Goal: Task Accomplishment & Management: Use online tool/utility

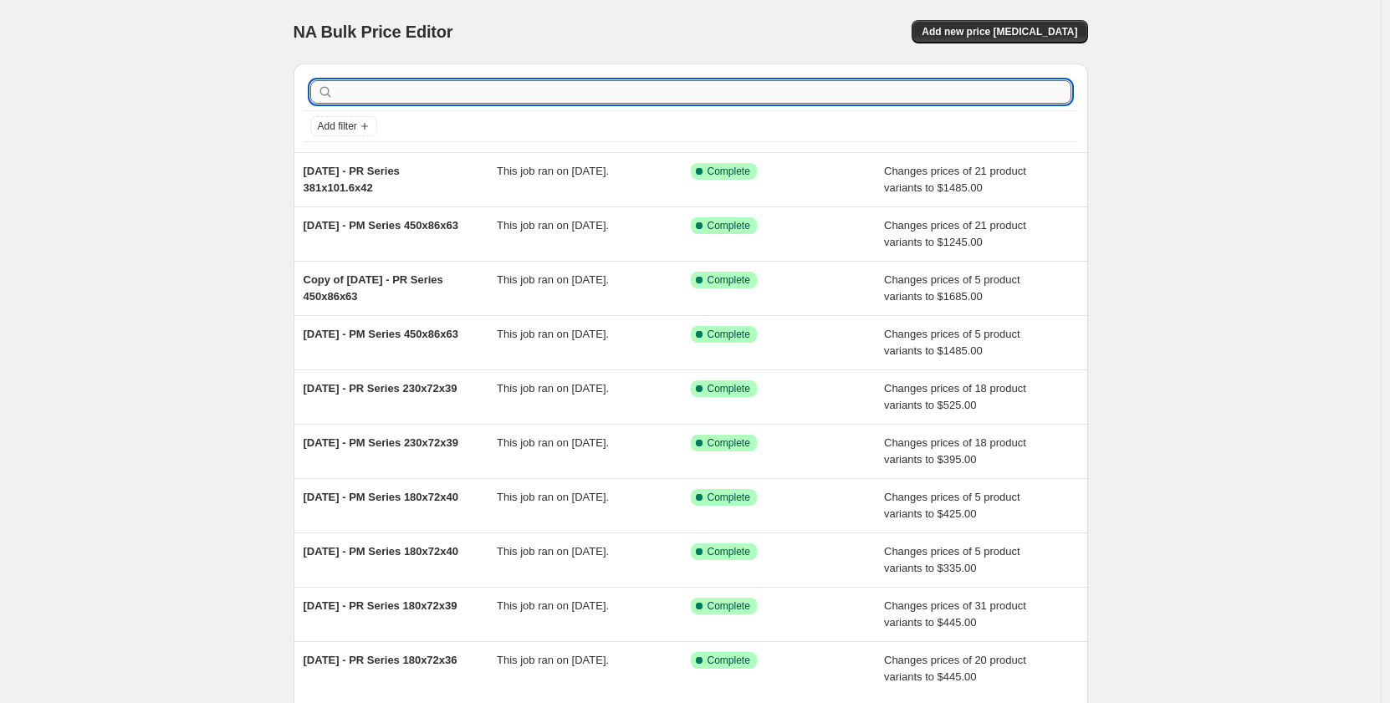
click at [527, 94] on input "text" at bounding box center [704, 91] width 734 height 23
click at [201, 195] on div "NA Bulk Price Editor. This page is ready NA Bulk Price Editor Add new price [ME…" at bounding box center [690, 430] width 1380 height 861
click at [514, 96] on input "text" at bounding box center [704, 91] width 734 height 23
click at [156, 186] on div "NA Bulk Price Editor. This page is ready NA Bulk Price Editor Add new price [ME…" at bounding box center [690, 430] width 1380 height 861
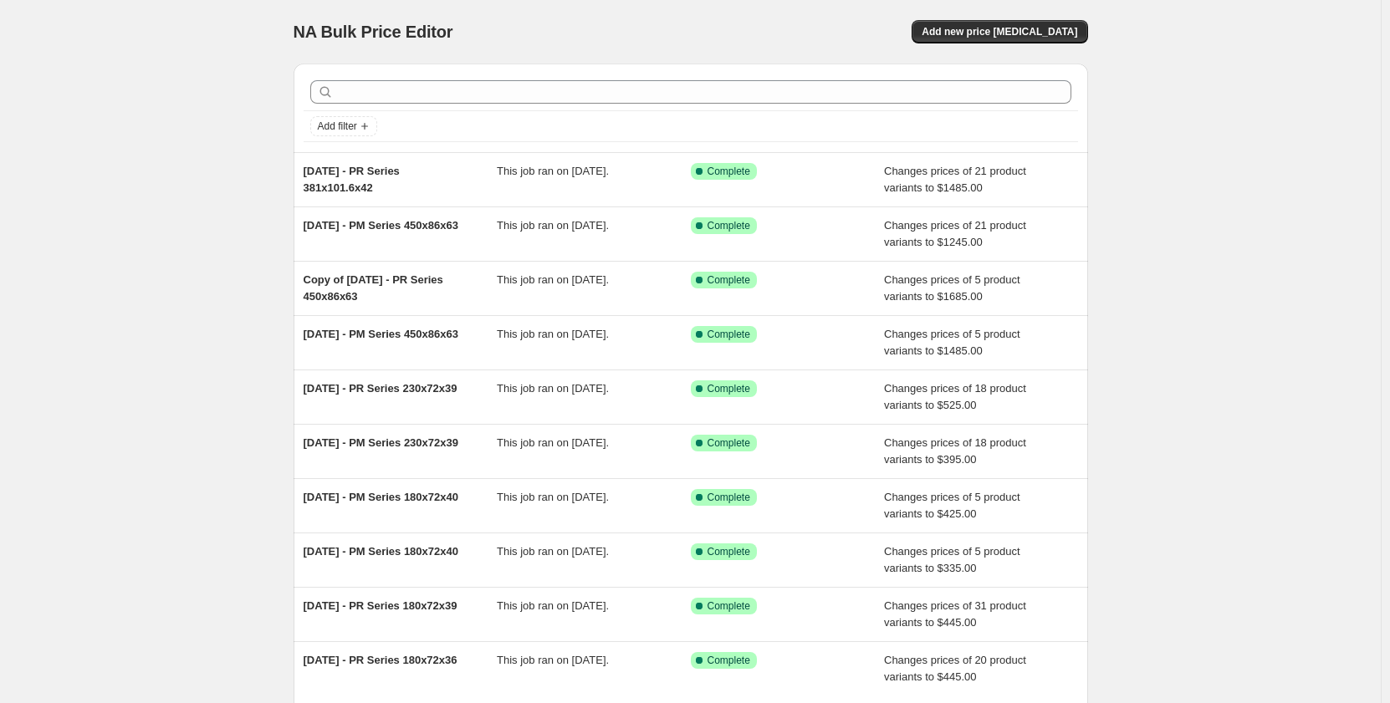
click at [263, 176] on div "NA Bulk Price Editor. This page is ready NA Bulk Price Editor Add new price [ME…" at bounding box center [690, 430] width 1380 height 861
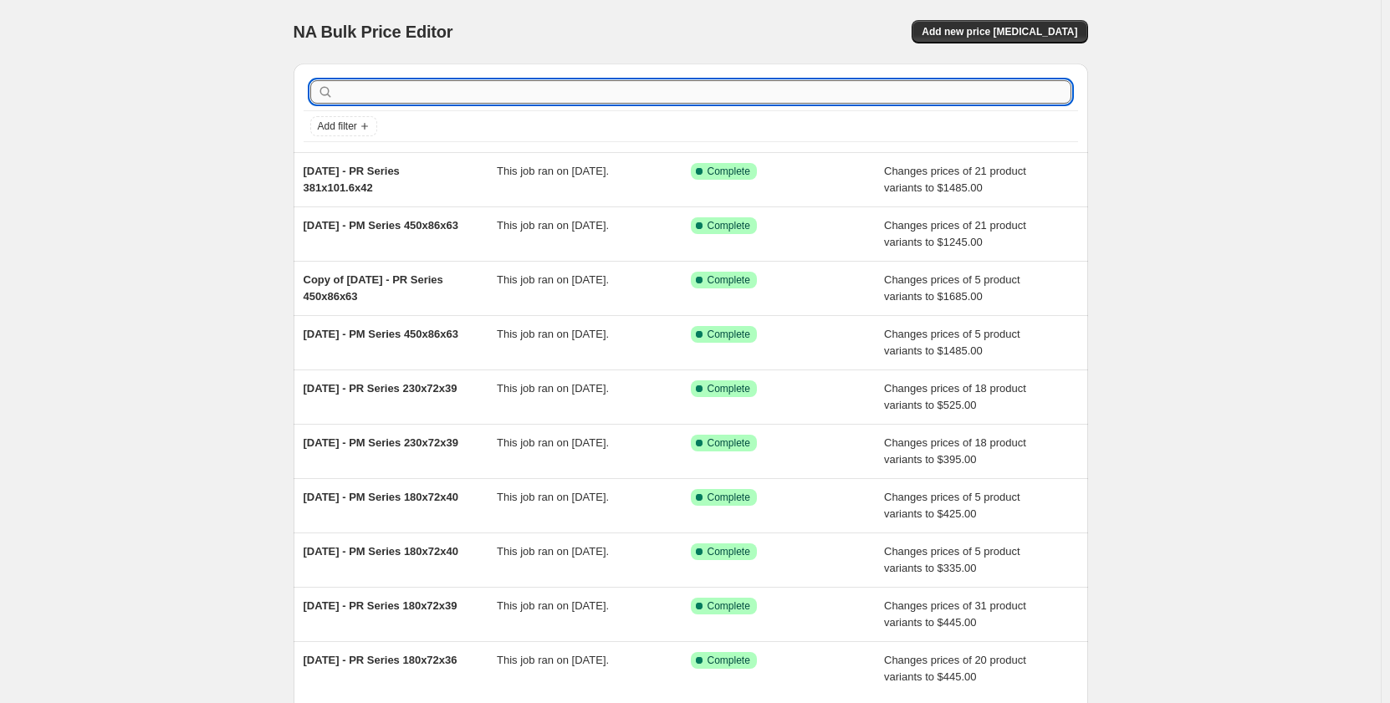
click at [482, 90] on input "text" at bounding box center [704, 91] width 734 height 23
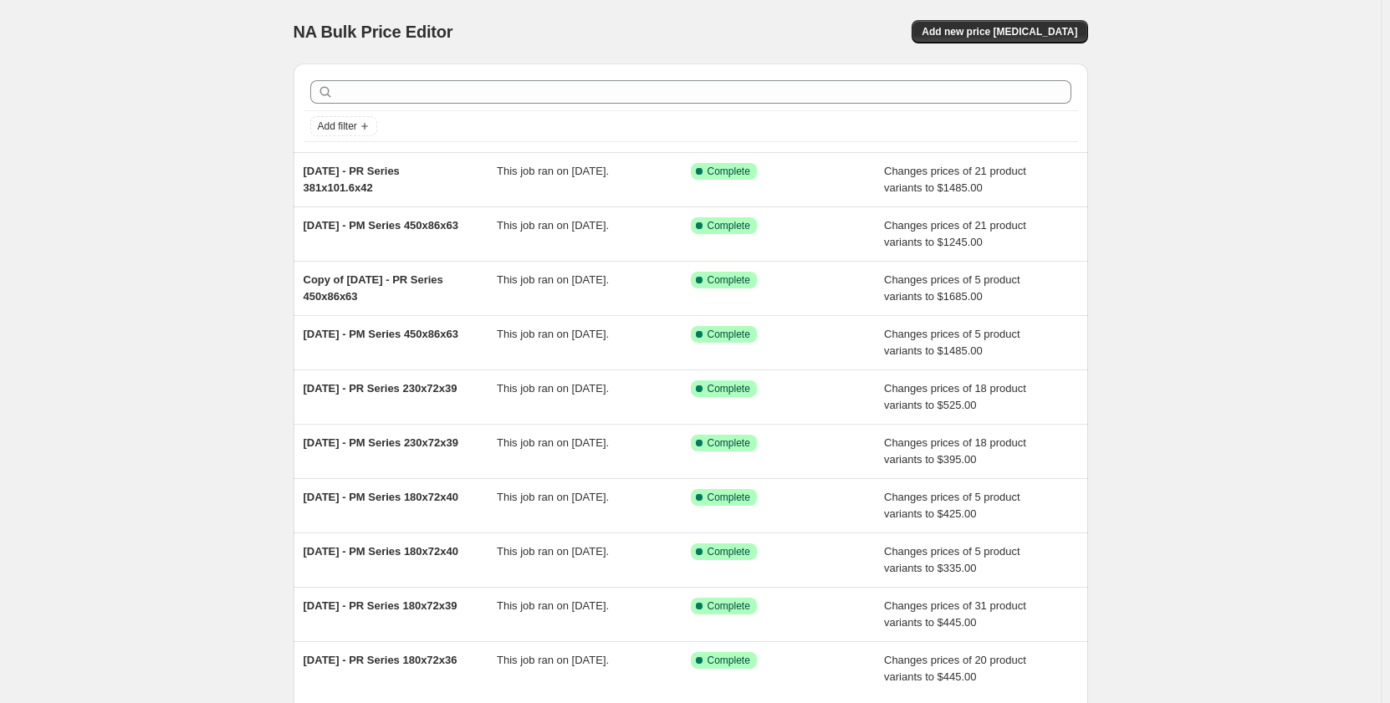
click at [268, 167] on div "NA Bulk Price Editor. This page is ready NA Bulk Price Editor Add new price [ME…" at bounding box center [690, 430] width 1380 height 861
click at [782, 105] on div at bounding box center [691, 92] width 774 height 37
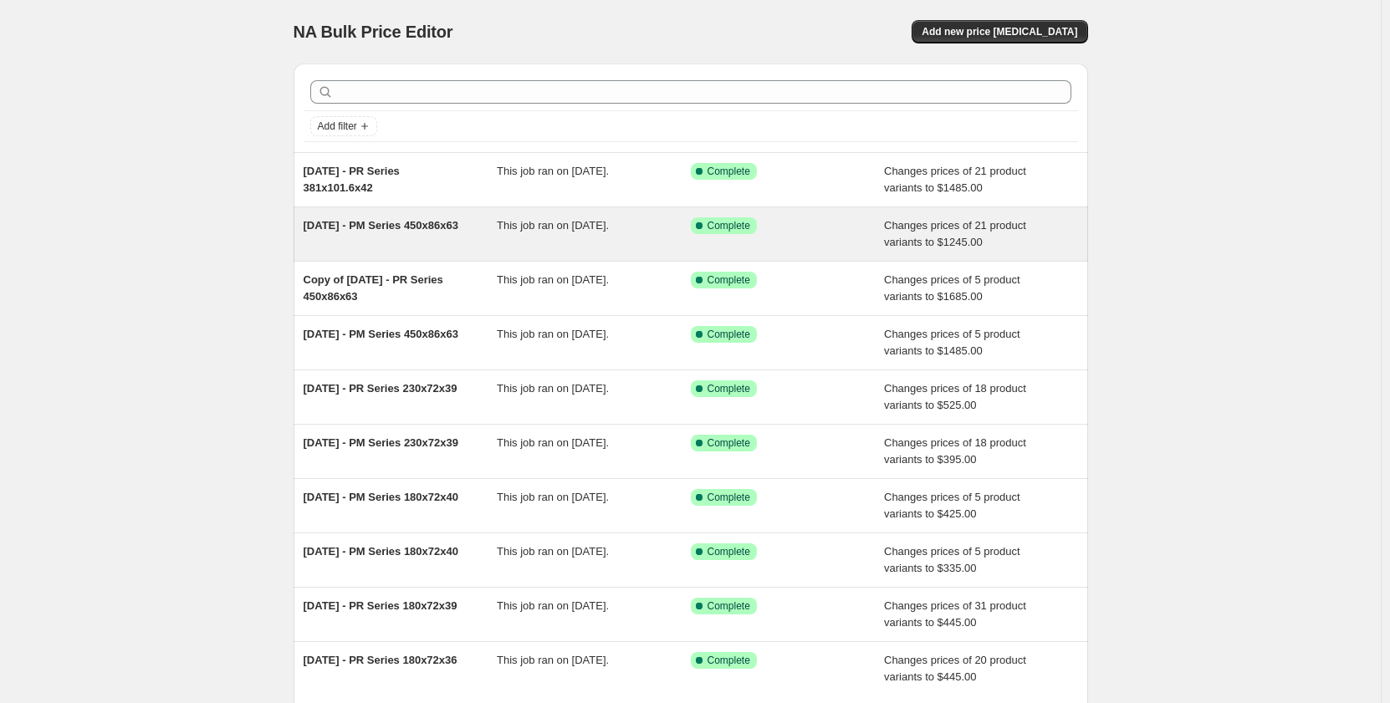
click at [365, 218] on div "[DATE] - PM Series 450x86x63" at bounding box center [401, 233] width 194 height 33
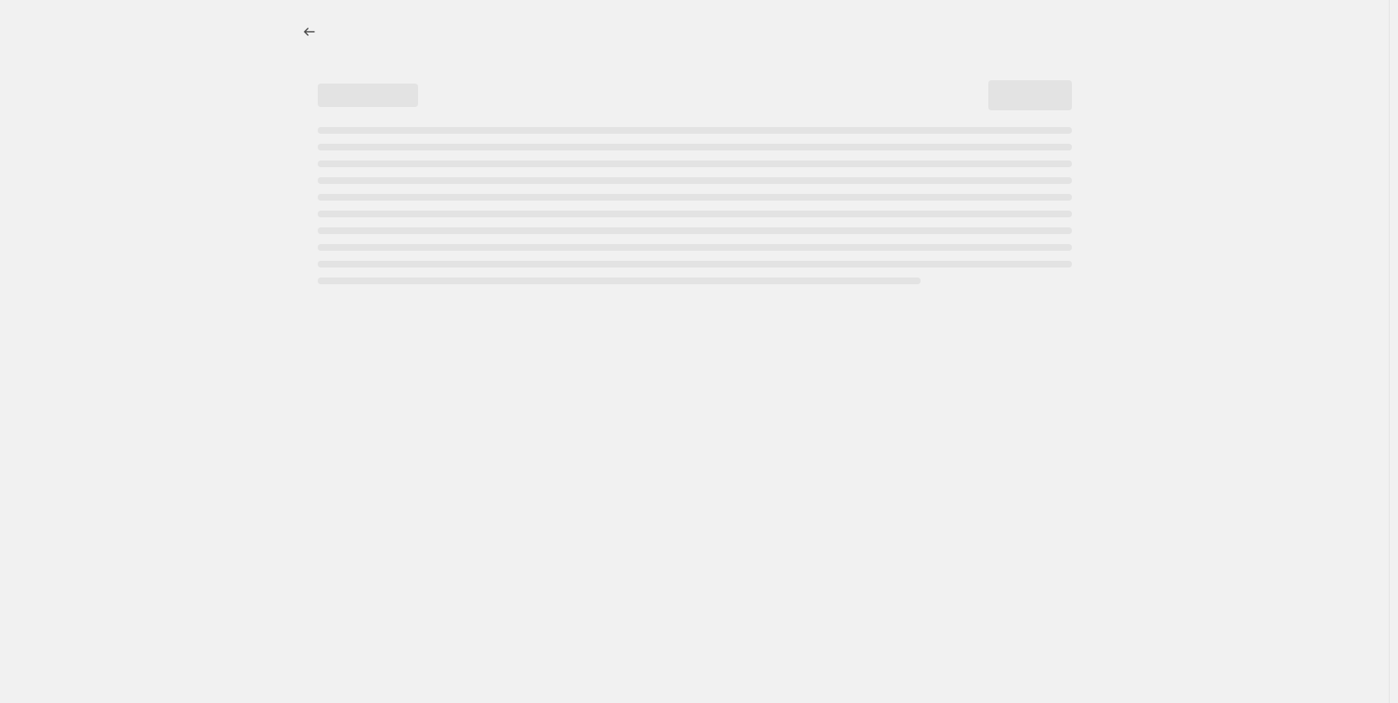
select select "pp"
select select "title"
select select "contains"
select select "title"
select select "contains"
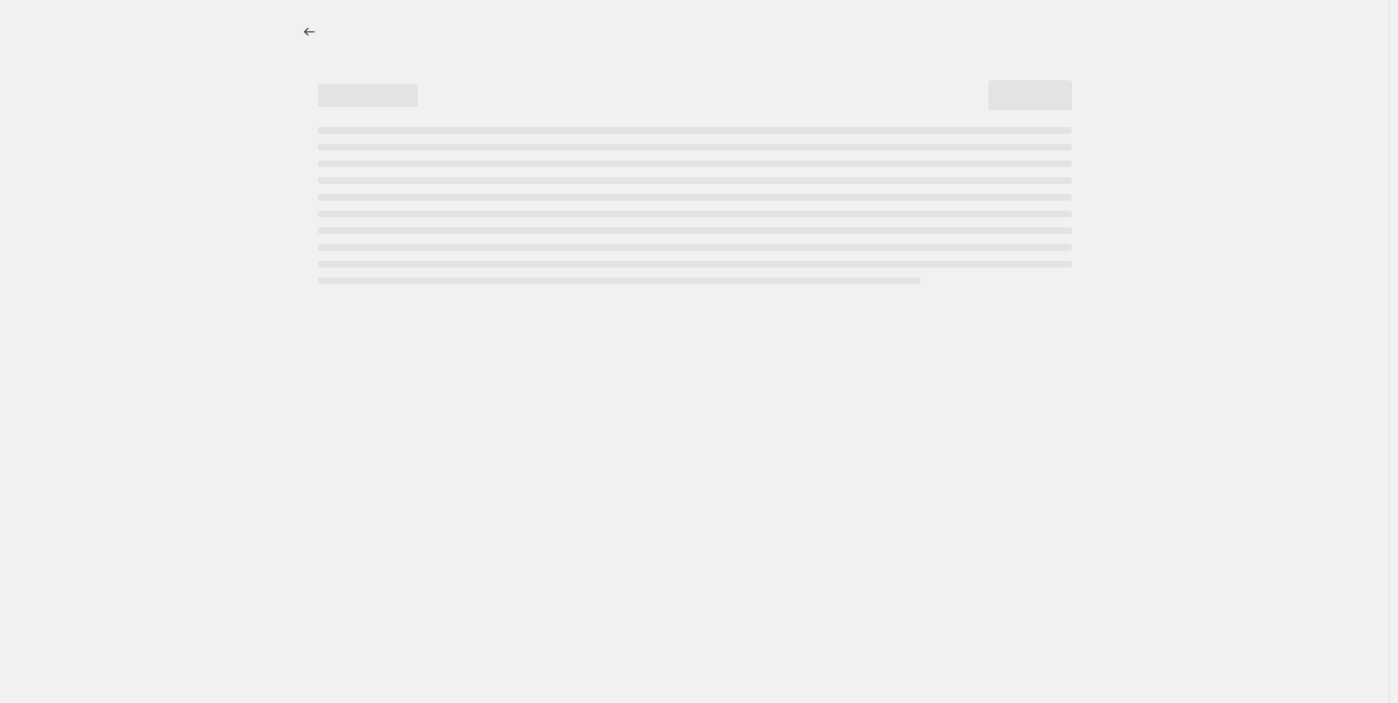
select select "not_equal"
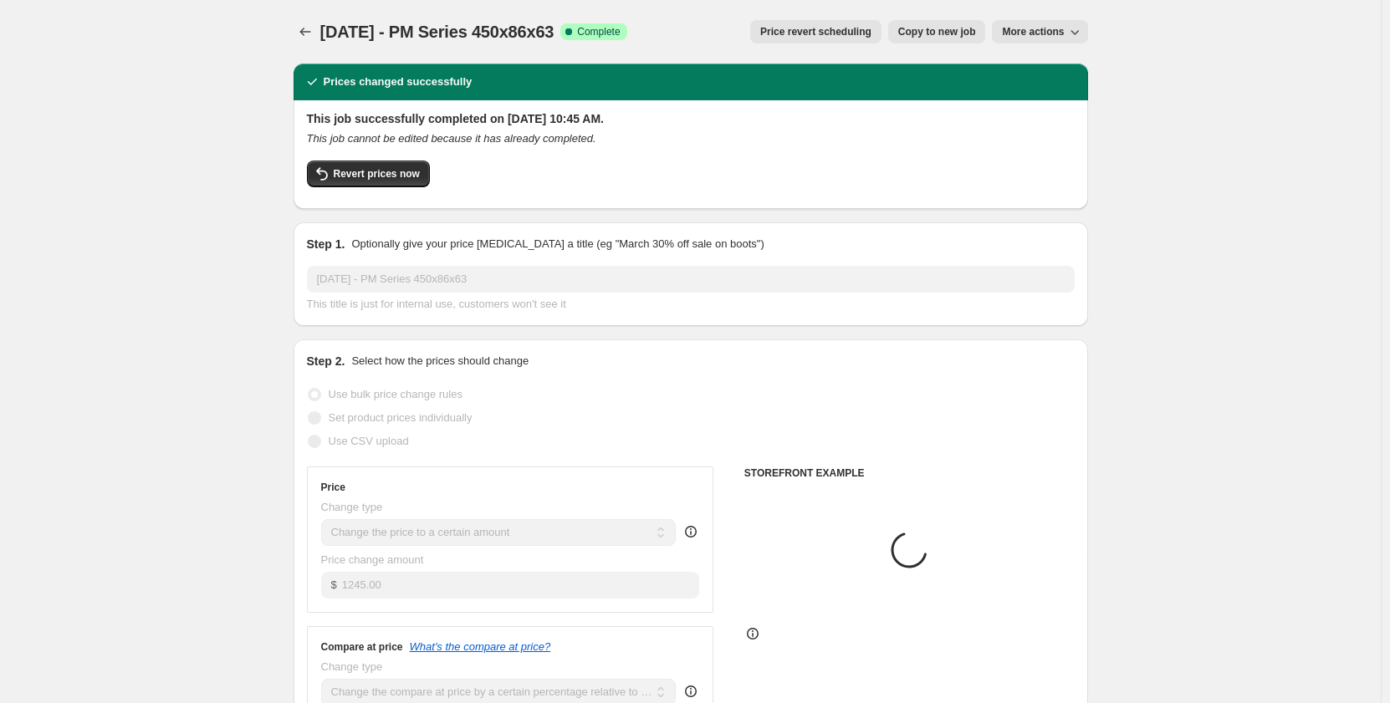
select select "tag"
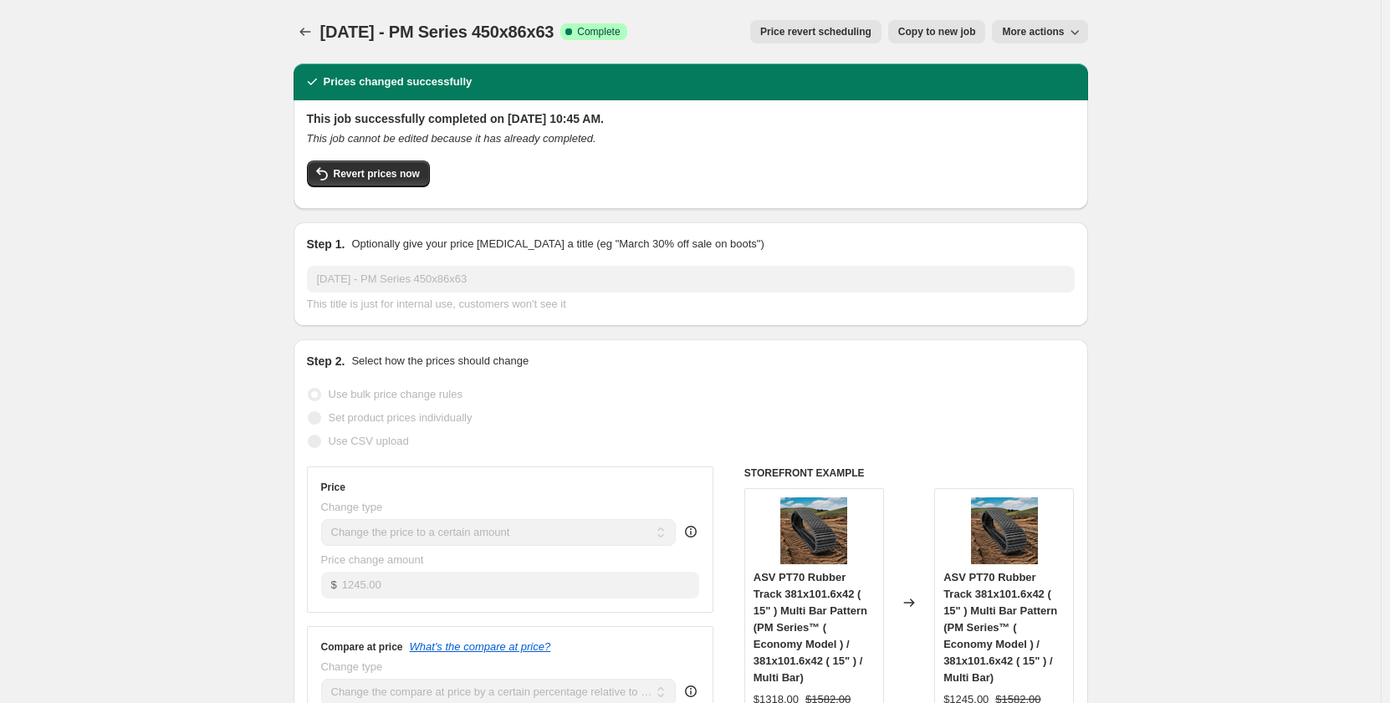
click at [936, 38] on button "Copy to new job" at bounding box center [937, 31] width 98 height 23
select select "pp"
select select "title"
select select "contains"
select select "title"
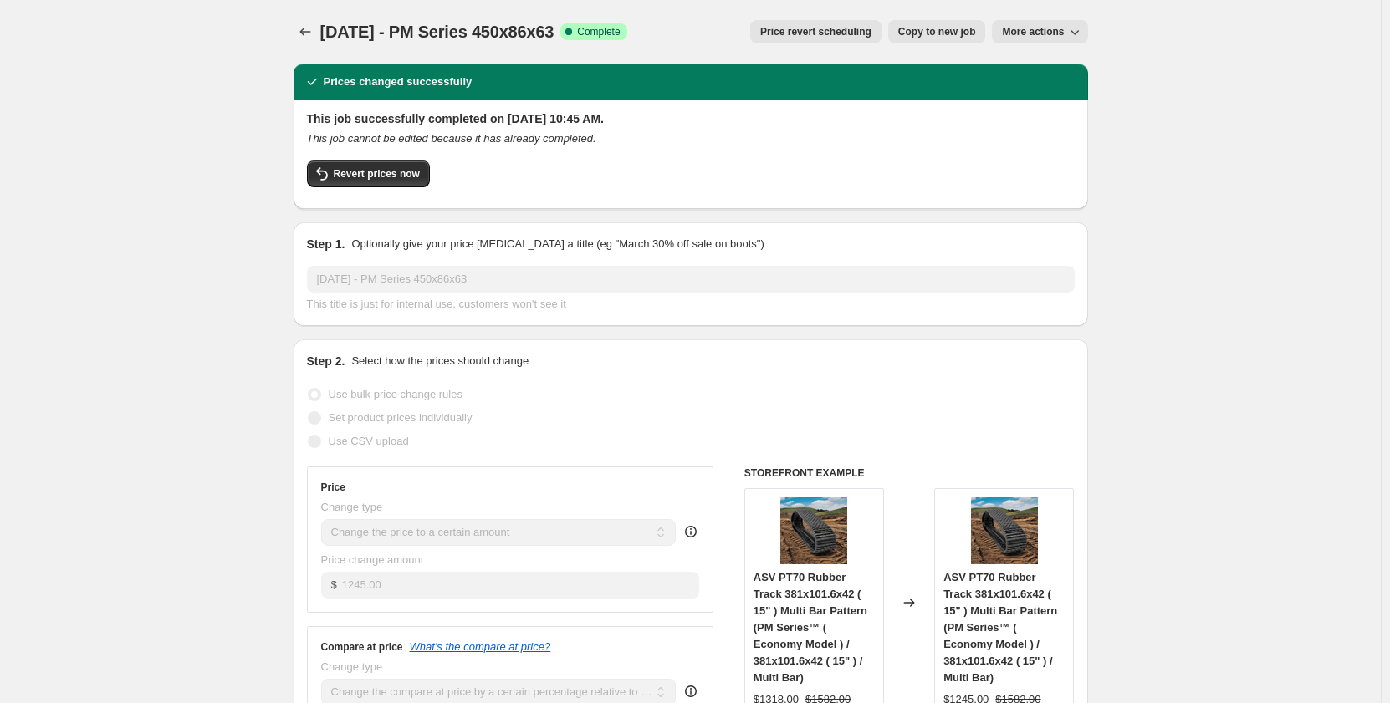
select select "contains"
select select "tag"
select select "not_equal"
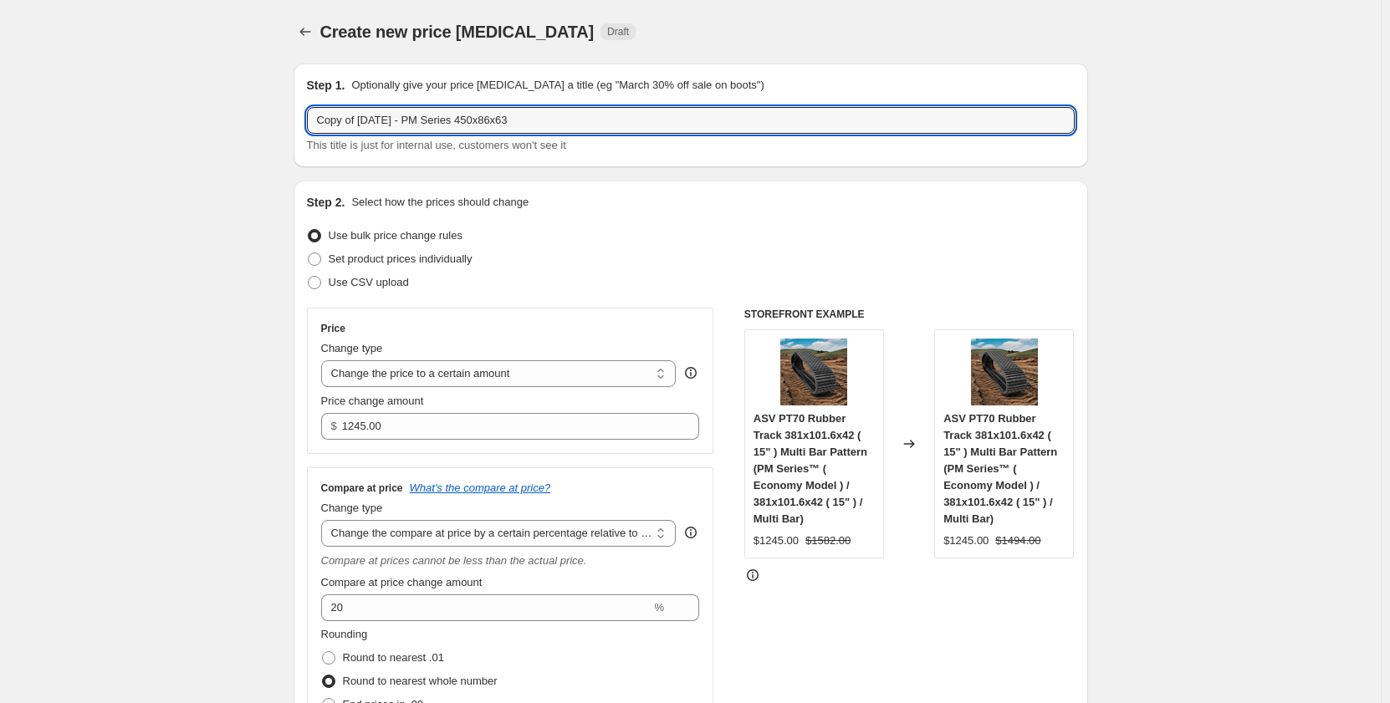
drag, startPoint x: 365, startPoint y: 120, endPoint x: 213, endPoint y: 137, distance: 153.2
drag, startPoint x: 497, startPoint y: 119, endPoint x: 440, endPoint y: 125, distance: 57.2
click at [440, 125] on input "[DATE] - PM Series 450x86x63" at bounding box center [691, 120] width 768 height 27
drag, startPoint x: 532, startPoint y: 125, endPoint x: 441, endPoint y: 117, distance: 90.7
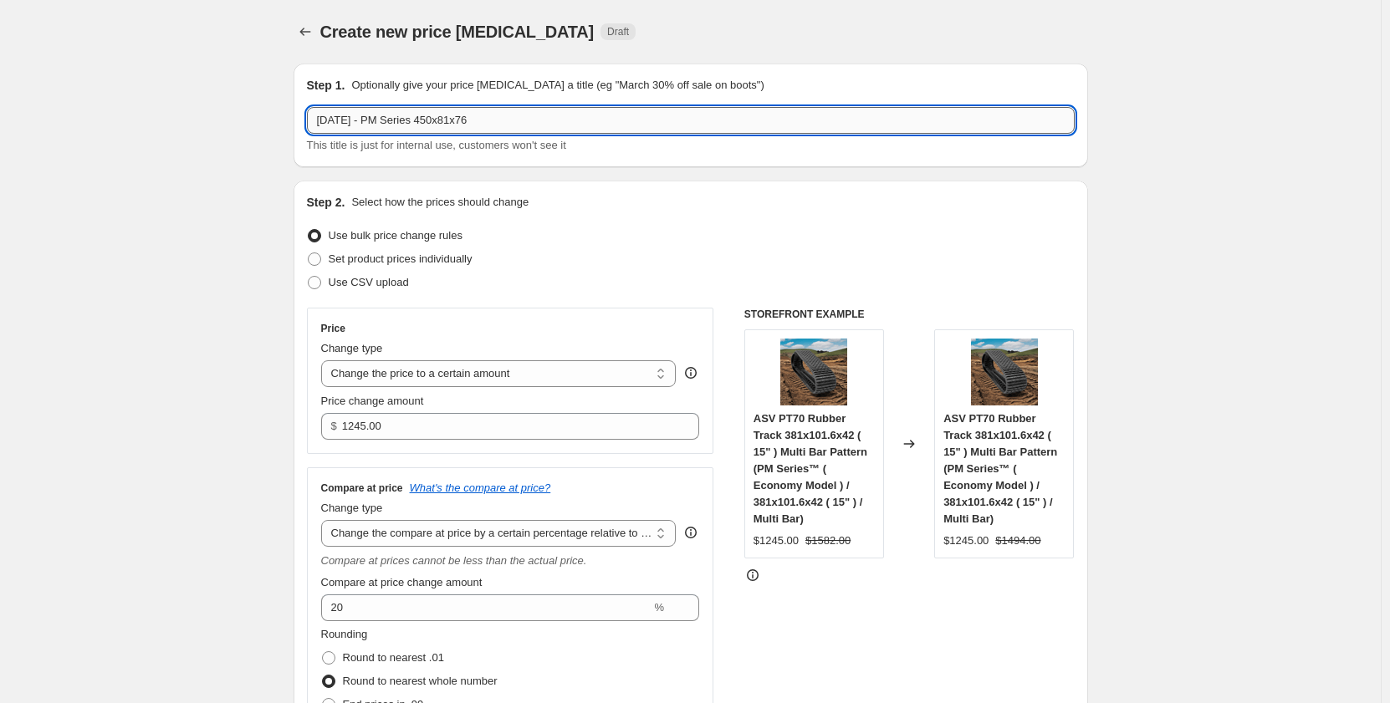
click at [437, 117] on input "[DATE] - PM Series 450x81x76" at bounding box center [691, 120] width 768 height 27
click at [477, 125] on input "[DATE] - PM Series 450x81x76" at bounding box center [691, 120] width 768 height 27
click at [467, 122] on input "[DATE] - PM Series 450x81x76" at bounding box center [691, 120] width 768 height 27
click at [481, 122] on input "[DATE] - PM Series 450x71x76" at bounding box center [691, 120] width 768 height 27
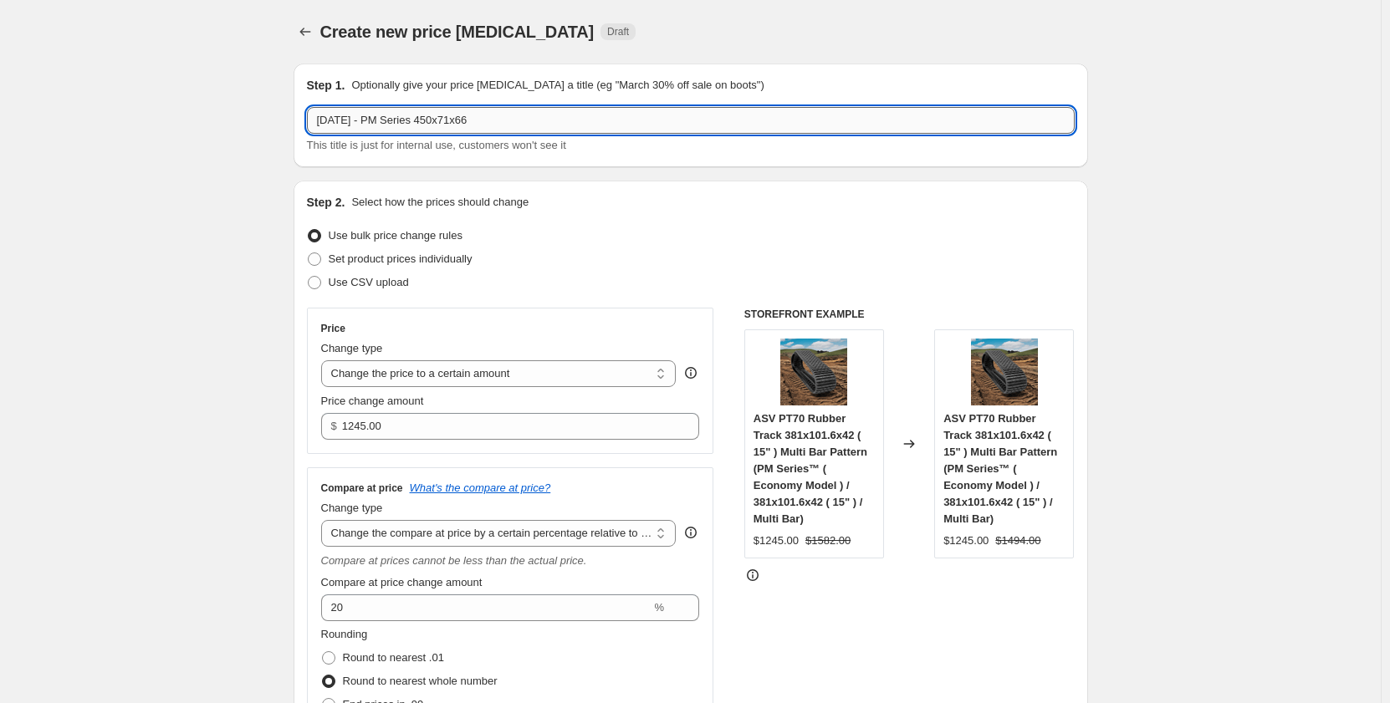
click at [482, 114] on input "[DATE] - PM Series 450x71x66" at bounding box center [691, 120] width 768 height 27
type input "[DATE] - PM Series 450x71x86"
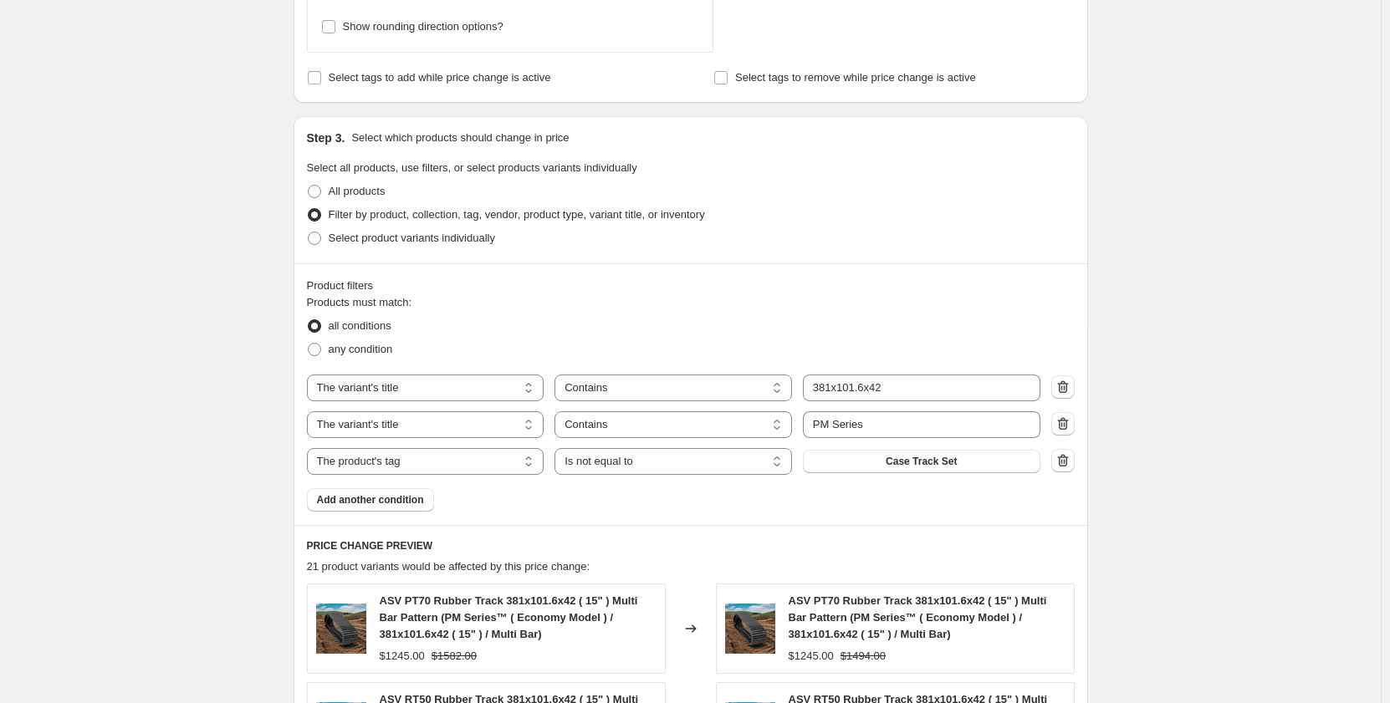
scroll to position [780, 0]
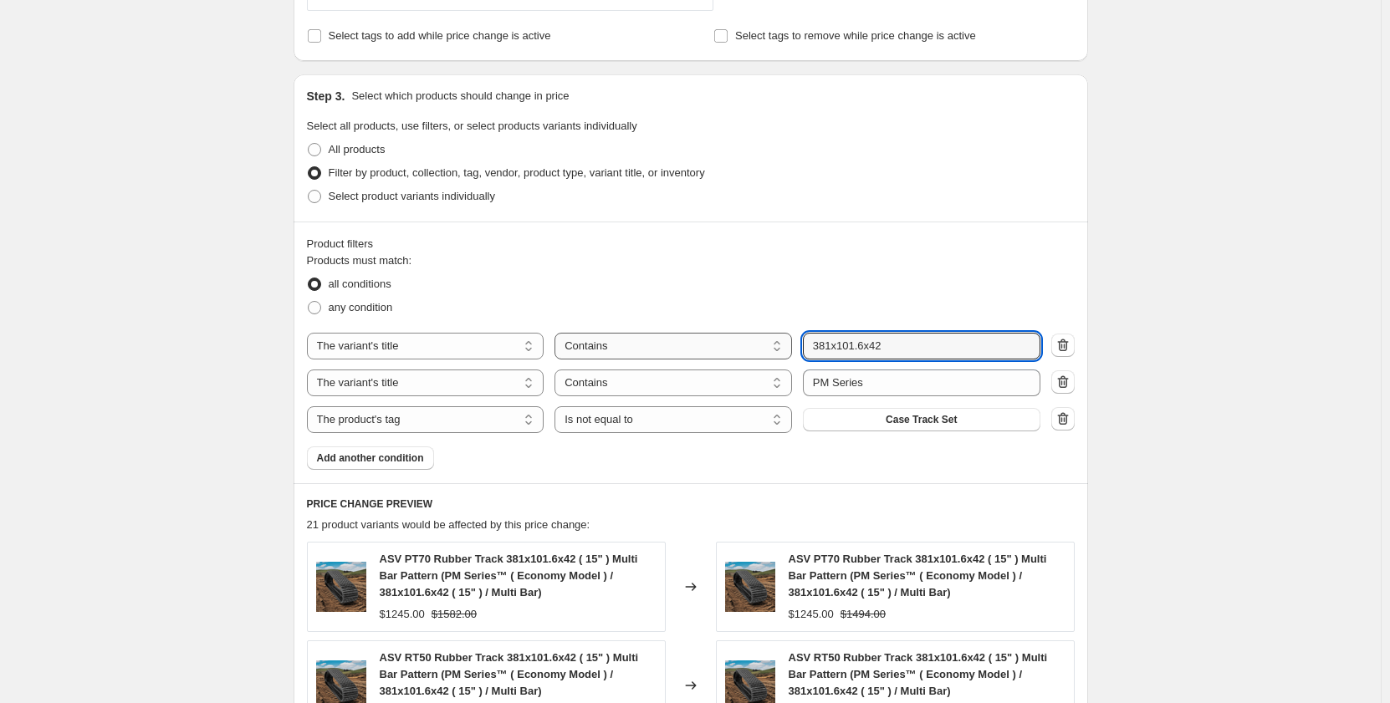
drag, startPoint x: 896, startPoint y: 341, endPoint x: 758, endPoint y: 346, distance: 138.9
click at [758, 346] on div "The product The product's collection The product's tag The product's vendor The…" at bounding box center [673, 346] width 733 height 27
type input "450x71x86"
click at [181, 502] on div "Create new price [MEDICAL_DATA]. This page is ready Create new price [MEDICAL_D…" at bounding box center [690, 279] width 1380 height 2118
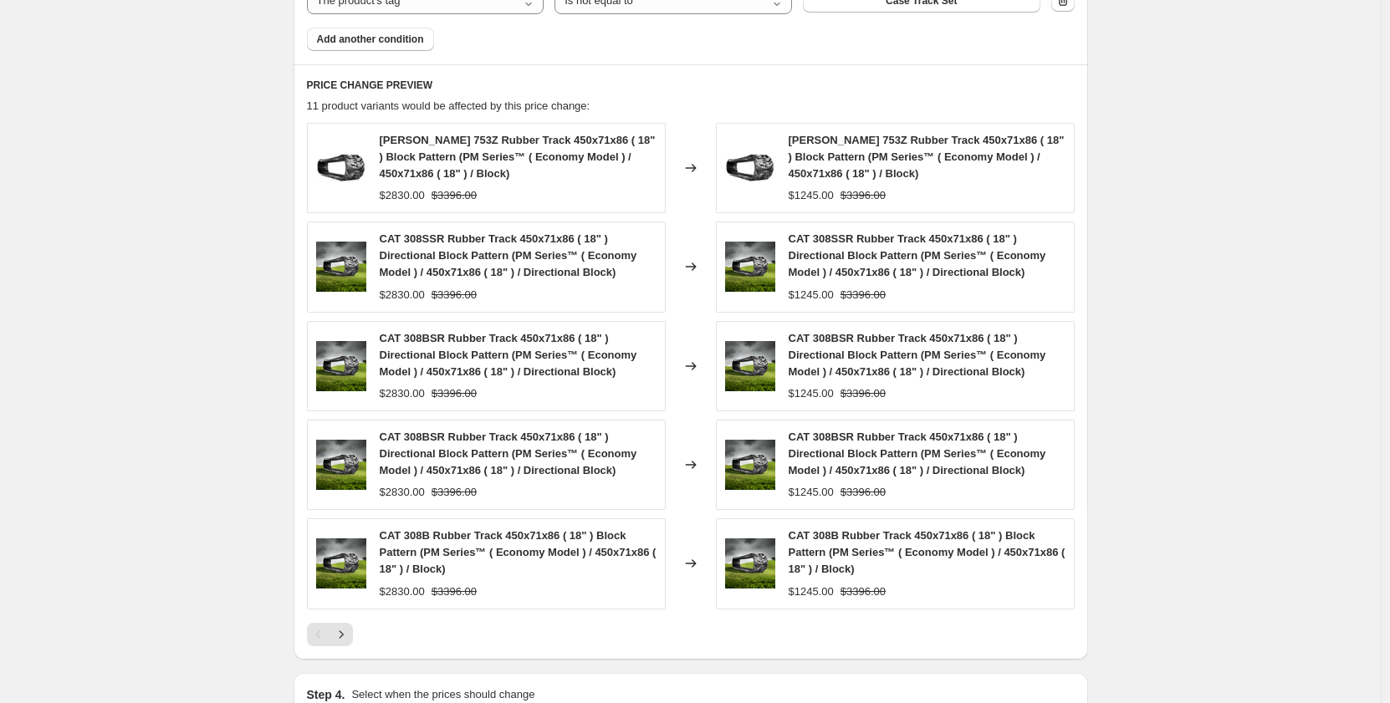
scroll to position [1198, 0]
click at [349, 637] on icon "Next" at bounding box center [341, 635] width 17 height 17
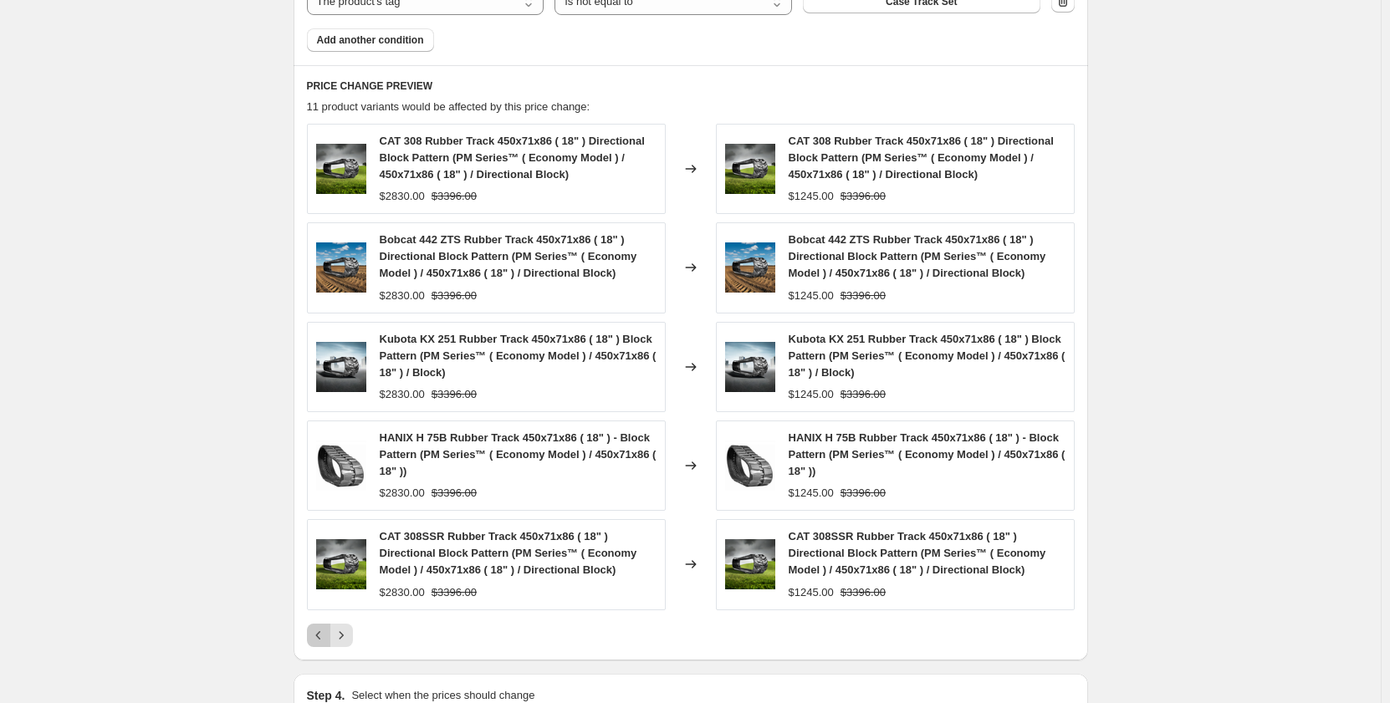
click at [319, 635] on icon "Previous" at bounding box center [318, 635] width 17 height 17
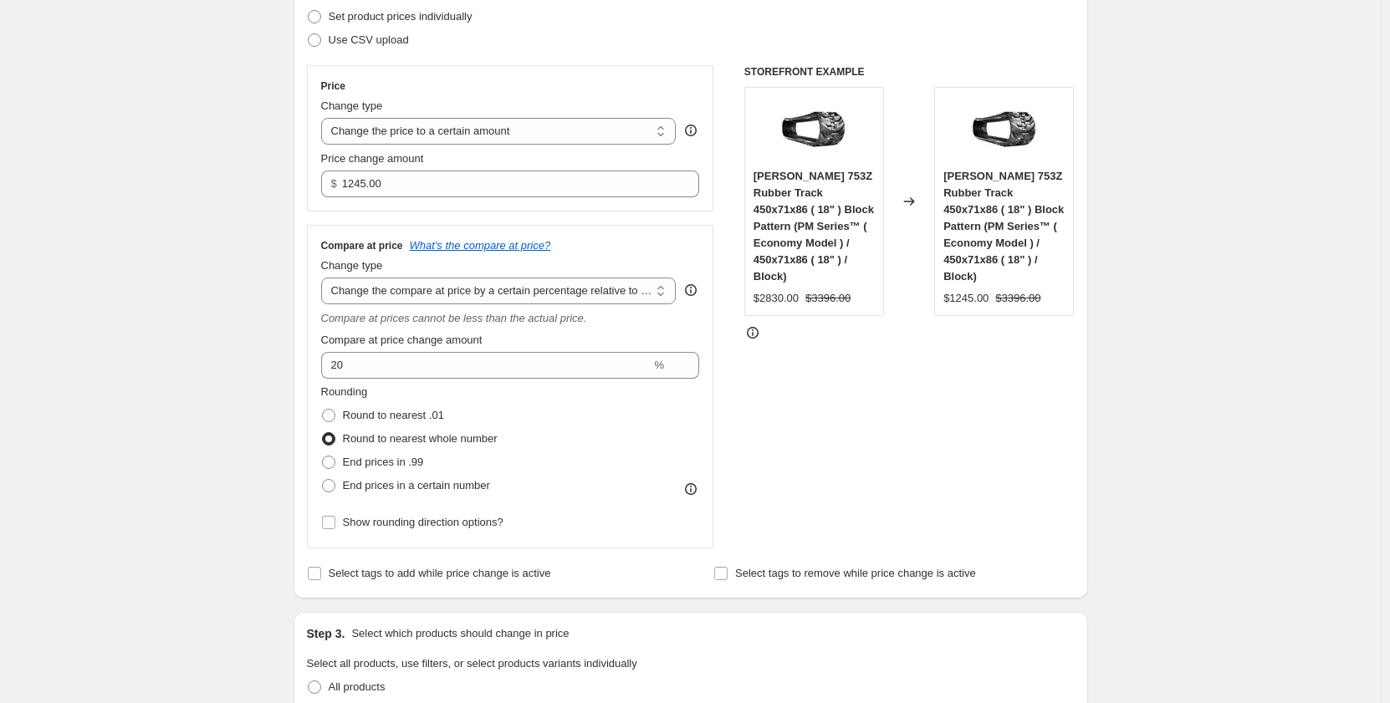
scroll to position [0, 0]
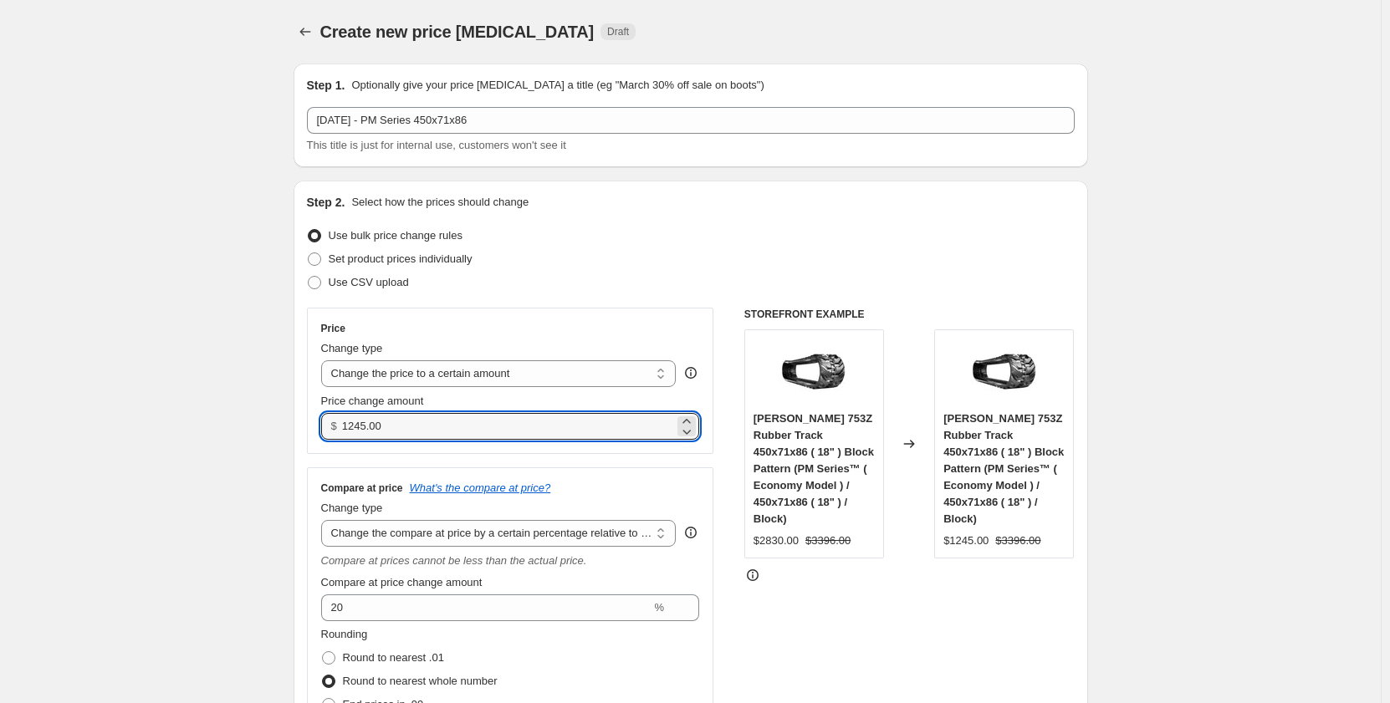
drag, startPoint x: 424, startPoint y: 416, endPoint x: 202, endPoint y: 441, distance: 223.1
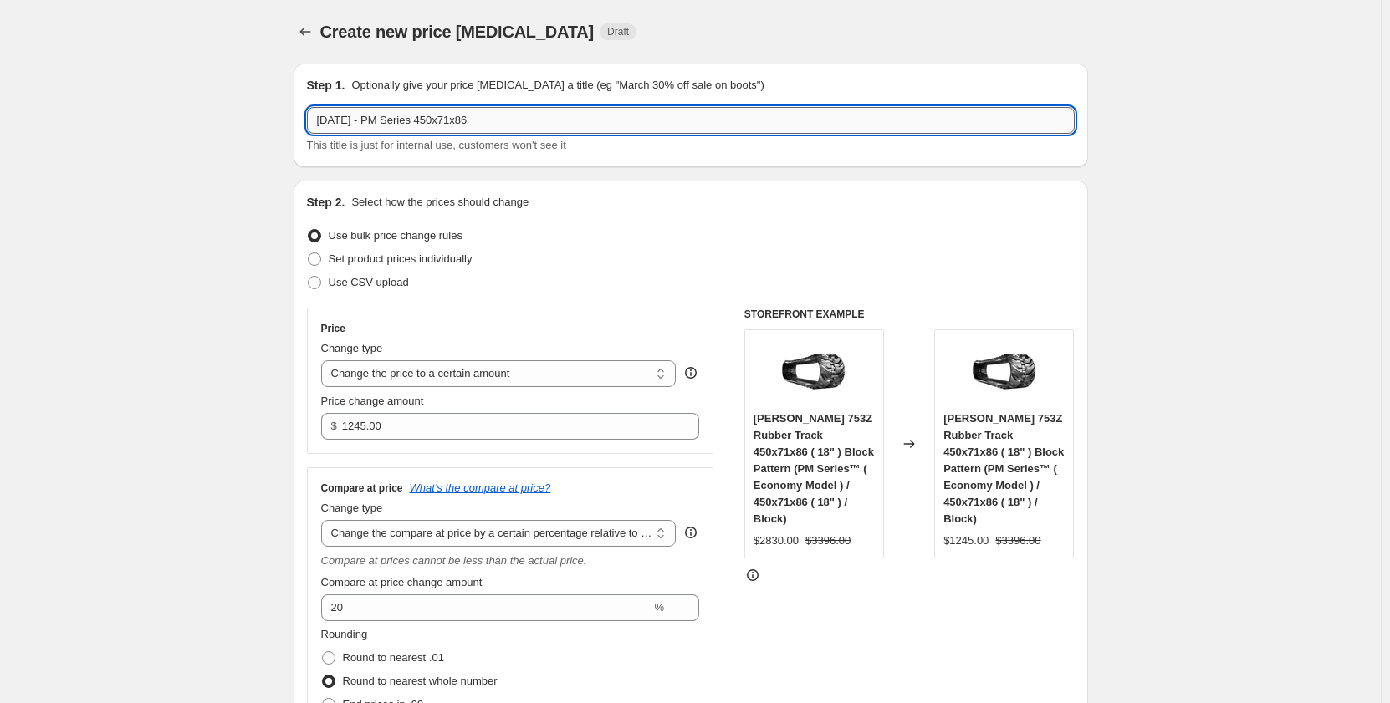
drag, startPoint x: 505, startPoint y: 121, endPoint x: 436, endPoint y: 125, distance: 68.7
click at [436, 125] on input "[DATE] - PM Series 450x71x86" at bounding box center [691, 120] width 768 height 27
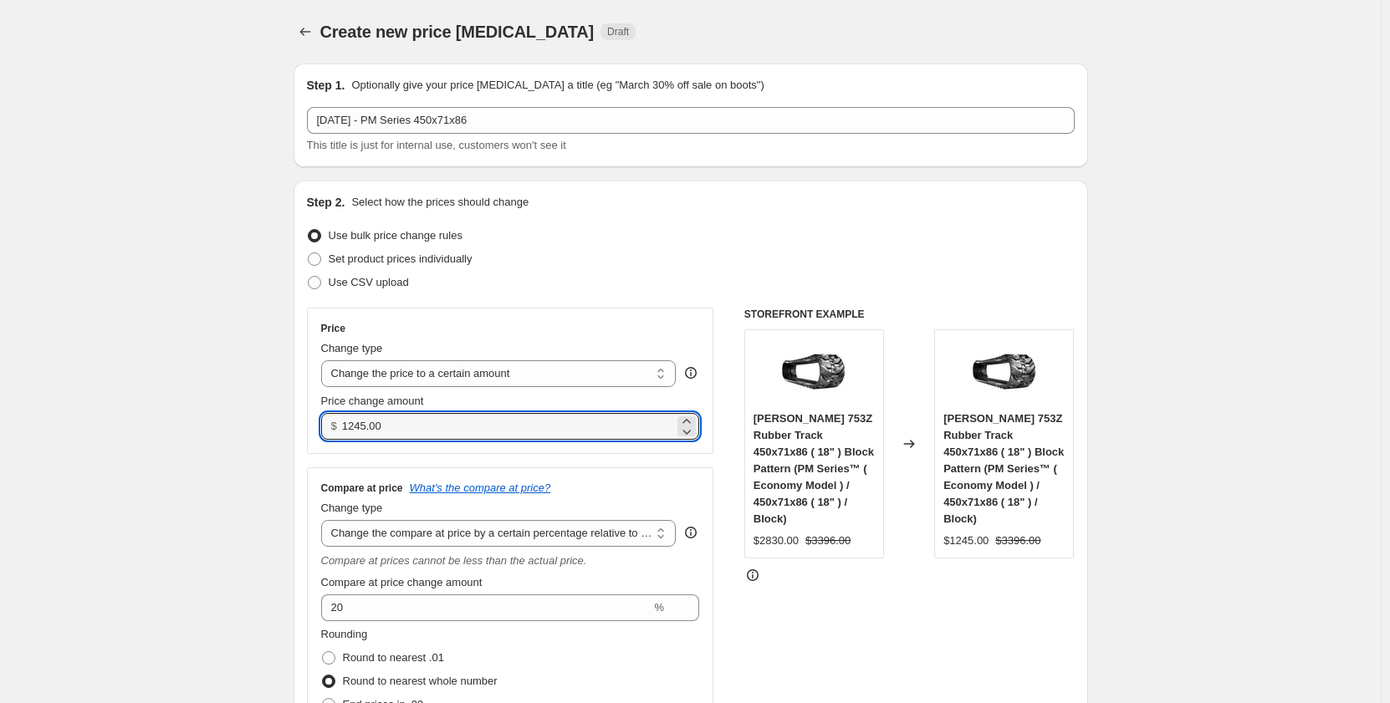
drag, startPoint x: 400, startPoint y: 426, endPoint x: 296, endPoint y: 429, distance: 103.7
type input "2295.00"
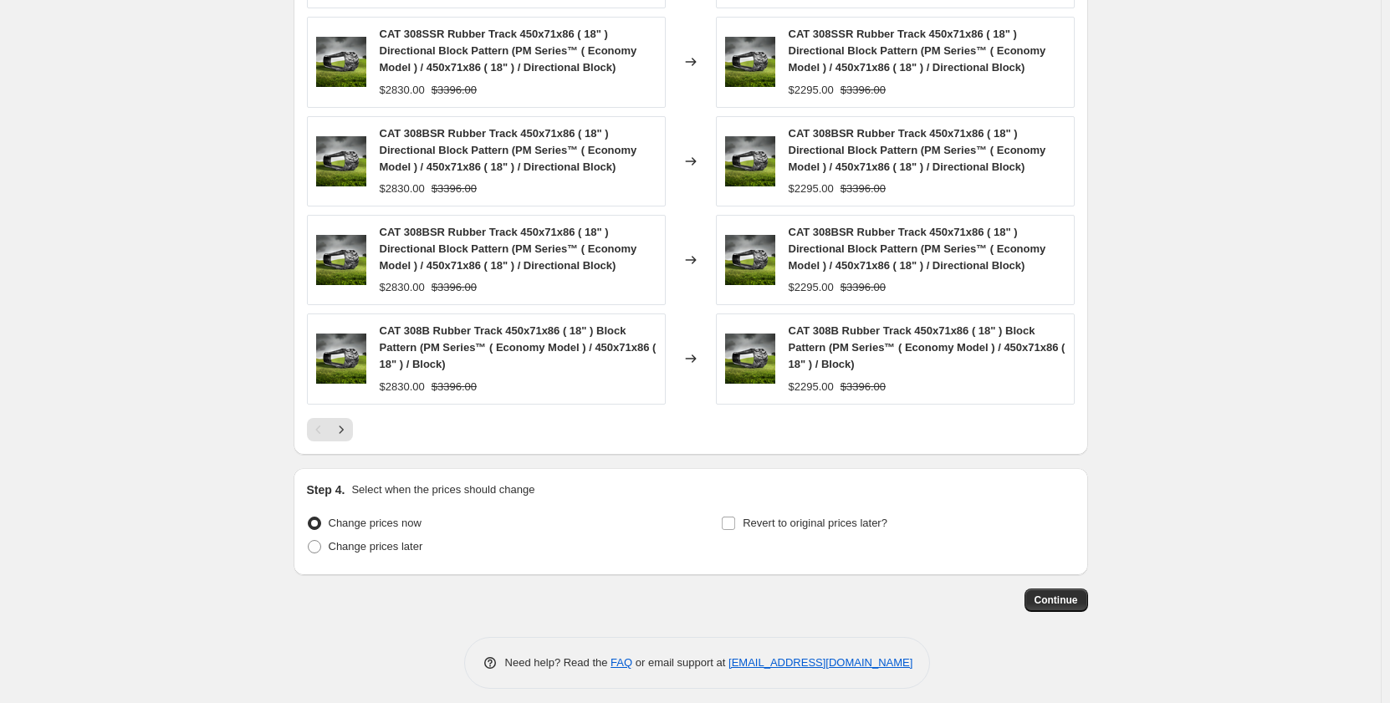
scroll to position [1415, 0]
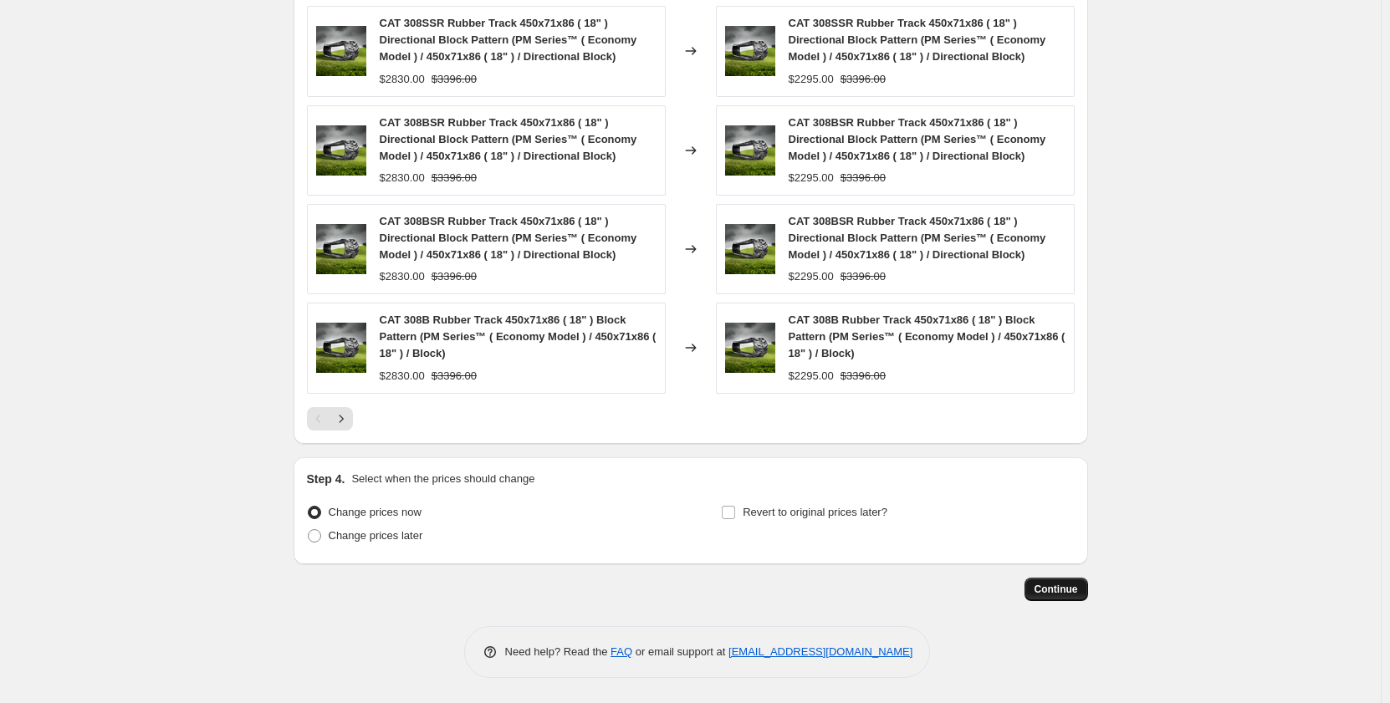
click at [1074, 600] on button "Continue" at bounding box center [1056, 589] width 64 height 23
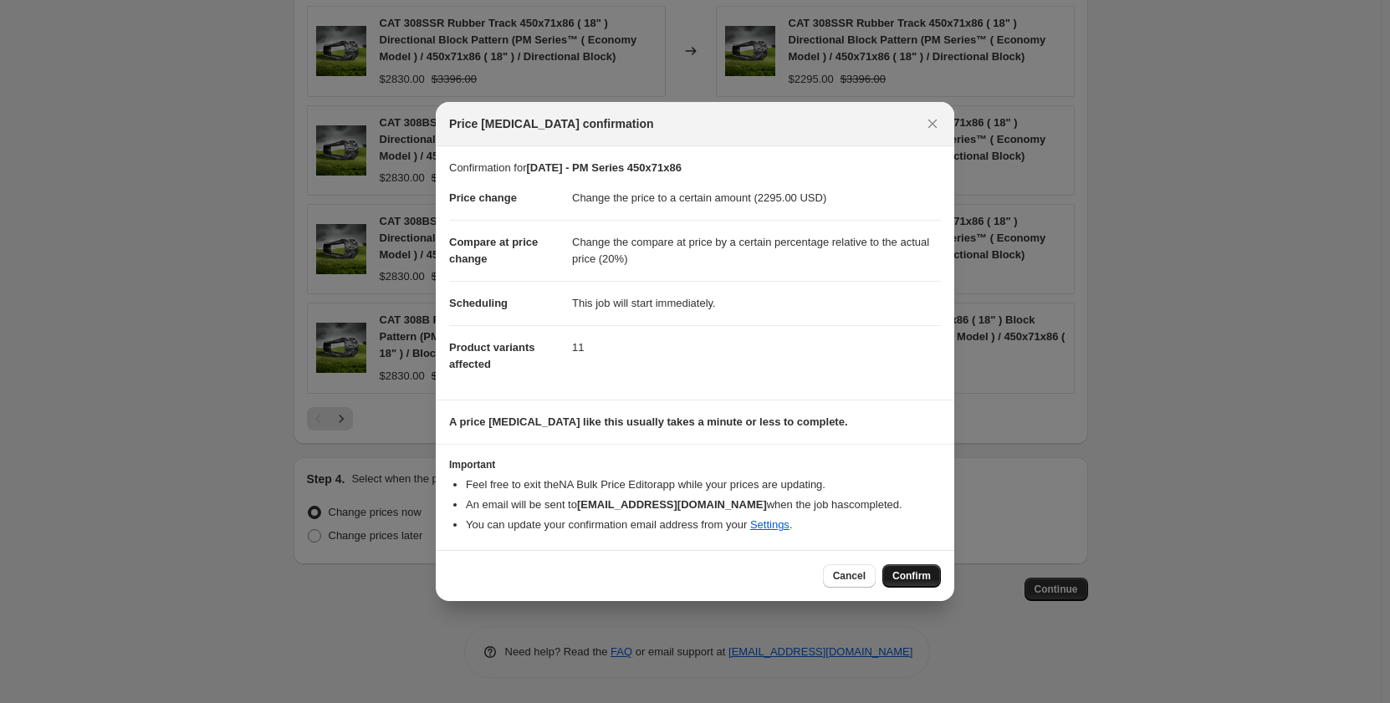
click at [907, 579] on span "Confirm" at bounding box center [911, 575] width 38 height 13
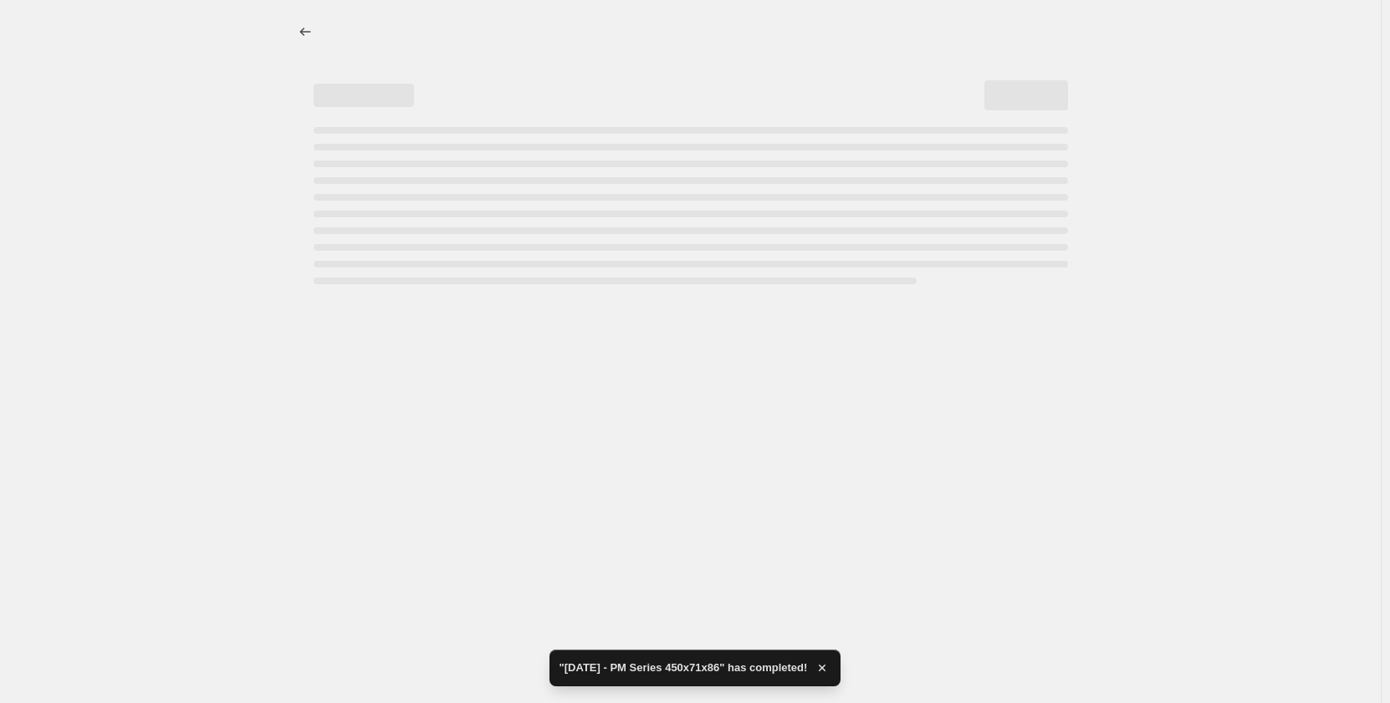
select select "pp"
select select "title"
select select "contains"
select select "title"
select select "contains"
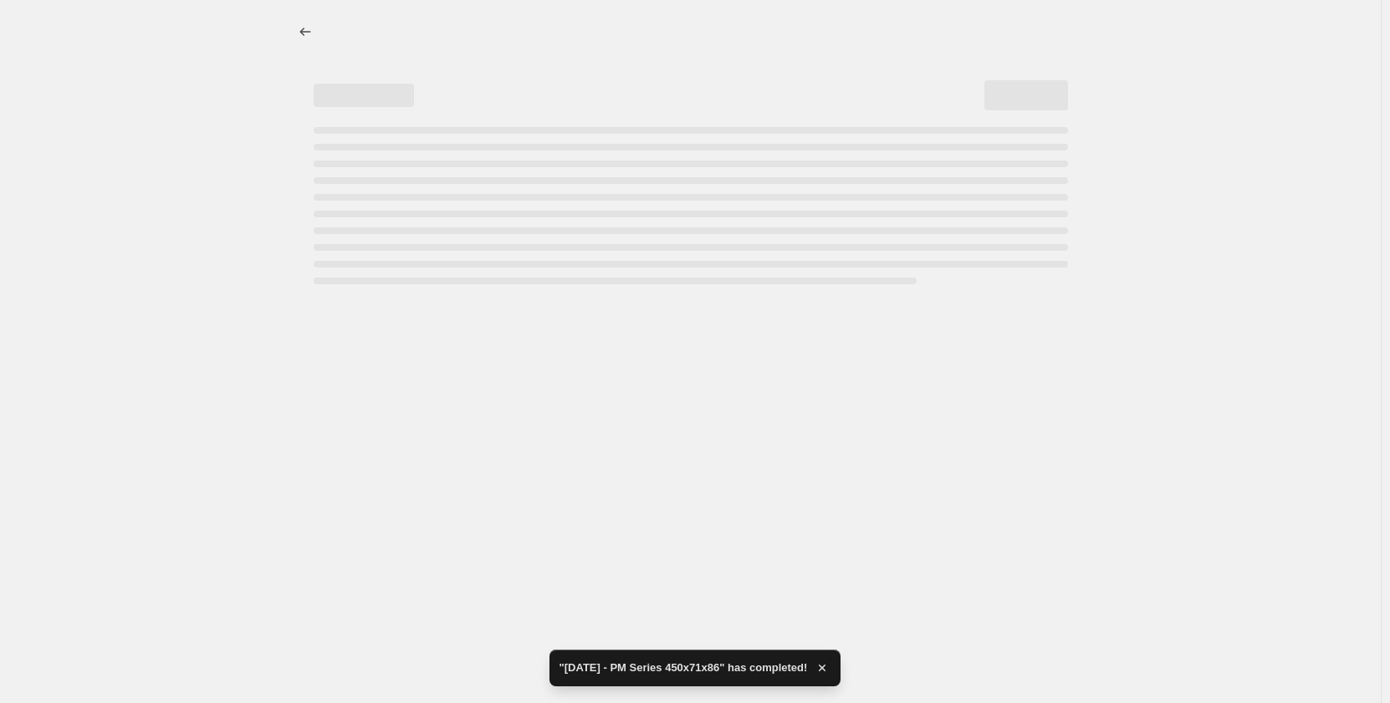
select select "tag"
select select "not_equal"
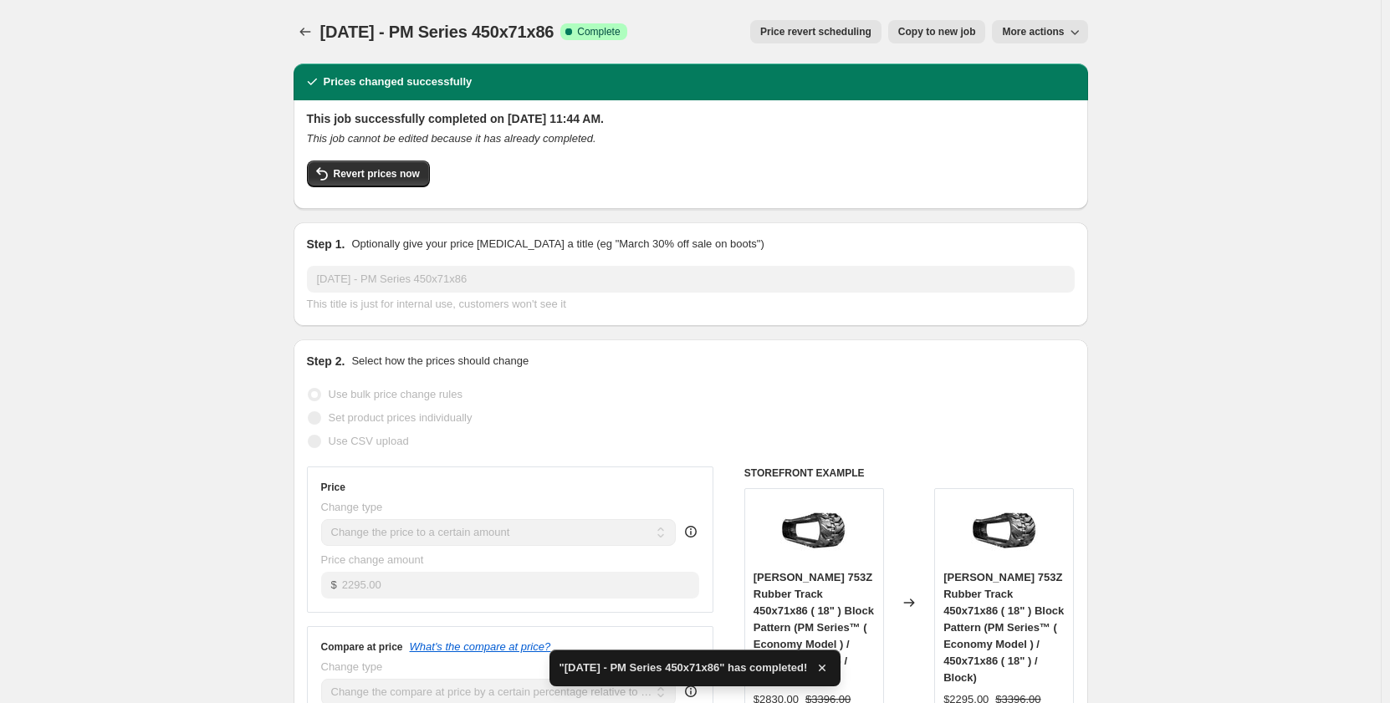
click at [917, 41] on button "Copy to new job" at bounding box center [937, 31] width 98 height 23
select select "pp"
select select "title"
select select "contains"
select select "title"
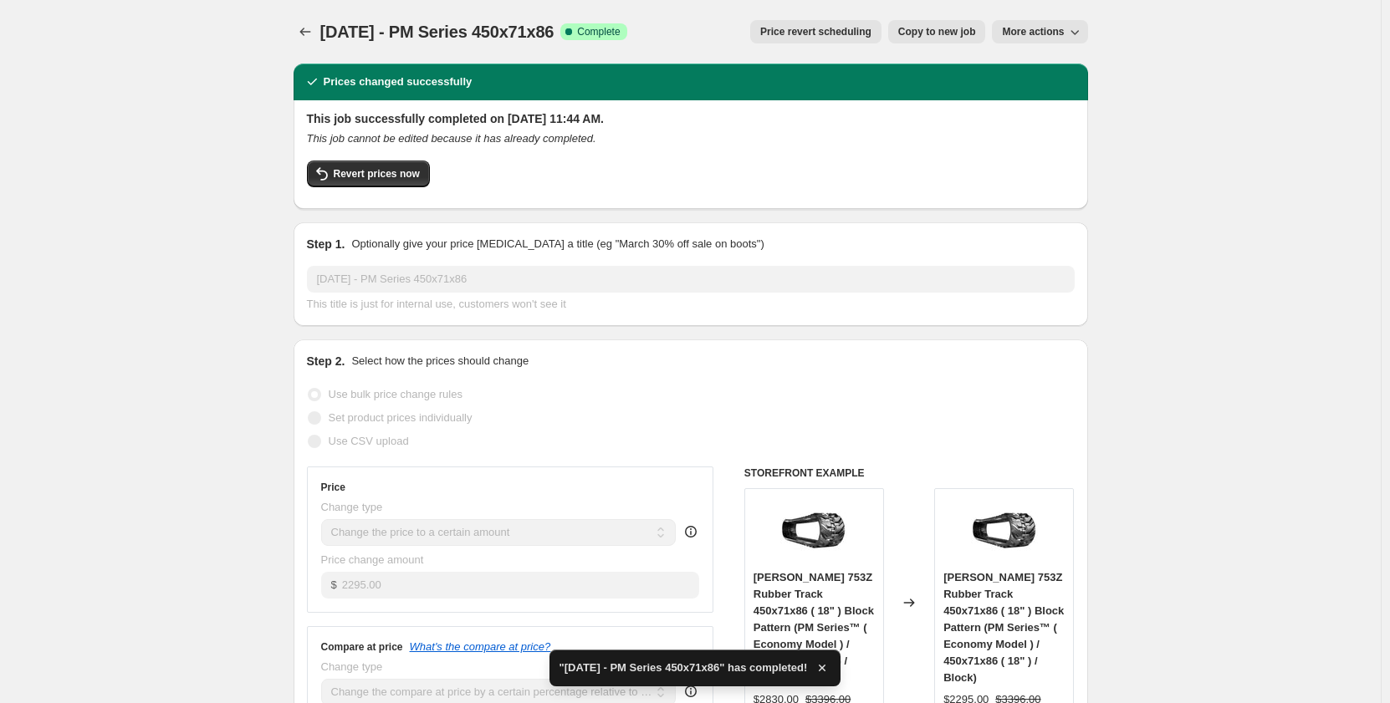
select select "contains"
select select "tag"
select select "not_equal"
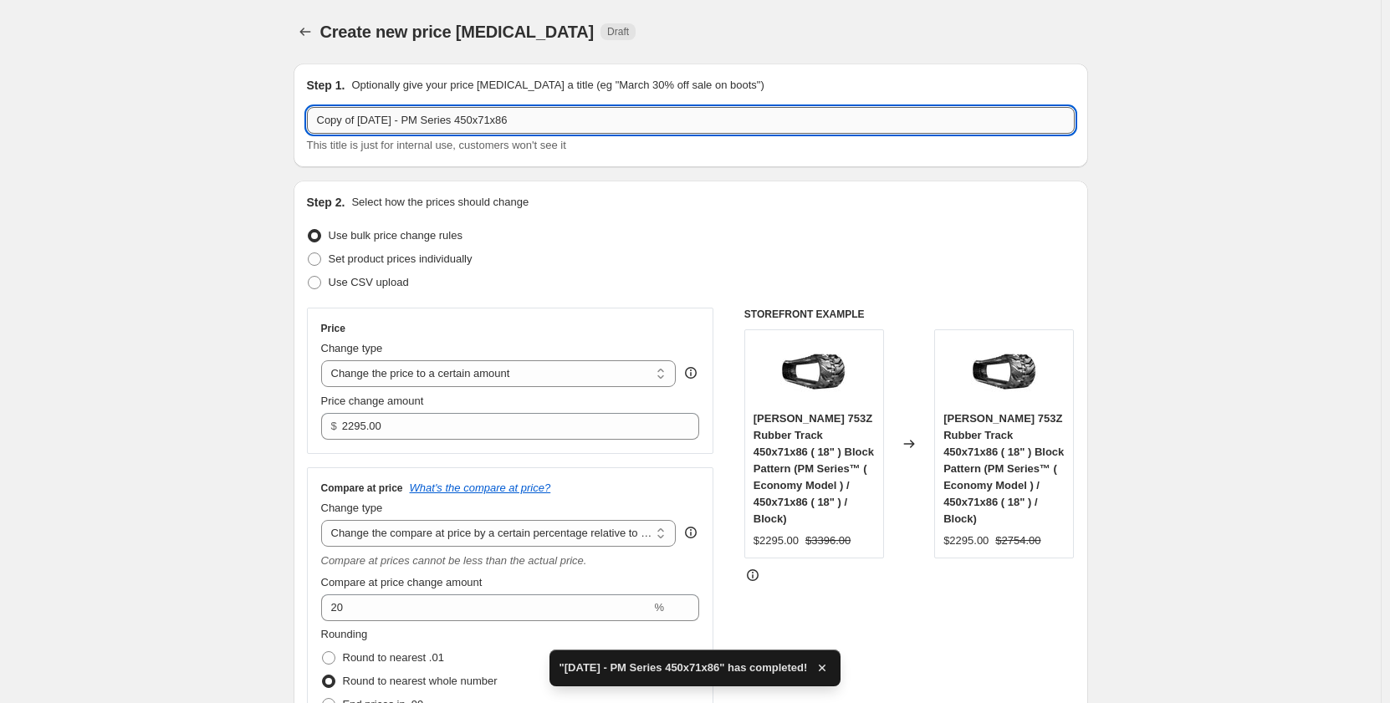
click at [436, 120] on input "Copy of [DATE] - PM Series 450x71x86" at bounding box center [691, 120] width 768 height 27
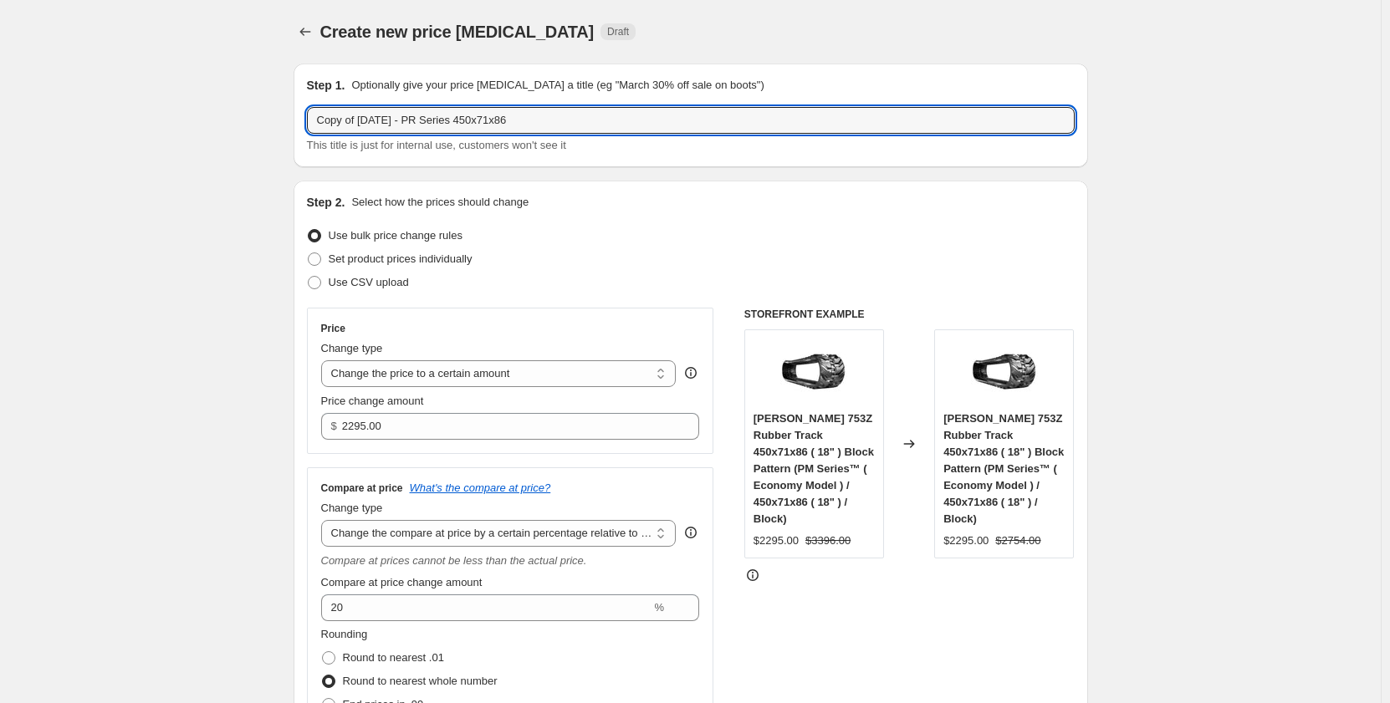
drag, startPoint x: 360, startPoint y: 125, endPoint x: 268, endPoint y: 120, distance: 92.9
type input "[DATE] - PR Series 450x71x86"
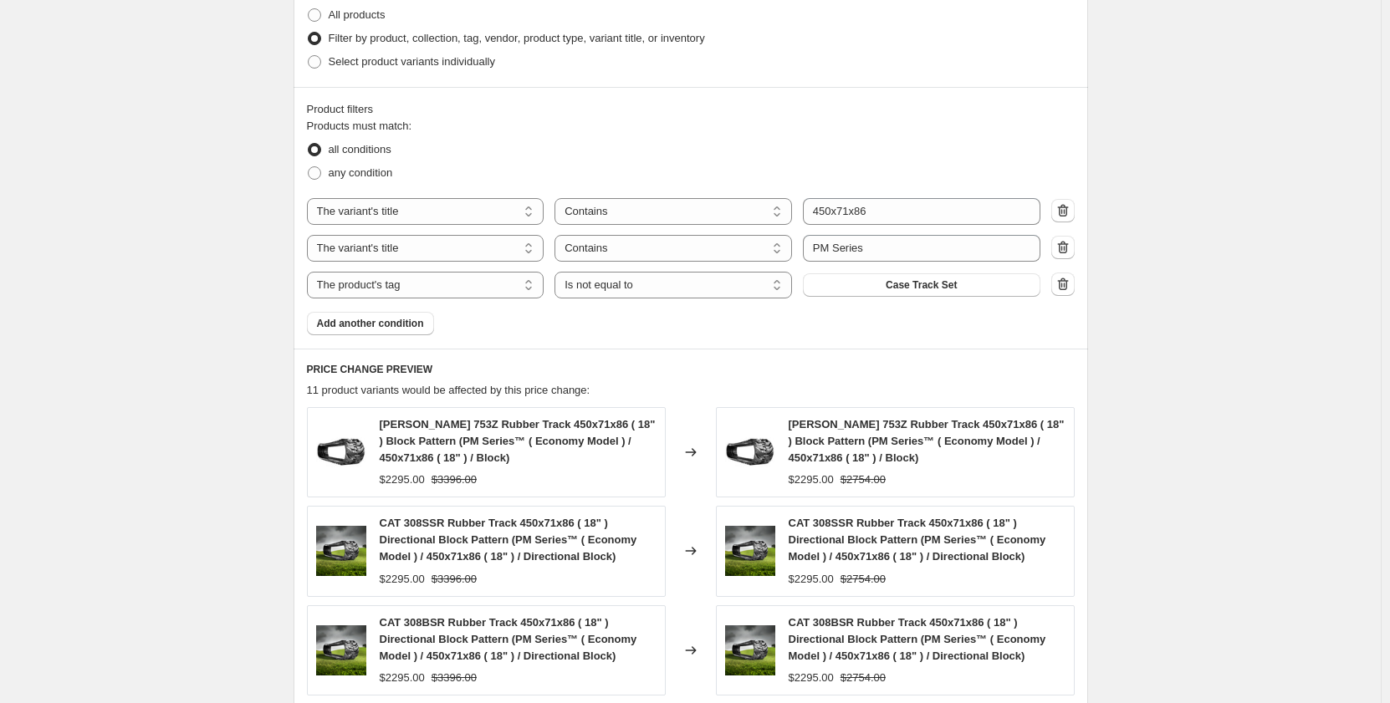
scroll to position [976, 0]
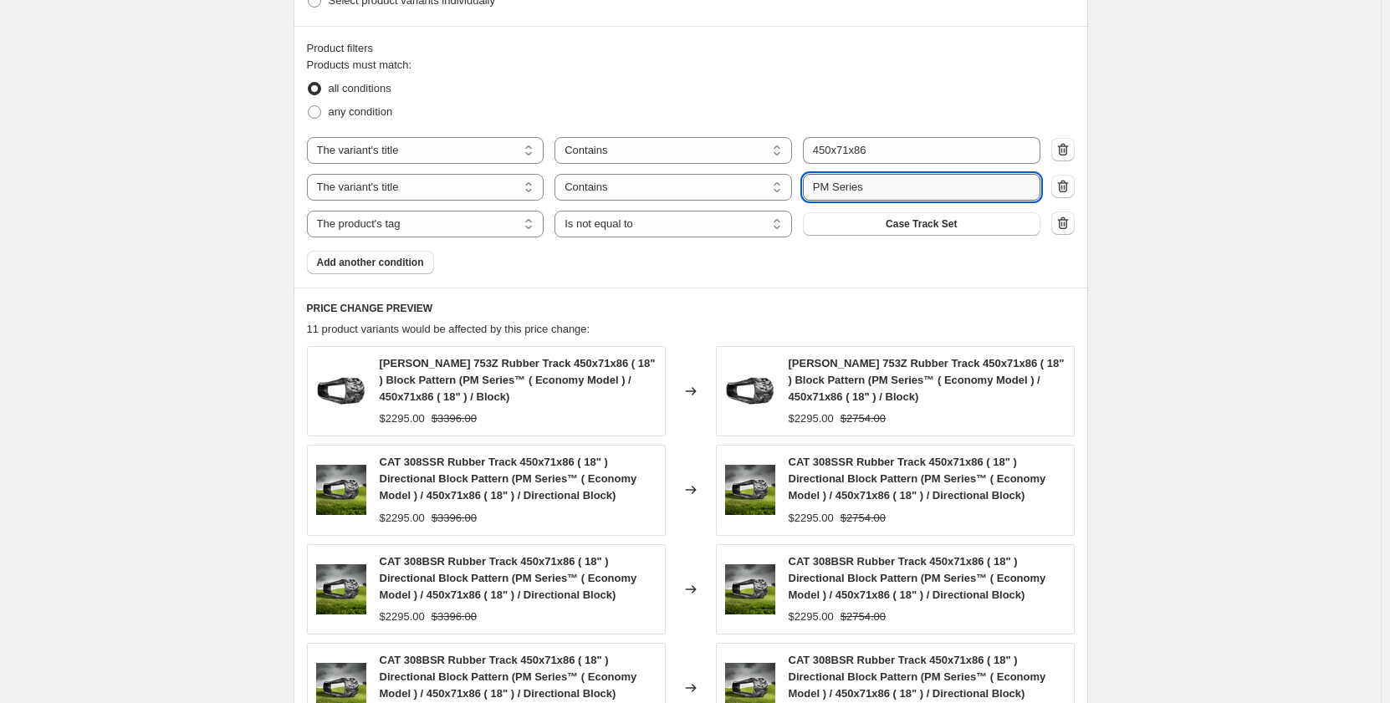
click at [825, 192] on input "PM Series" at bounding box center [921, 187] width 237 height 27
type input "PR Series"
click at [147, 336] on div "Create new price [MEDICAL_DATA]. This page is ready Create new price [MEDICAL_D…" at bounding box center [690, 83] width 1380 height 2118
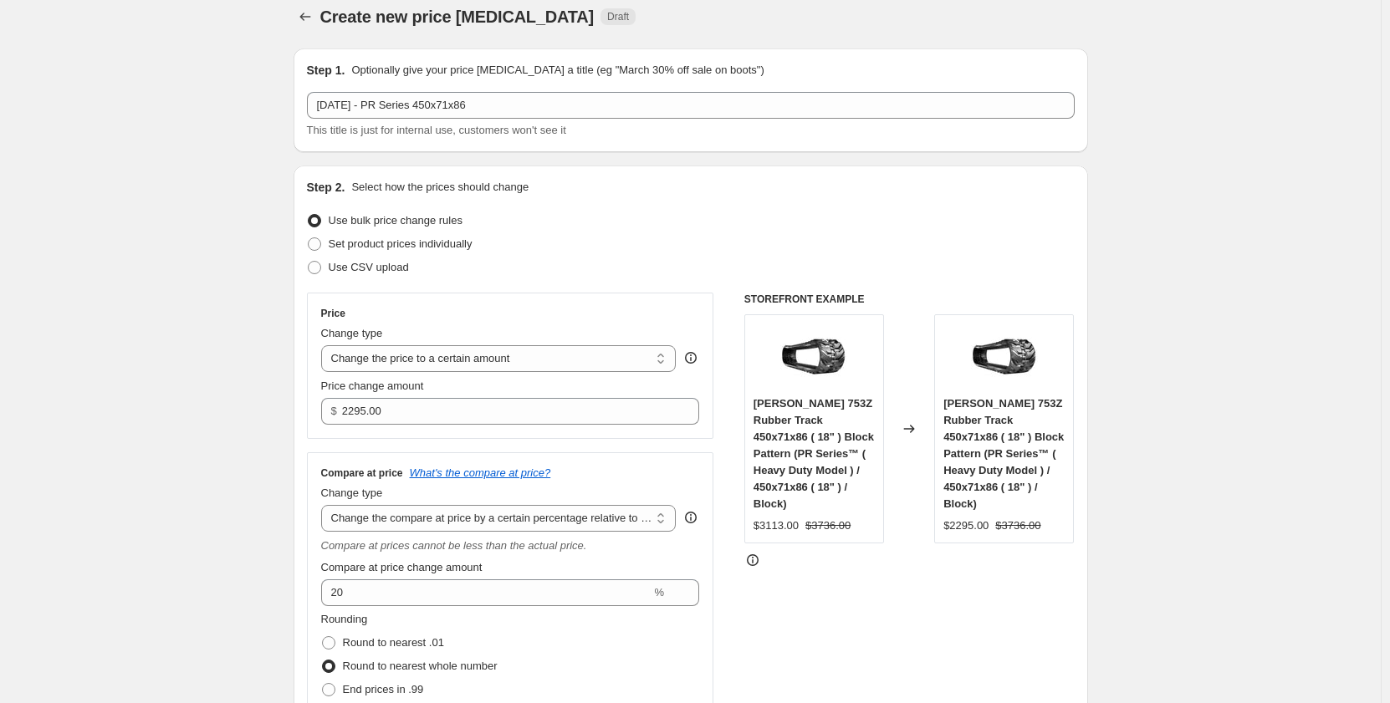
scroll to position [0, 0]
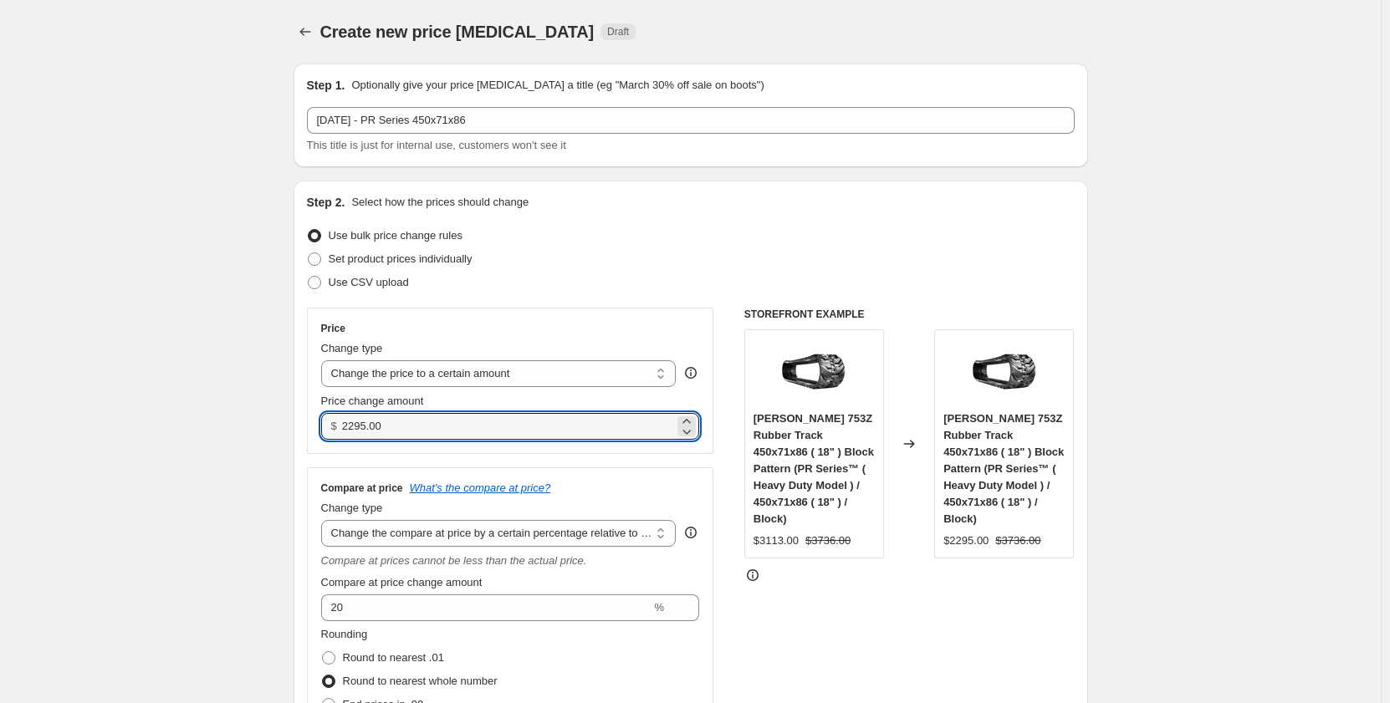
drag, startPoint x: 417, startPoint y: 429, endPoint x: 314, endPoint y: 433, distance: 103.8
click at [314, 433] on div "Price Change type Change the price to a certain amount Change the price by a ce…" at bounding box center [510, 381] width 407 height 146
type input "2565.00"
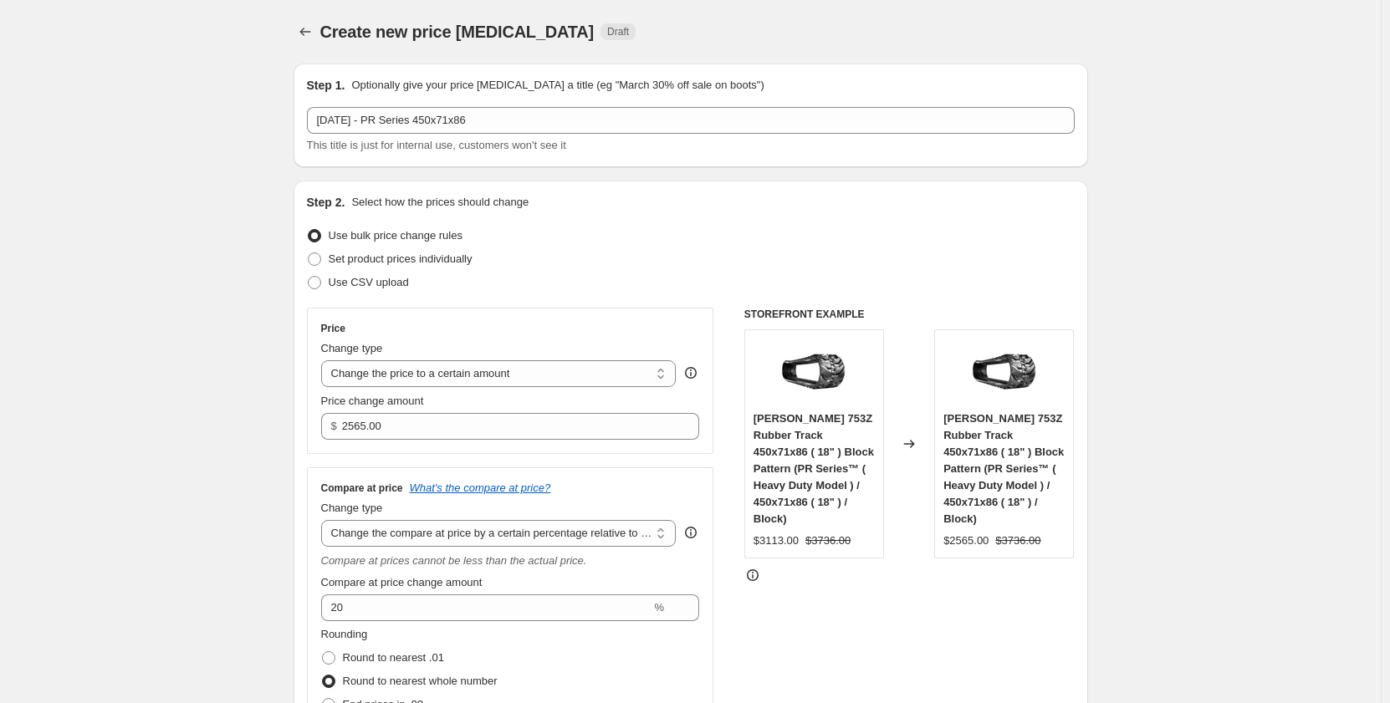
click at [360, 428] on input "2565.00" at bounding box center [508, 426] width 332 height 27
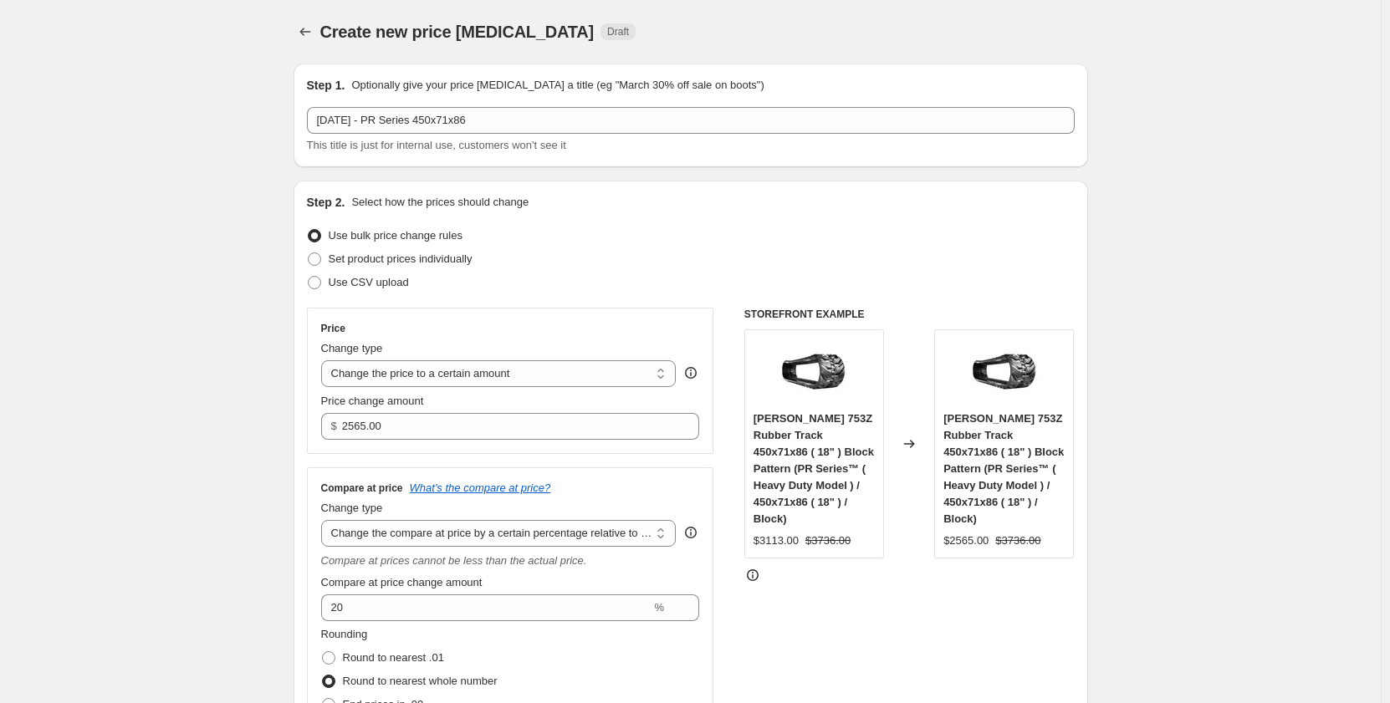
click at [815, 645] on div "STOREFRONT EXAMPLE [PERSON_NAME] 753Z Rubber Track 450x71x86 ( 18" ) Block Patt…" at bounding box center [909, 549] width 330 height 483
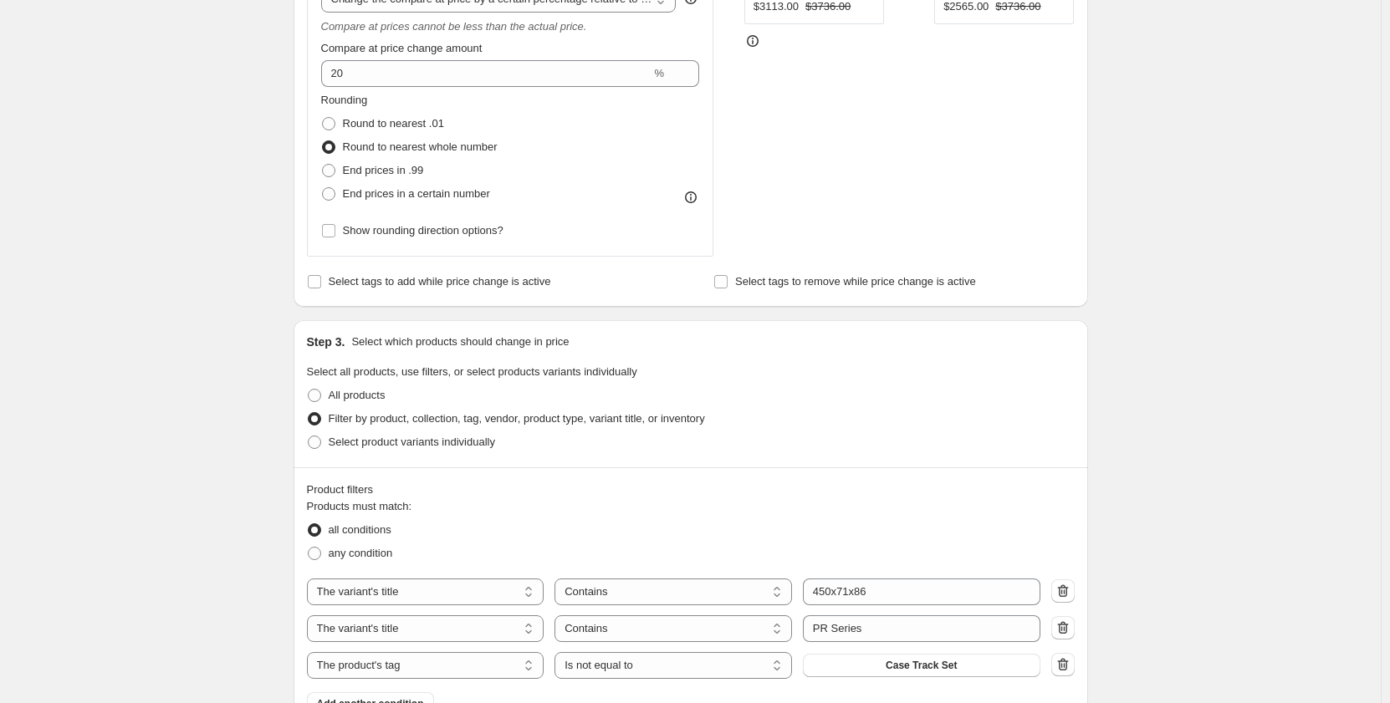
scroll to position [1415, 0]
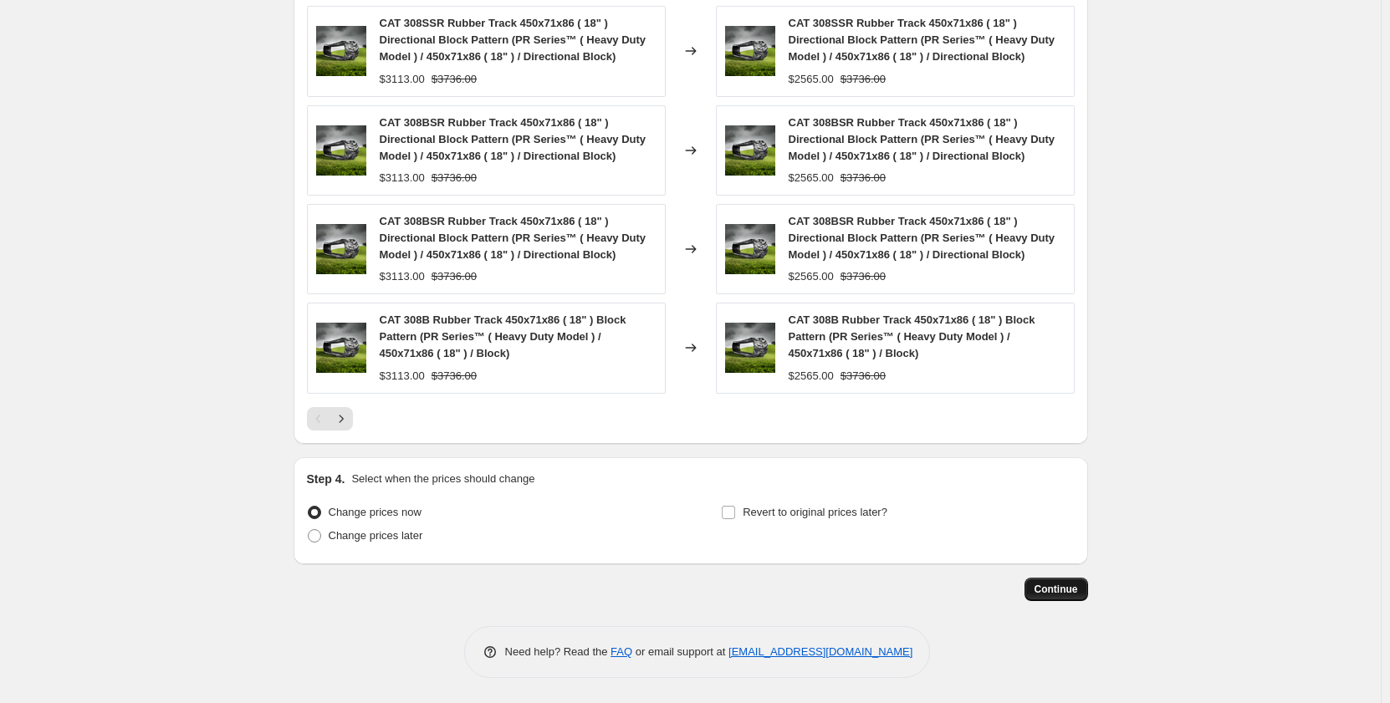
click at [1078, 594] on span "Continue" at bounding box center [1055, 589] width 43 height 13
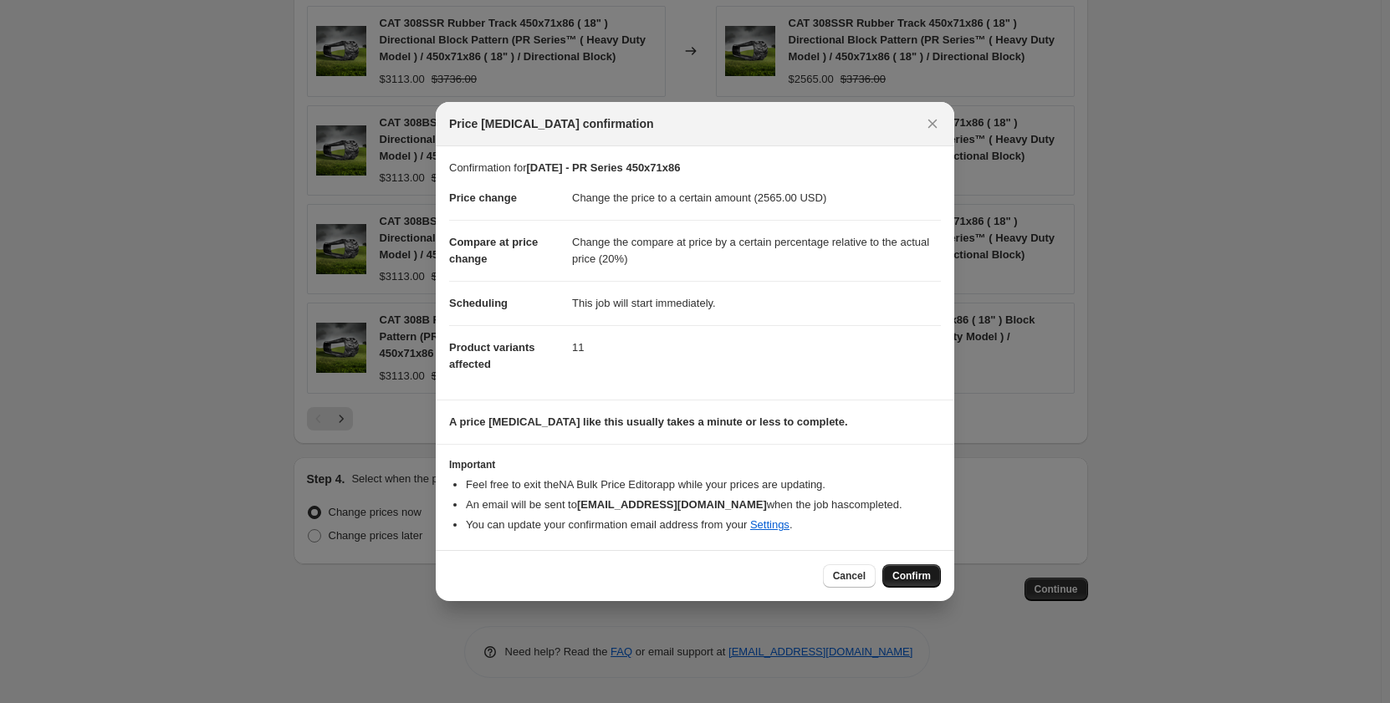
click at [890, 579] on button "Confirm" at bounding box center [911, 575] width 59 height 23
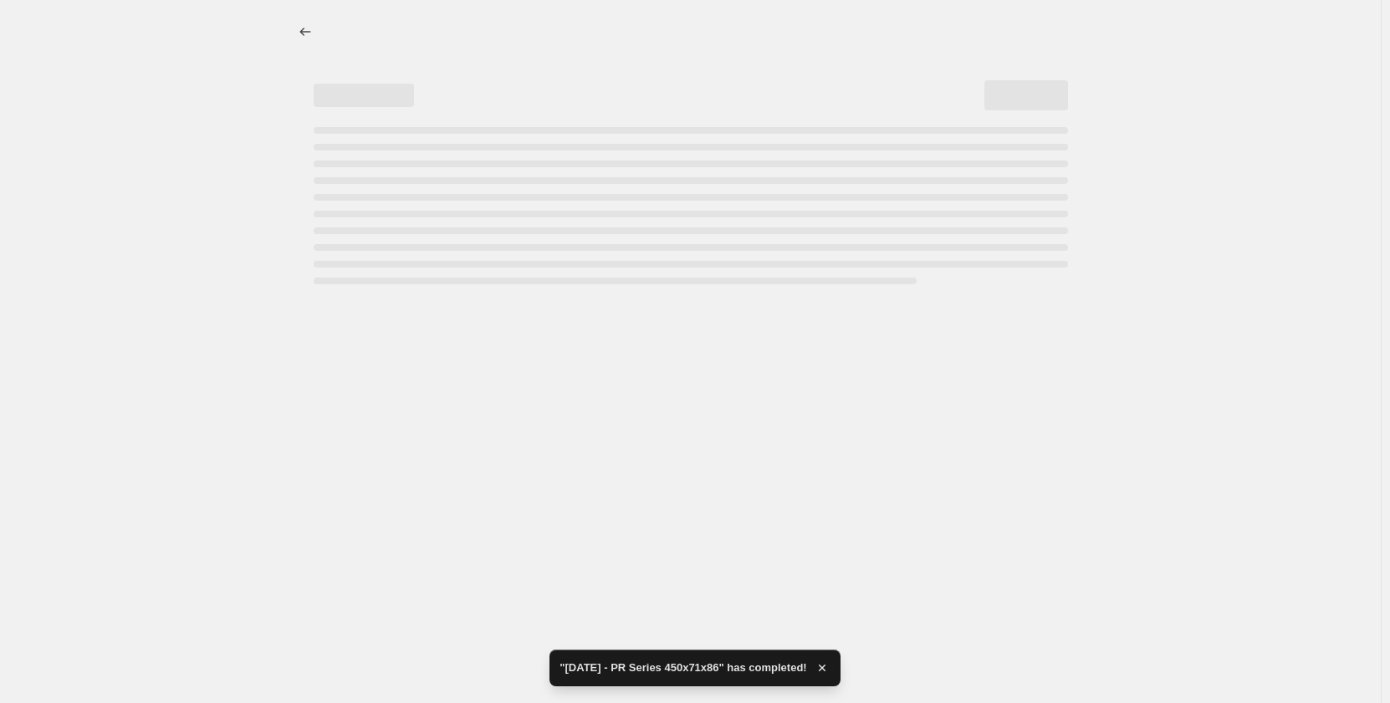
select select "pp"
select select "title"
select select "contains"
select select "title"
select select "contains"
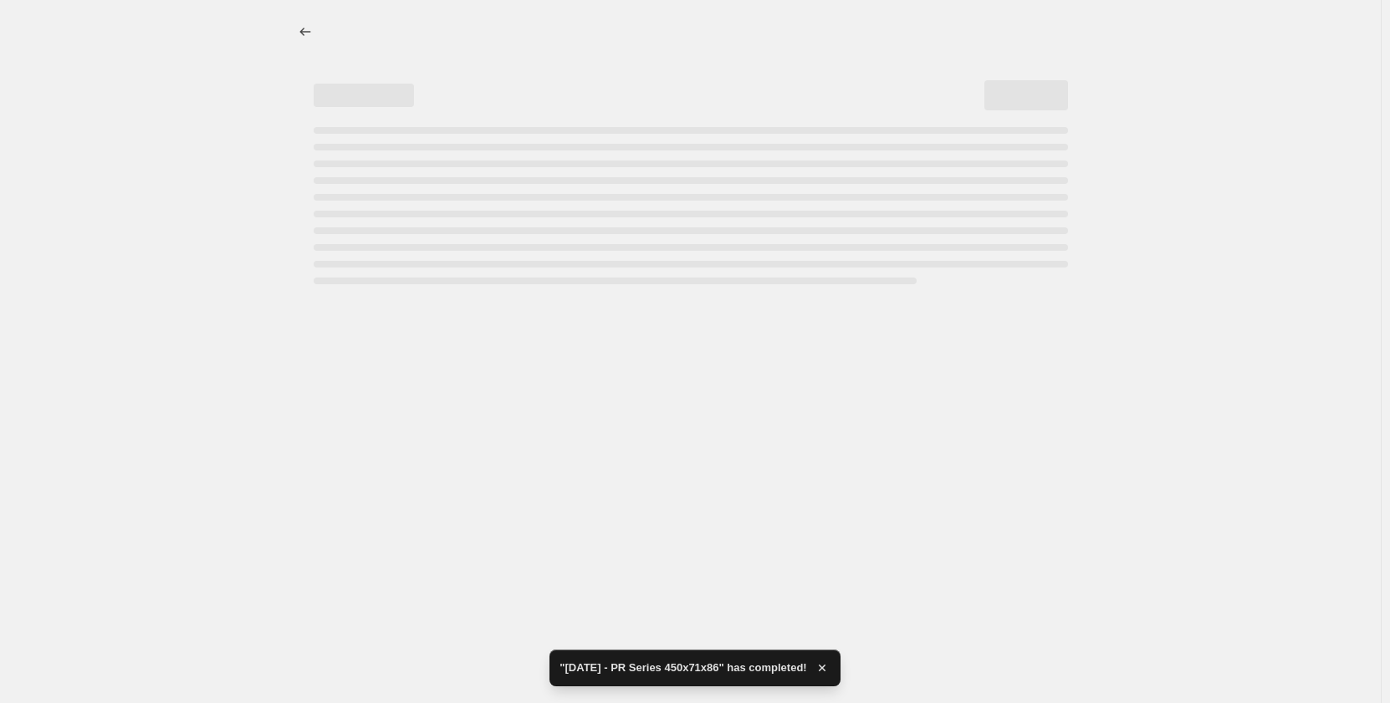
select select "tag"
select select "not_equal"
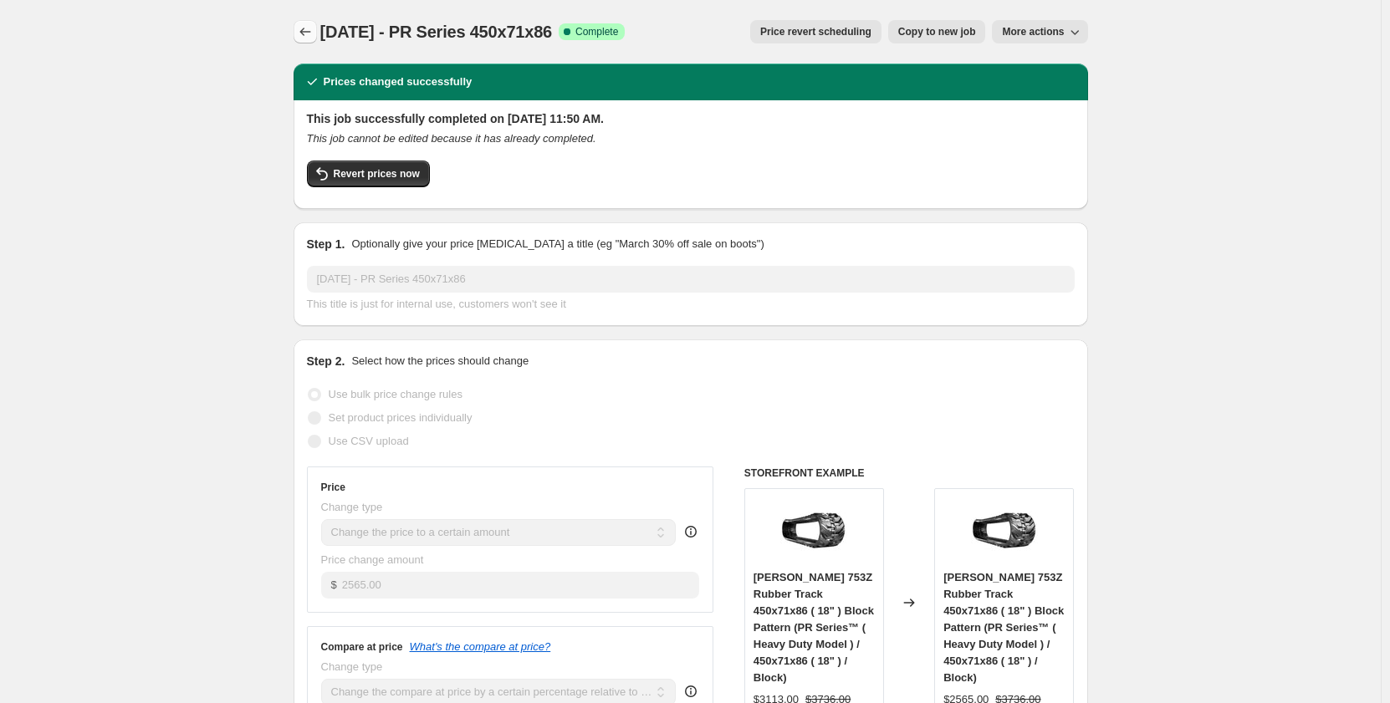
click at [314, 36] on icon "Price change jobs" at bounding box center [305, 31] width 17 height 17
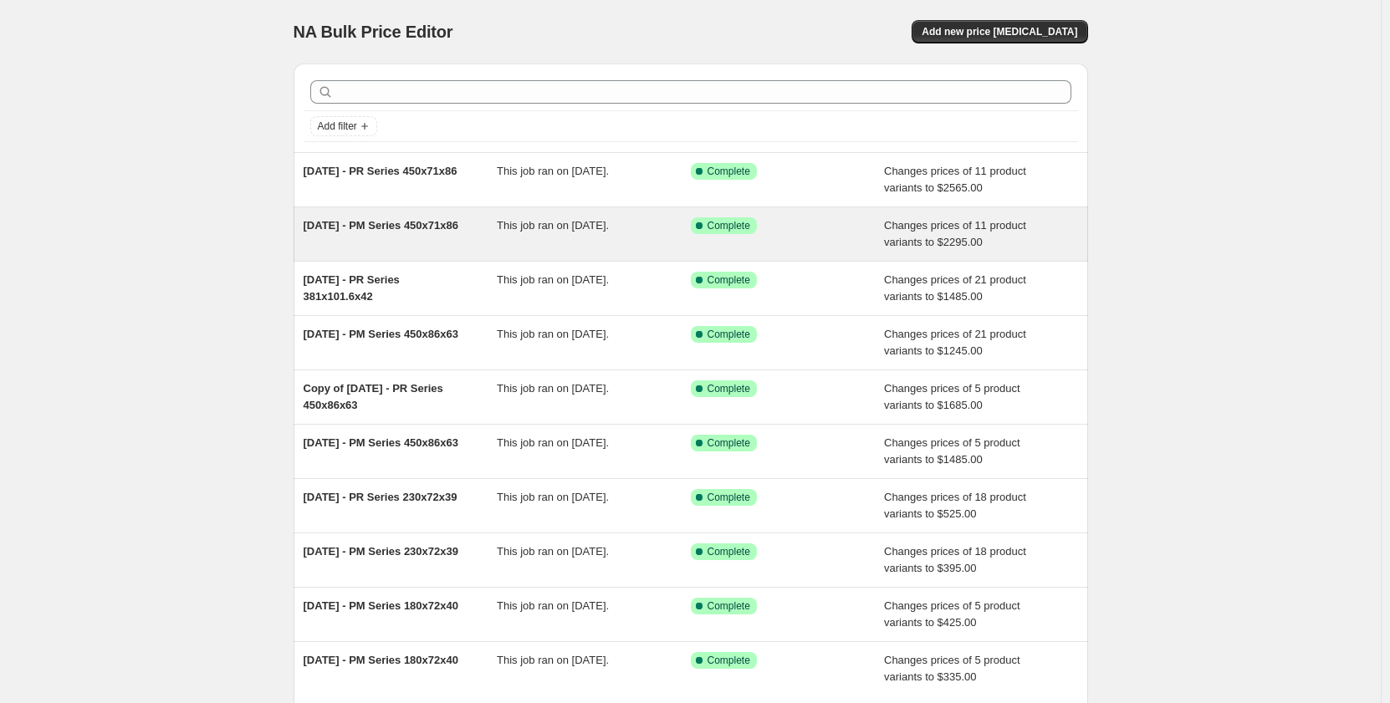
click at [514, 232] on span "This job ran on [DATE]." at bounding box center [553, 225] width 112 height 13
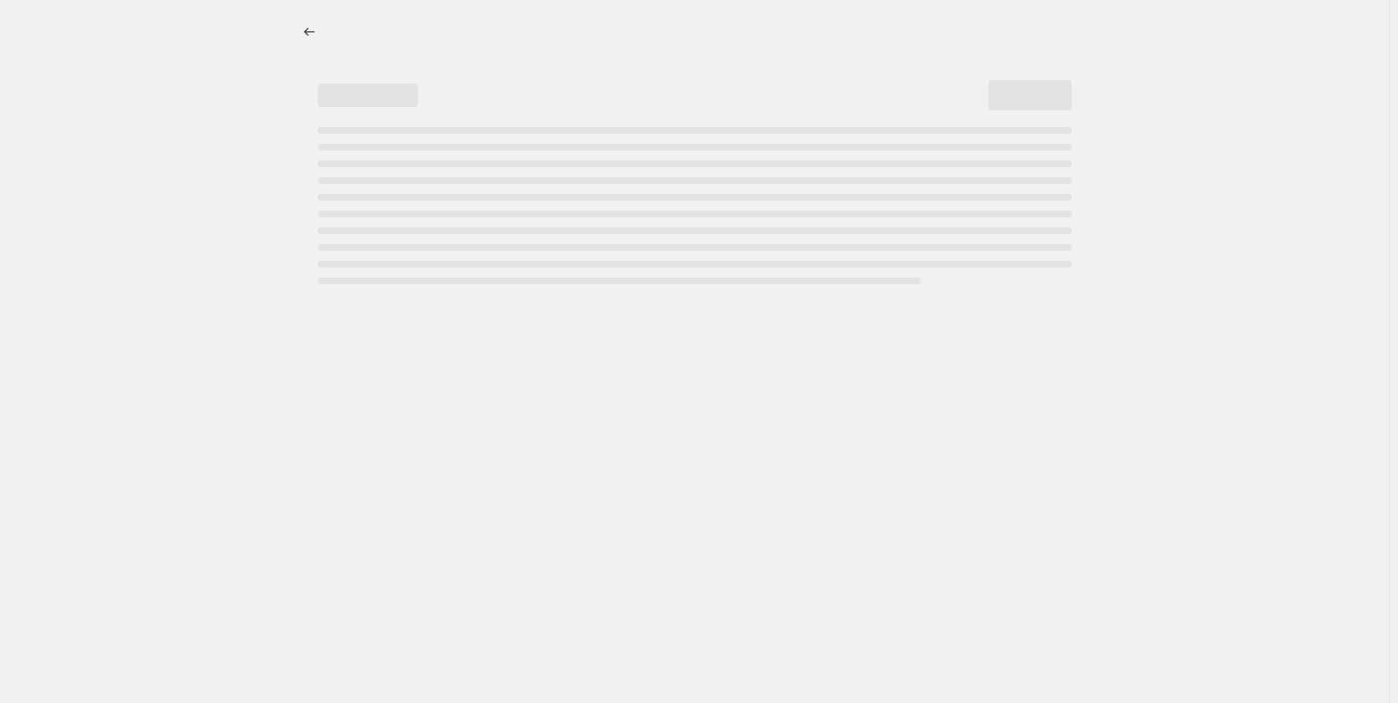
select select "pp"
select select "title"
select select "contains"
select select "title"
select select "contains"
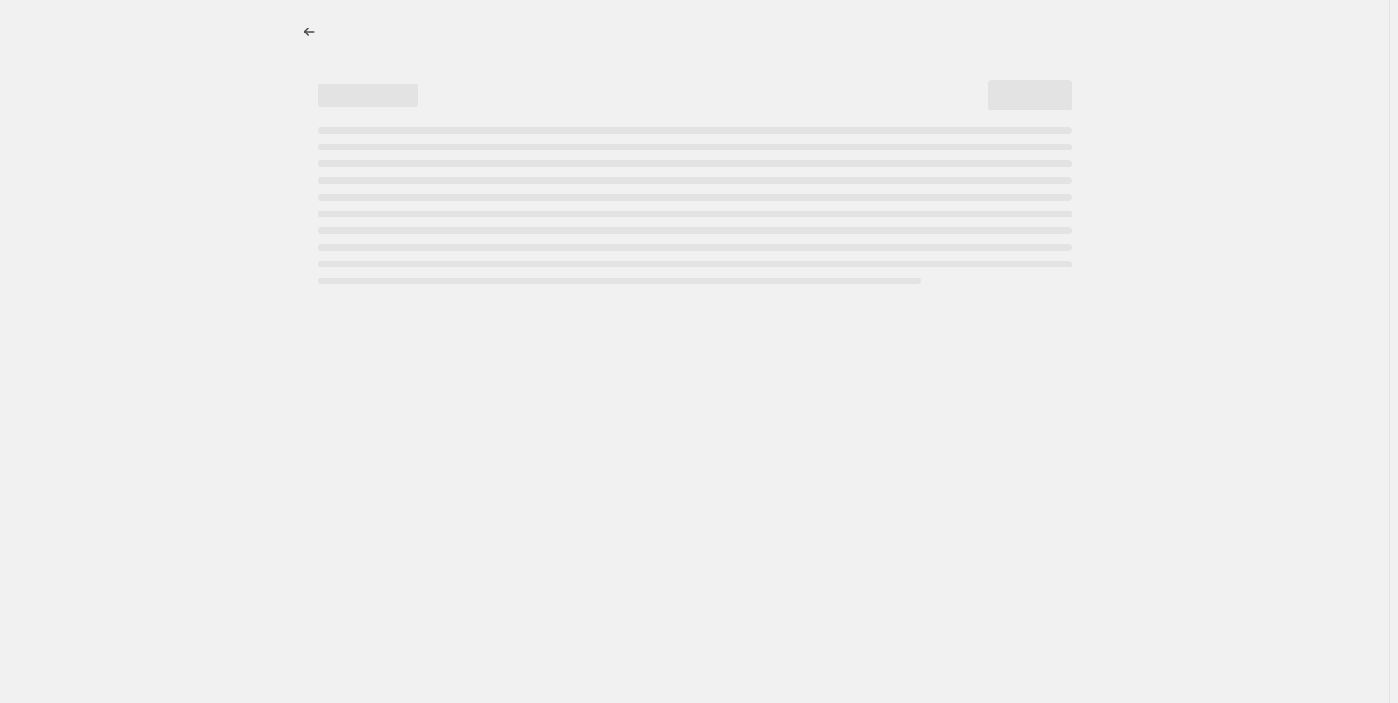
select select "tag"
select select "not_equal"
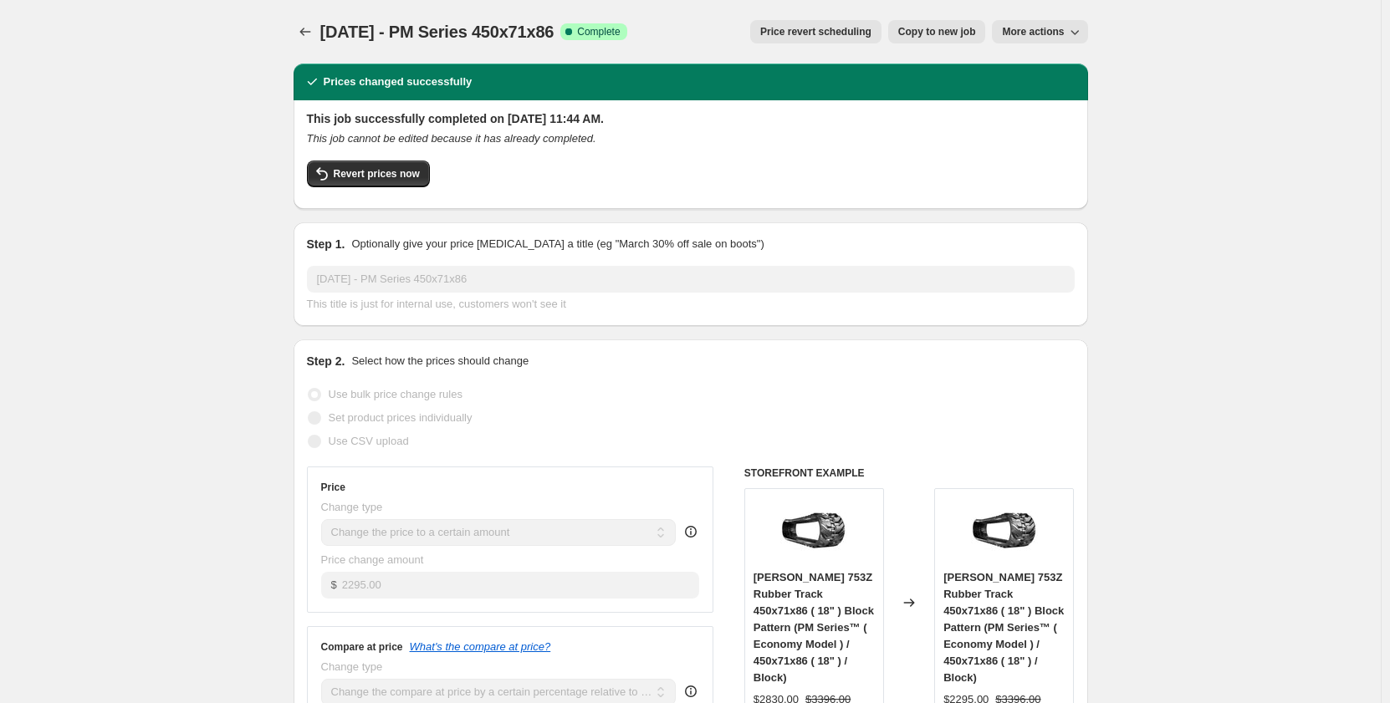
click at [1083, 37] on icon "button" at bounding box center [1074, 31] width 17 height 17
click at [712, 32] on div "Price revert scheduling Copy to new job More actions" at bounding box center [863, 31] width 447 height 23
click at [921, 37] on span "Copy to new job" at bounding box center [937, 31] width 78 height 13
select select "pp"
select select "title"
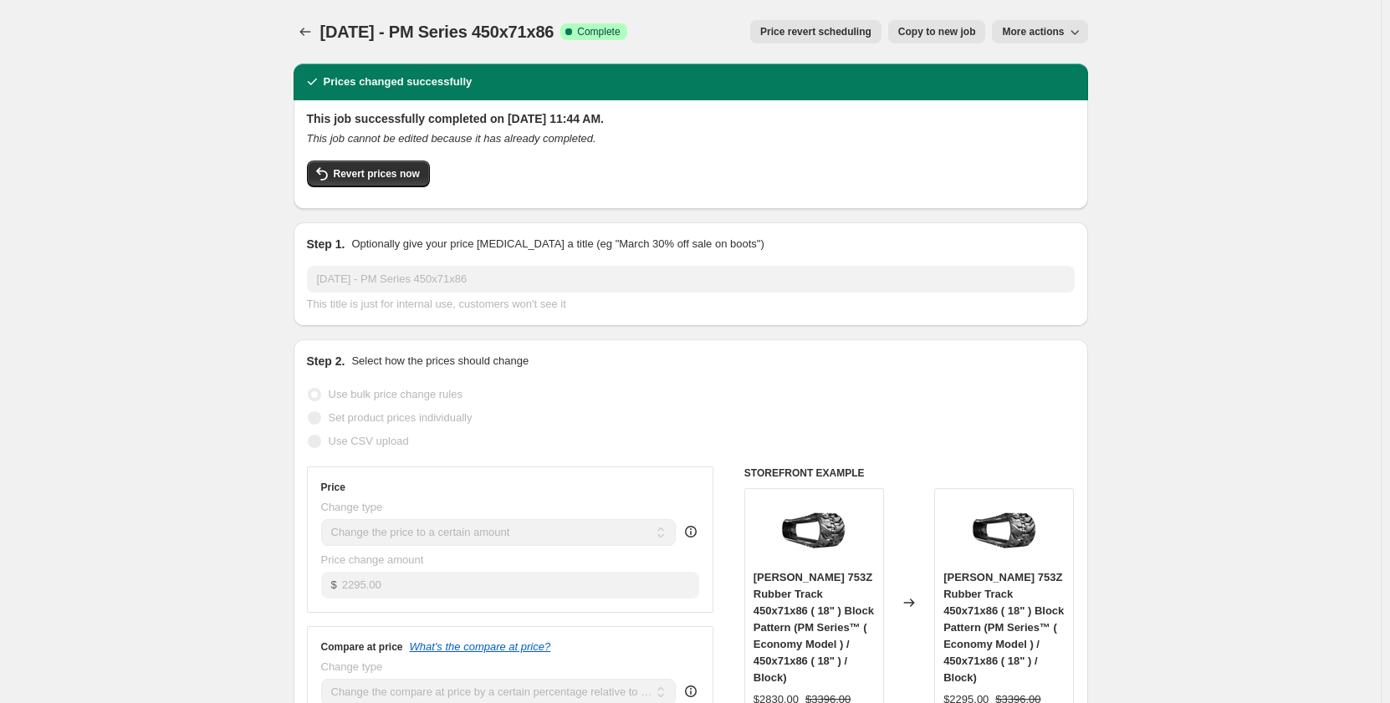
select select "contains"
select select "title"
select select "contains"
select select "tag"
select select "not_equal"
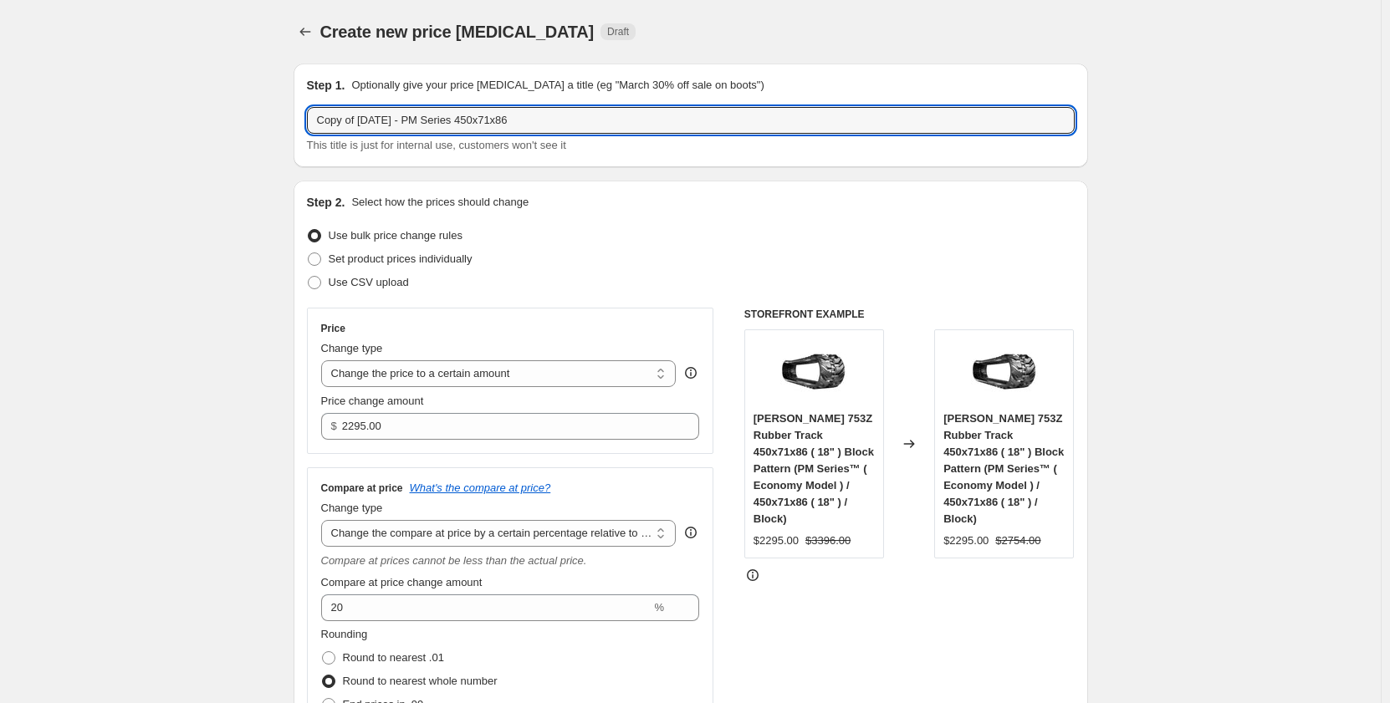
drag, startPoint x: 366, startPoint y: 124, endPoint x: 196, endPoint y: 131, distance: 170.7
click at [493, 122] on input "[DATE] - PM Series 450x71x86" at bounding box center [691, 120] width 768 height 27
click at [495, 123] on input "[DATE] - PM Series 450x71x86" at bounding box center [691, 120] width 768 height 27
click at [515, 127] on input "[DATE] - PM Series 450x71x86" at bounding box center [691, 120] width 768 height 27
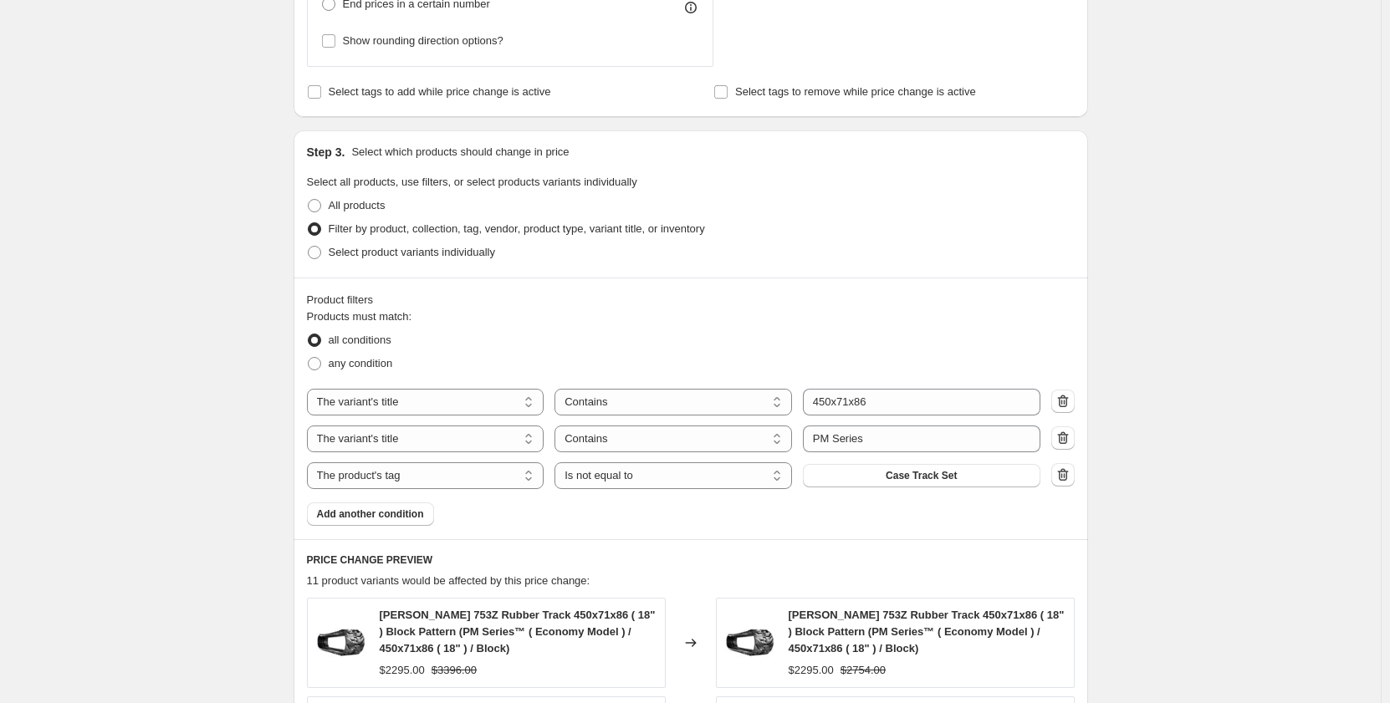
scroll to position [725, 0]
type input "Sep 2025 - PM Series 450x71x82"
click at [936, 413] on input "450x71x86" at bounding box center [921, 401] width 237 height 27
type input "450x71x82"
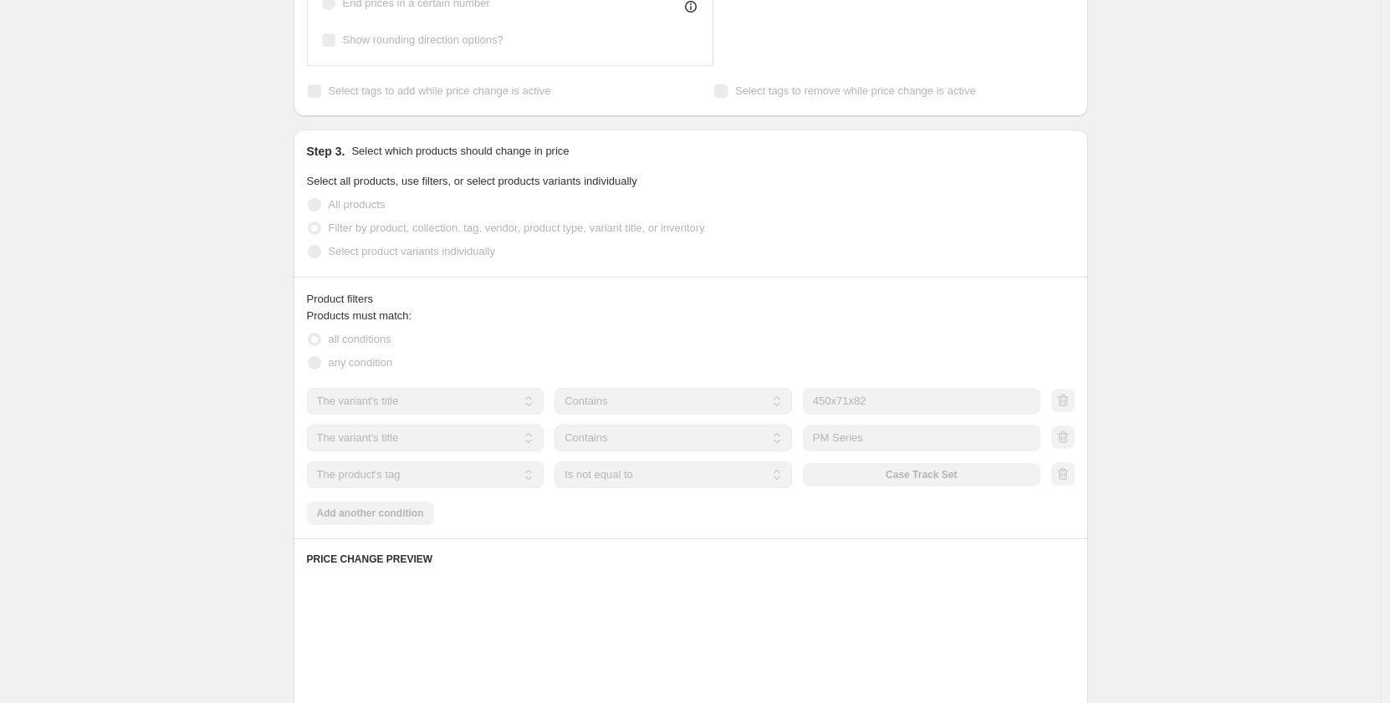
click at [202, 436] on div "Create new price change job. This page is ready Create new price change job Dra…" at bounding box center [690, 278] width 1380 height 2007
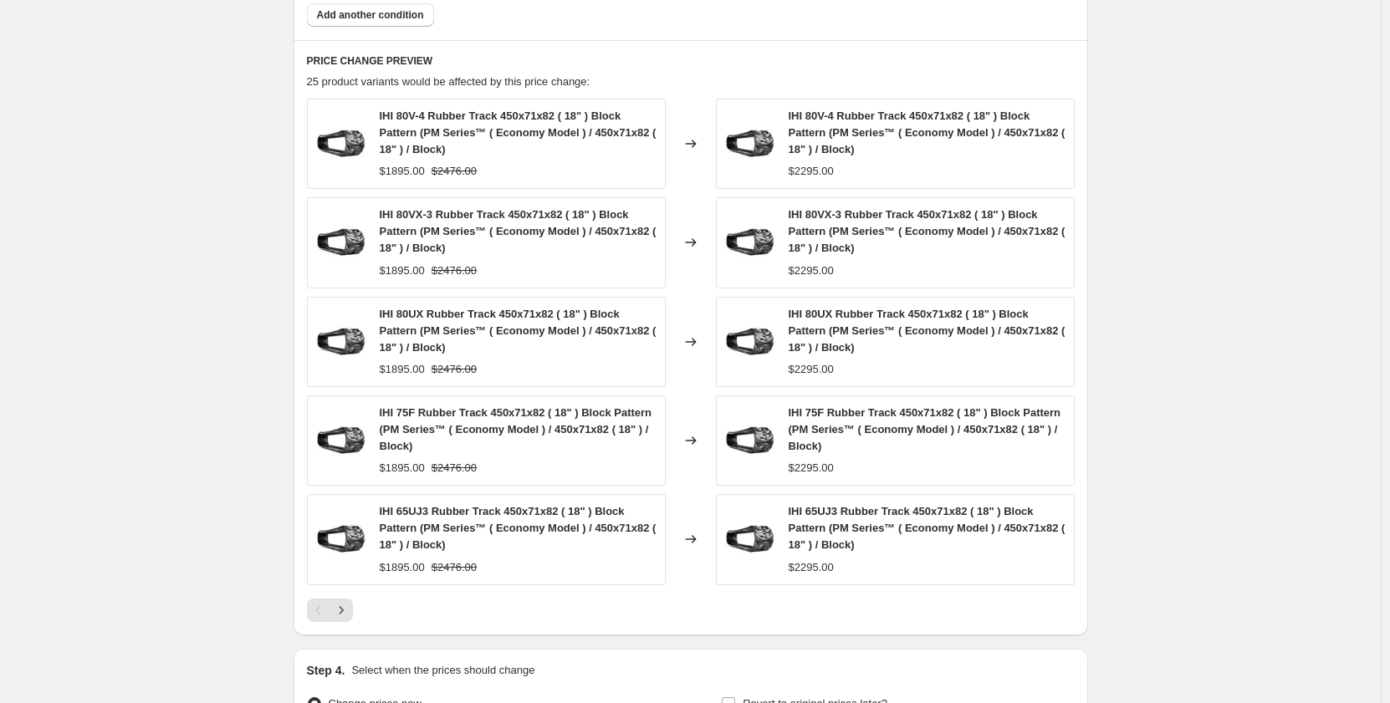
scroll to position [1254, 0]
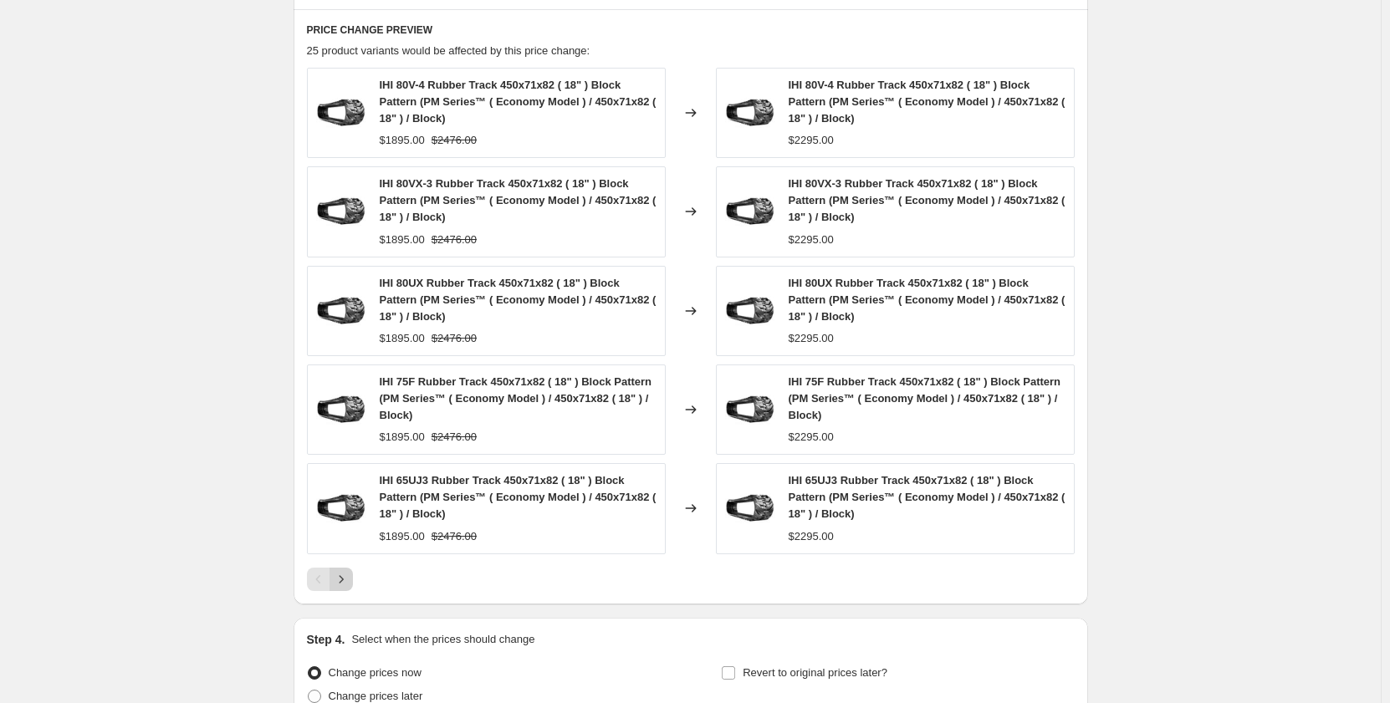
click at [348, 574] on icon "Next" at bounding box center [341, 579] width 17 height 17
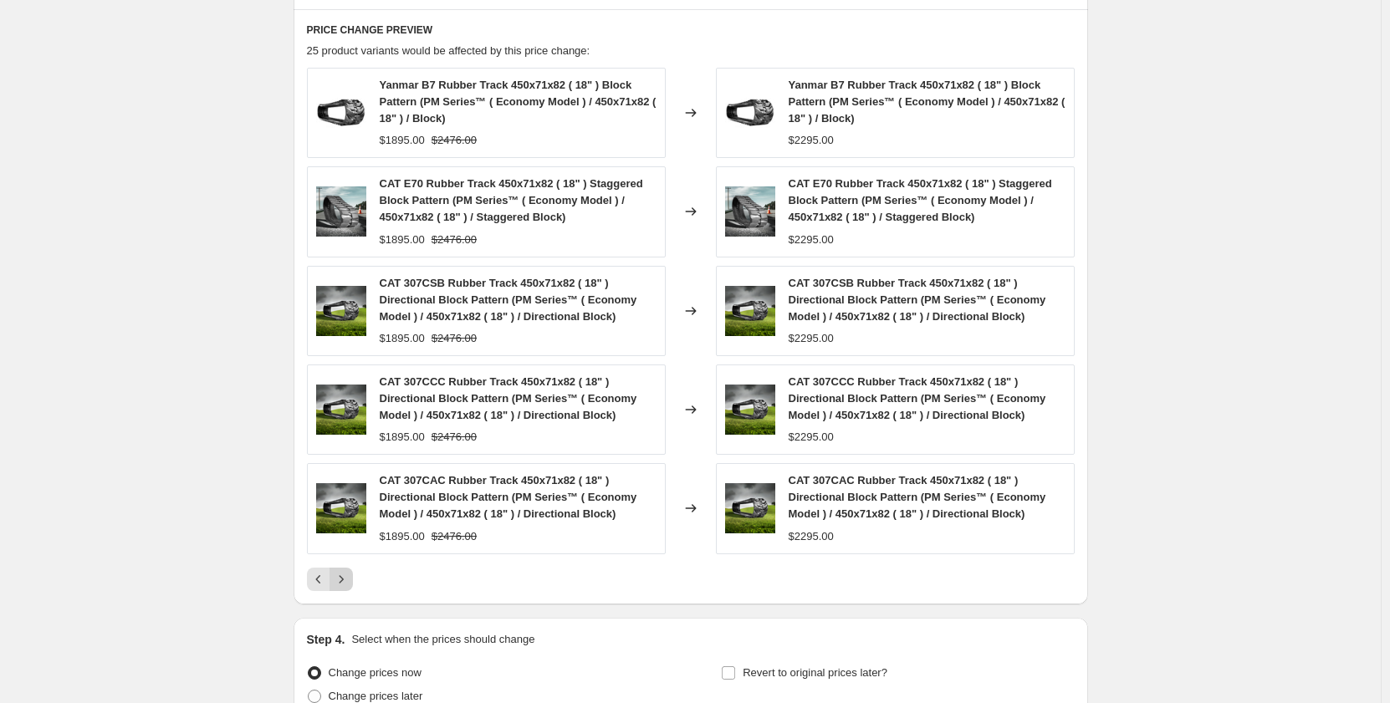
click at [343, 579] on icon "Next" at bounding box center [341, 579] width 4 height 8
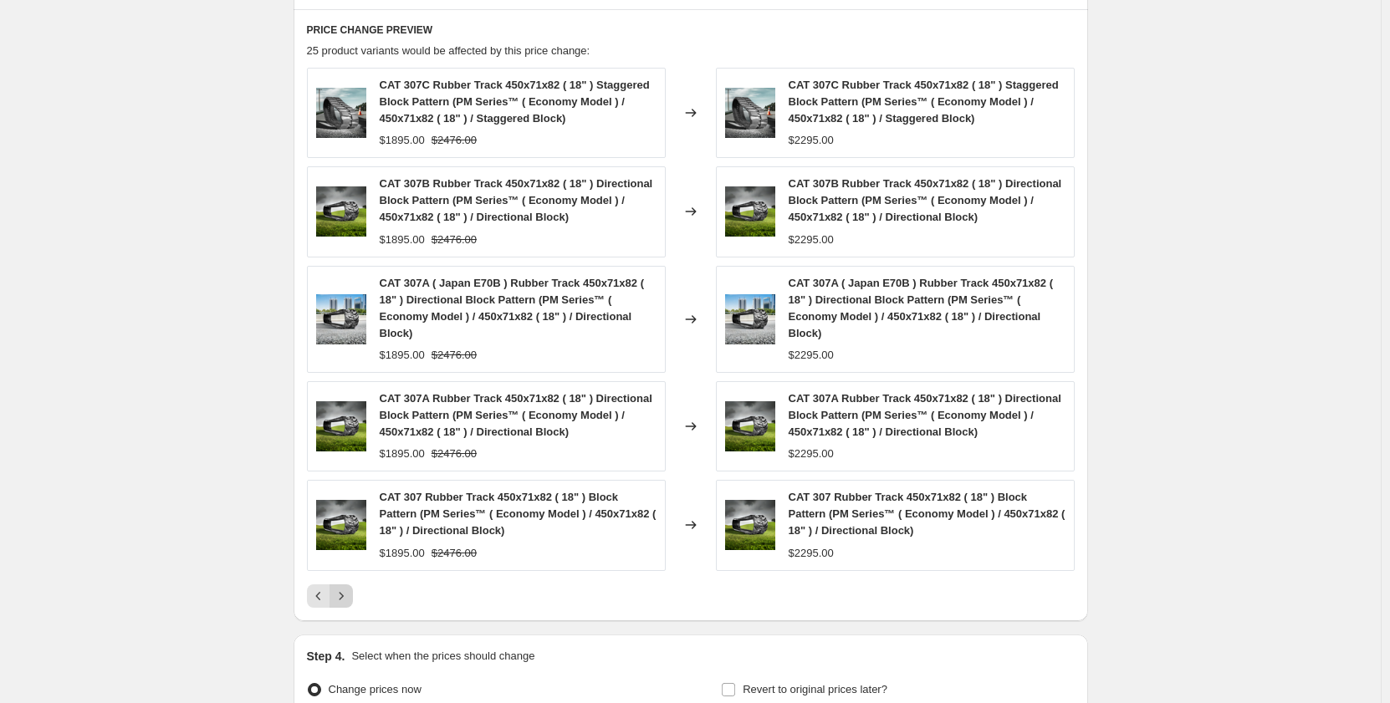
click at [344, 595] on icon "Next" at bounding box center [341, 596] width 17 height 17
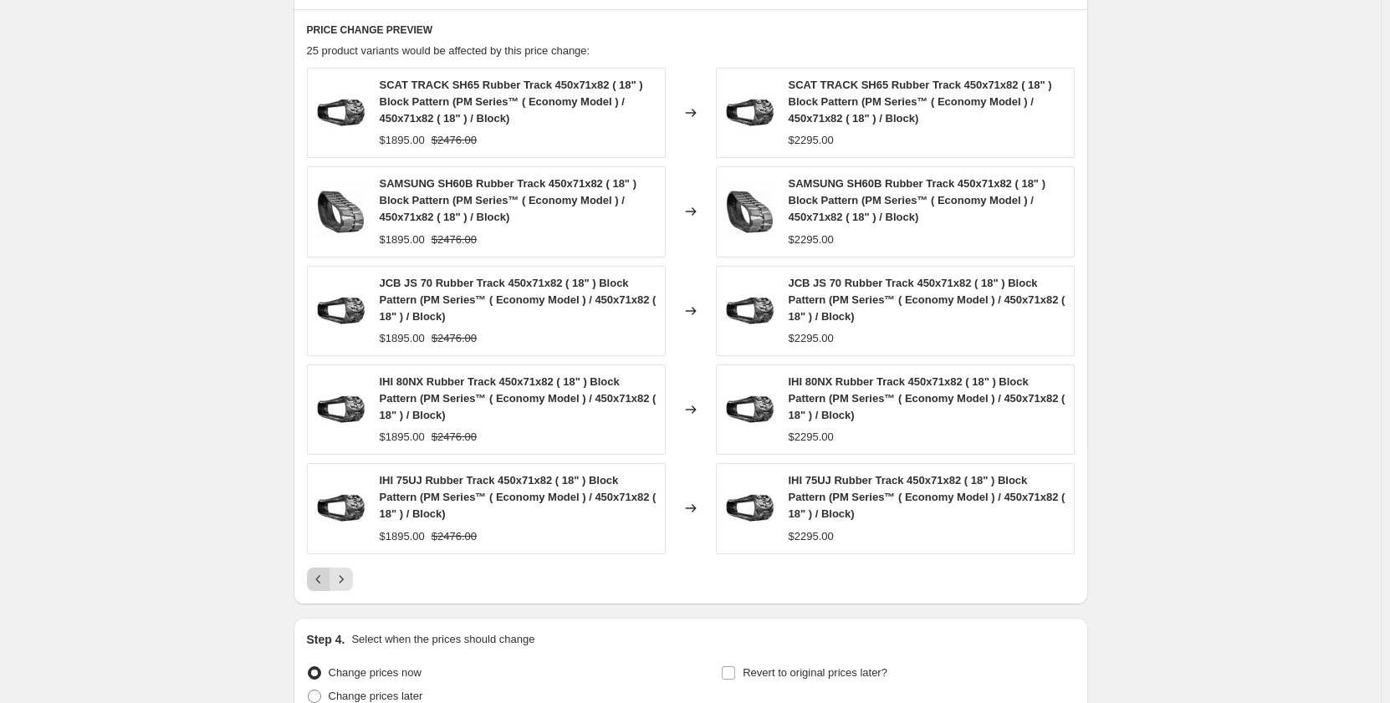
click at [320, 579] on icon "Previous" at bounding box center [317, 579] width 5 height 8
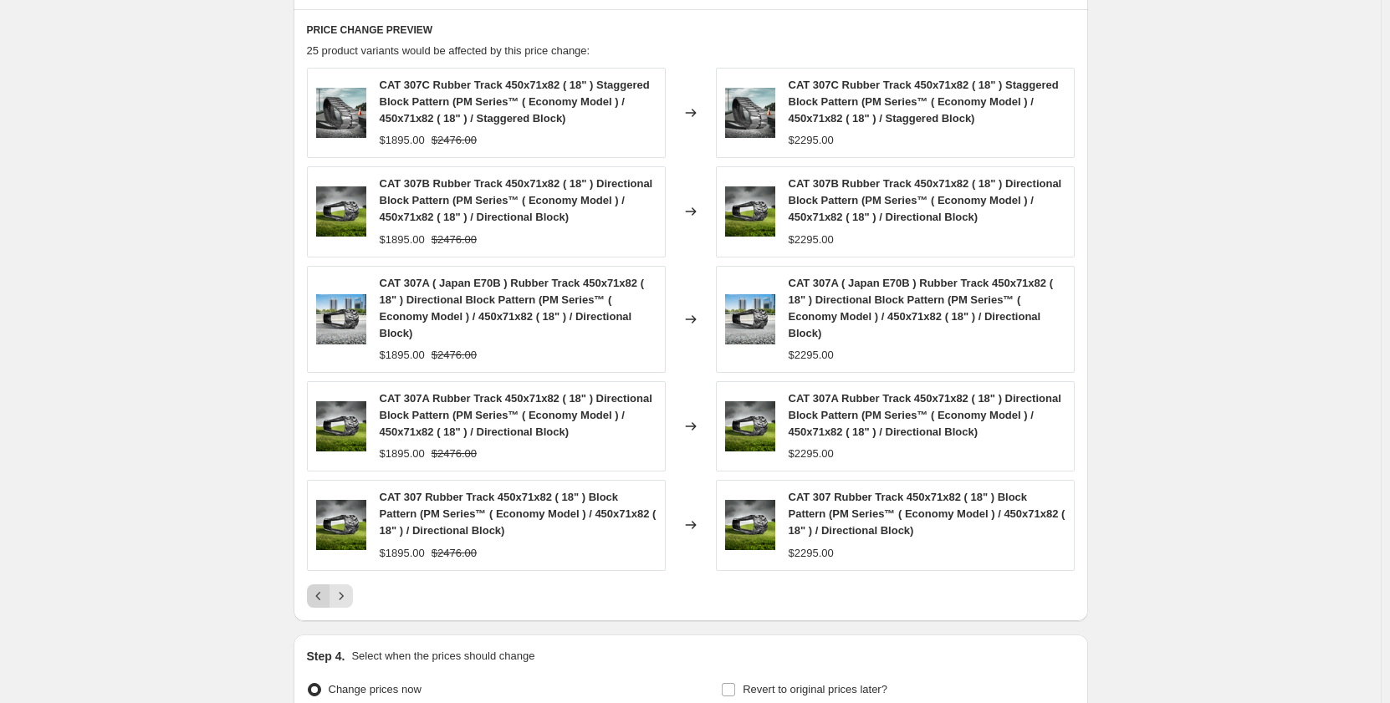
click at [324, 597] on icon "Previous" at bounding box center [318, 596] width 17 height 17
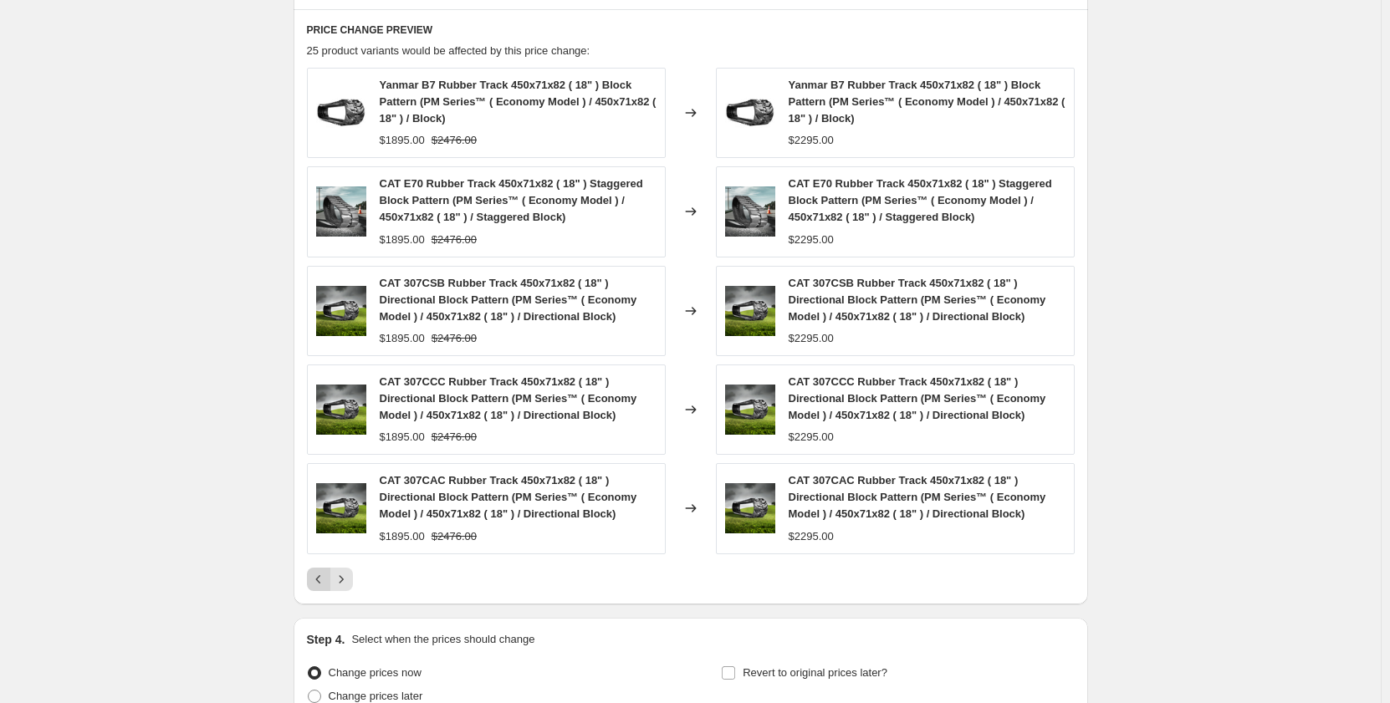
click at [323, 582] on icon "Previous" at bounding box center [318, 579] width 17 height 17
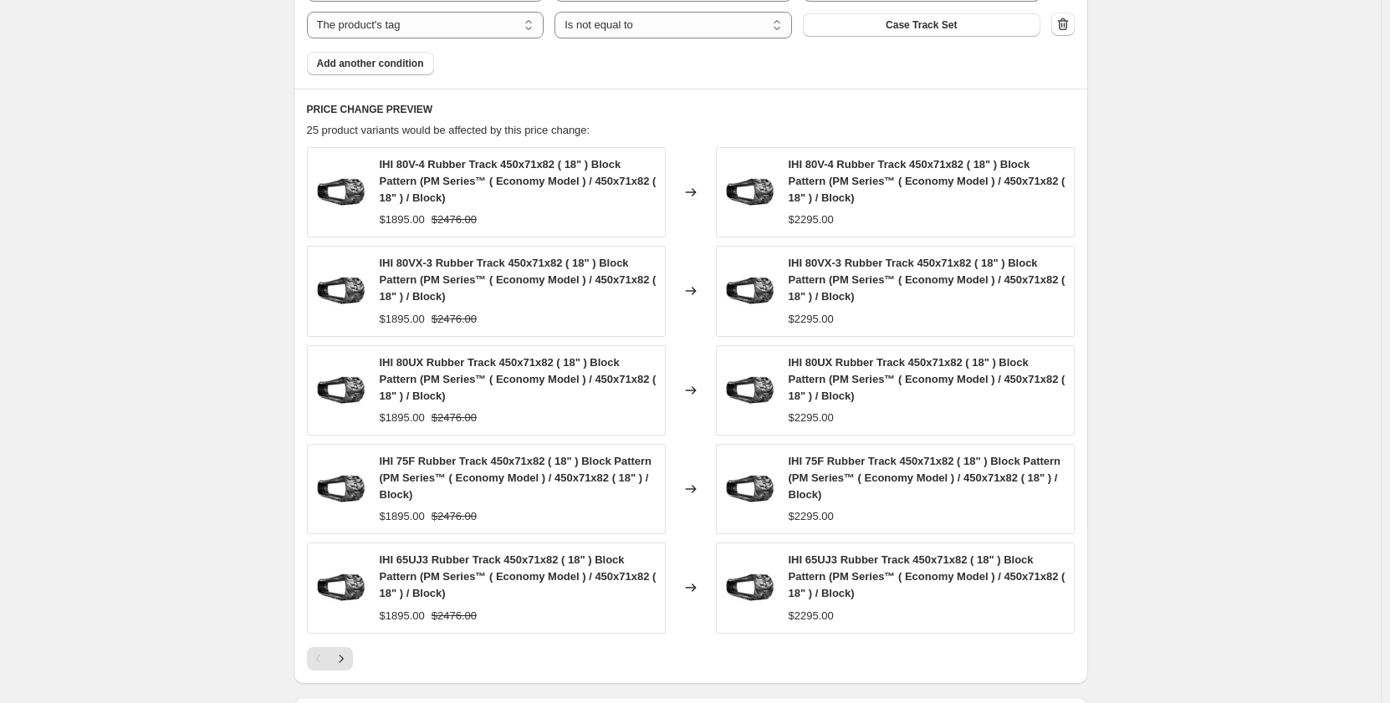
scroll to position [1198, 0]
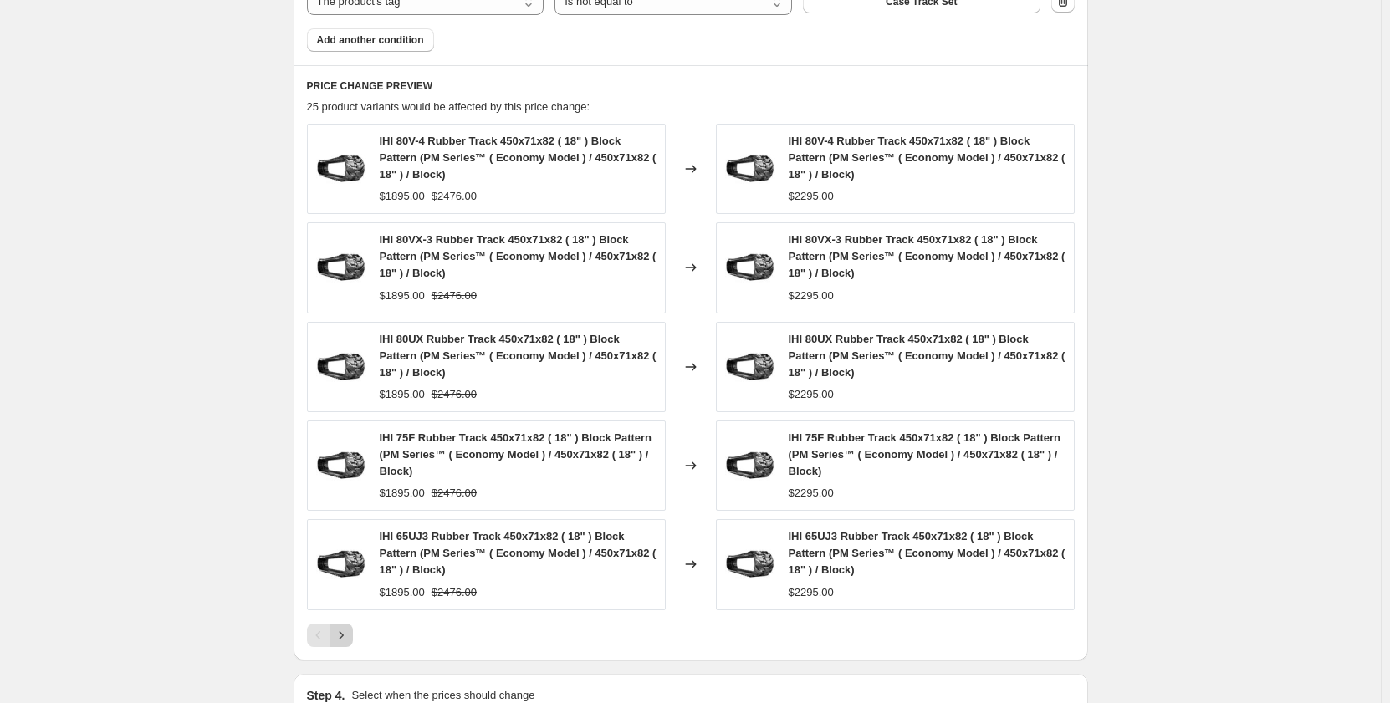
click at [353, 645] on button "Next" at bounding box center [340, 635] width 23 height 23
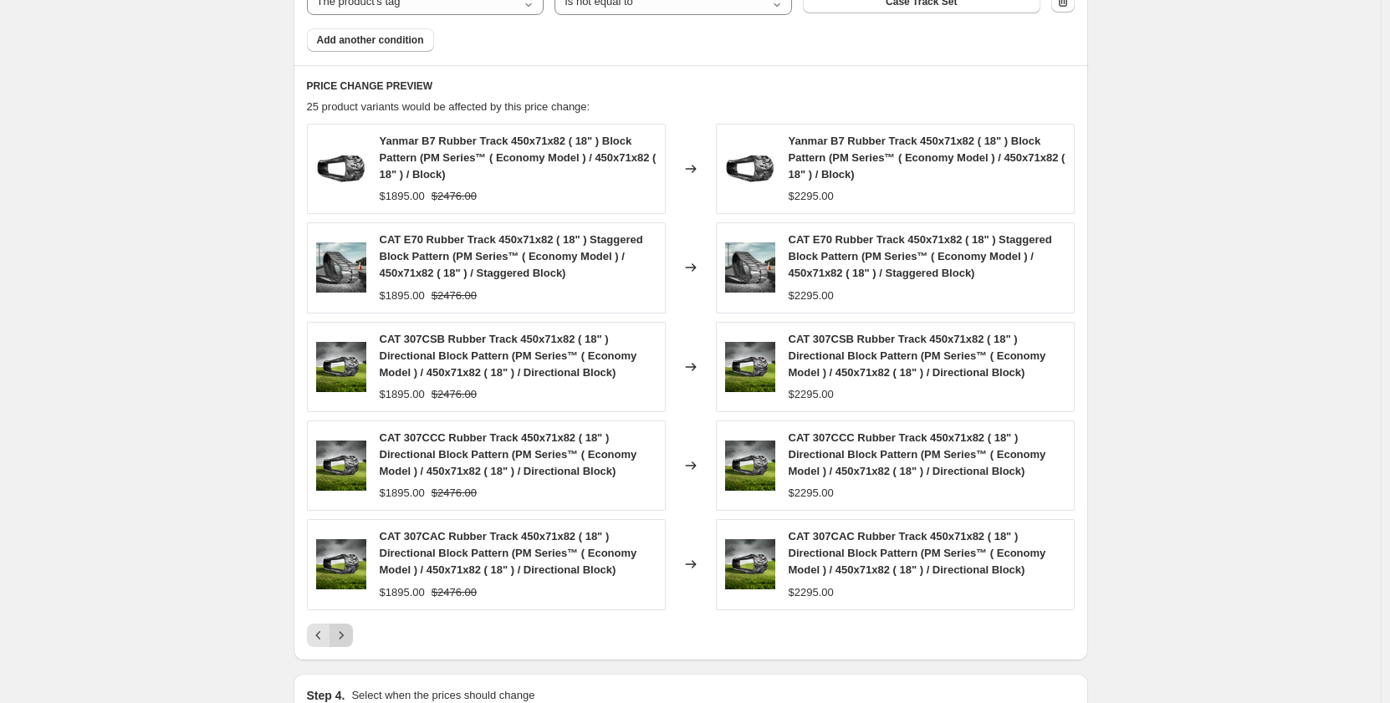
click at [348, 640] on icon "Next" at bounding box center [341, 635] width 17 height 17
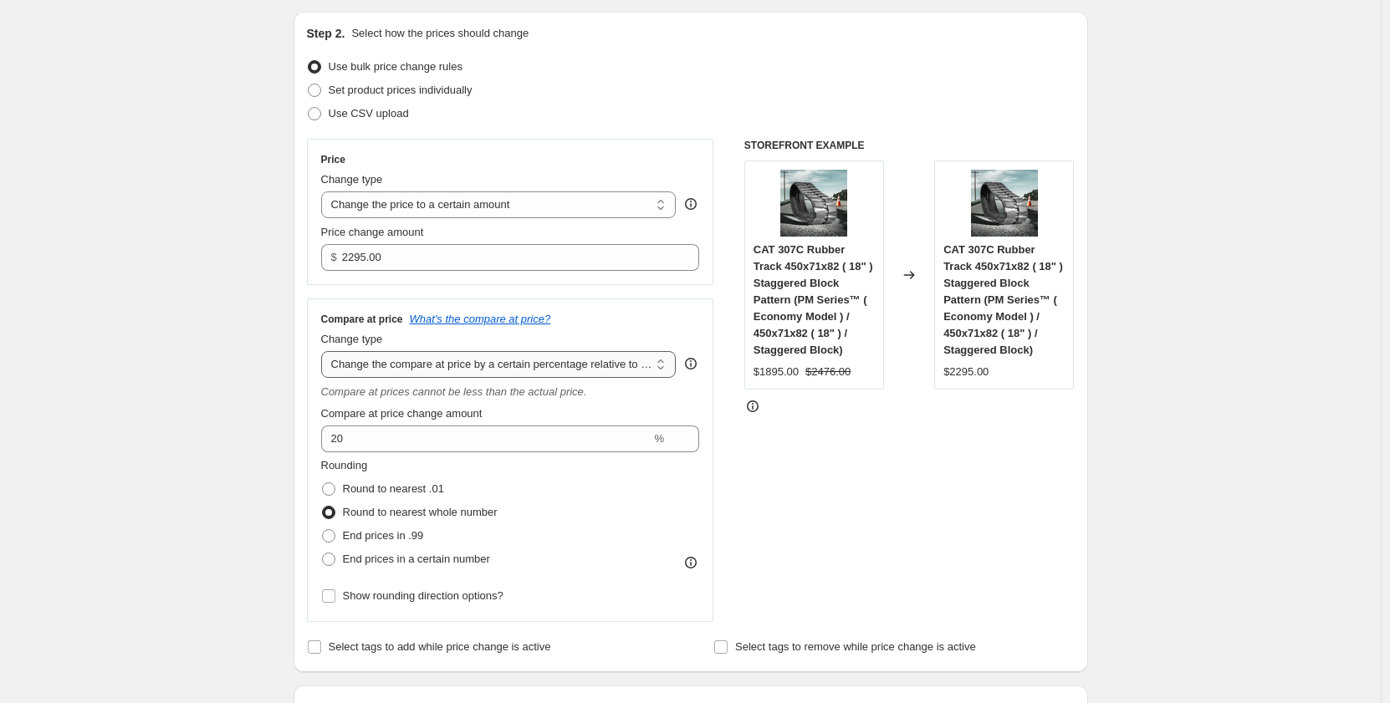
scroll to position [167, 0]
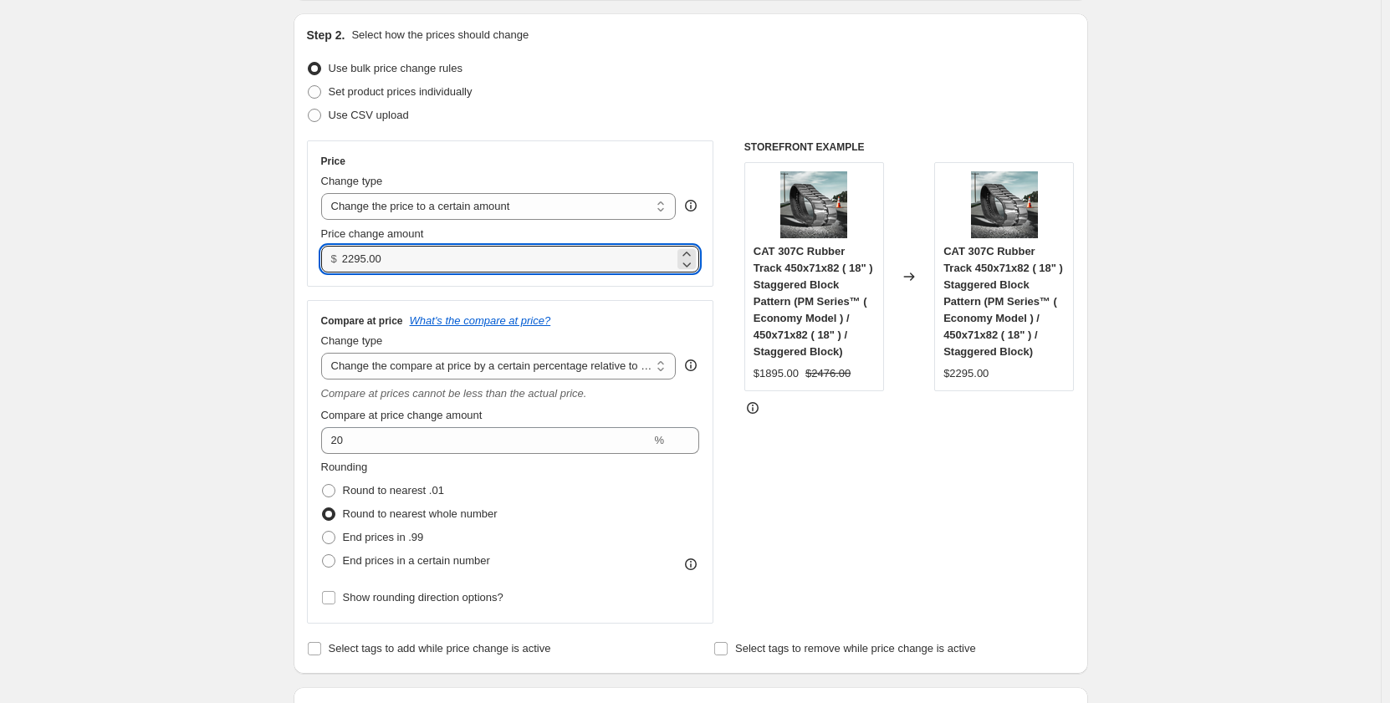
drag, startPoint x: 438, startPoint y: 261, endPoint x: 314, endPoint y: 273, distance: 124.4
click at [314, 273] on div "Price Change type Change the price to a certain amount Change the price by a ce…" at bounding box center [510, 213] width 407 height 146
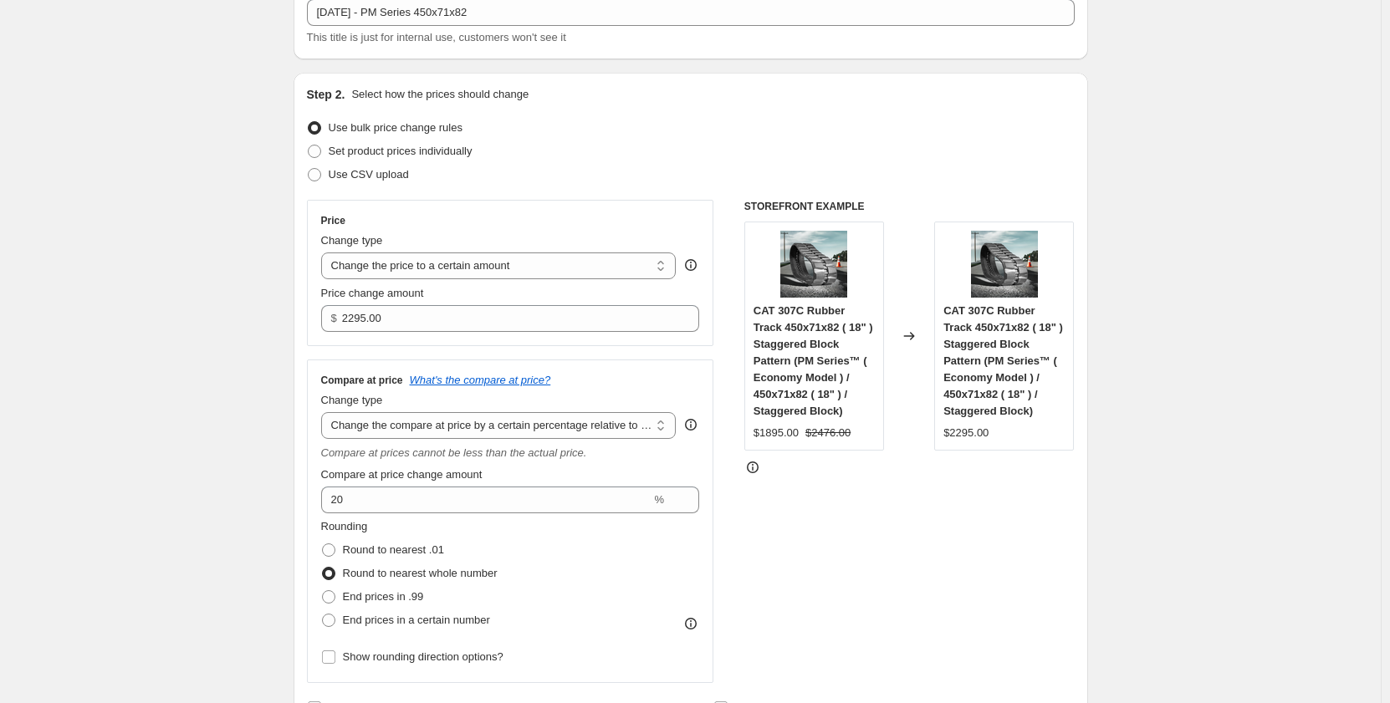
scroll to position [84, 0]
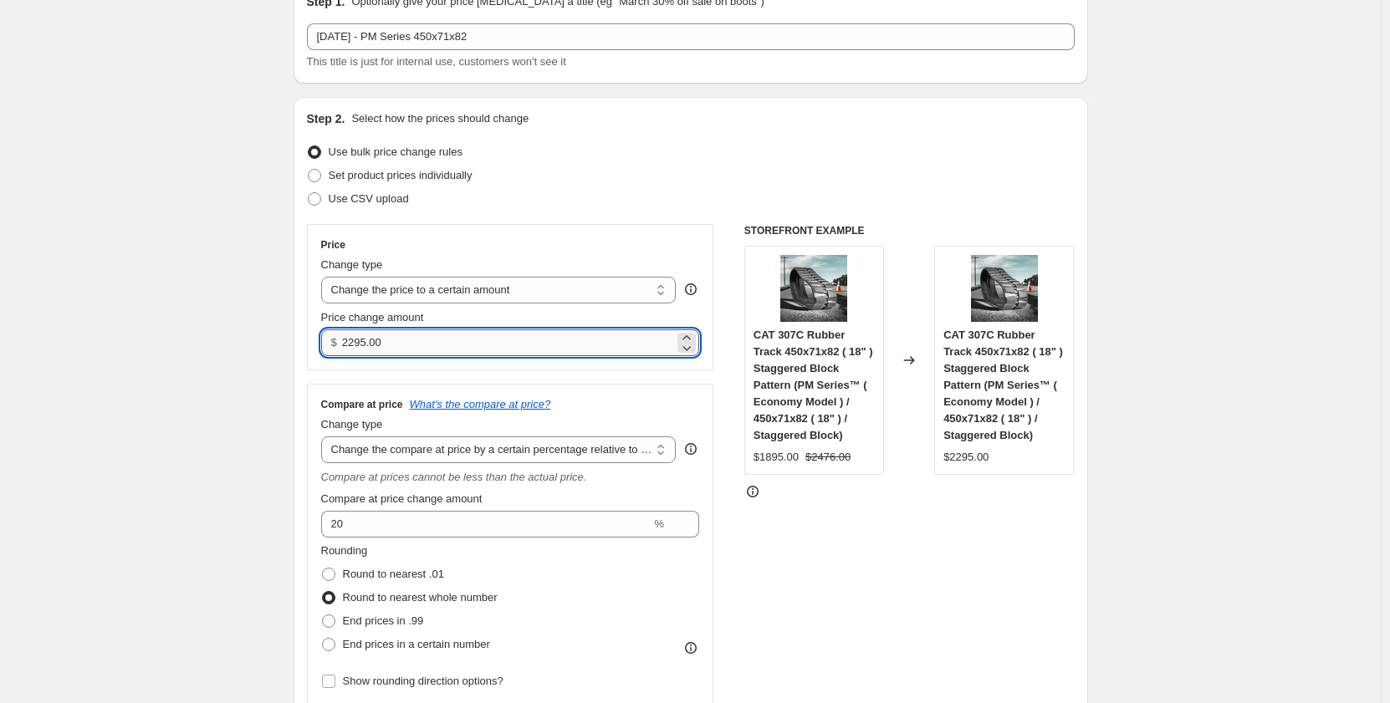
click at [406, 340] on input "2295.00" at bounding box center [508, 342] width 332 height 27
drag, startPoint x: 405, startPoint y: 342, endPoint x: 330, endPoint y: 346, distance: 74.5
click at [330, 346] on div "$ 2295.00" at bounding box center [510, 342] width 379 height 27
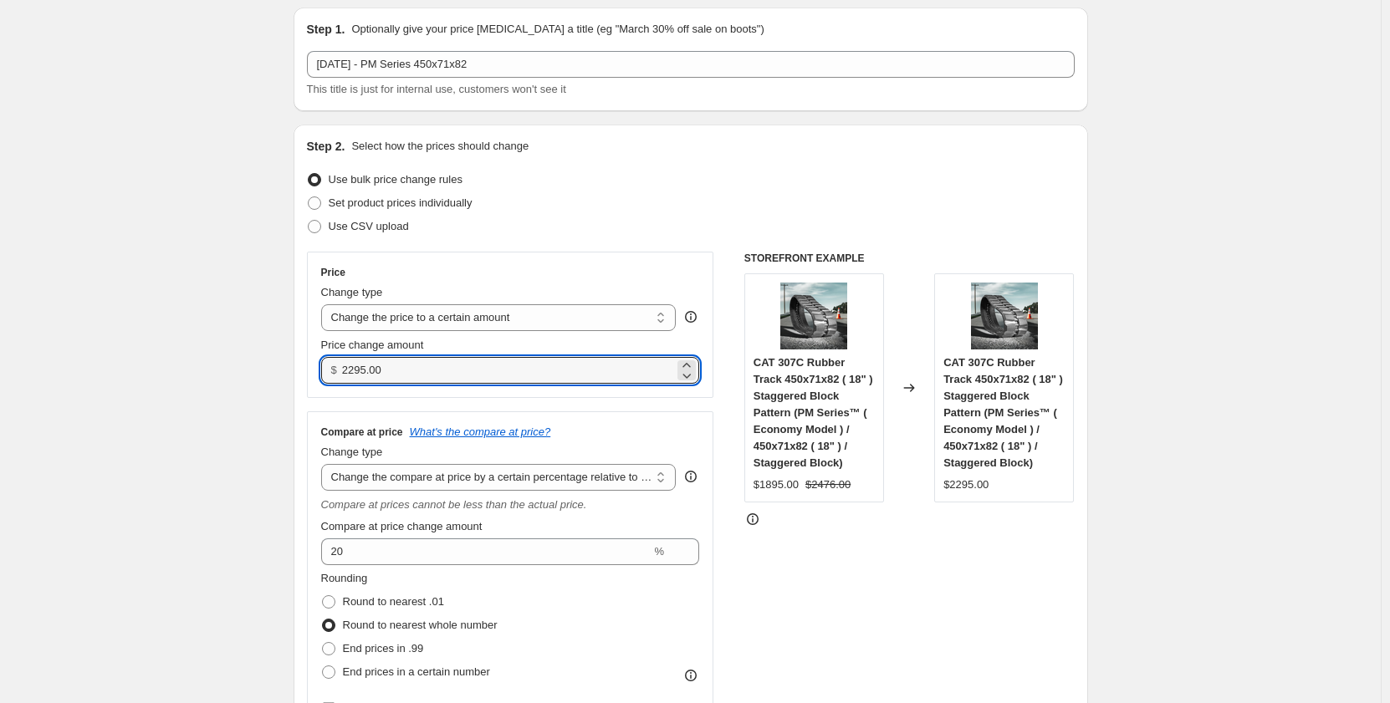
scroll to position [28, 0]
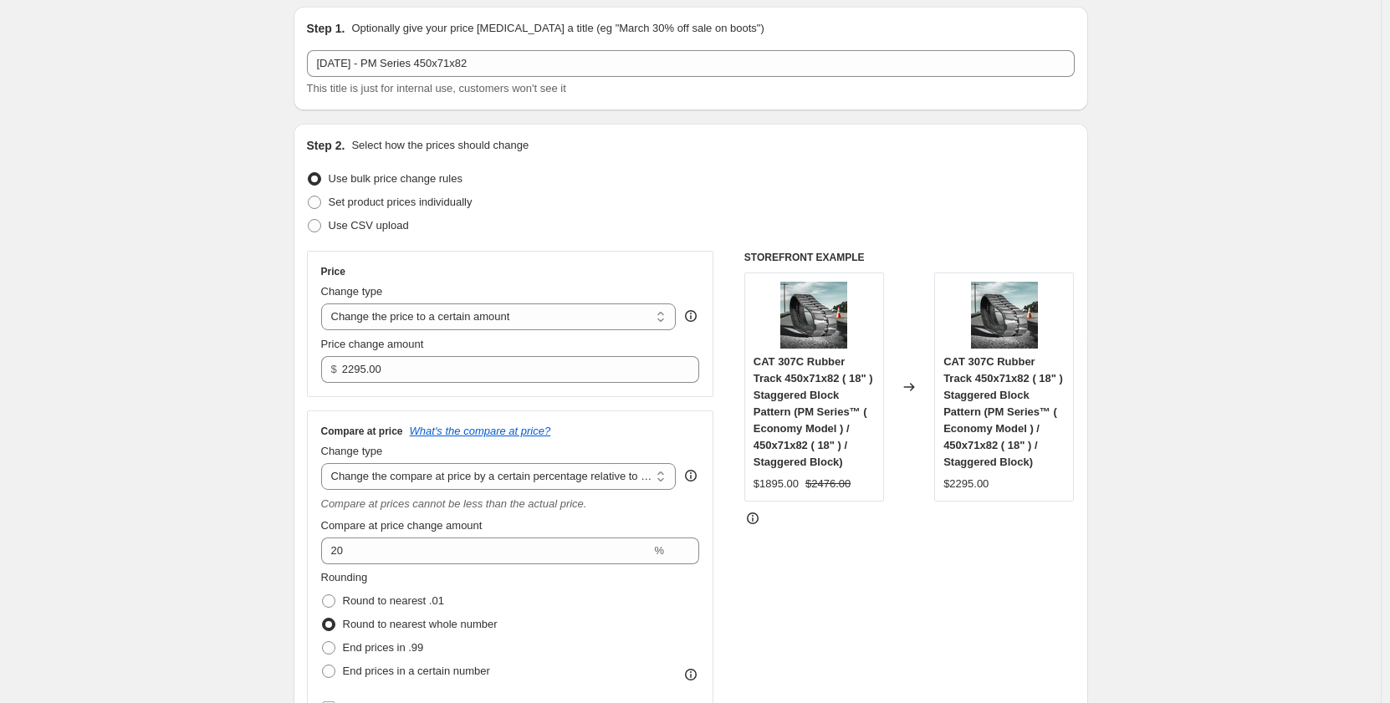
scroll to position [56, 0]
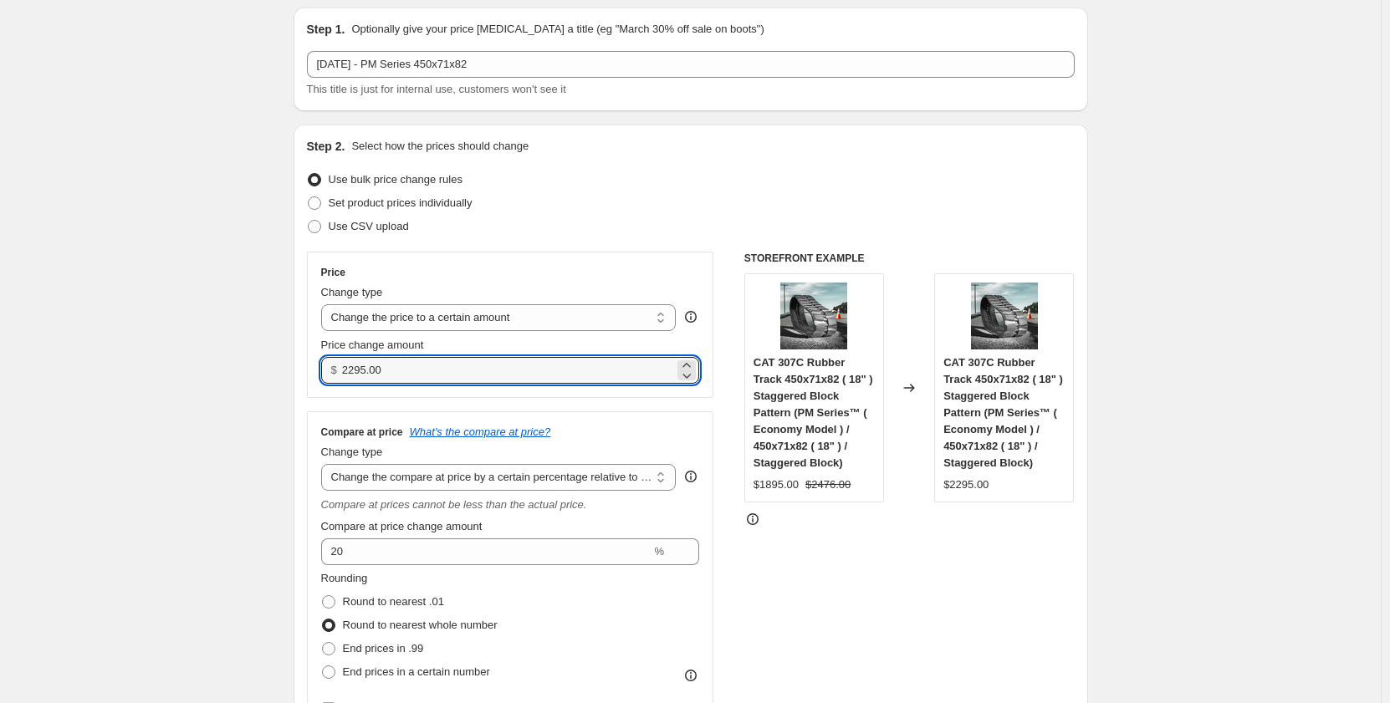
drag, startPoint x: 407, startPoint y: 372, endPoint x: 338, endPoint y: 374, distance: 69.4
click at [338, 374] on div "$ 2295.00" at bounding box center [510, 370] width 379 height 27
type input "1895.00"
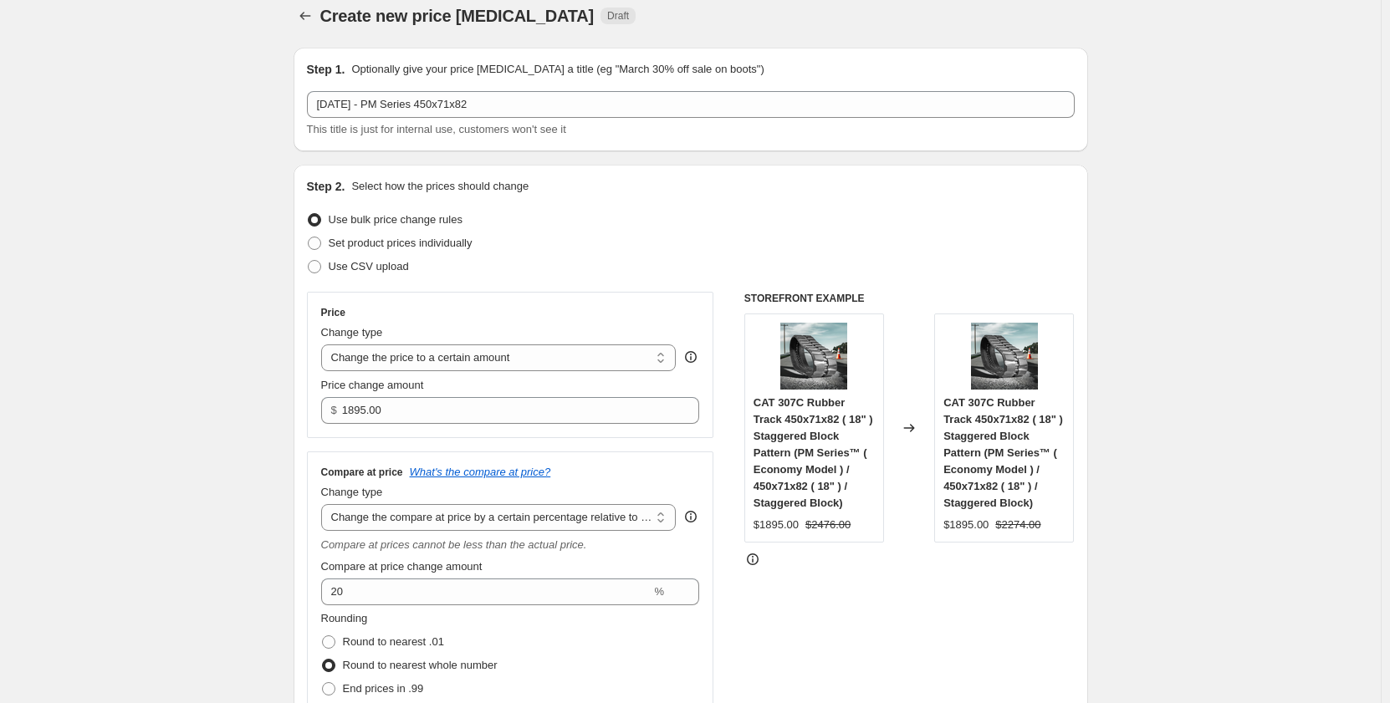
scroll to position [0, 0]
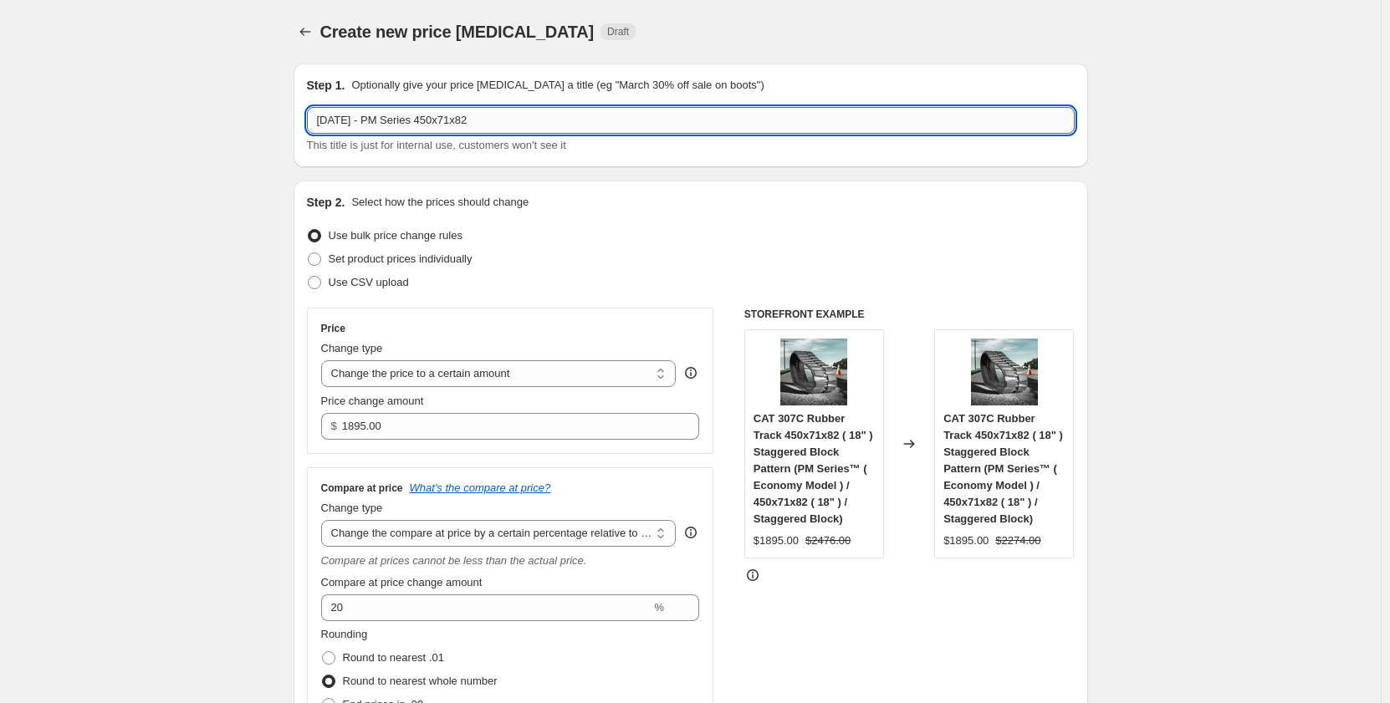
click at [394, 120] on input "Sep 2025 - PM Series 450x71x82" at bounding box center [691, 120] width 768 height 27
type input "Sep 2025 - PR Series 450x71x82"
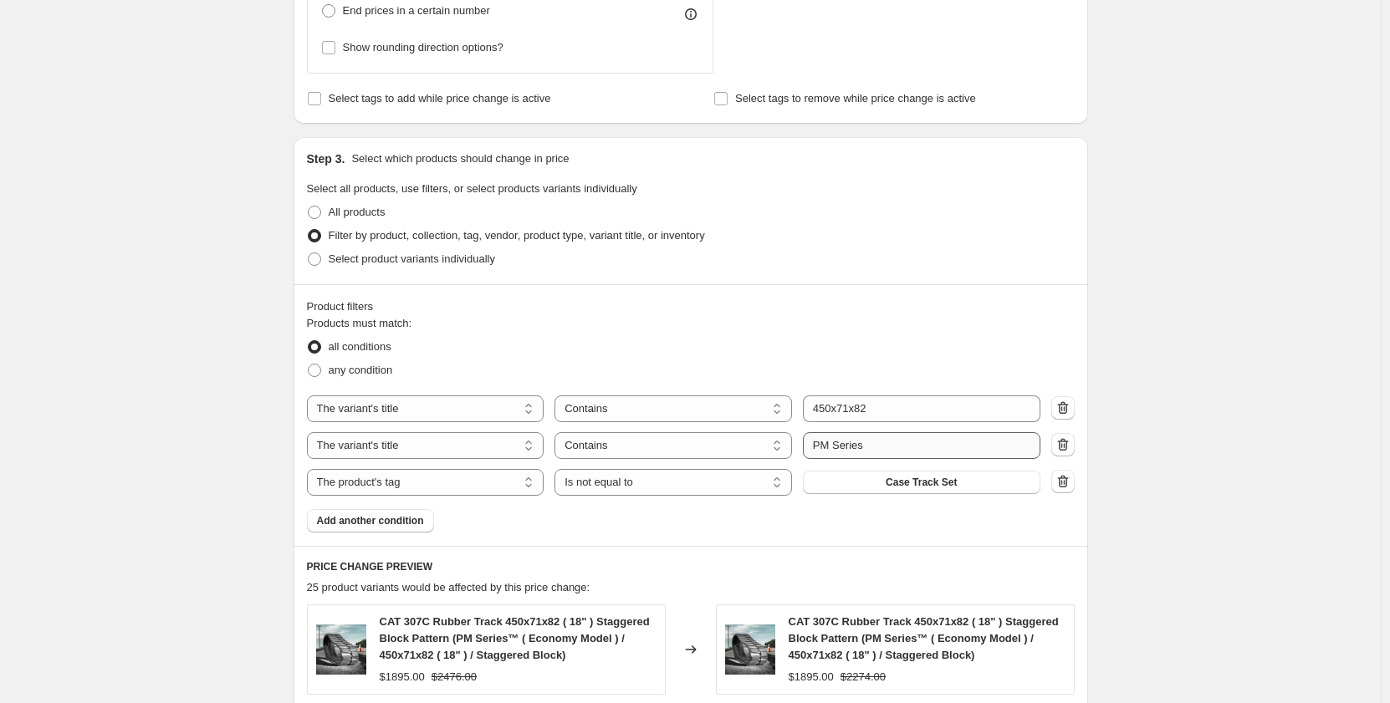
scroll to position [725, 0]
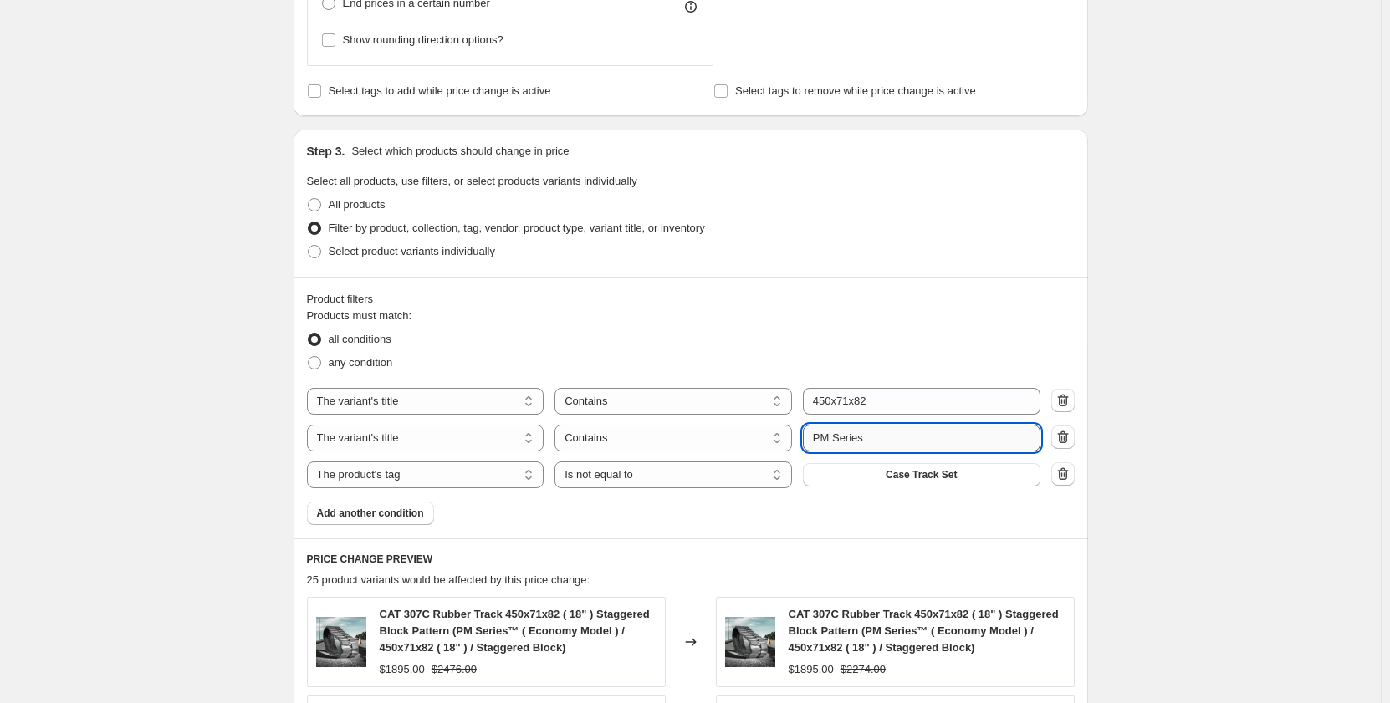
click at [826, 440] on input "PM Series" at bounding box center [921, 438] width 237 height 27
type input "PR Series"
click at [166, 487] on div "Create new price change job. This page is ready Create new price change job Dra…" at bounding box center [690, 342] width 1380 height 2135
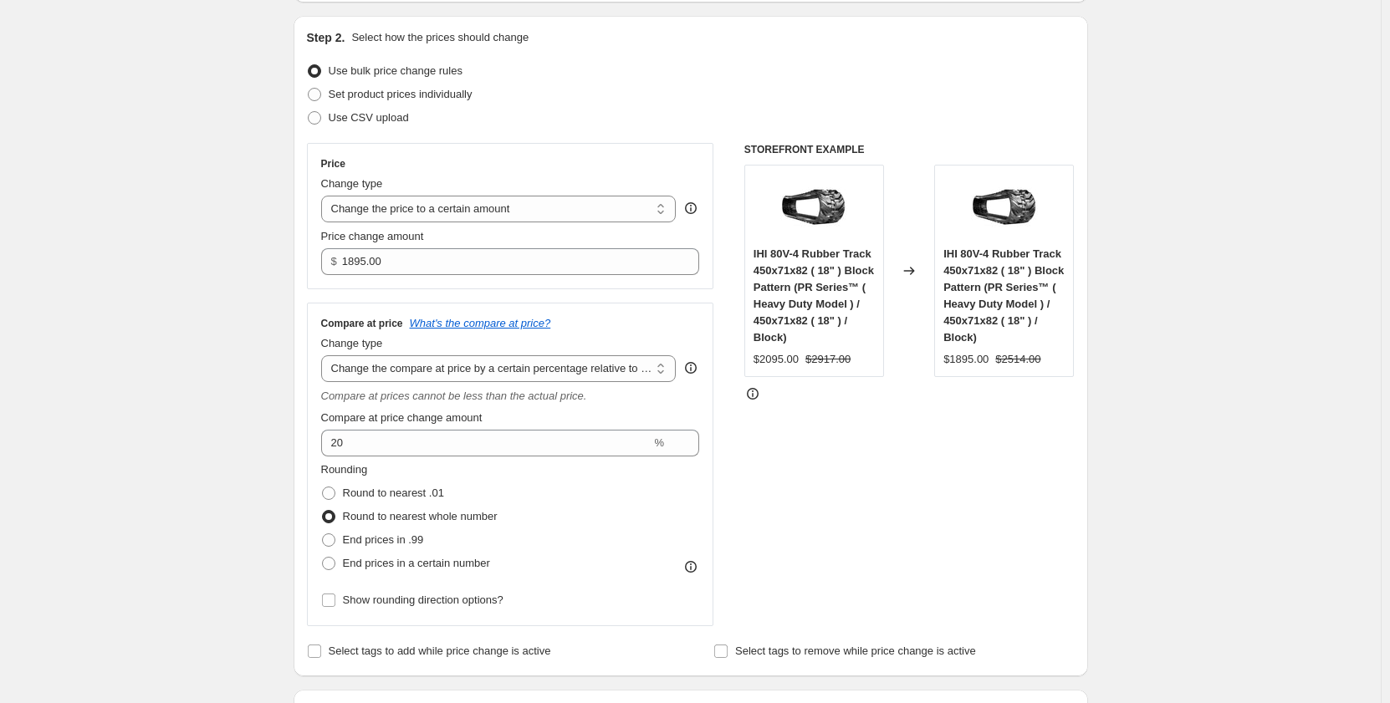
scroll to position [0, 0]
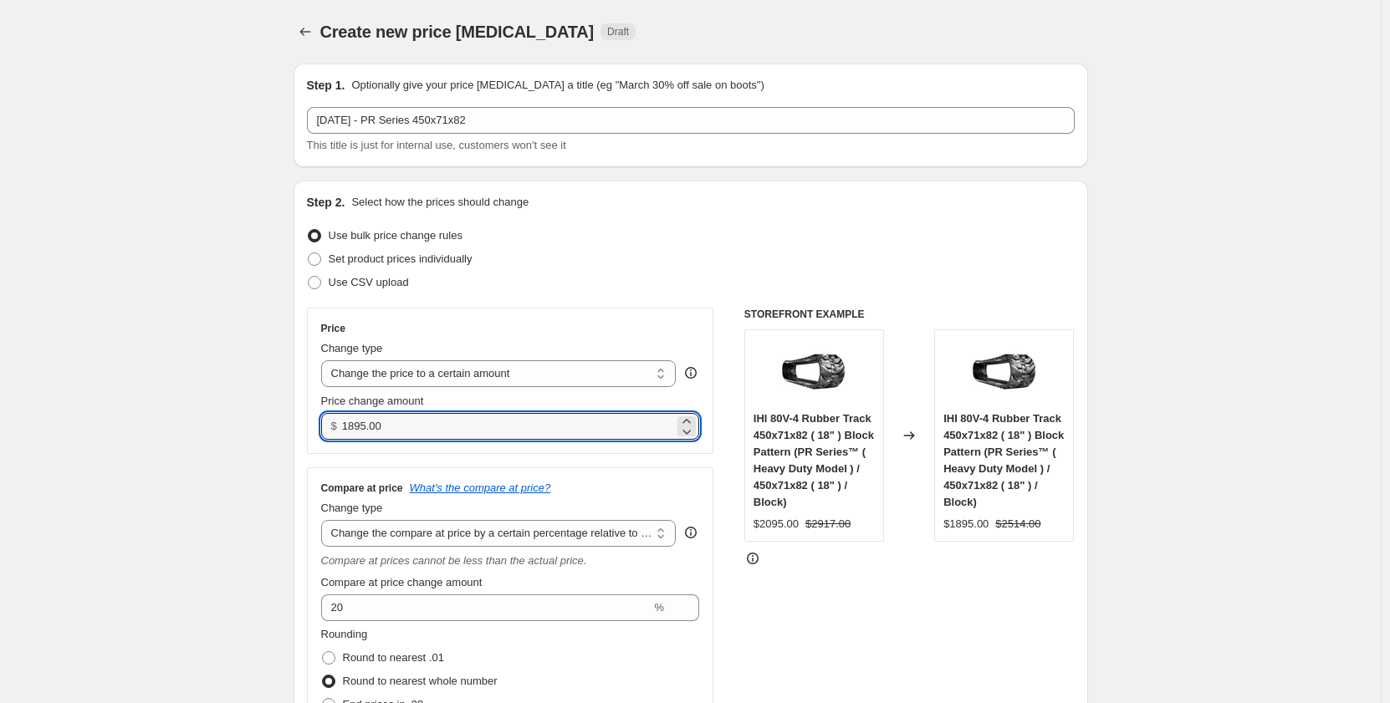
drag, startPoint x: 411, startPoint y: 421, endPoint x: 293, endPoint y: 441, distance: 119.4
click at [298, 431] on div "Step 2. Select how the prices should change Use bulk price change rules Set pro…" at bounding box center [690, 511] width 794 height 661
type input "2195.00"
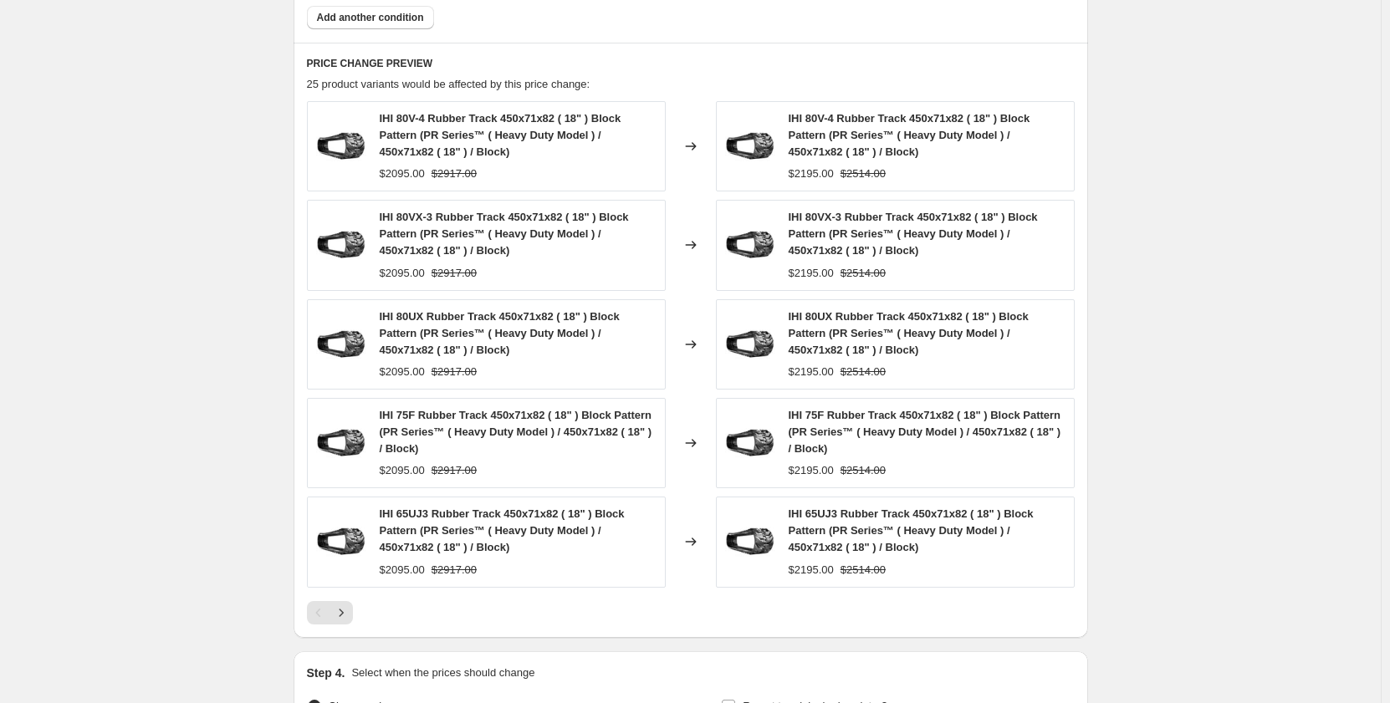
scroll to position [1415, 0]
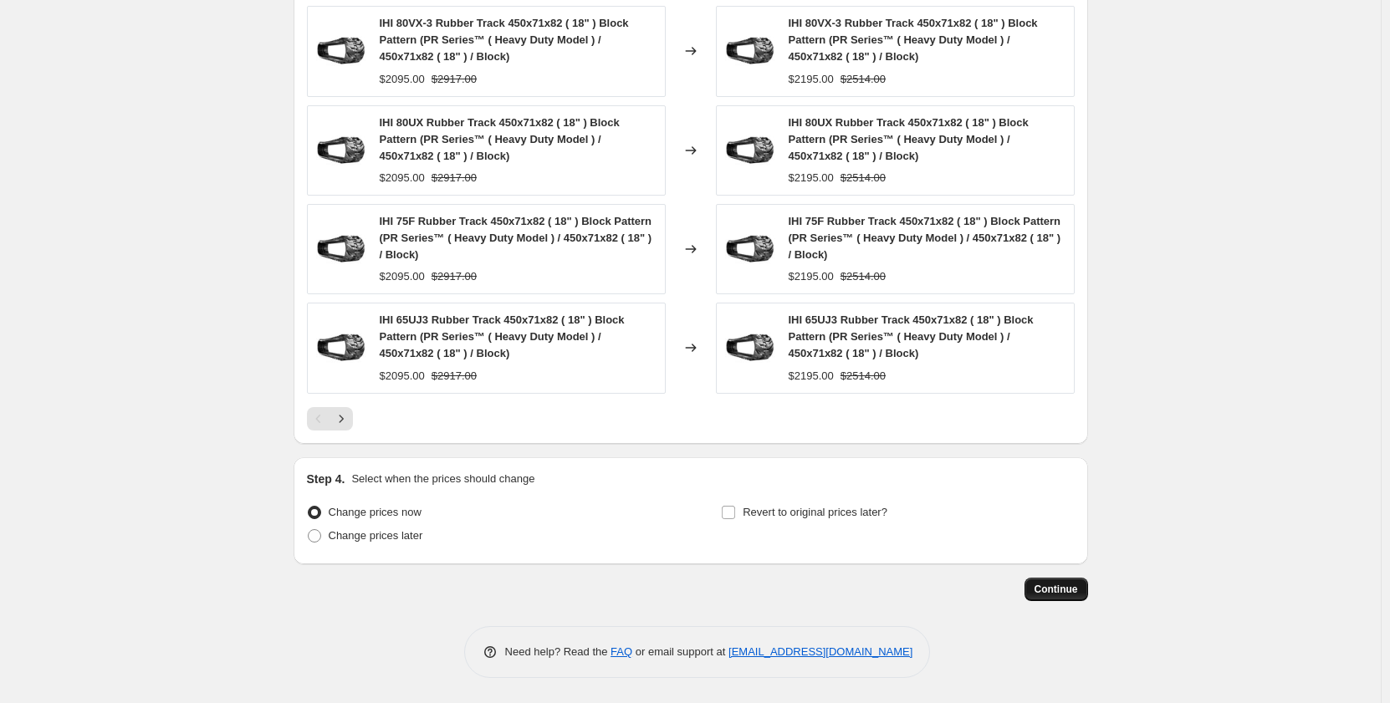
click at [1056, 590] on span "Continue" at bounding box center [1055, 589] width 43 height 13
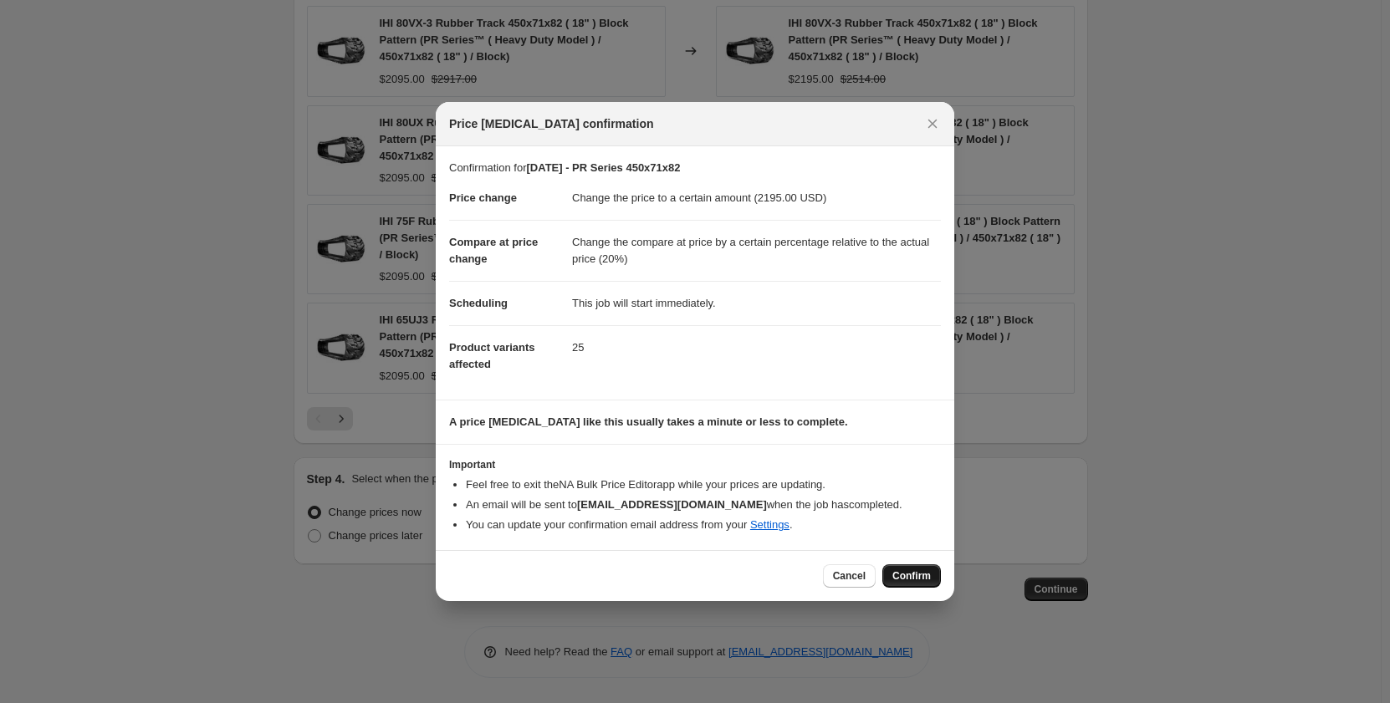
click at [907, 578] on span "Confirm" at bounding box center [911, 575] width 38 height 13
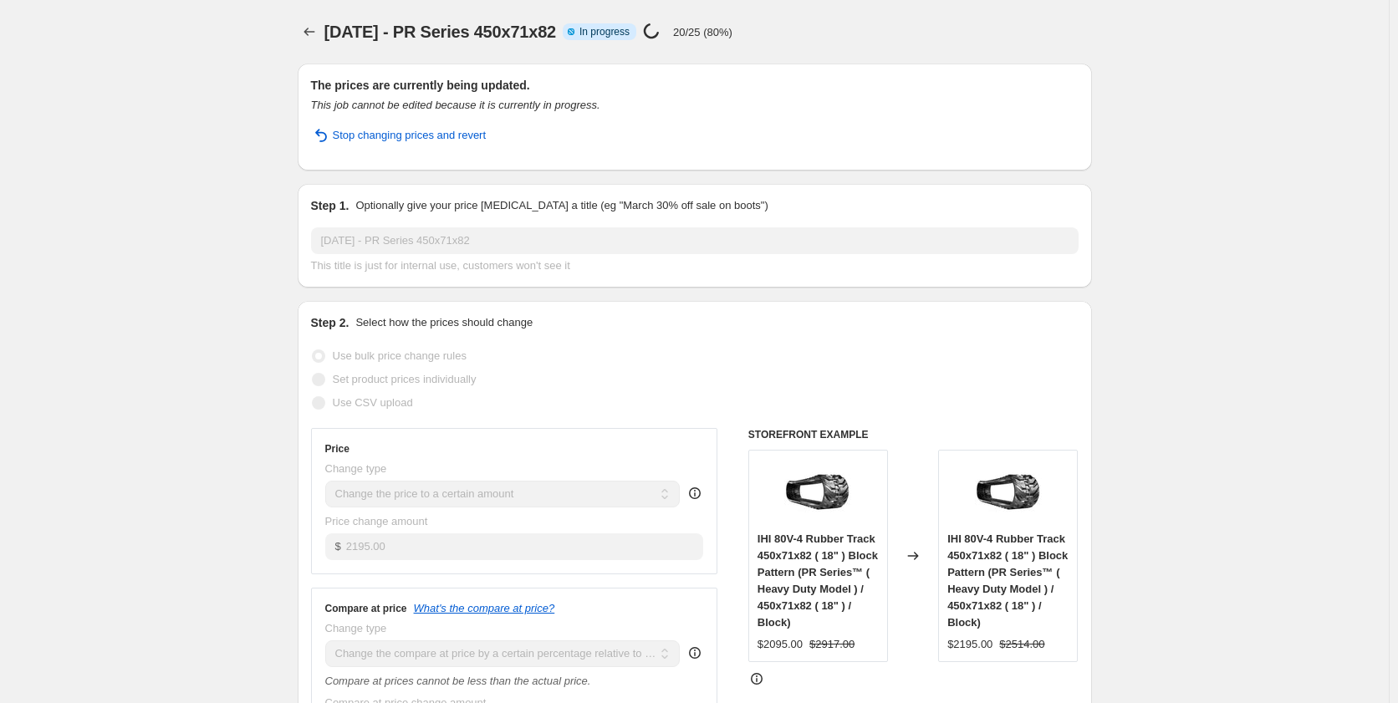
select select "pp"
select select "title"
select select "contains"
select select "title"
select select "contains"
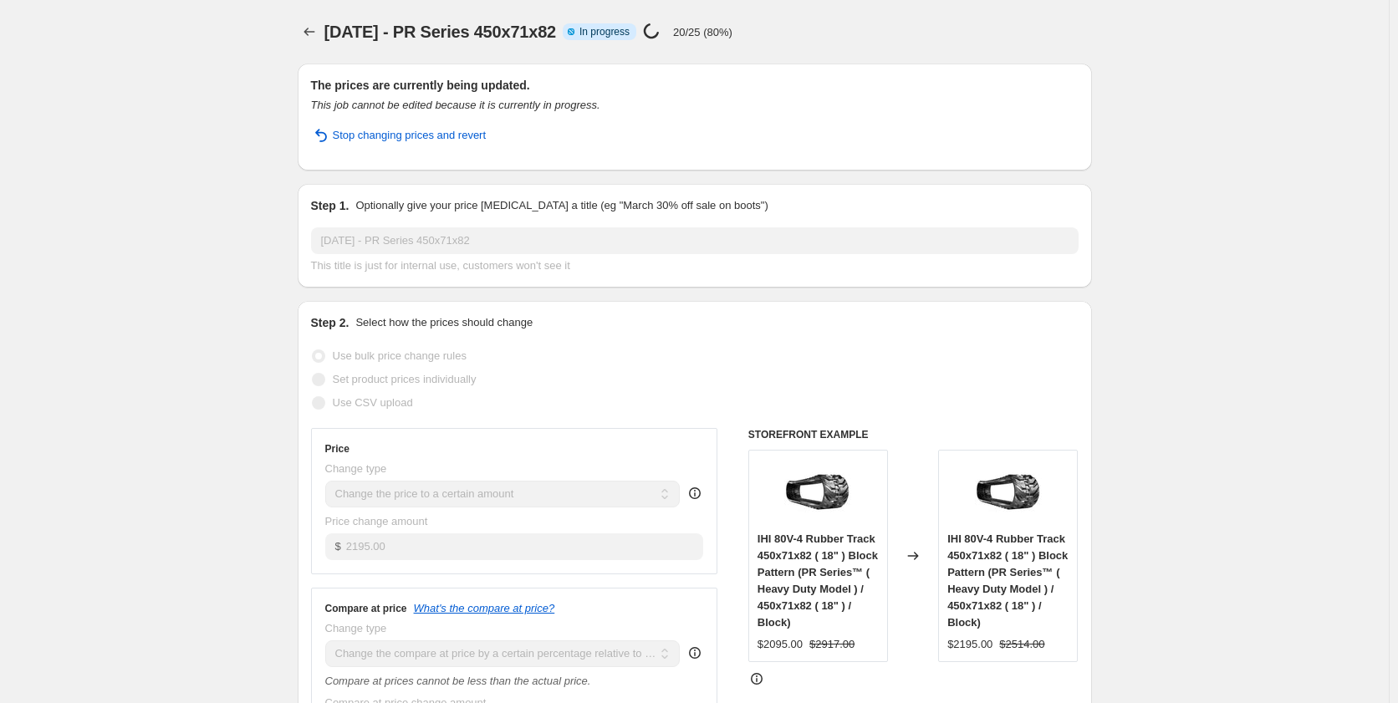
select select "tag"
select select "not_equal"
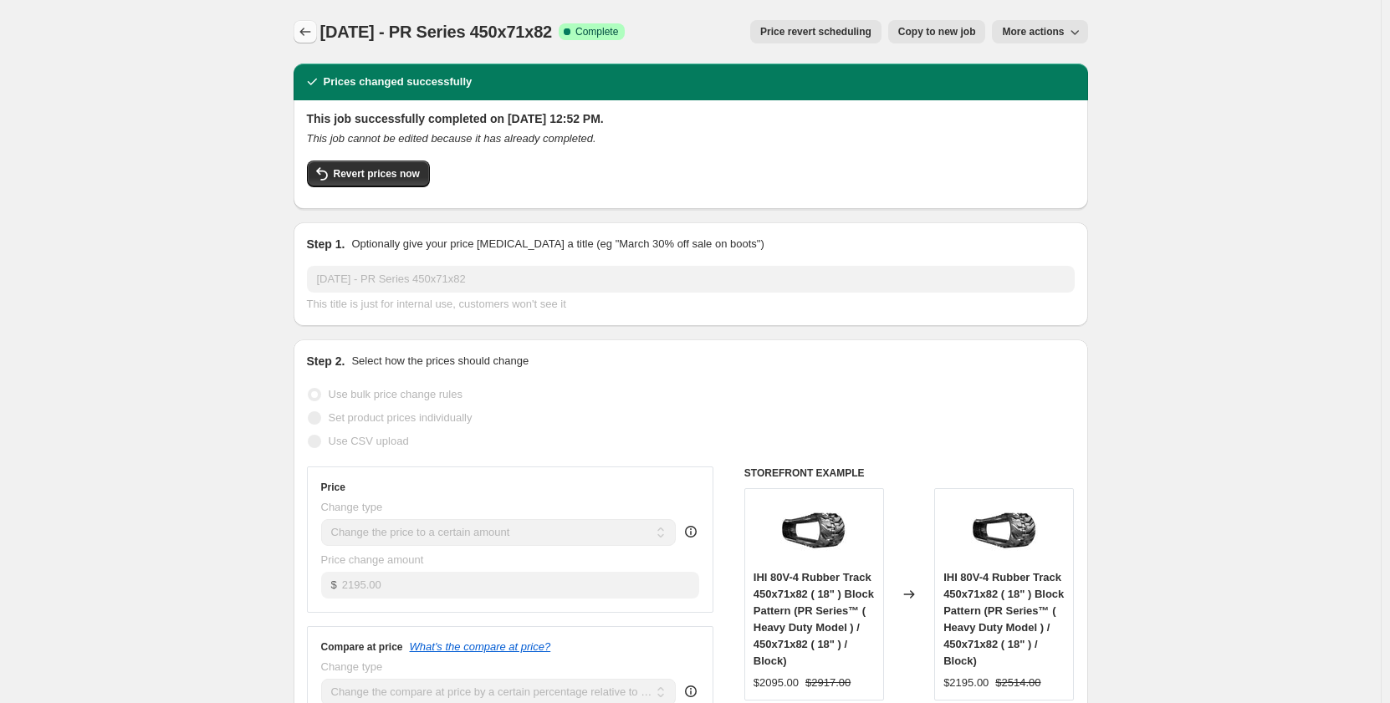
click at [308, 32] on icon "Price change jobs" at bounding box center [305, 31] width 17 height 17
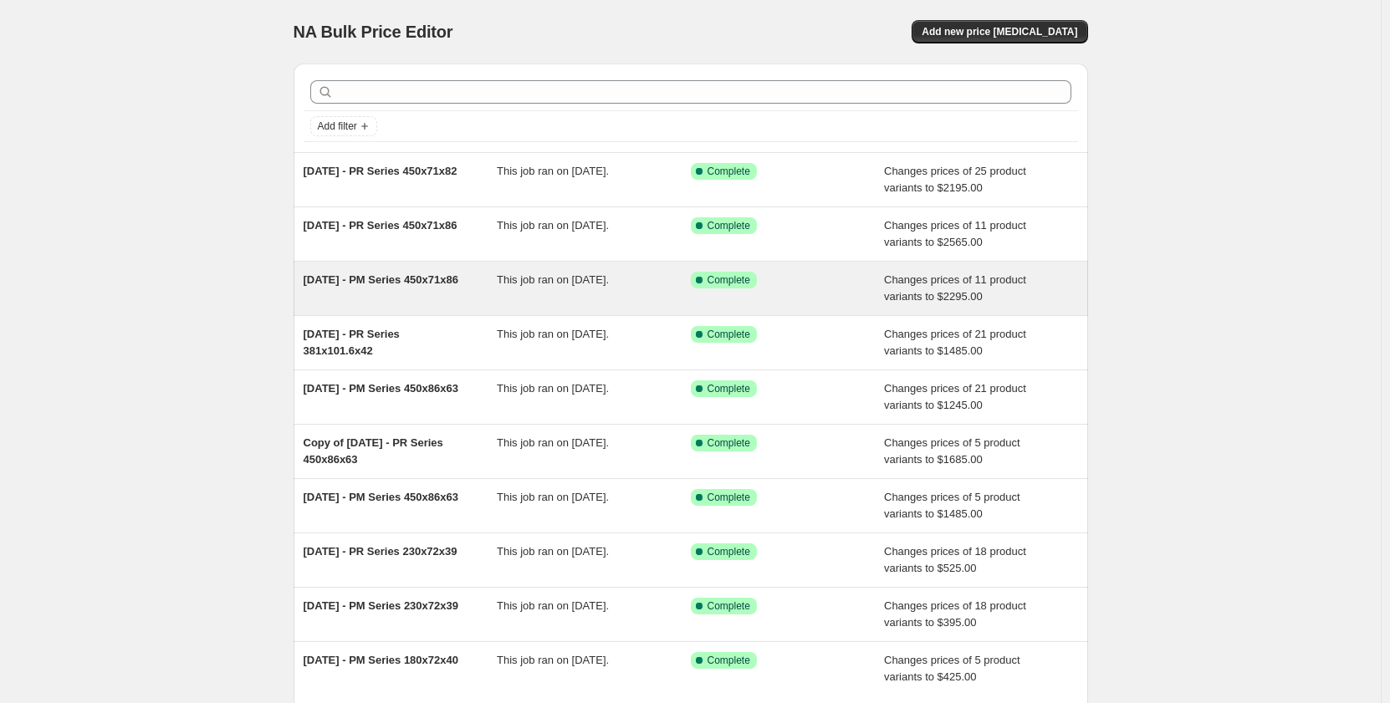
click at [600, 296] on div "This job ran on [DATE]." at bounding box center [594, 288] width 194 height 33
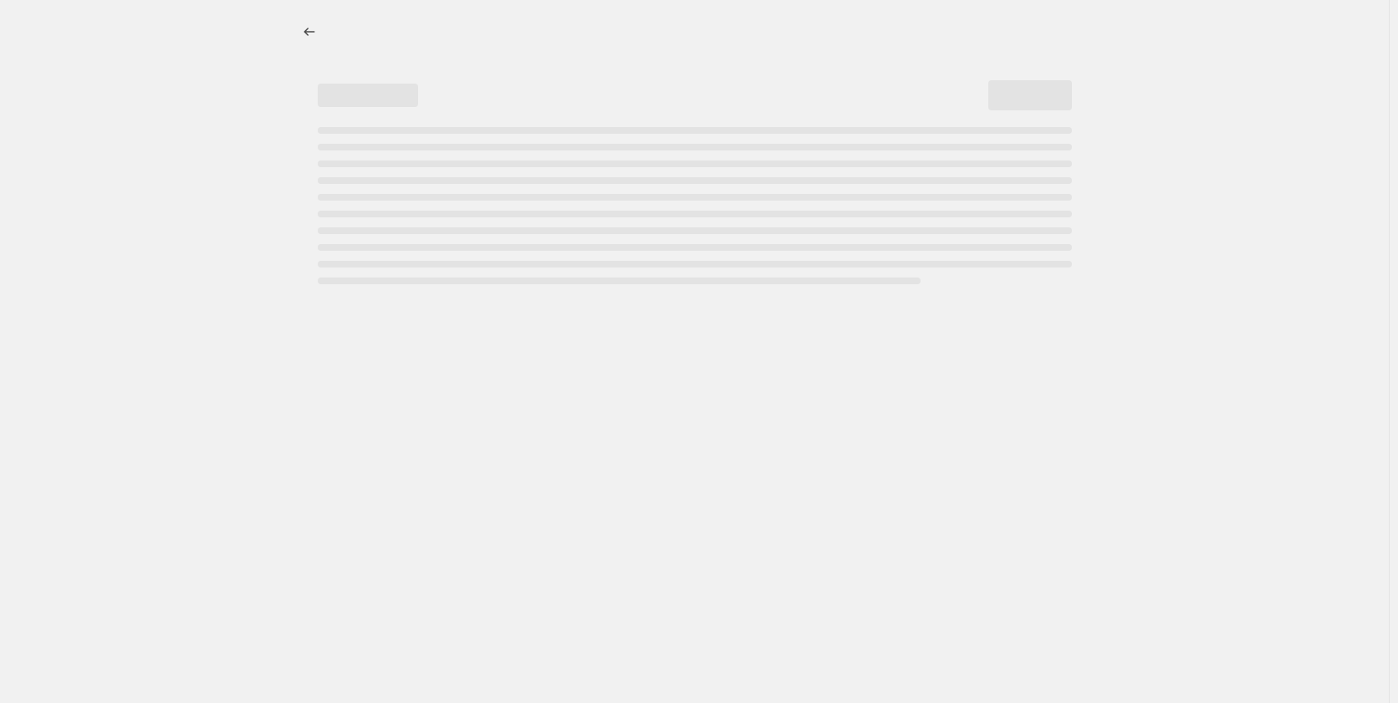
select select "pp"
select select "title"
select select "contains"
select select "title"
select select "contains"
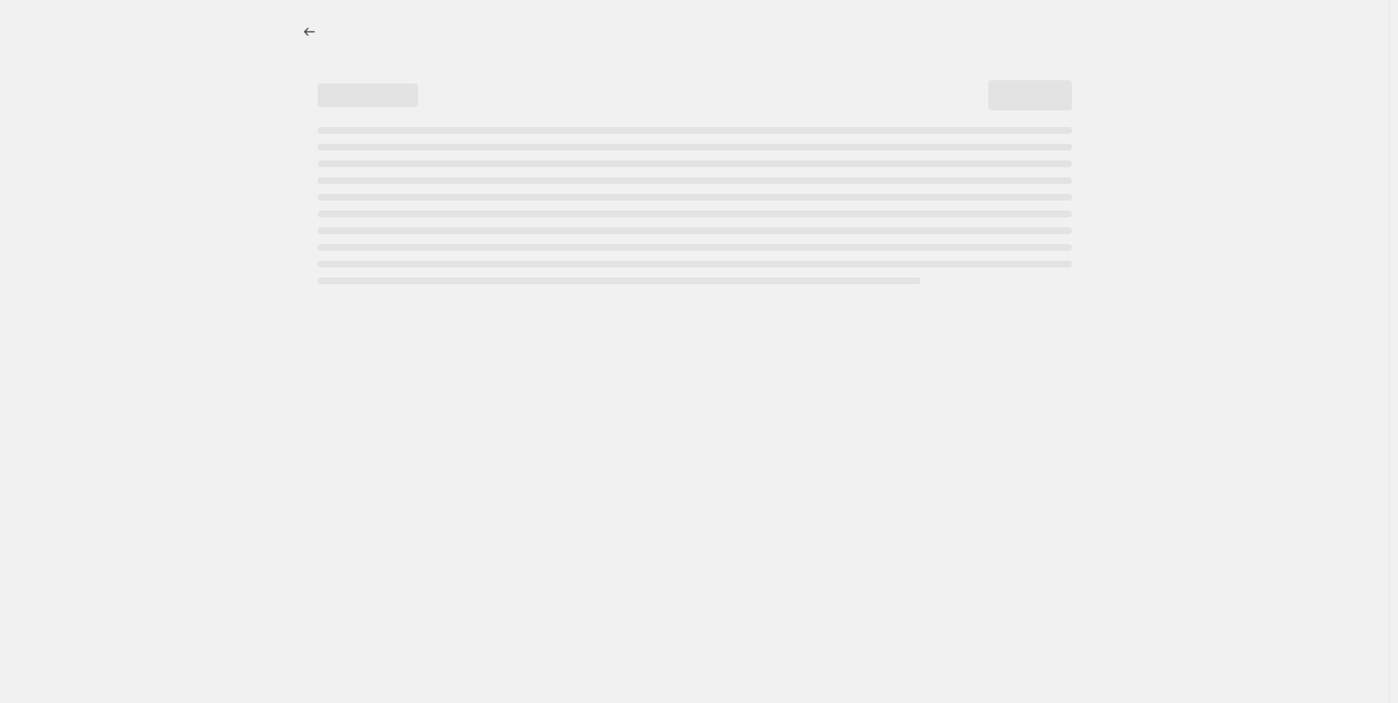
select select "tag"
select select "not_equal"
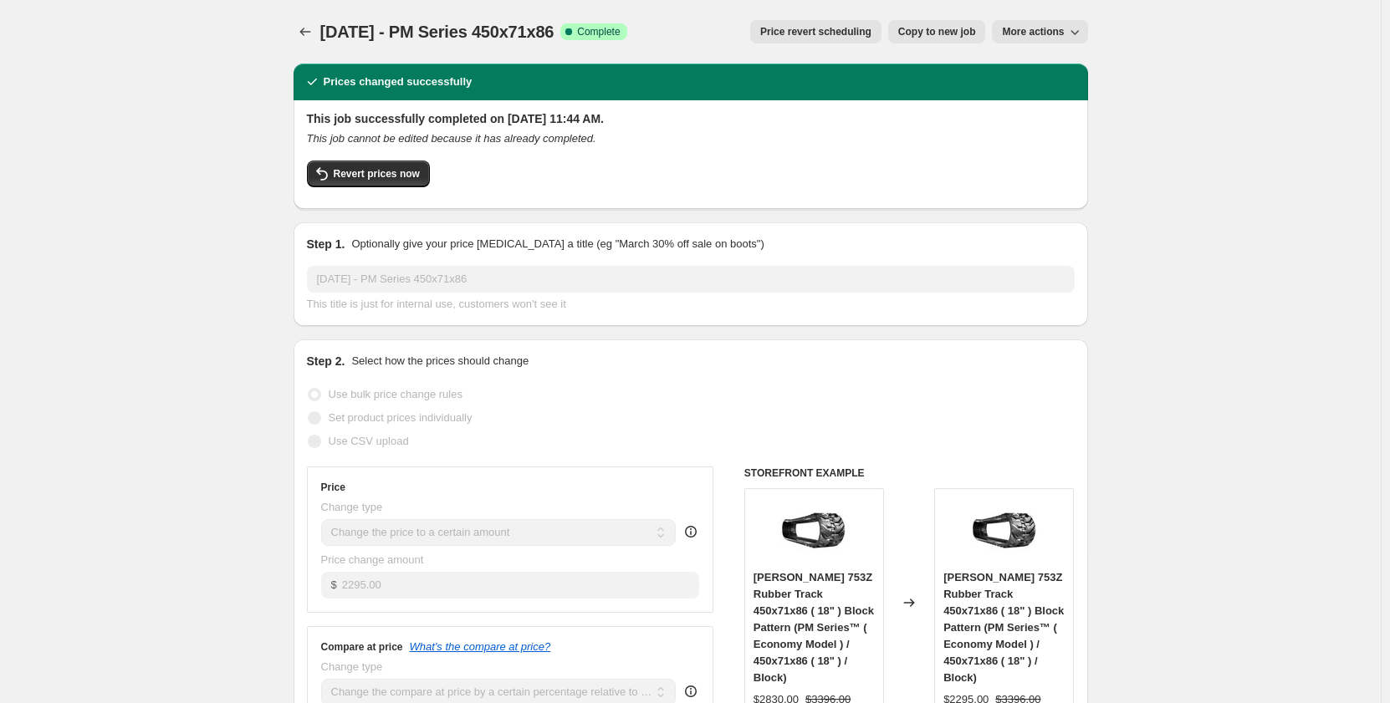
click at [920, 36] on span "Copy to new job" at bounding box center [937, 31] width 78 height 13
select select "pp"
select select "title"
select select "contains"
select select "title"
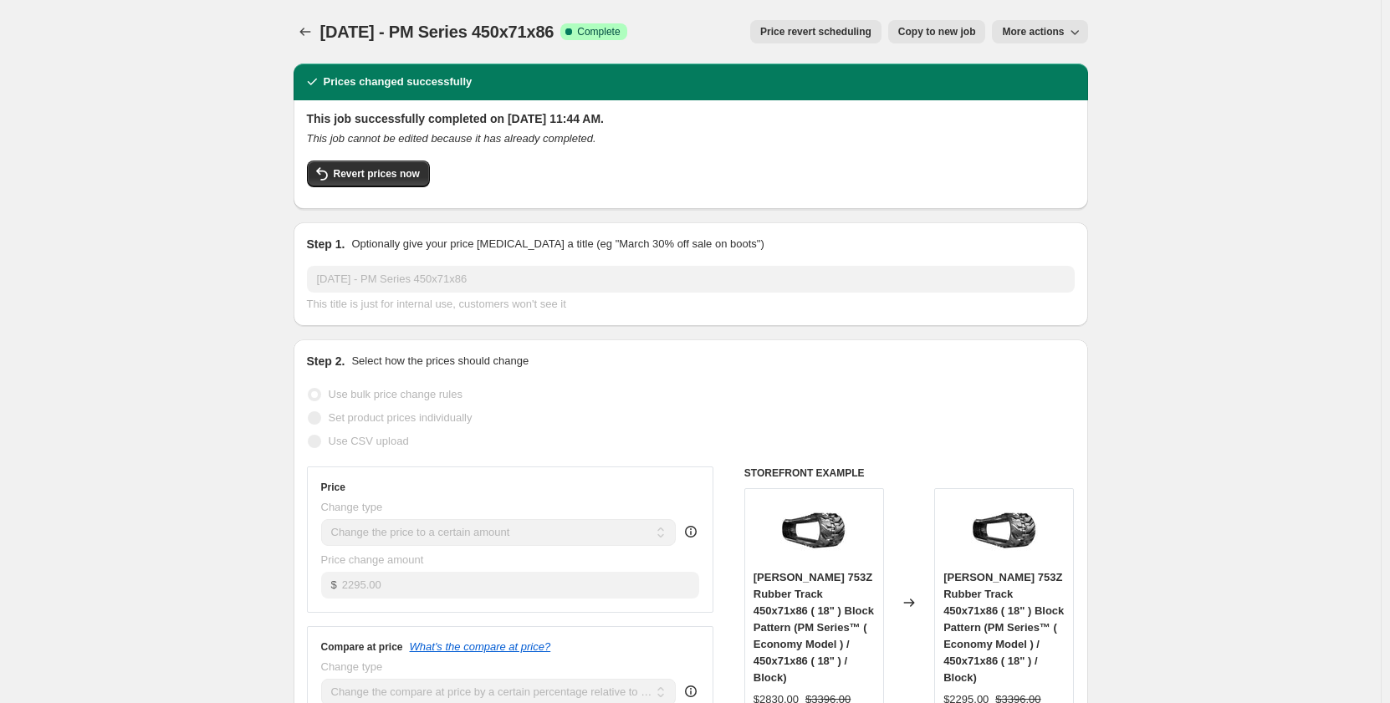
select select "contains"
select select "tag"
select select "not_equal"
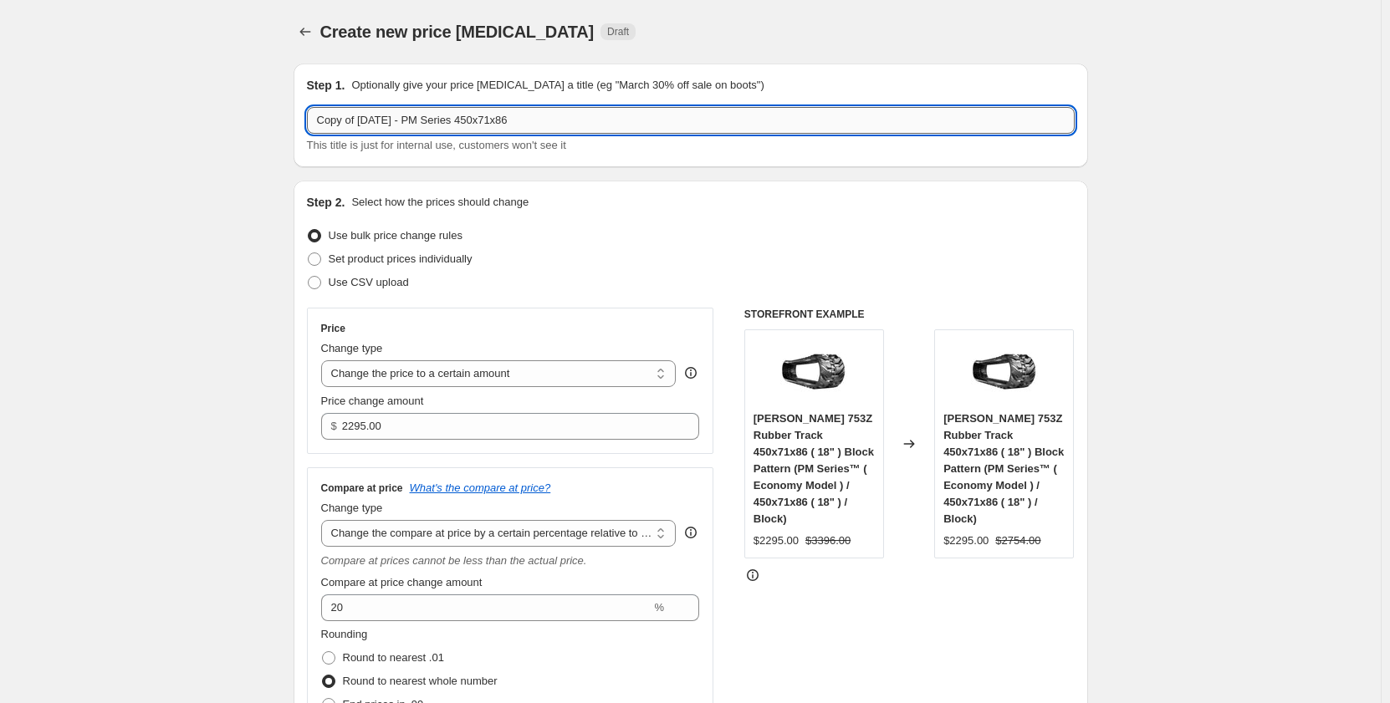
click at [543, 118] on input "Copy of [DATE] - PM Series 450x71x86" at bounding box center [691, 120] width 768 height 27
drag, startPoint x: 364, startPoint y: 117, endPoint x: 140, endPoint y: 134, distance: 223.9
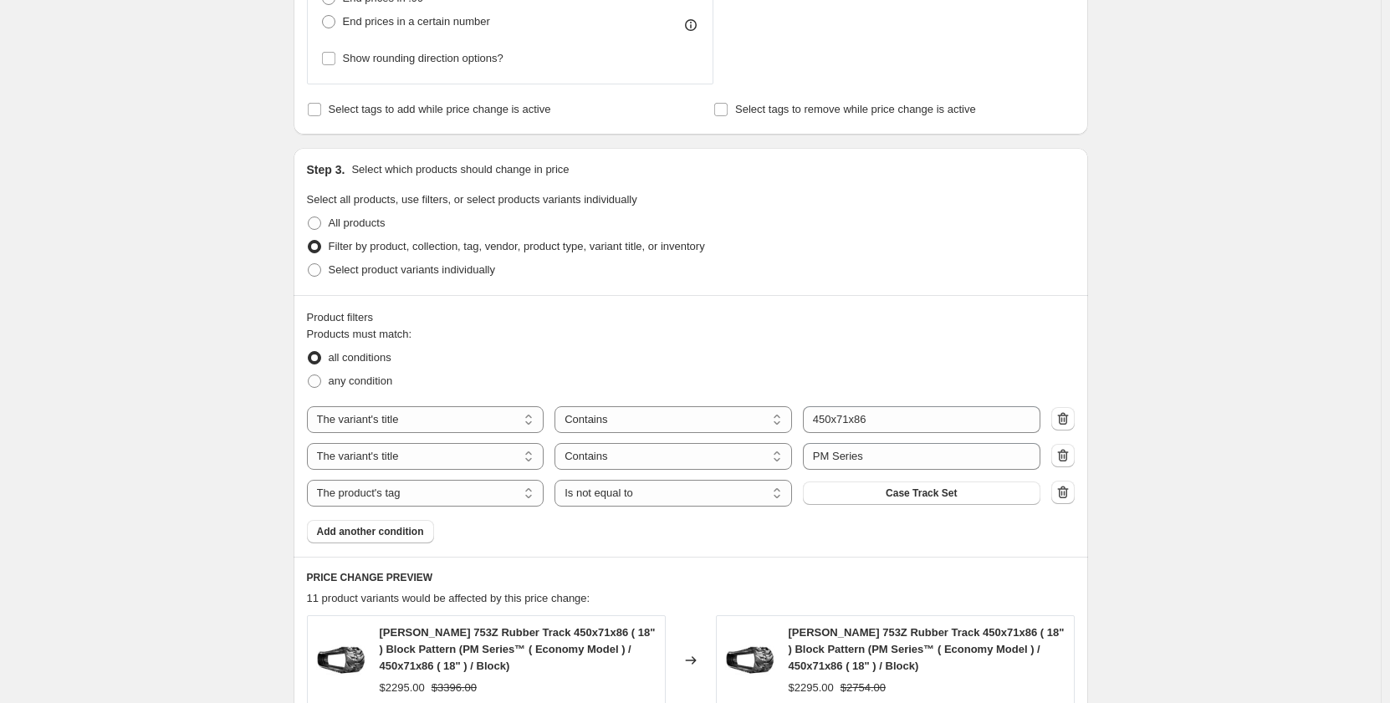
scroll to position [752, 0]
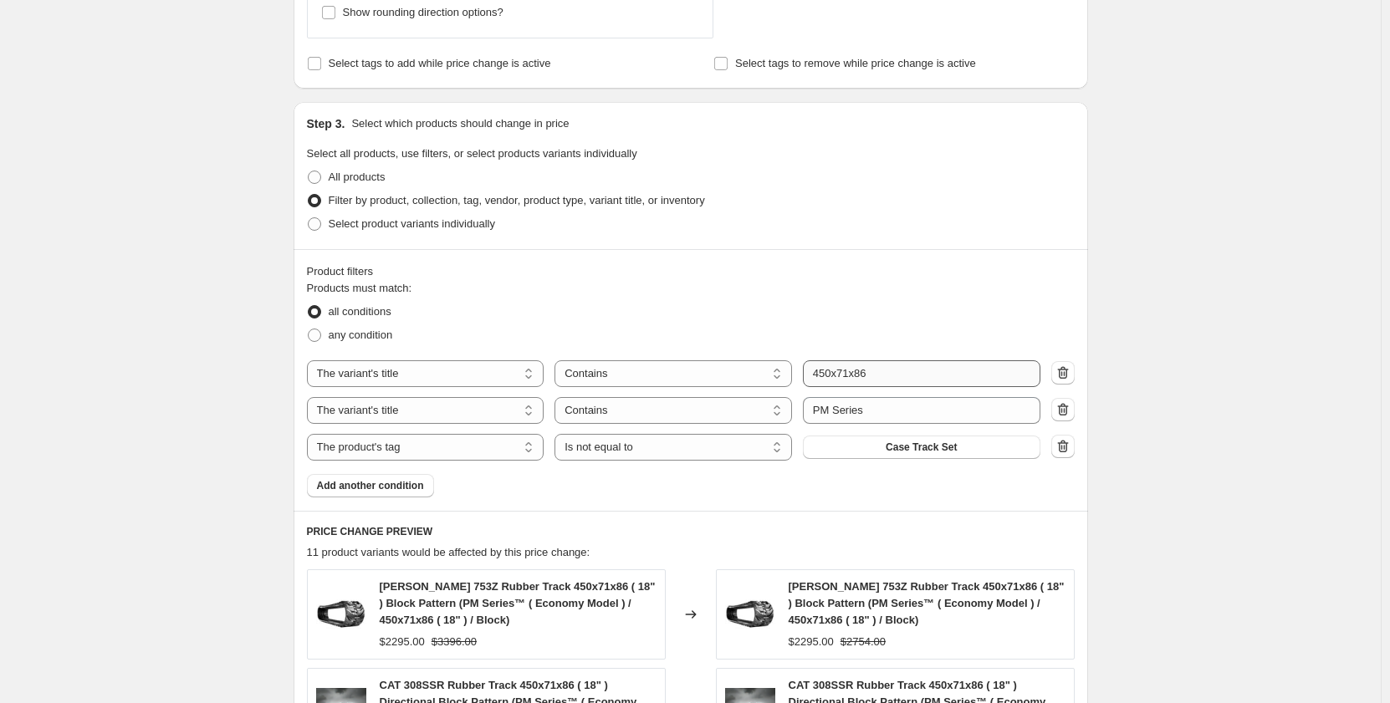
type input "Sep 2025 - PM Series 450x71x84"
click at [879, 368] on input "450x71x86" at bounding box center [921, 373] width 237 height 27
type input "450x71x84"
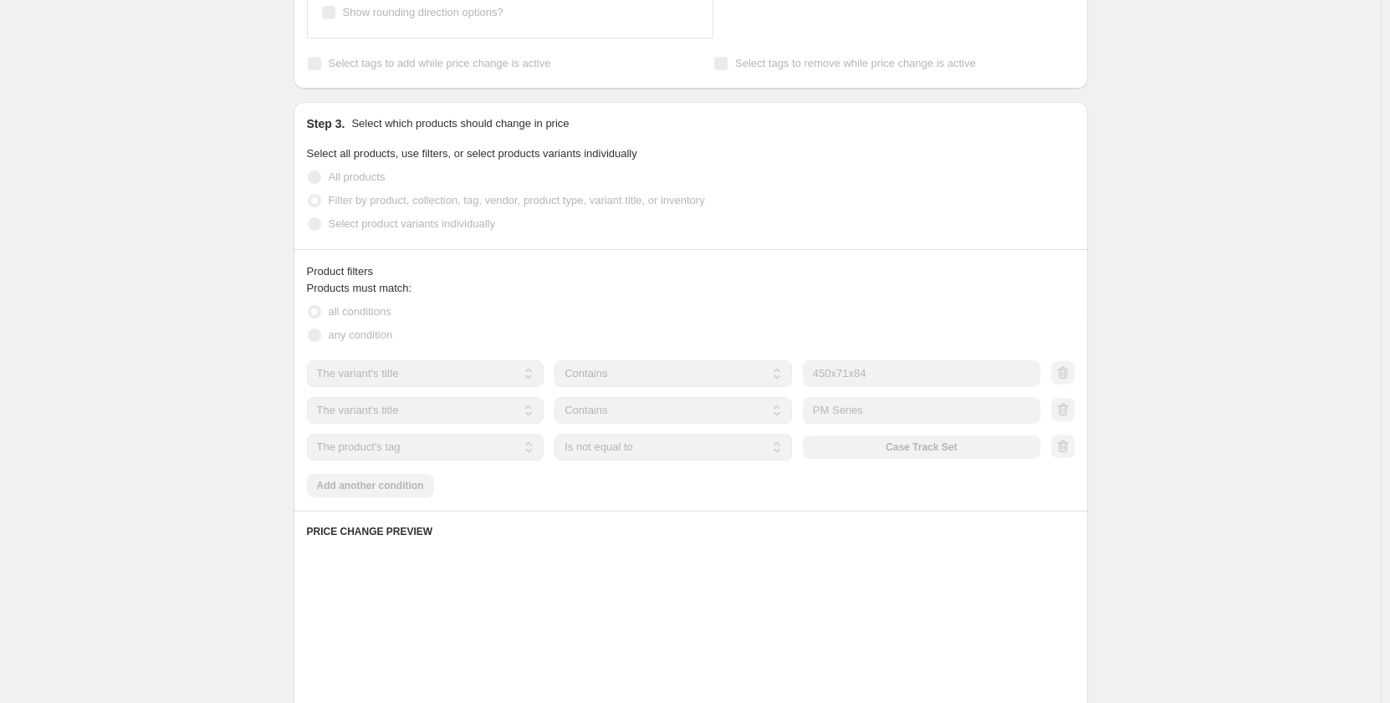
click at [174, 425] on div "Create new price change job. This page is ready Create new price change job Dra…" at bounding box center [690, 251] width 1380 height 2007
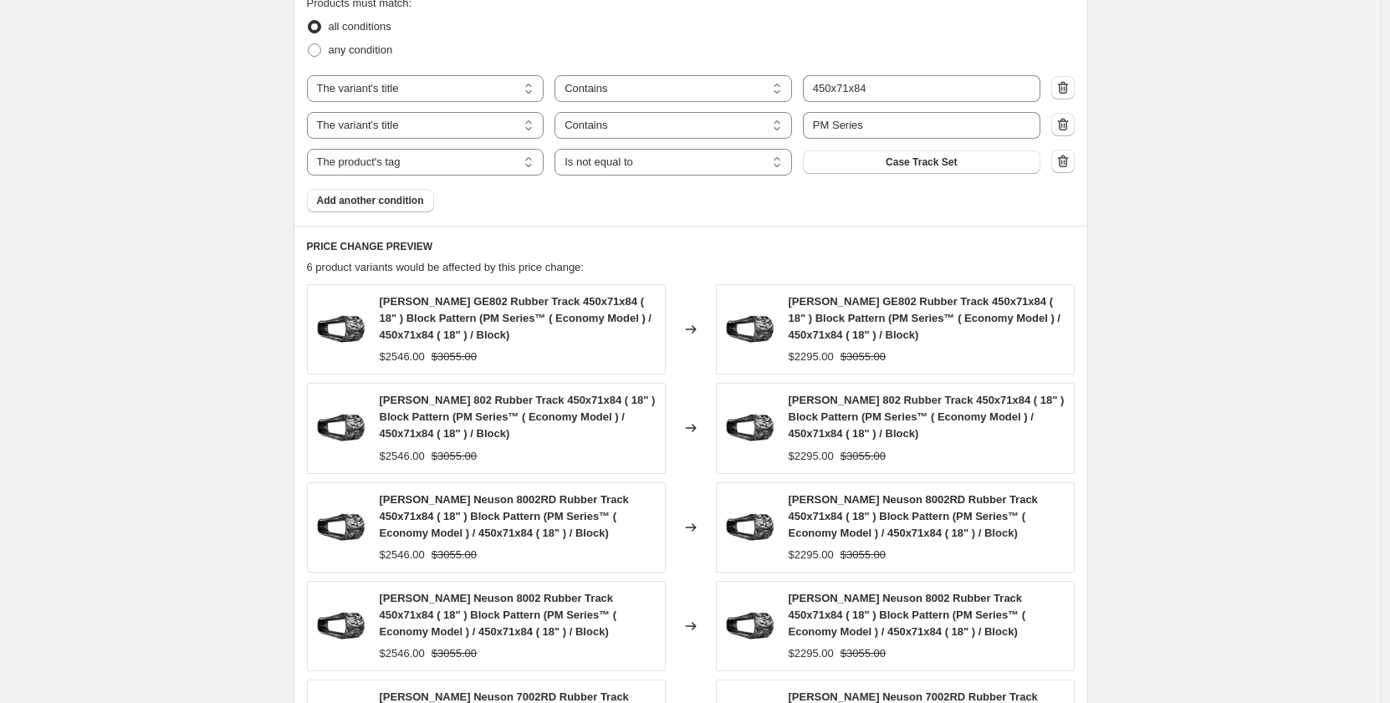
scroll to position [1198, 0]
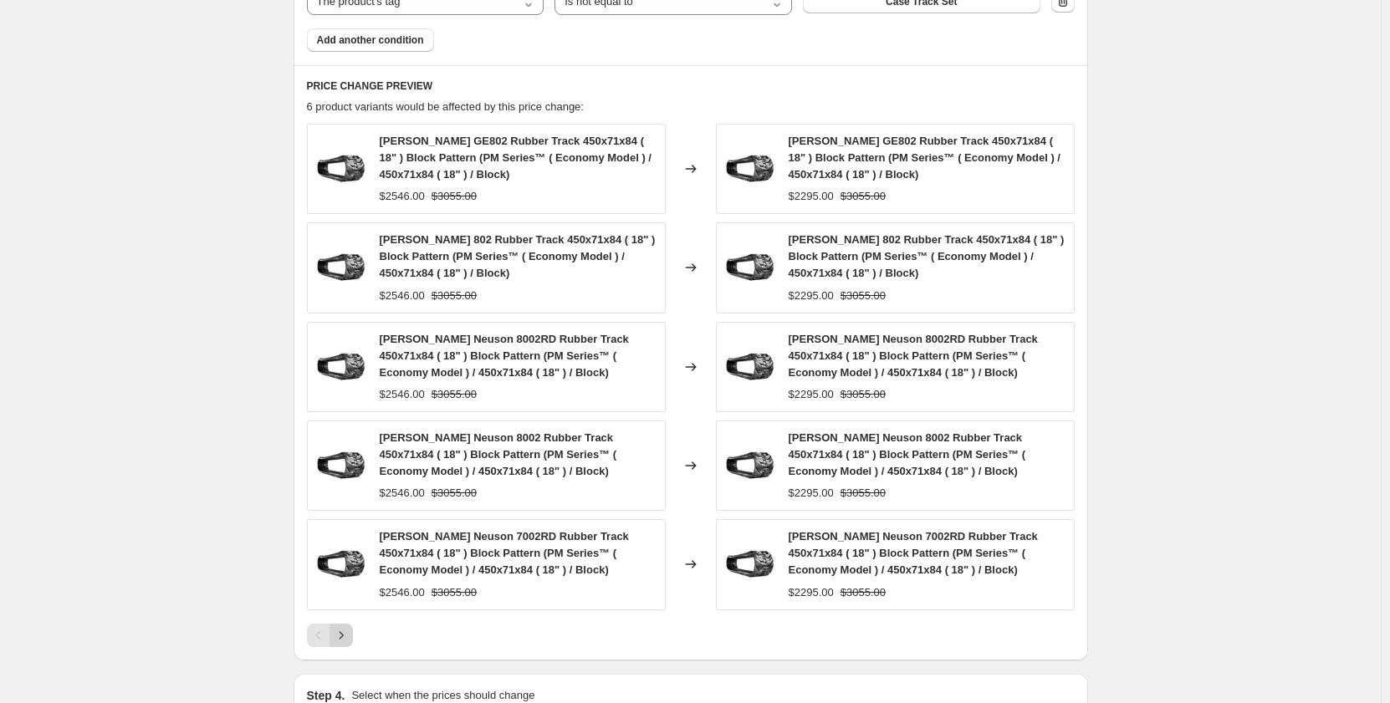
click at [347, 637] on icon "Next" at bounding box center [341, 635] width 17 height 17
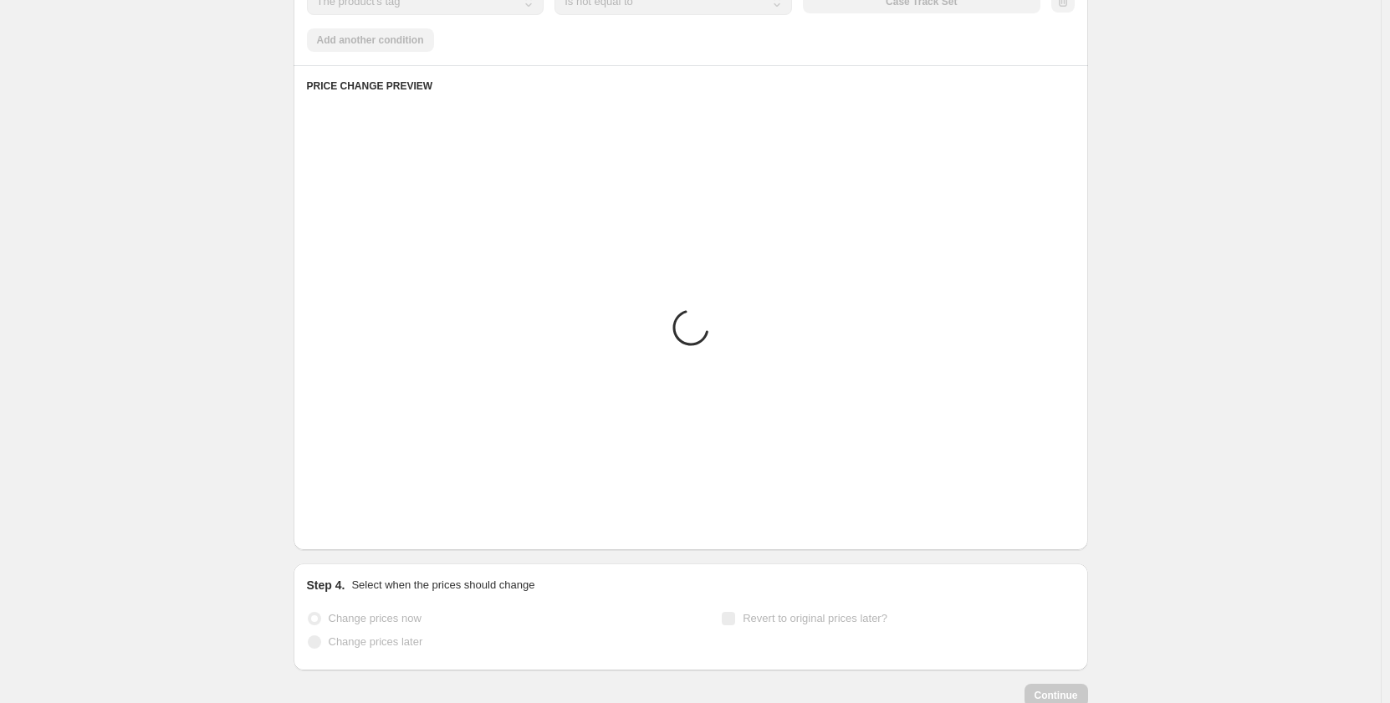
scroll to position [1018, 0]
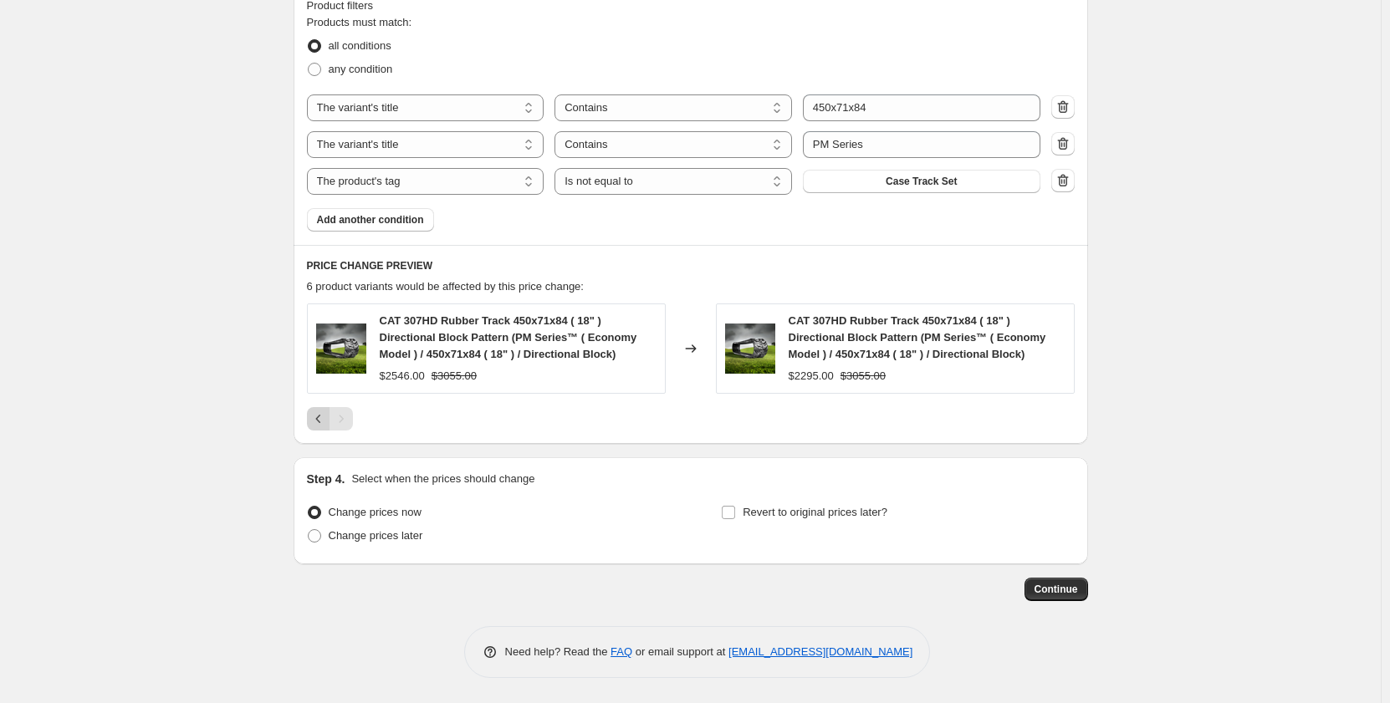
click at [319, 416] on icon "Previous" at bounding box center [318, 419] width 17 height 17
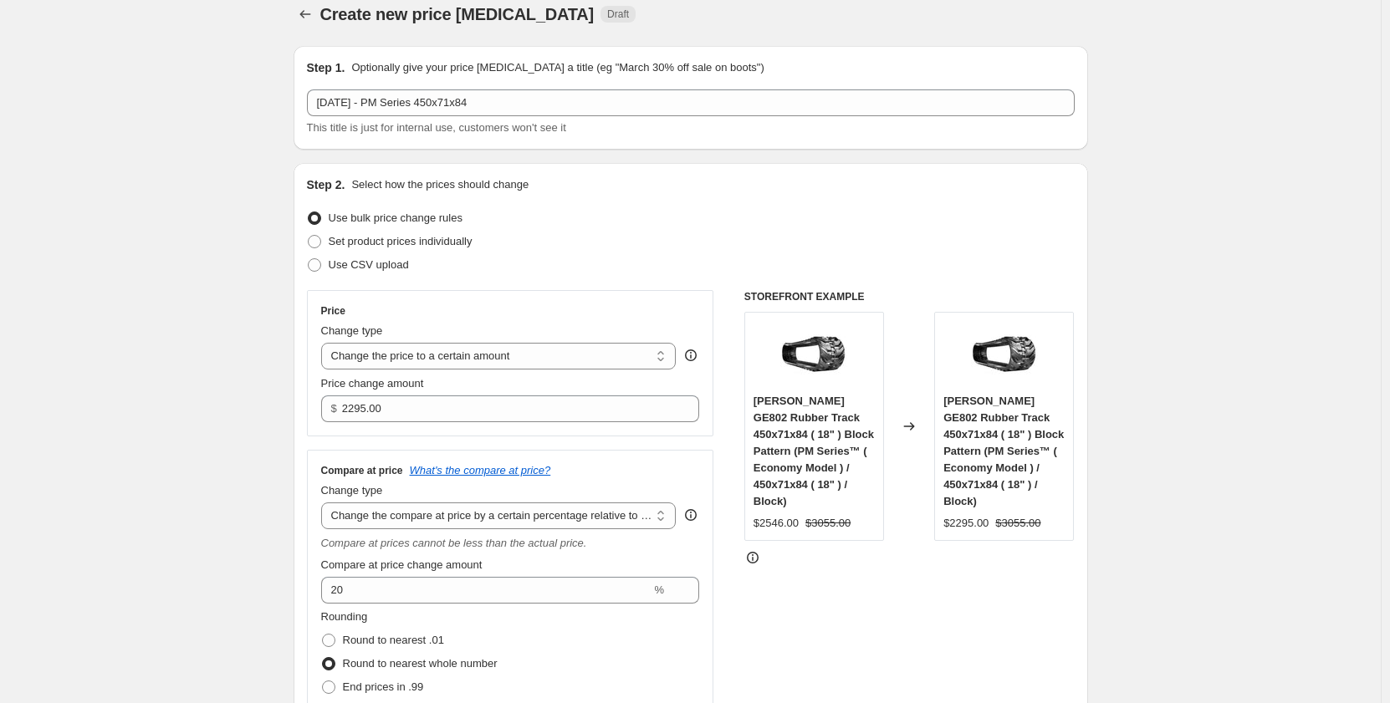
scroll to position [0, 0]
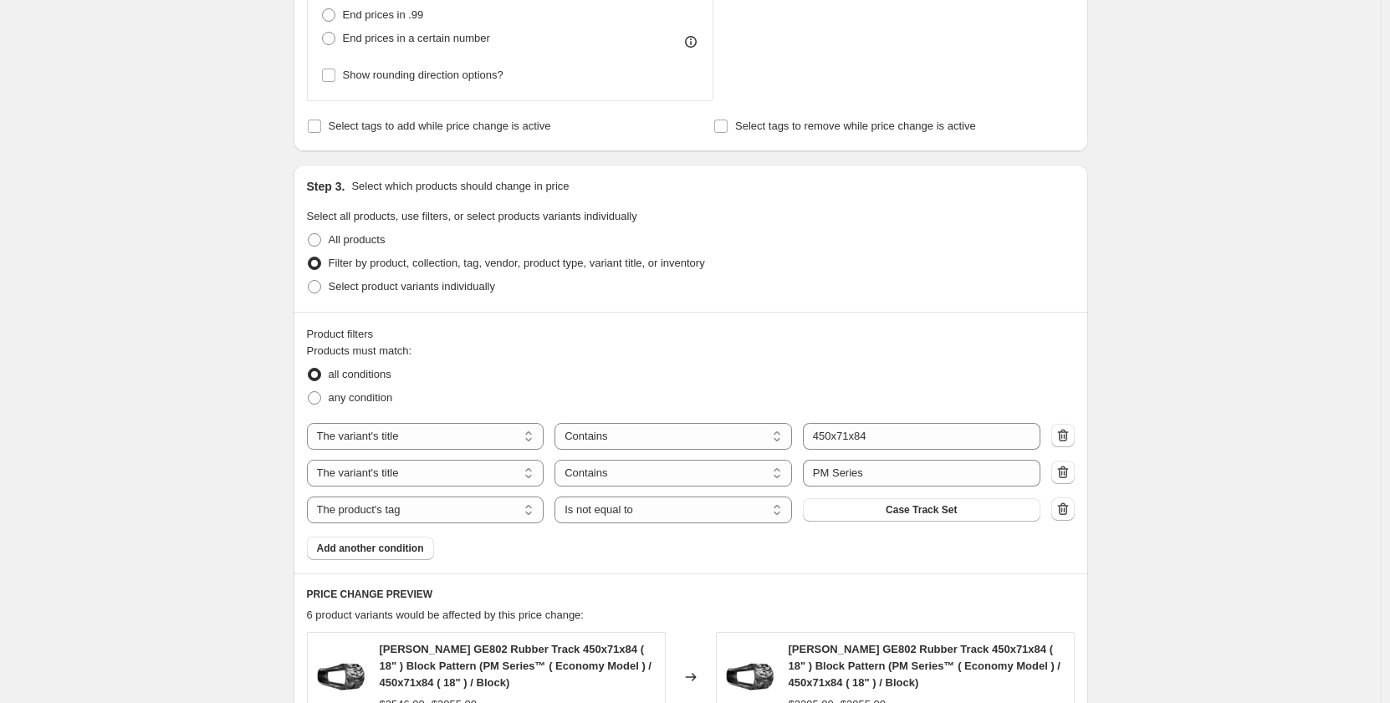
scroll to position [780, 0]
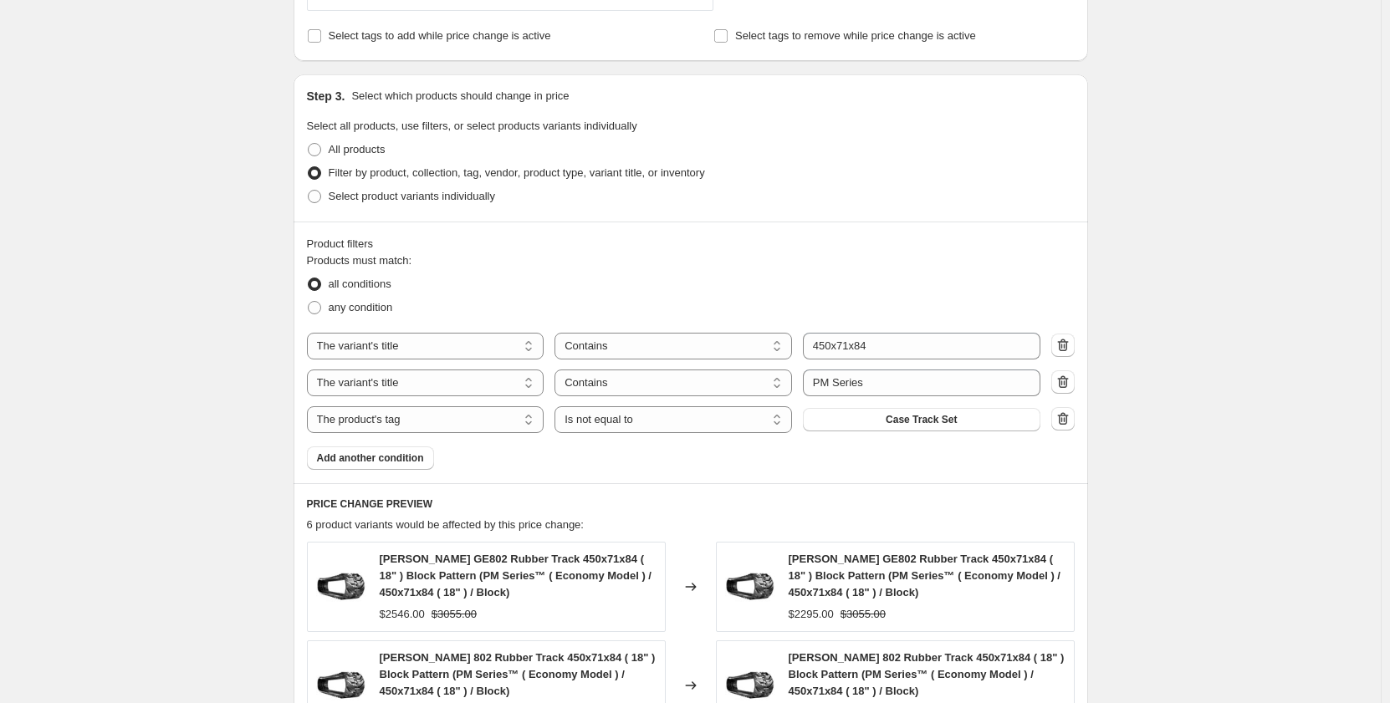
click at [1185, 367] on div "Create new price change job. This page is ready Create new price change job Dra…" at bounding box center [690, 279] width 1380 height 2118
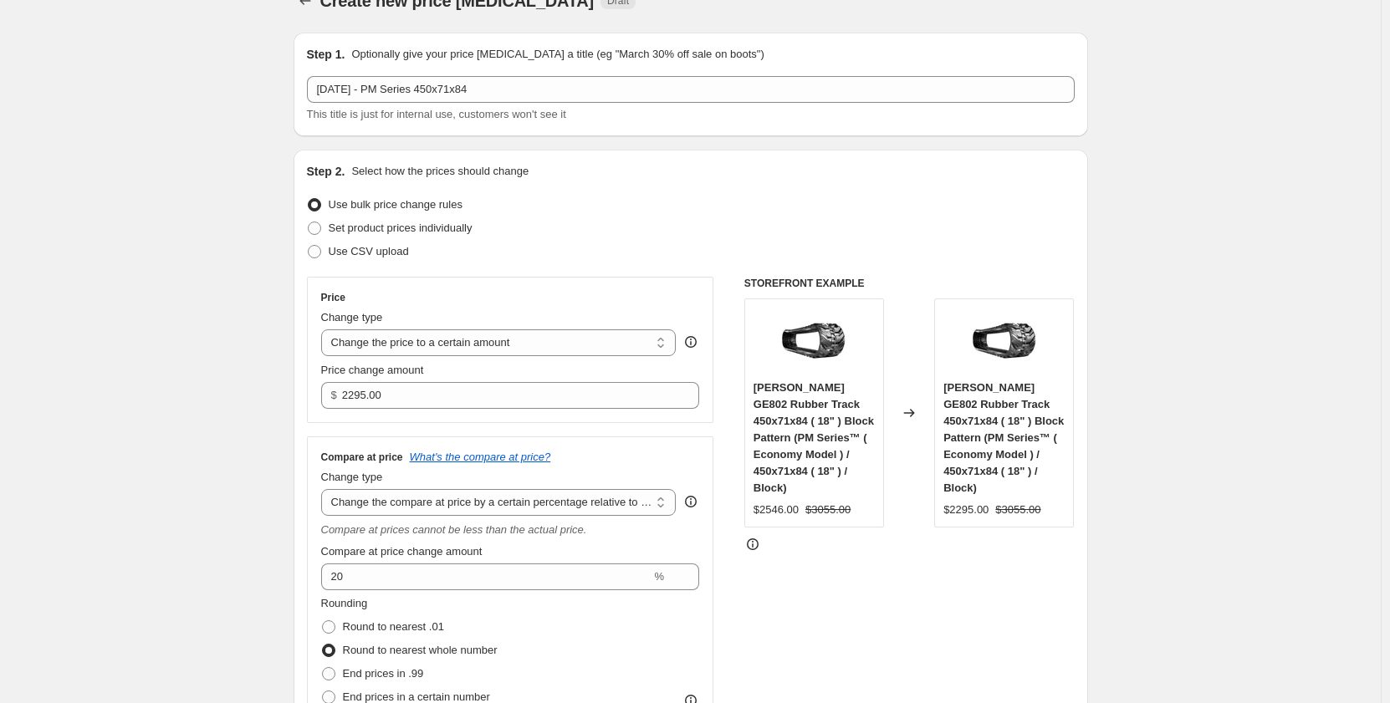
scroll to position [0, 0]
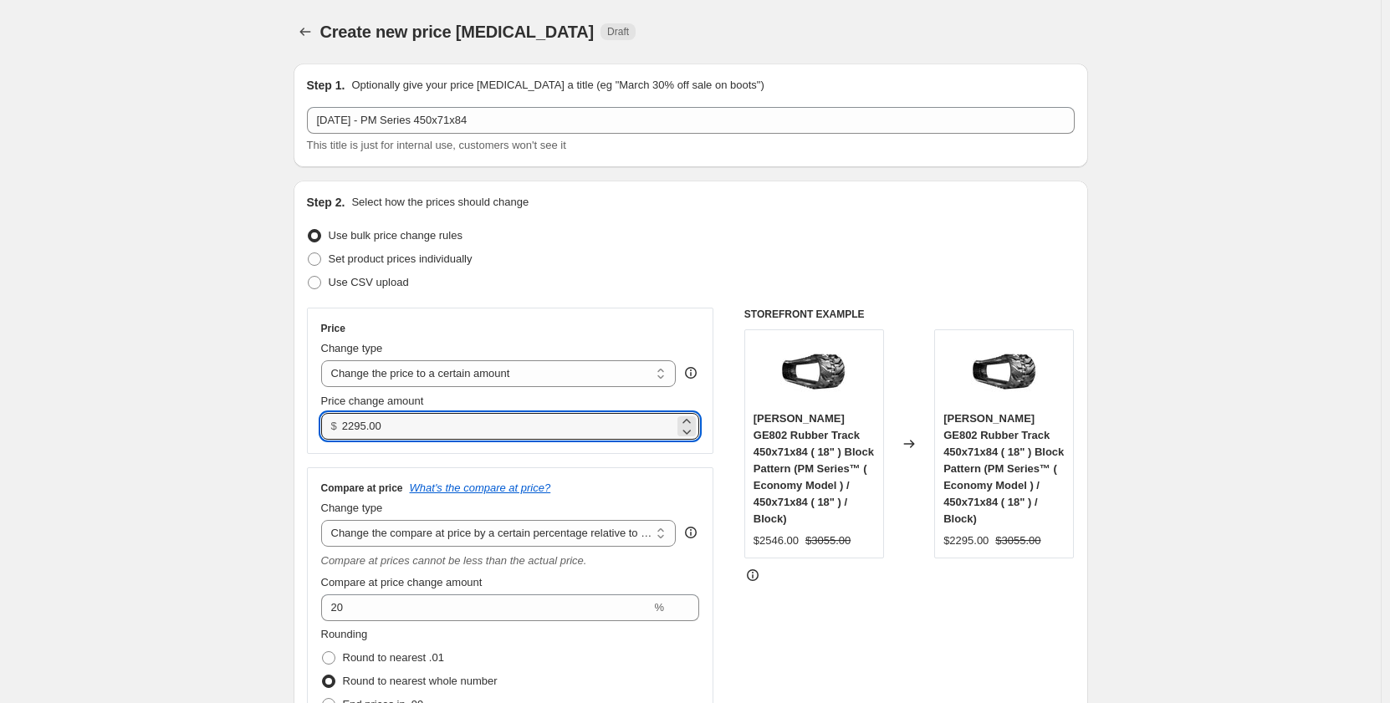
drag, startPoint x: 398, startPoint y: 423, endPoint x: 268, endPoint y: 423, distance: 130.4
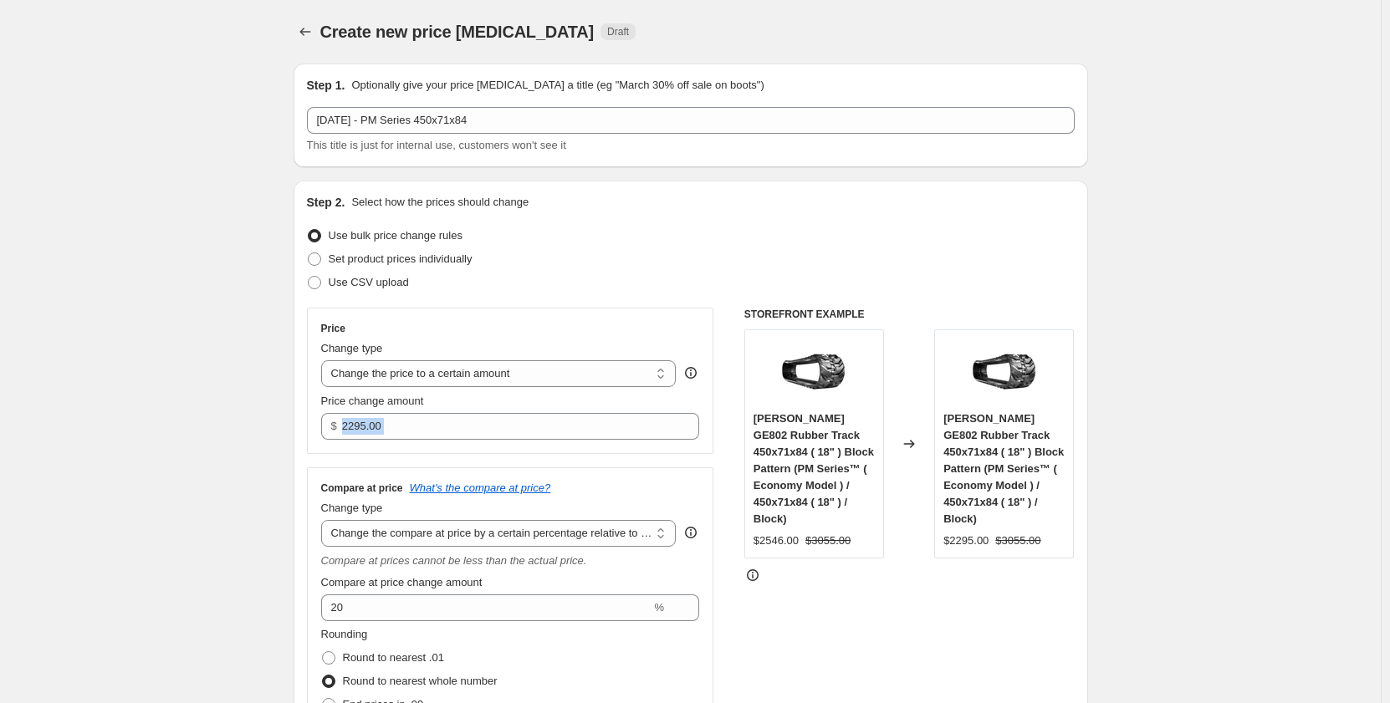
click at [361, 433] on input "2295.00" at bounding box center [508, 426] width 332 height 27
drag, startPoint x: 361, startPoint y: 430, endPoint x: 352, endPoint y: 431, distance: 9.2
click at [352, 431] on input "2295.00" at bounding box center [508, 426] width 332 height 27
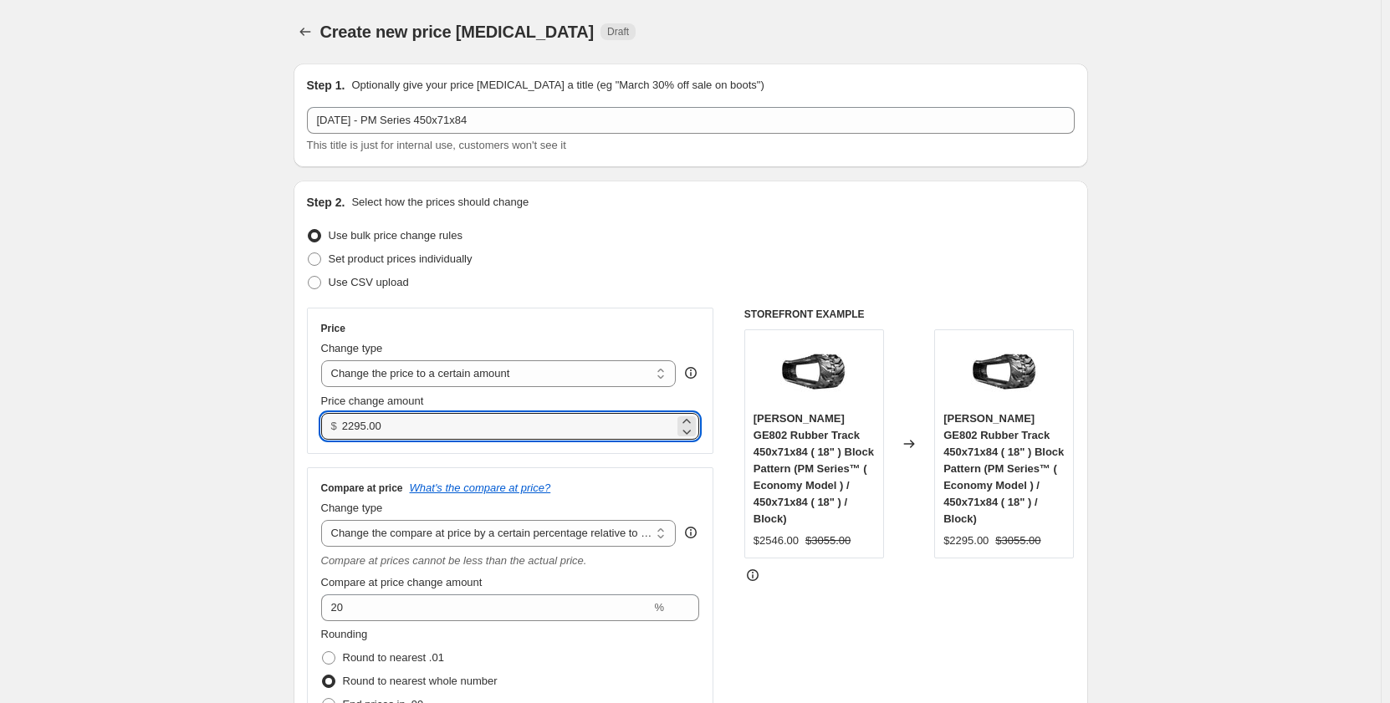
click at [355, 429] on input "2295.00" at bounding box center [508, 426] width 332 height 27
click at [355, 434] on input "2295.00" at bounding box center [508, 426] width 332 height 27
click at [360, 428] on input "2295.00" at bounding box center [508, 426] width 332 height 27
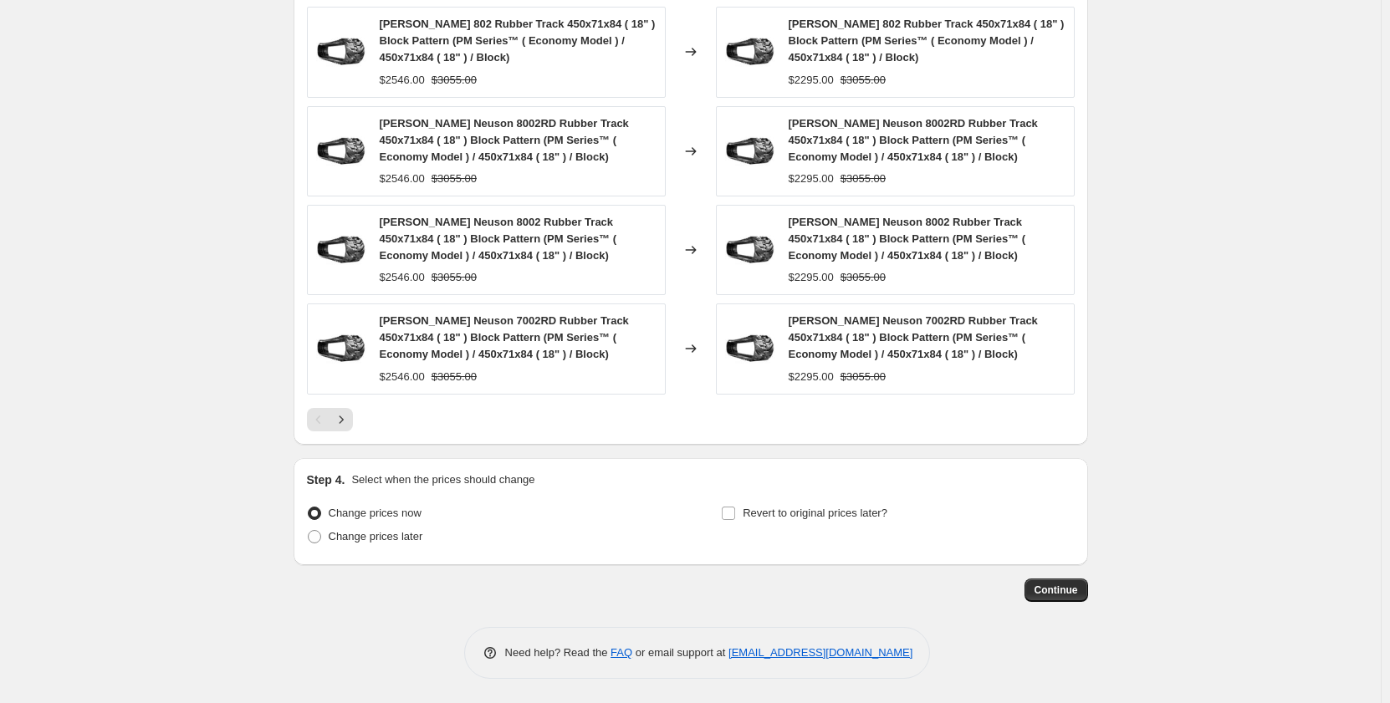
scroll to position [1415, 0]
click at [1073, 596] on button "Continue" at bounding box center [1056, 589] width 64 height 23
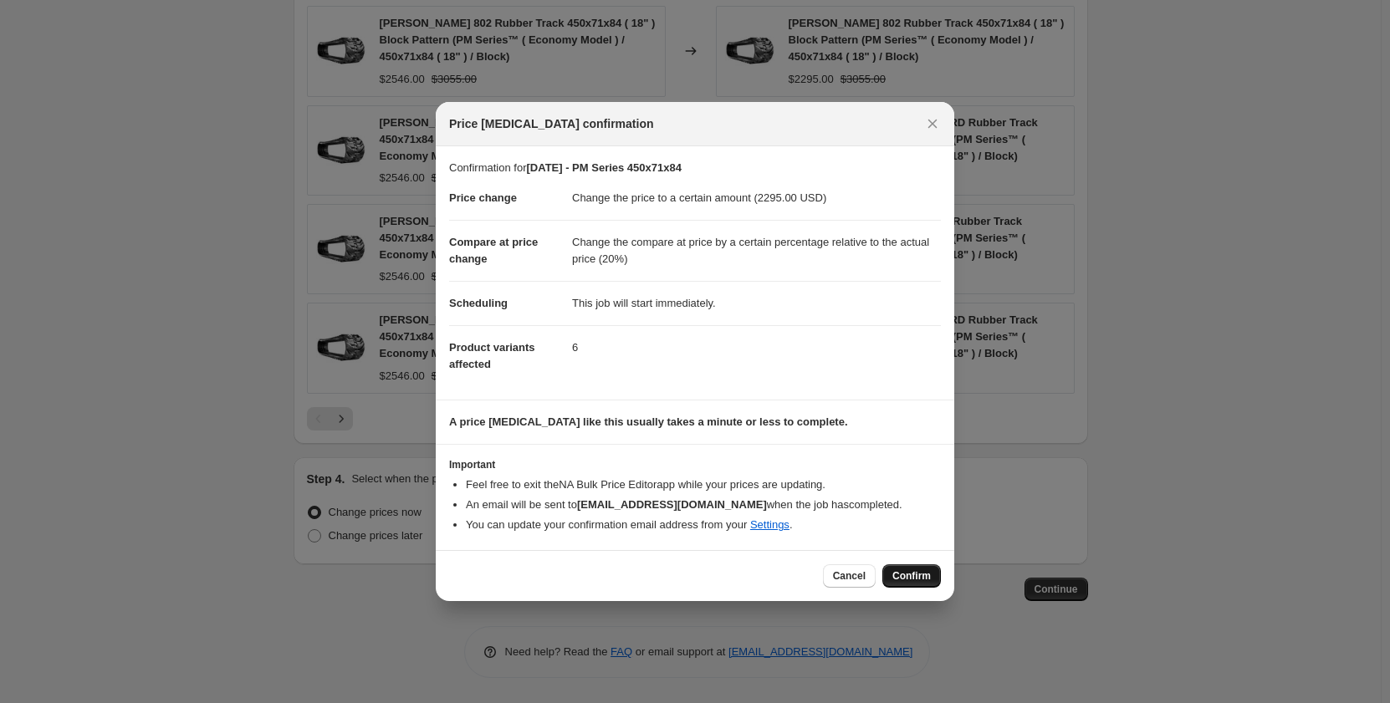
click at [910, 574] on span "Confirm" at bounding box center [911, 575] width 38 height 13
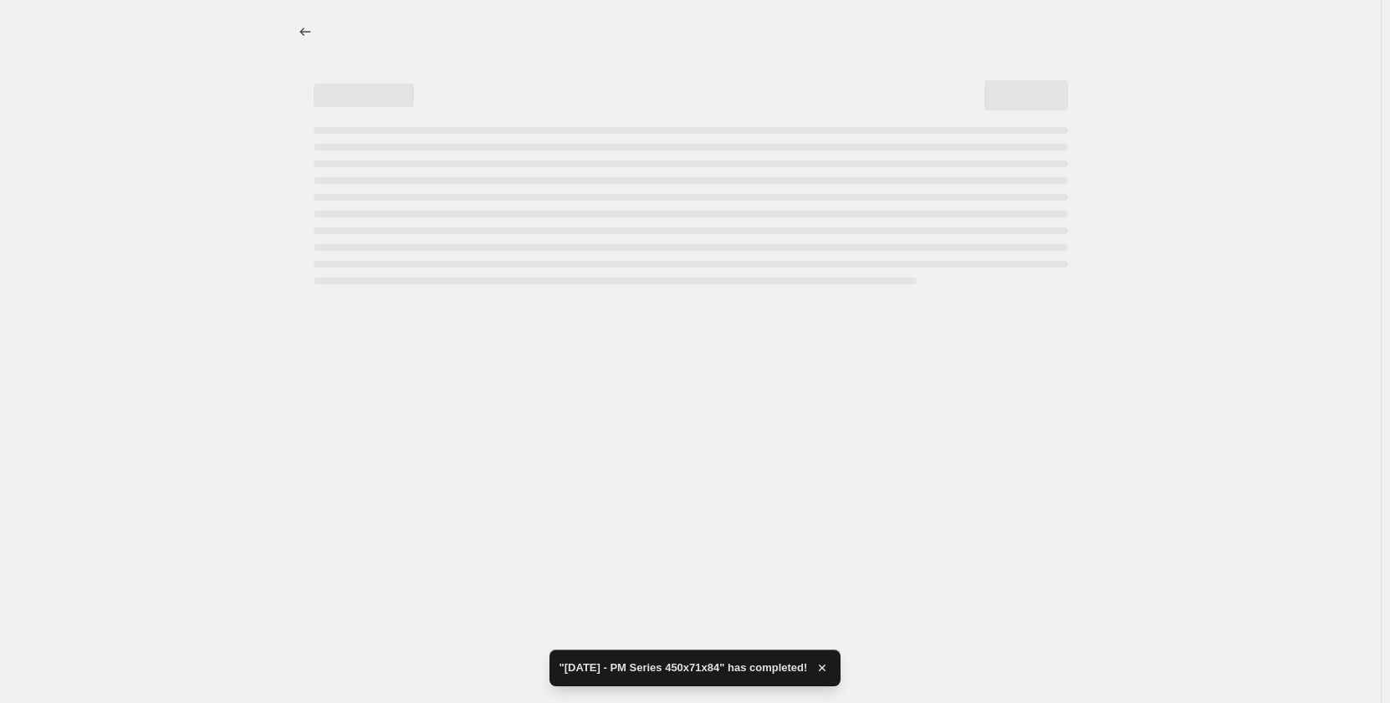
select select "pp"
select select "title"
select select "contains"
select select "title"
select select "contains"
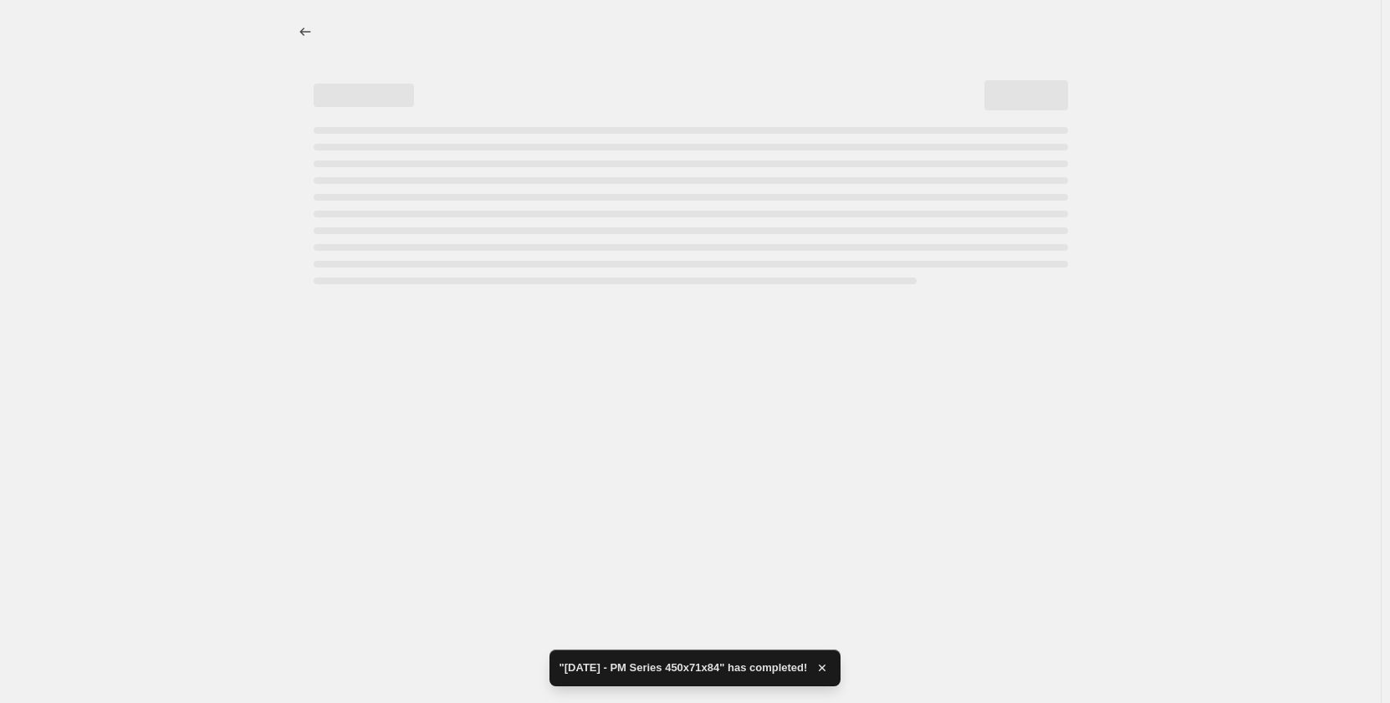
select select "tag"
select select "not_equal"
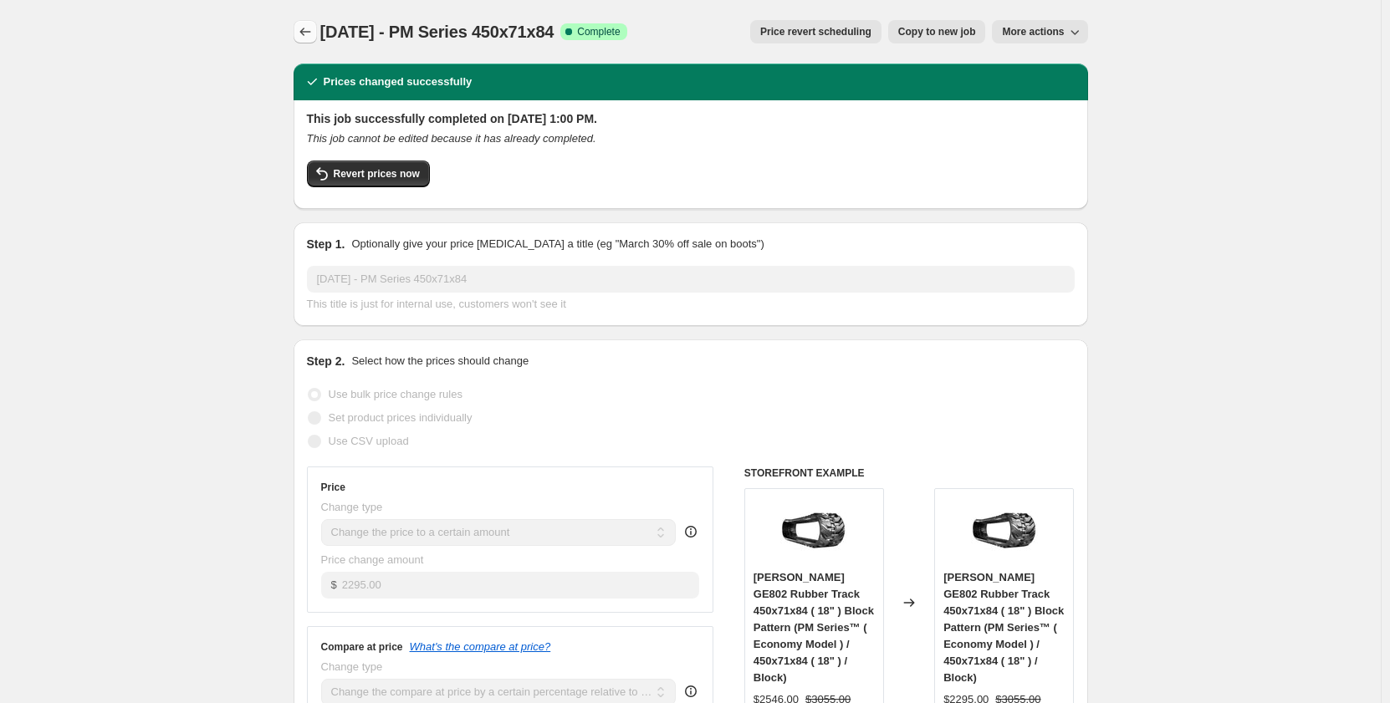
click at [314, 29] on icon "Price change jobs" at bounding box center [305, 31] width 17 height 17
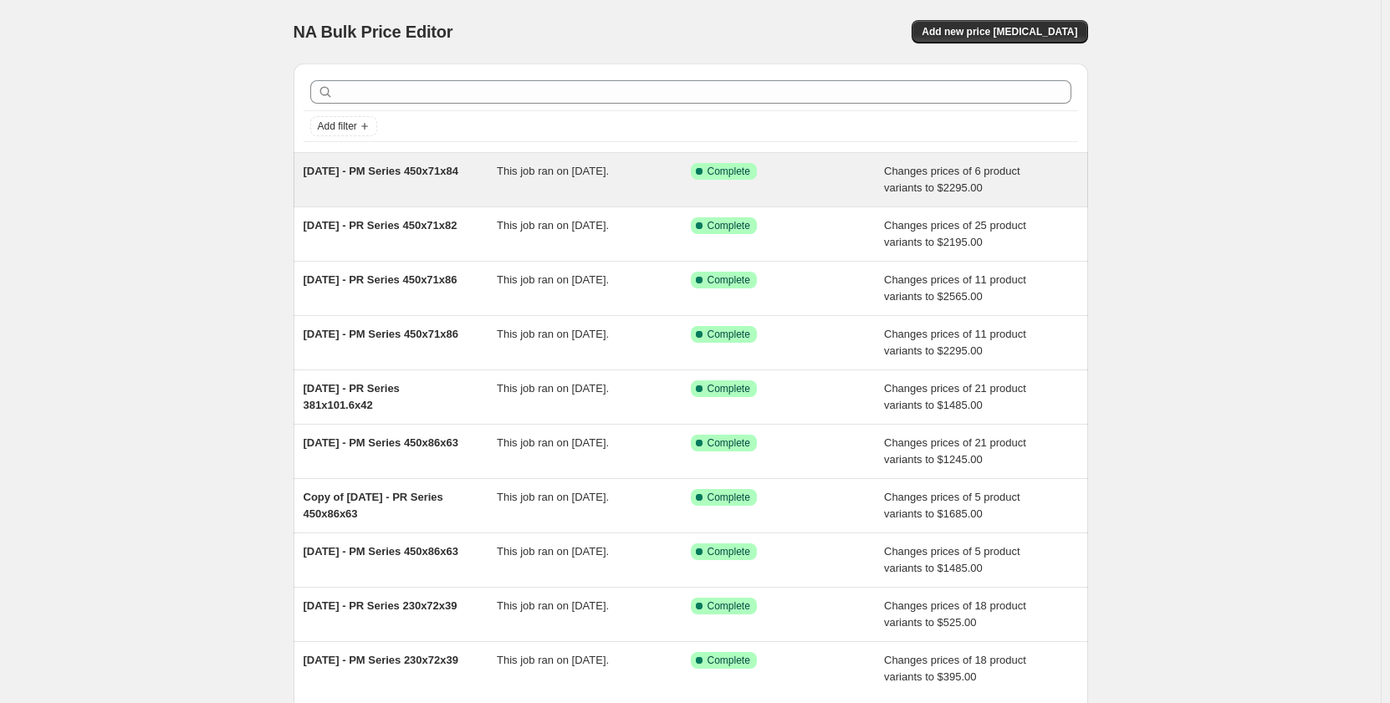
click at [554, 179] on div "This job ran on [DATE]." at bounding box center [594, 179] width 194 height 33
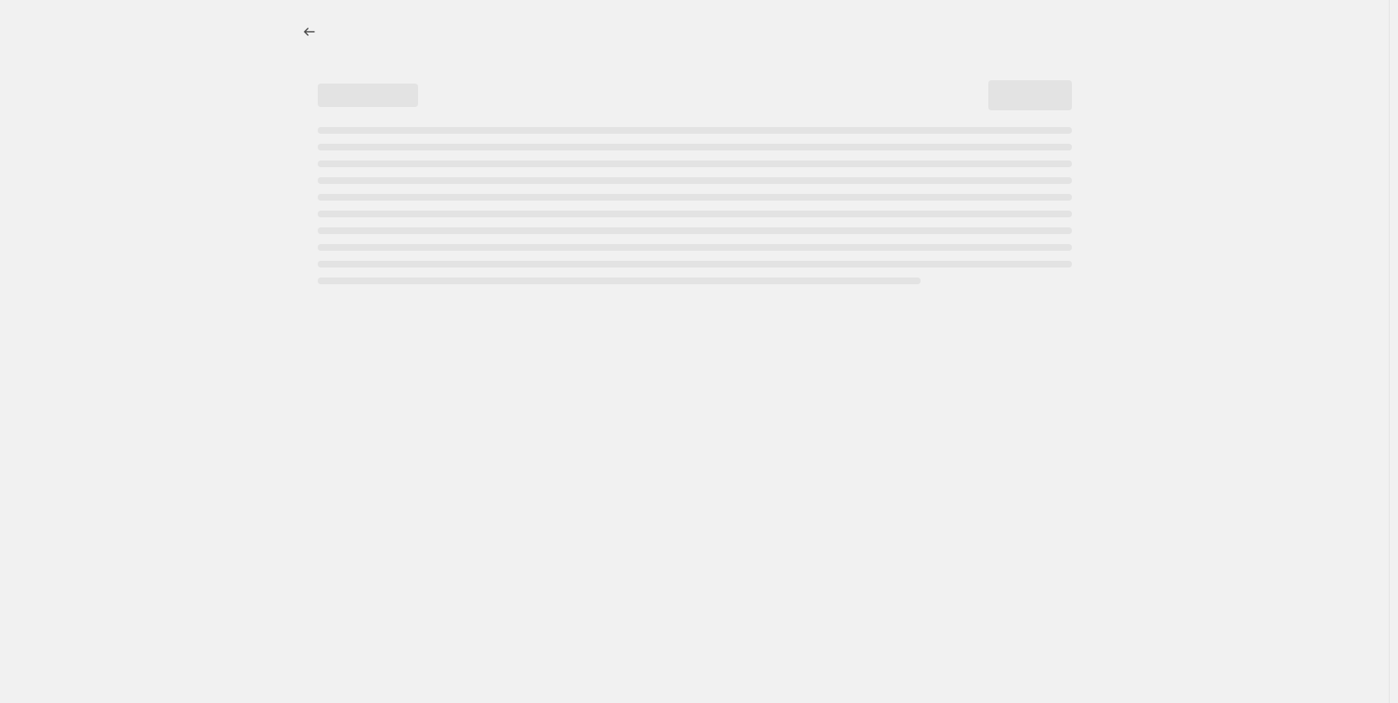
select select "pp"
select select "title"
select select "contains"
select select "title"
select select "contains"
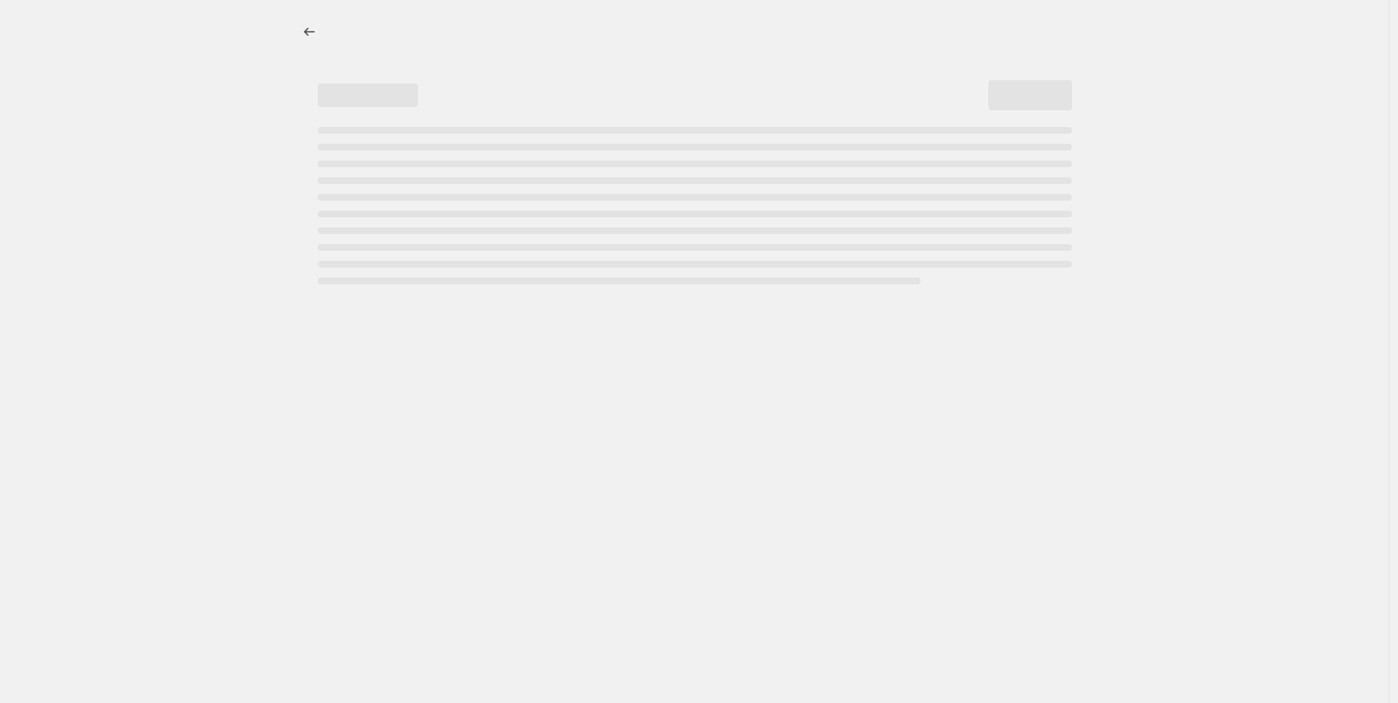
select select "tag"
select select "not_equal"
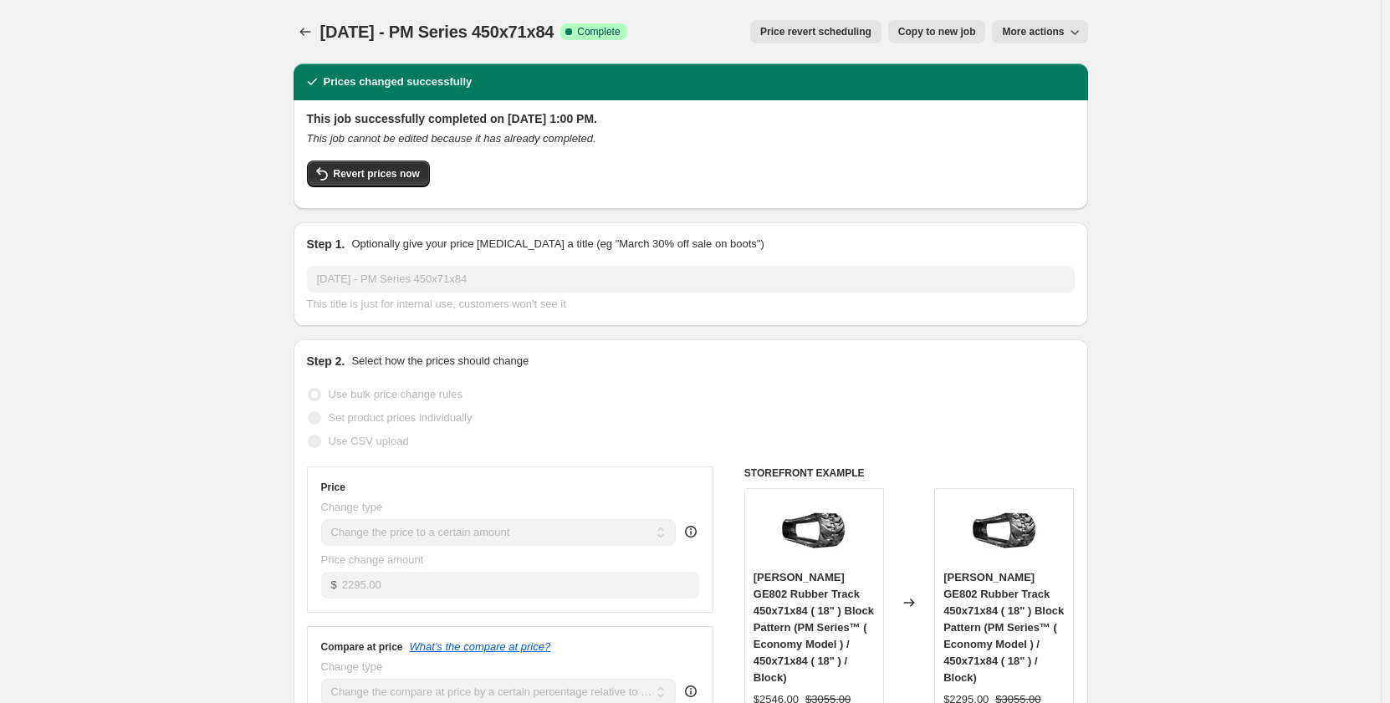
click at [914, 37] on span "Copy to new job" at bounding box center [937, 31] width 78 height 13
select select "pp"
select select "title"
select select "contains"
select select "title"
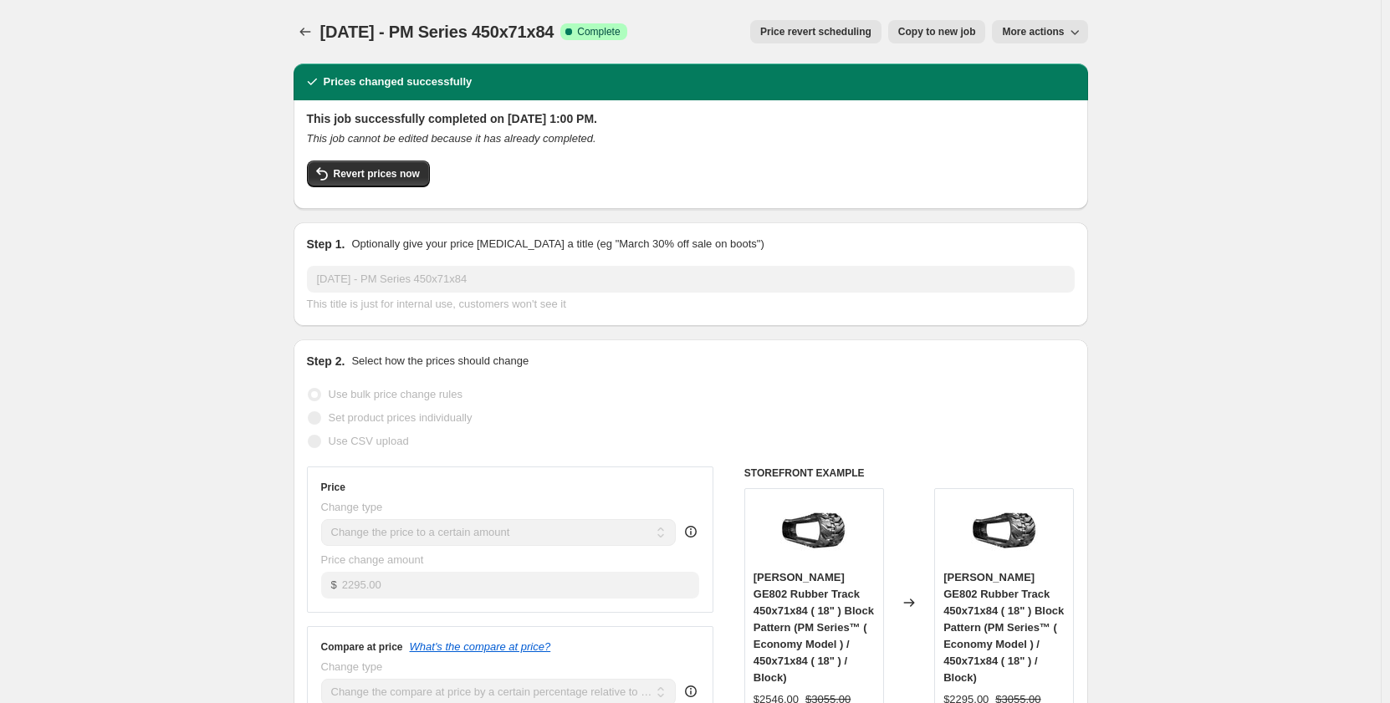
select select "contains"
select select "tag"
select select "not_equal"
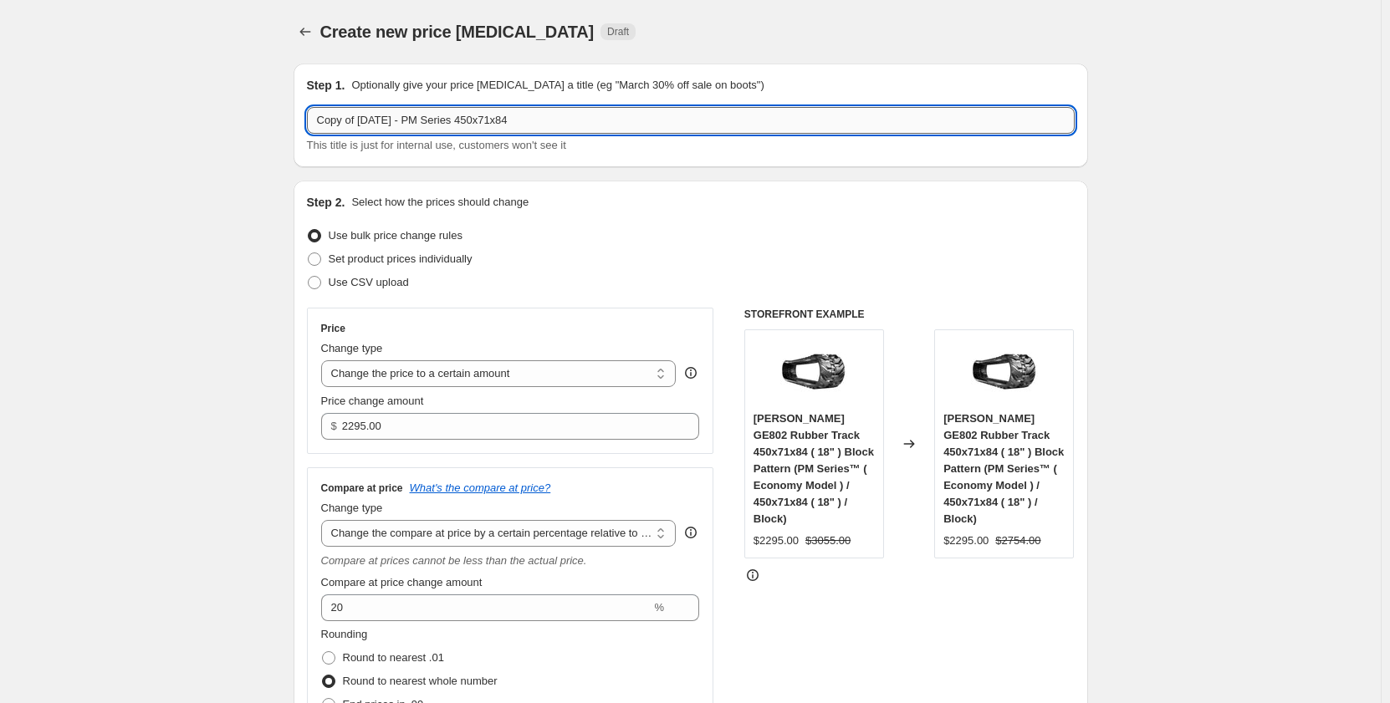
click at [434, 120] on input "Copy of Sep 2025 - PM Series 450x71x84" at bounding box center [691, 120] width 768 height 27
drag, startPoint x: 364, startPoint y: 120, endPoint x: 233, endPoint y: 134, distance: 131.1
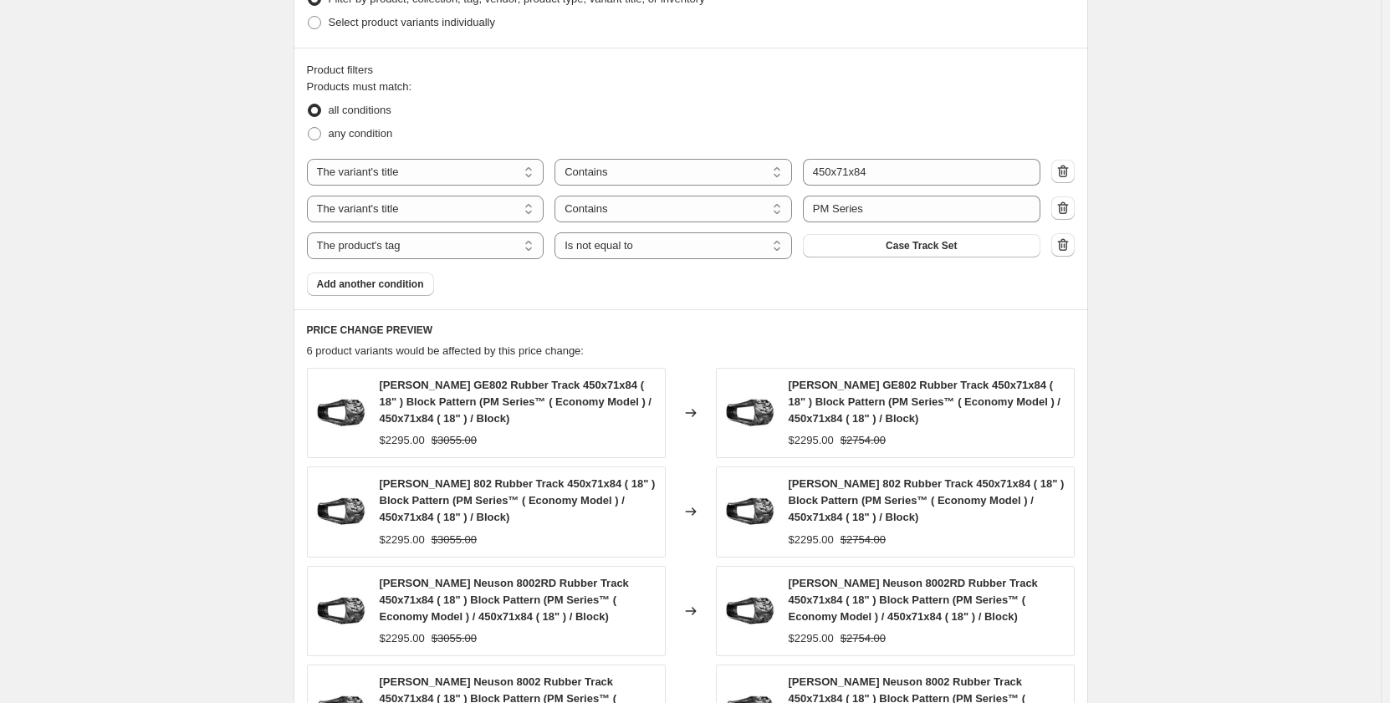
scroll to position [1031, 0]
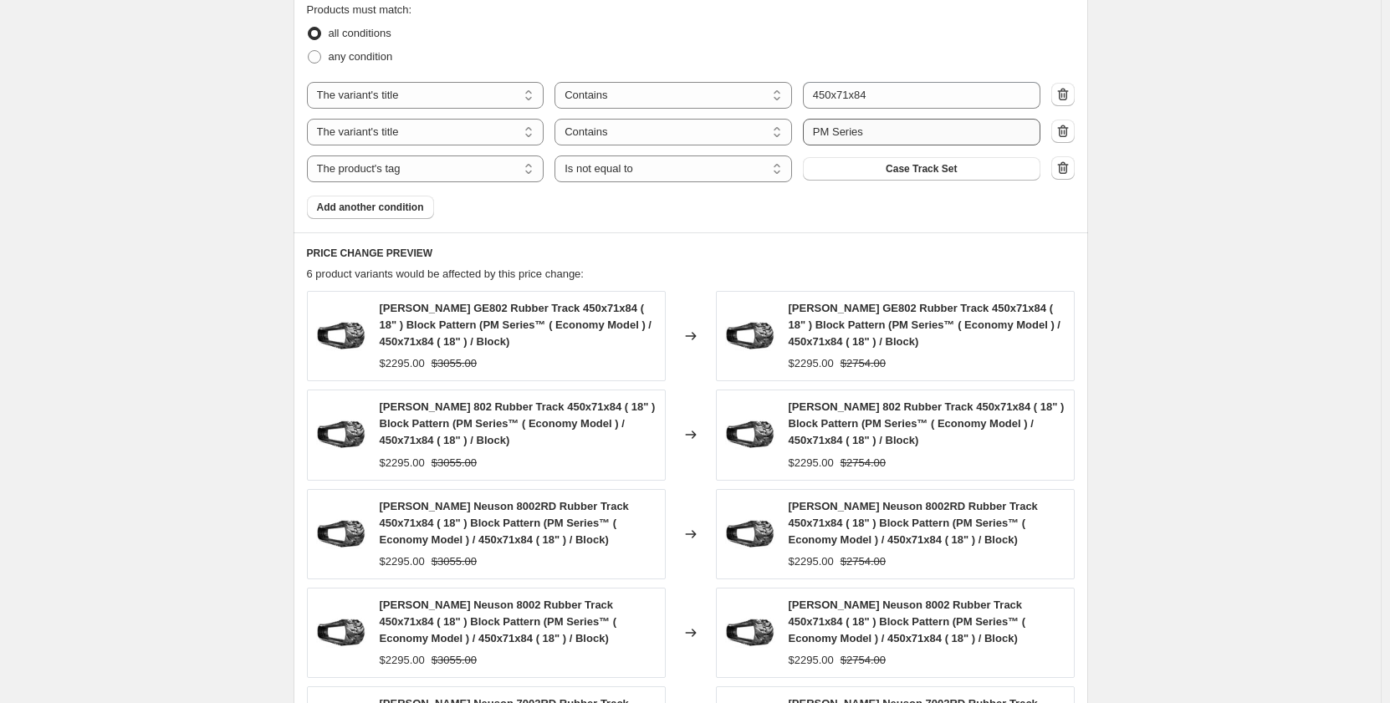
type input "Sep 2025 - PR Series 450x71x84"
click at [827, 135] on input "PM Series" at bounding box center [921, 132] width 237 height 27
type input "PR Series"
click at [107, 298] on div "Create new price change job. This page is ready Create new price change job Dra…" at bounding box center [690, 28] width 1380 height 2118
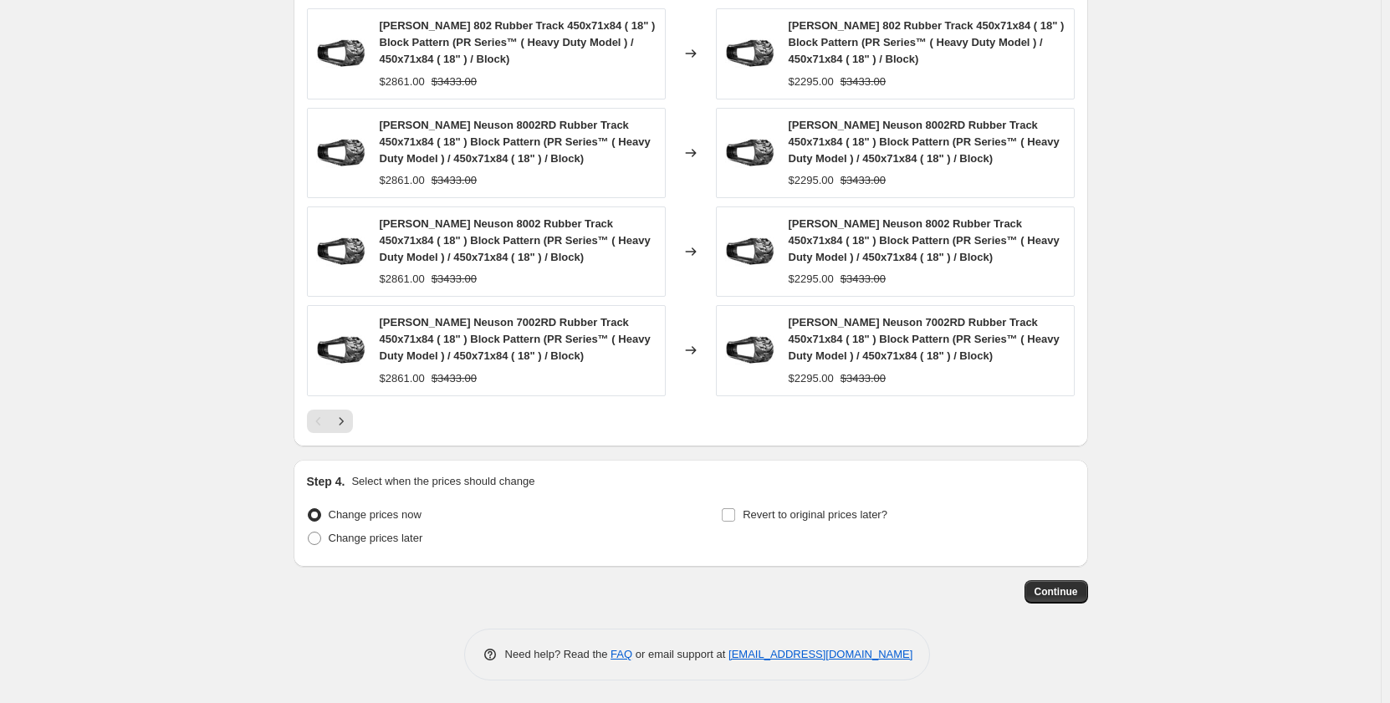
scroll to position [1415, 0]
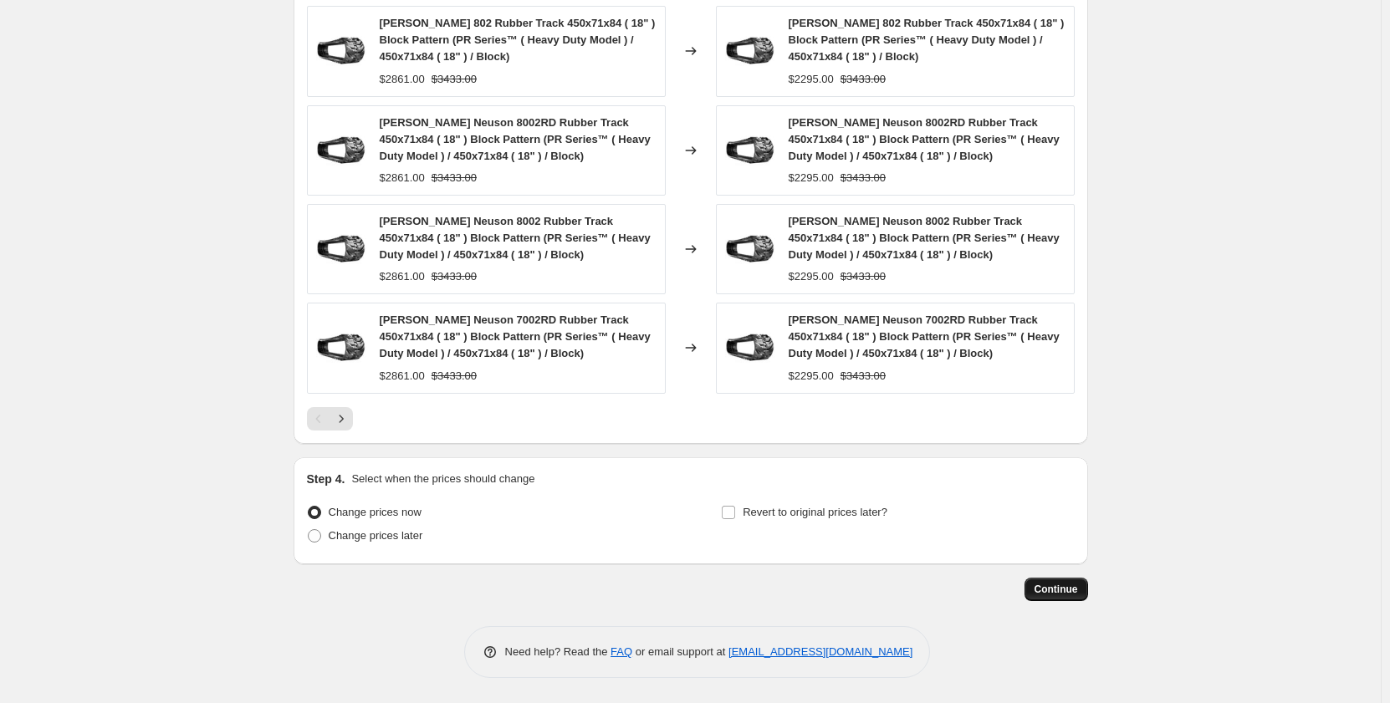
click at [1052, 583] on span "Continue" at bounding box center [1055, 589] width 43 height 13
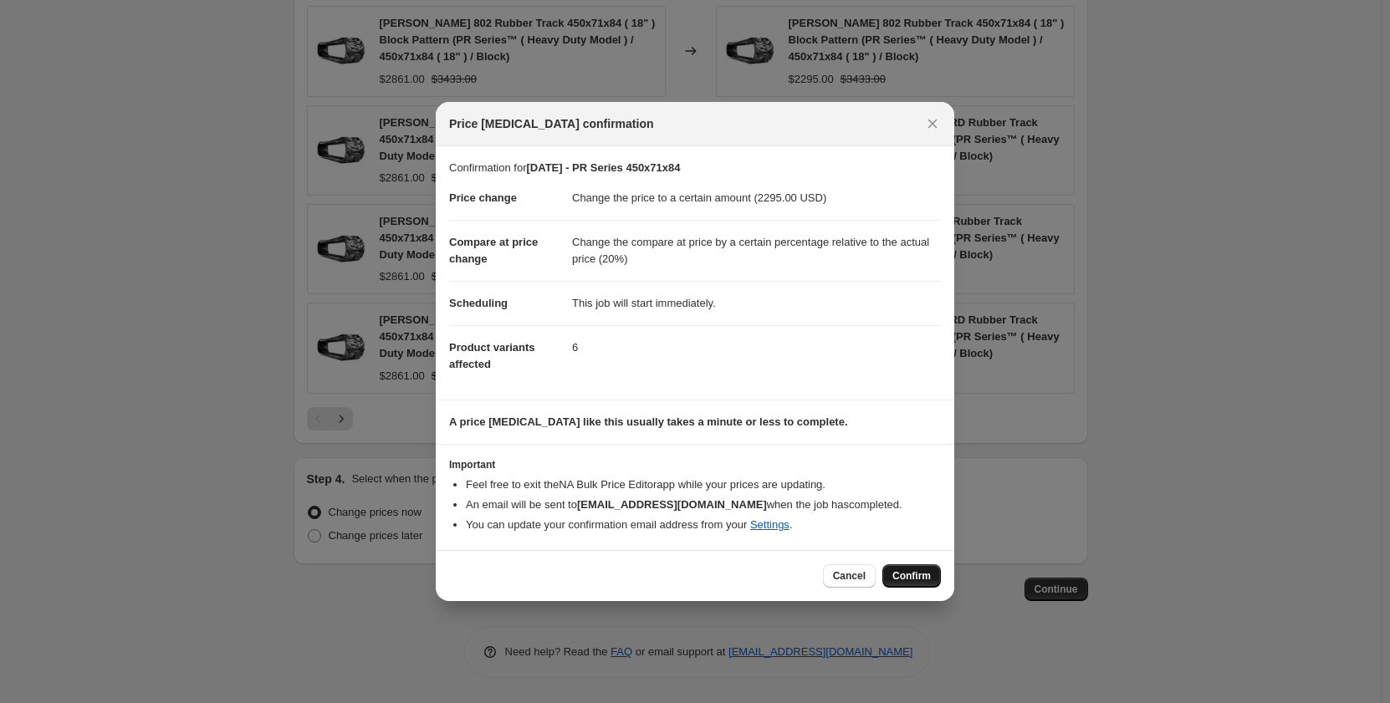
click at [911, 577] on span "Confirm" at bounding box center [911, 575] width 38 height 13
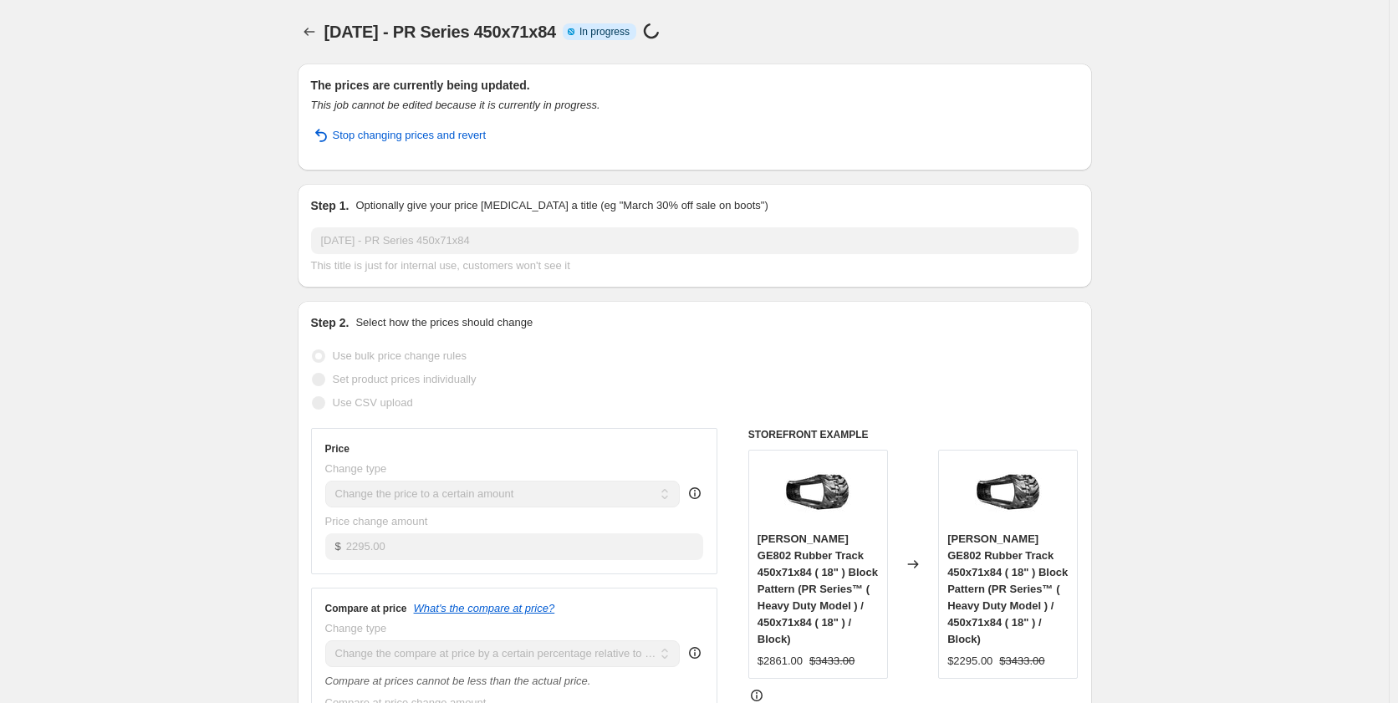
select select "pp"
select select "title"
select select "contains"
select select "title"
select select "contains"
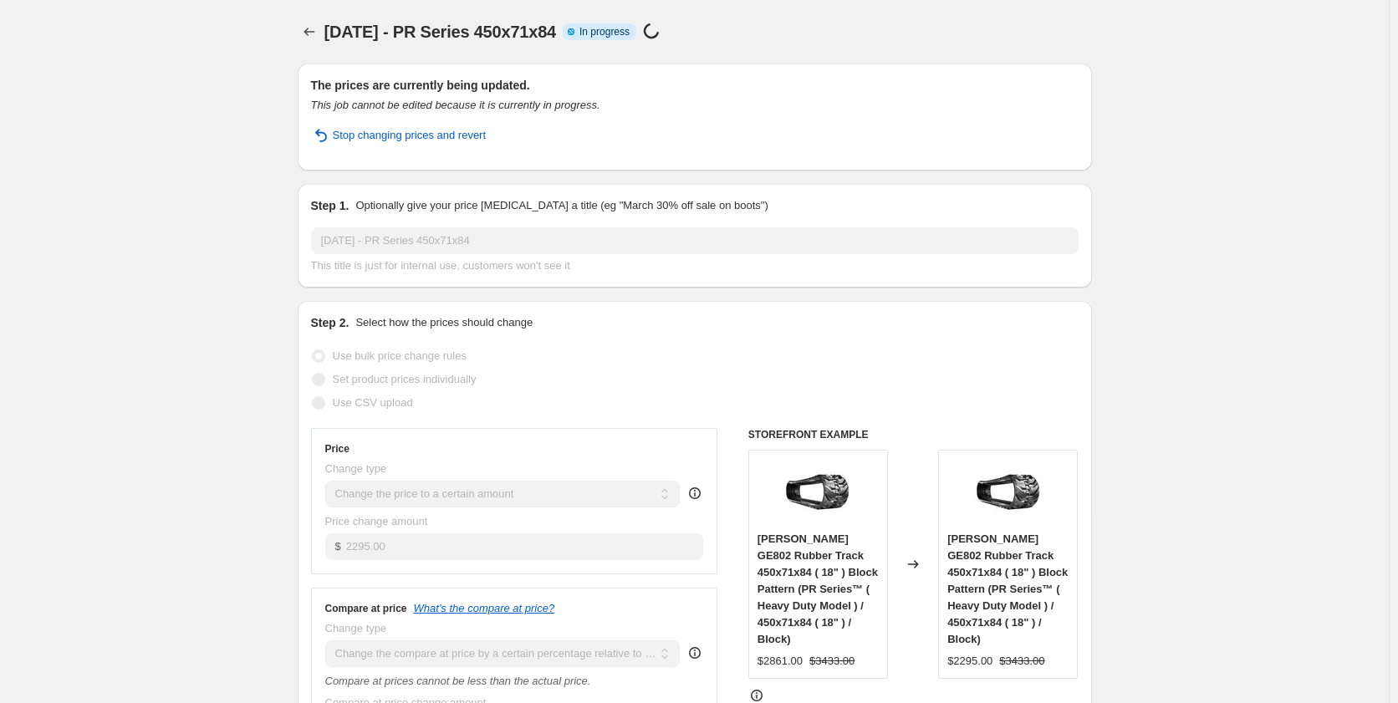
select select "tag"
select select "not_equal"
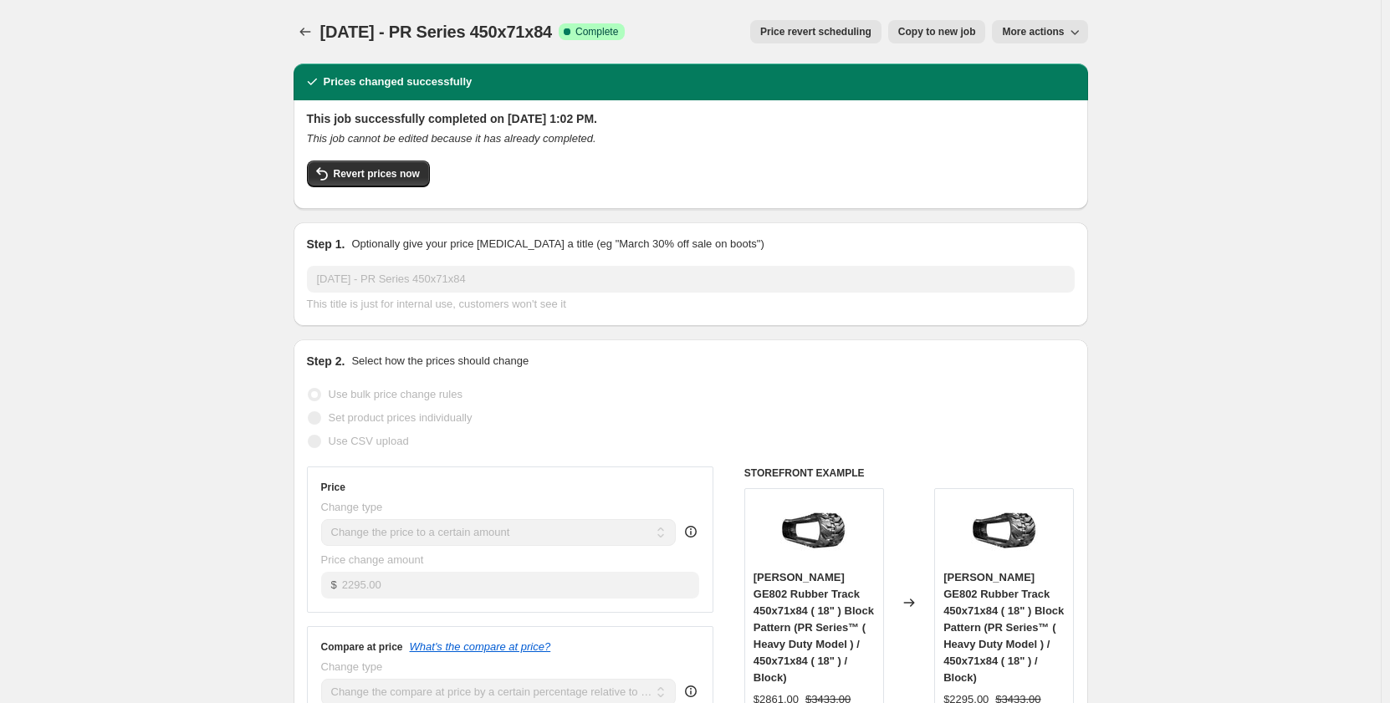
click at [931, 33] on span "Copy to new job" at bounding box center [937, 31] width 78 height 13
select select "pp"
select select "title"
select select "contains"
select select "title"
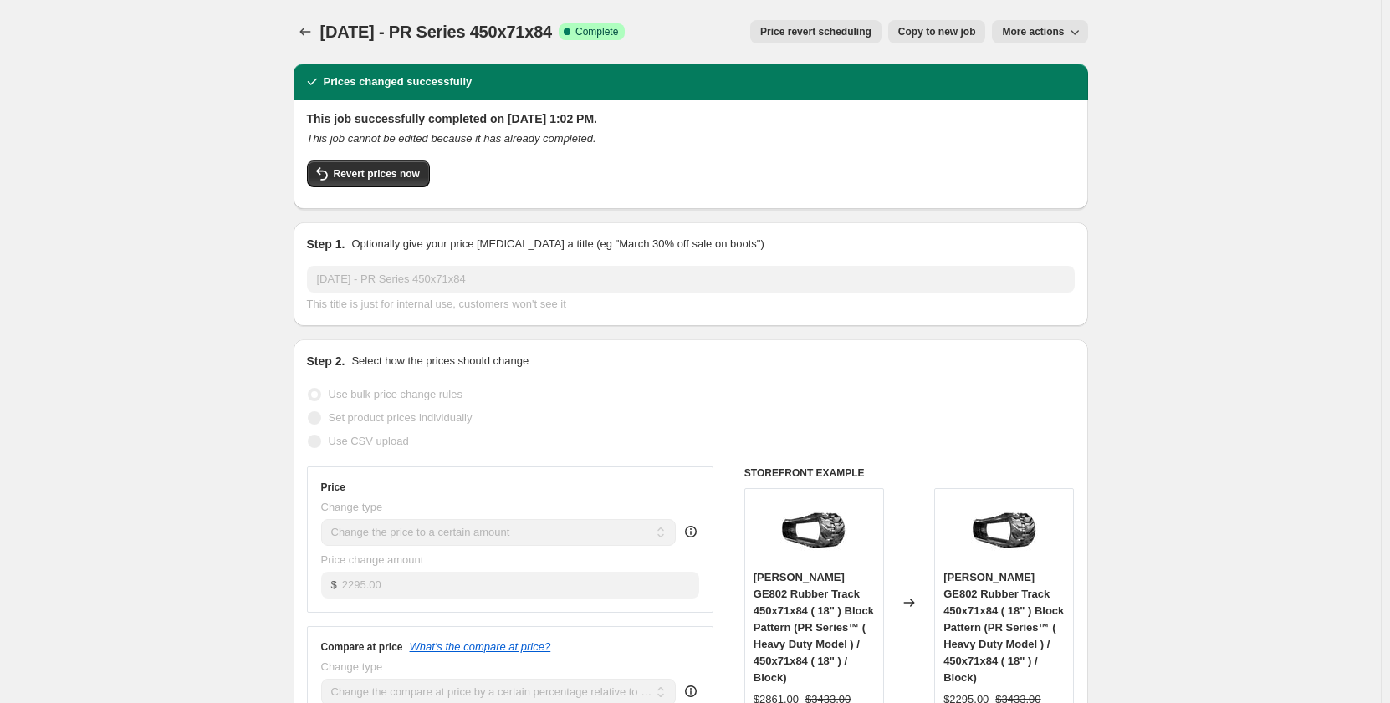
select select "contains"
select select "tag"
select select "not_equal"
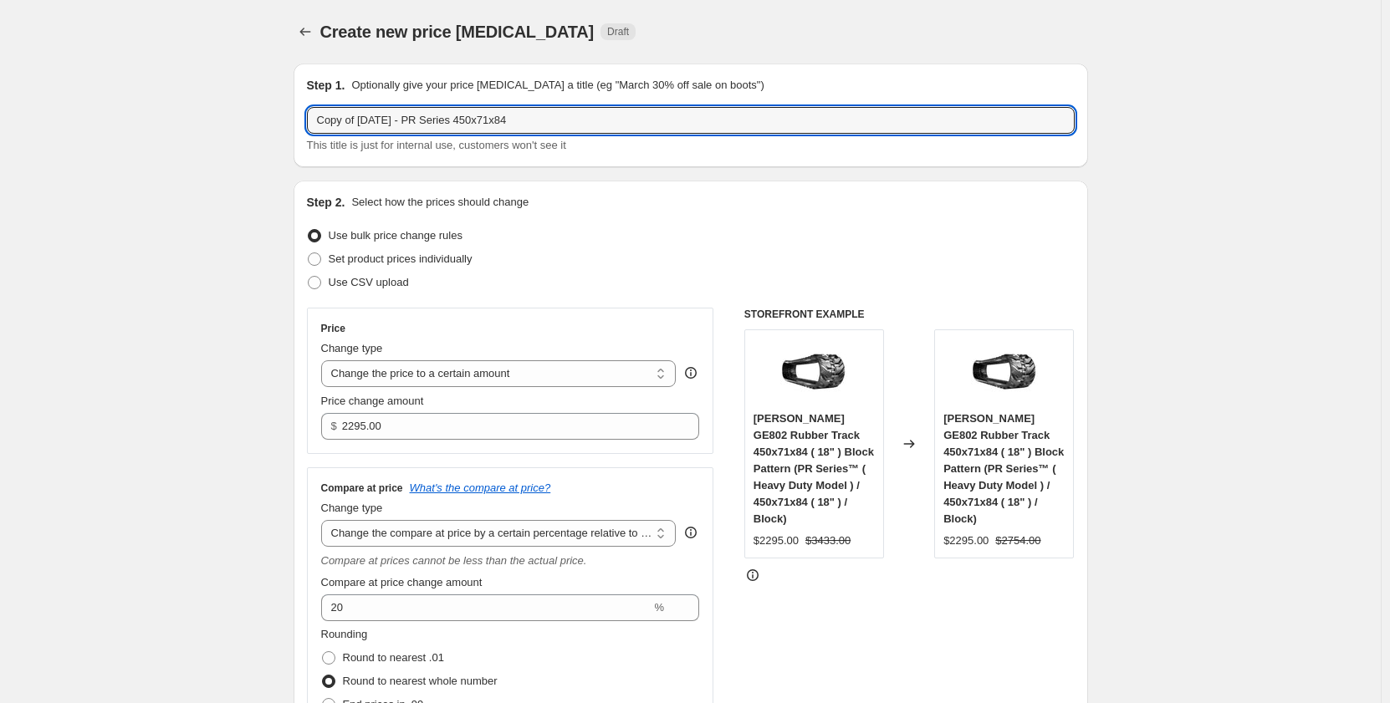
drag, startPoint x: 366, startPoint y: 122, endPoint x: 239, endPoint y: 129, distance: 127.3
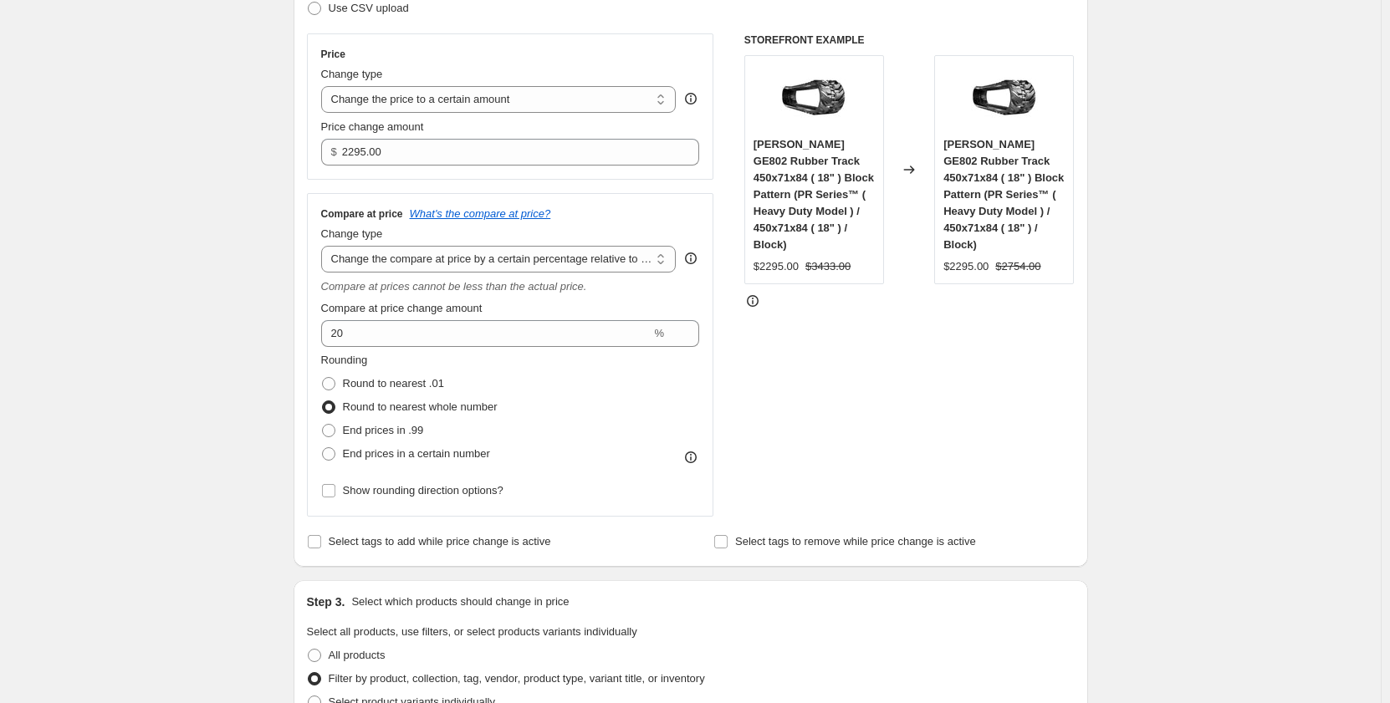
scroll to position [278, 0]
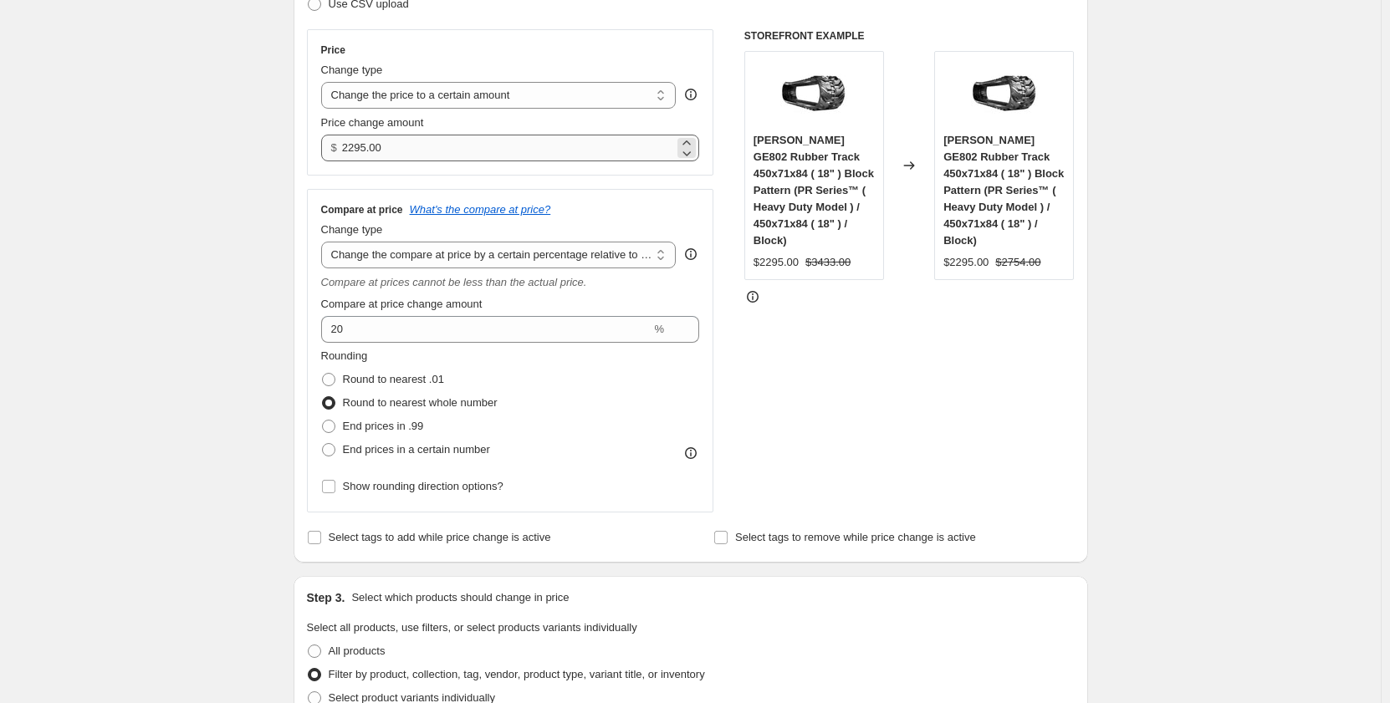
type input "Sep 2025 - PR Series 450x71x84"
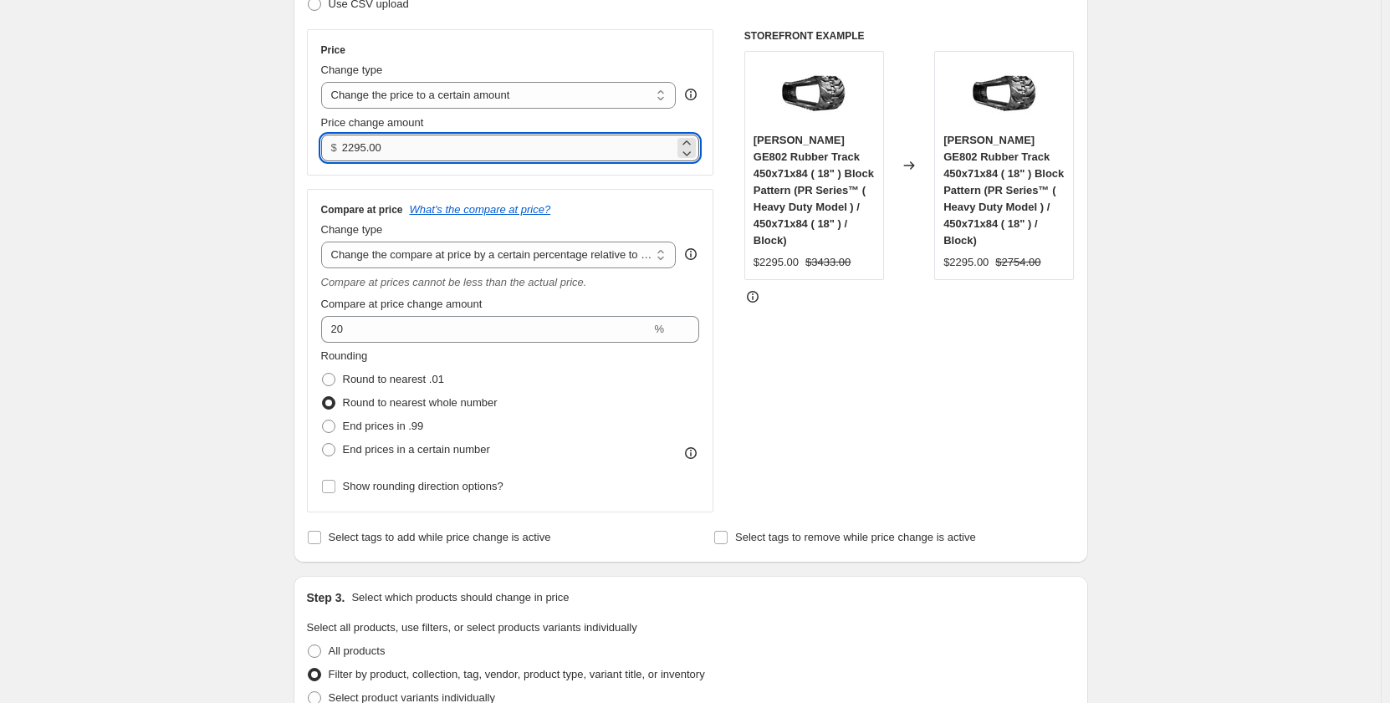
click at [355, 151] on input "2295.00" at bounding box center [508, 148] width 332 height 27
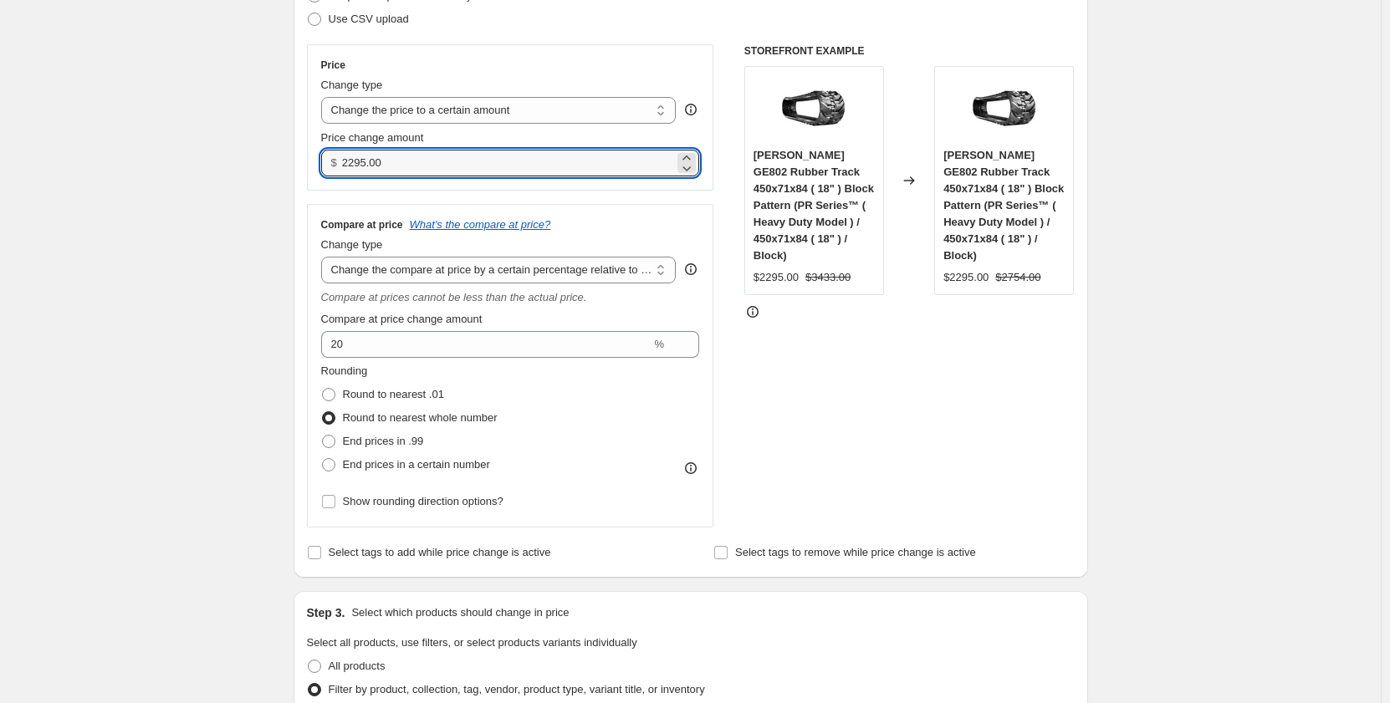
scroll to position [167, 0]
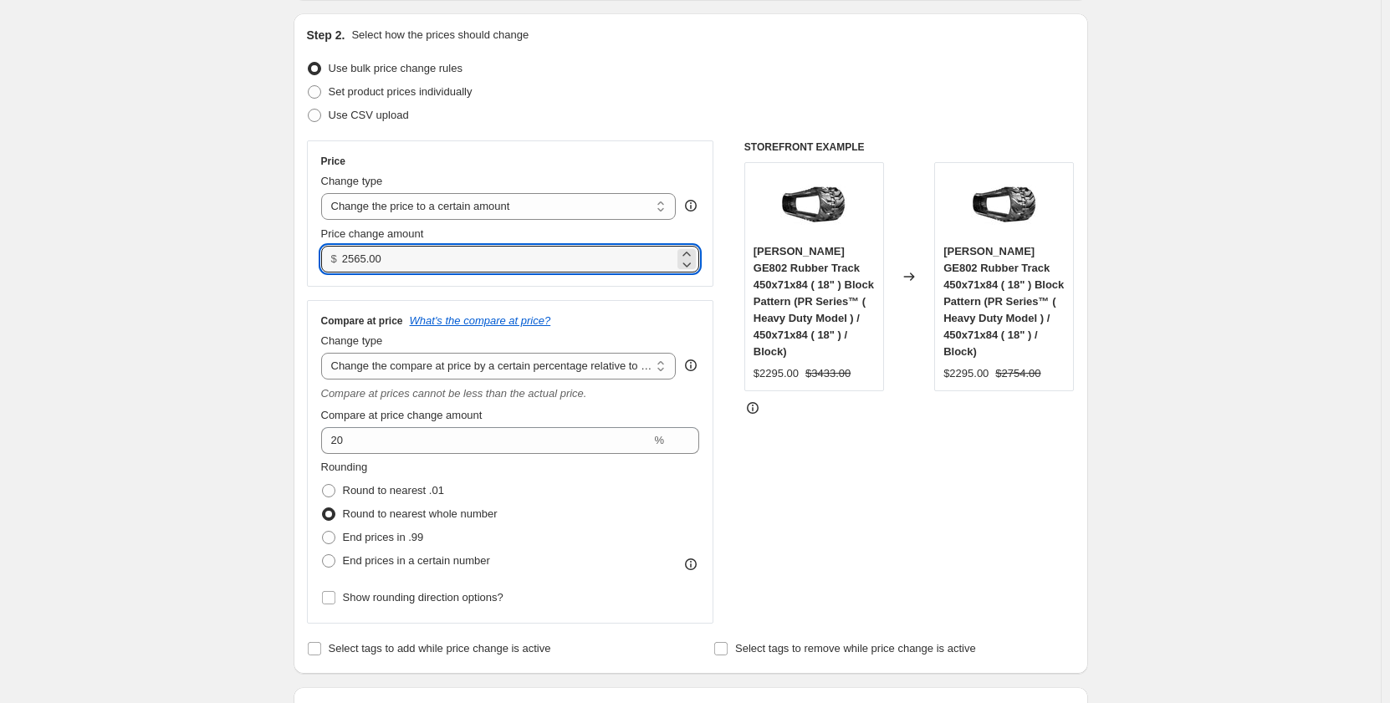
type input "2565.00"
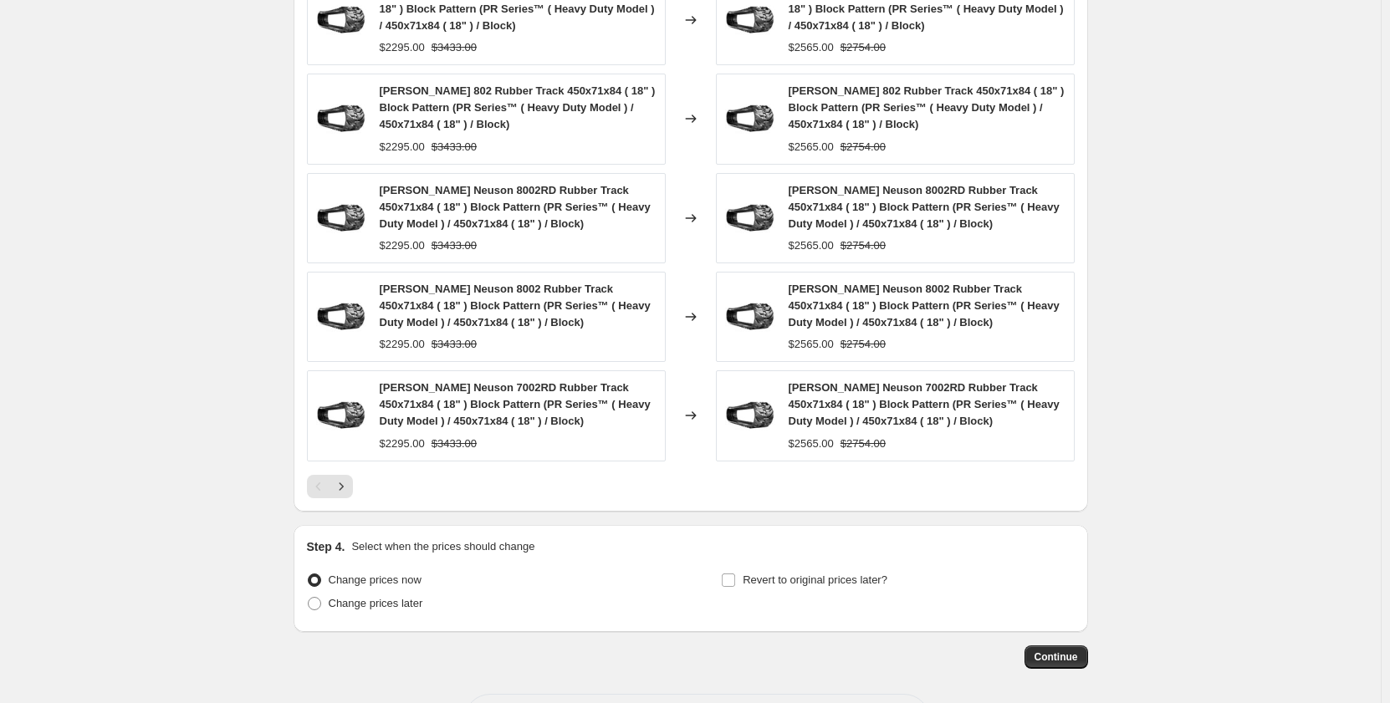
scroll to position [1415, 0]
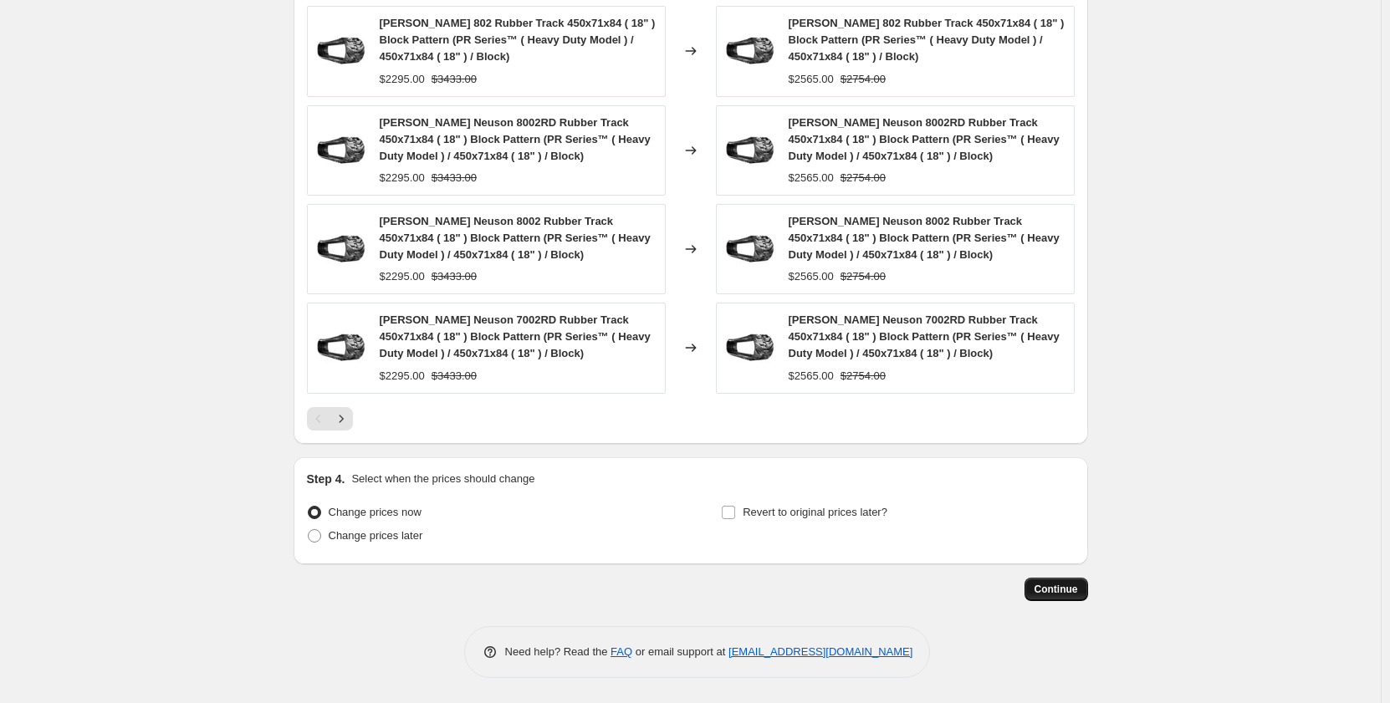
click at [1062, 589] on span "Continue" at bounding box center [1055, 589] width 43 height 13
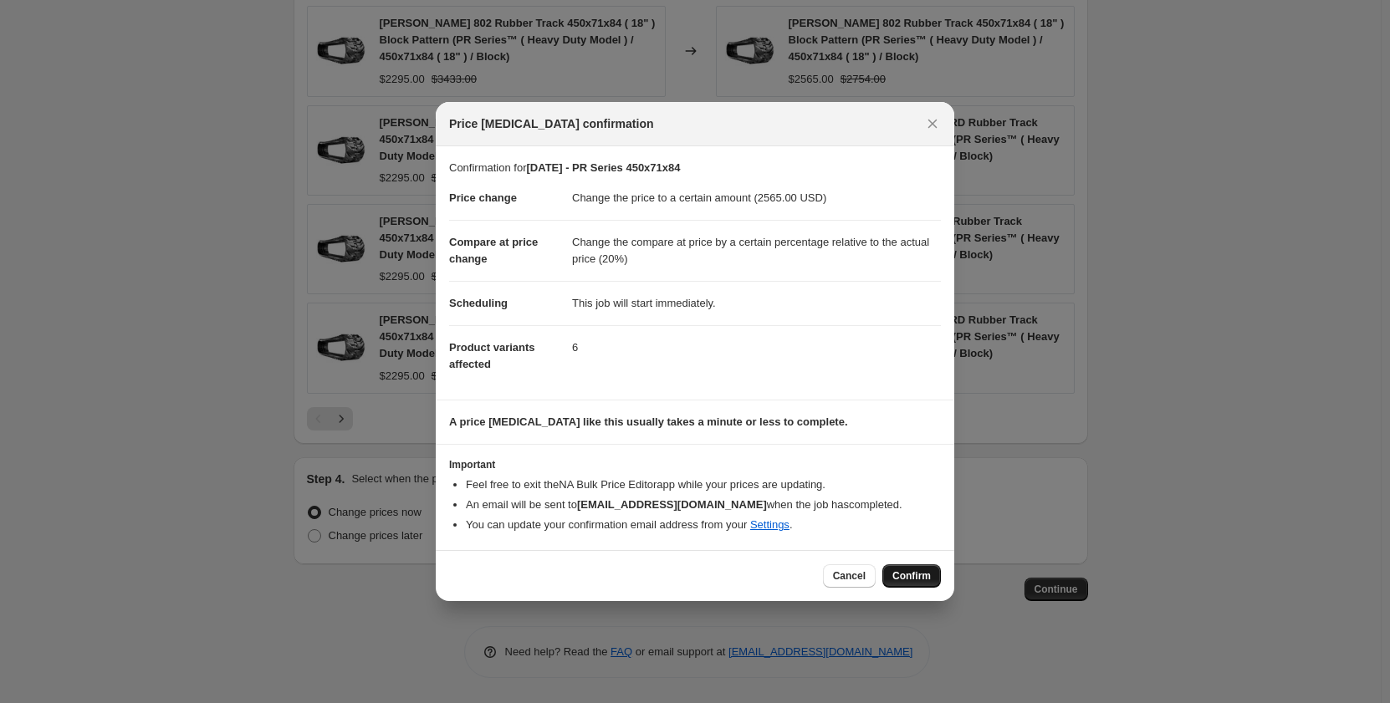
click at [918, 574] on span "Confirm" at bounding box center [911, 575] width 38 height 13
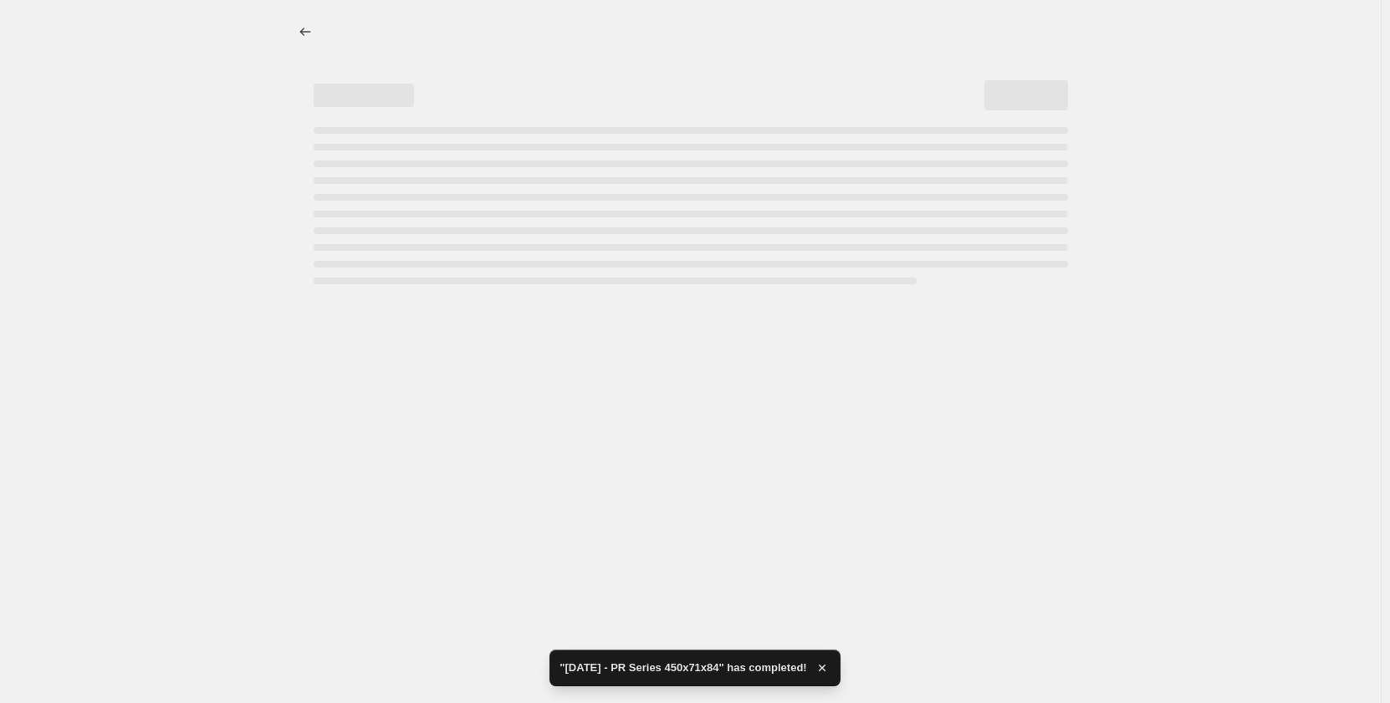
select select "pp"
select select "title"
select select "contains"
select select "title"
select select "contains"
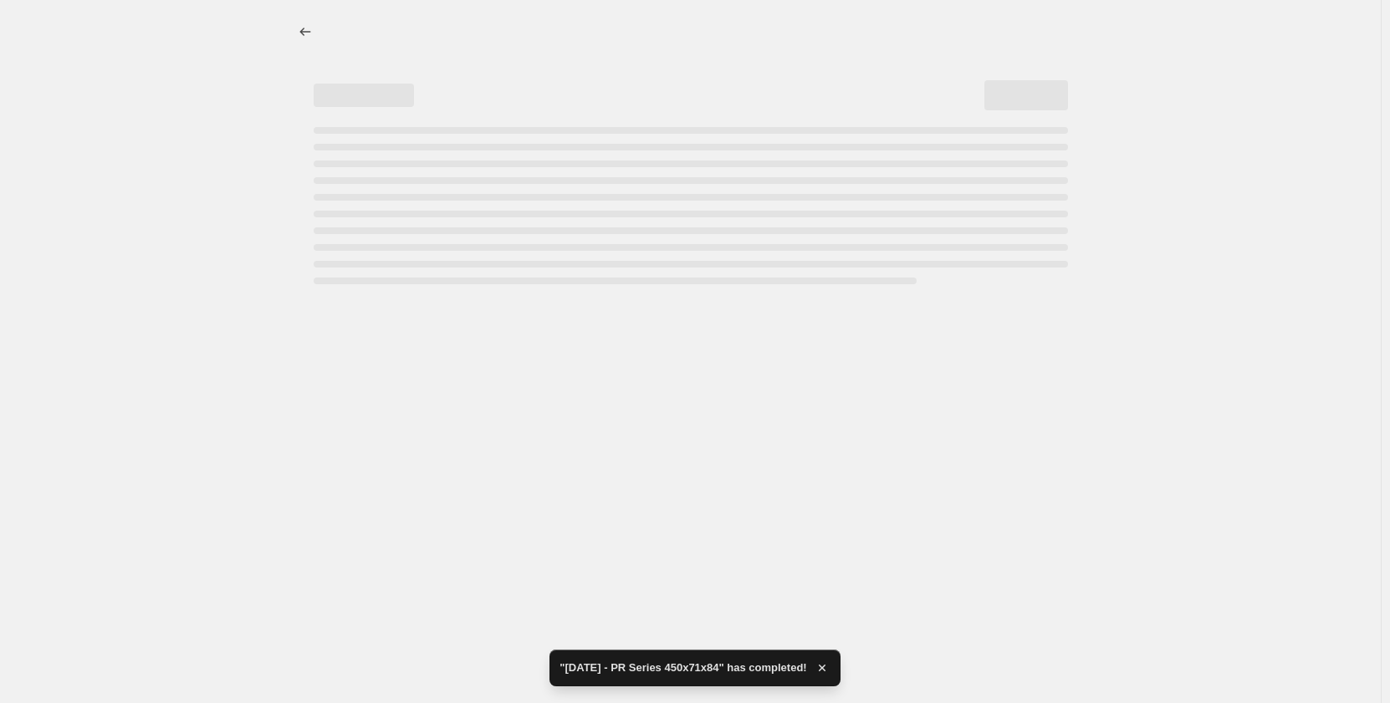
select select "tag"
select select "not_equal"
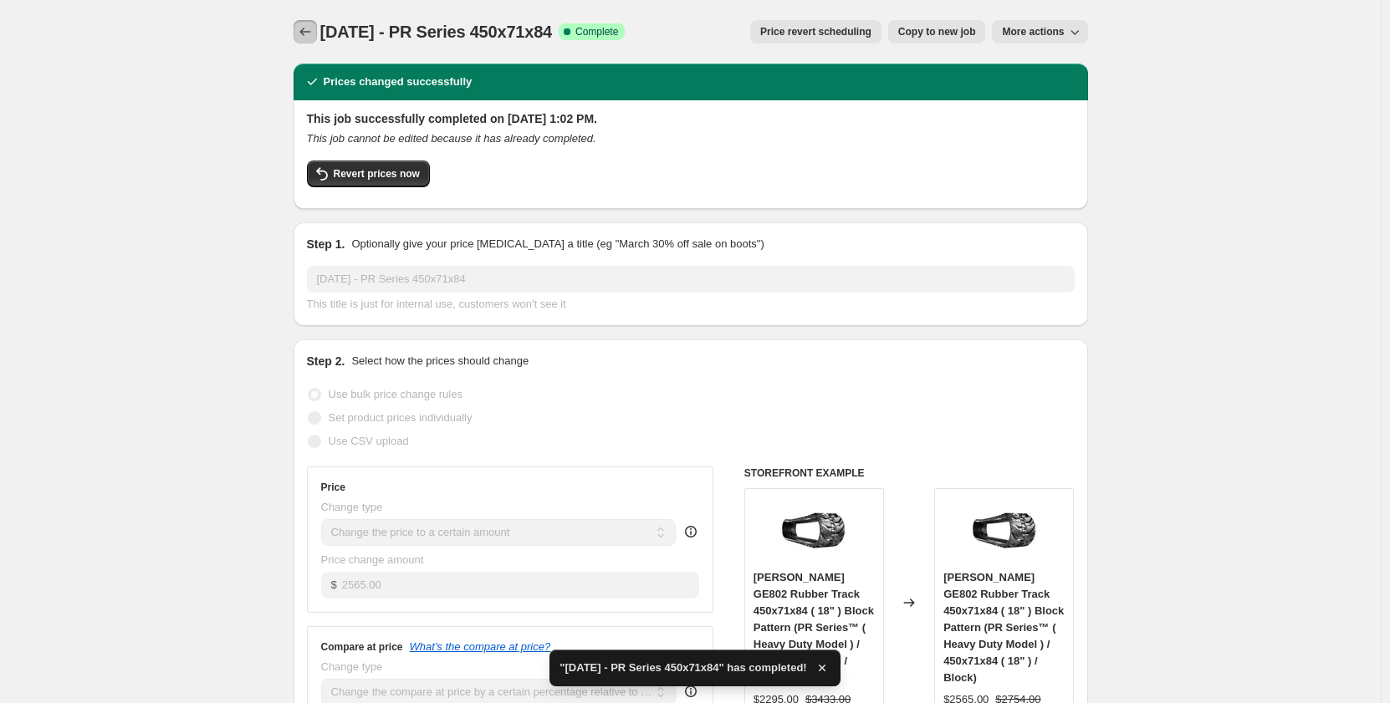
click at [312, 35] on icon "Price change jobs" at bounding box center [305, 31] width 17 height 17
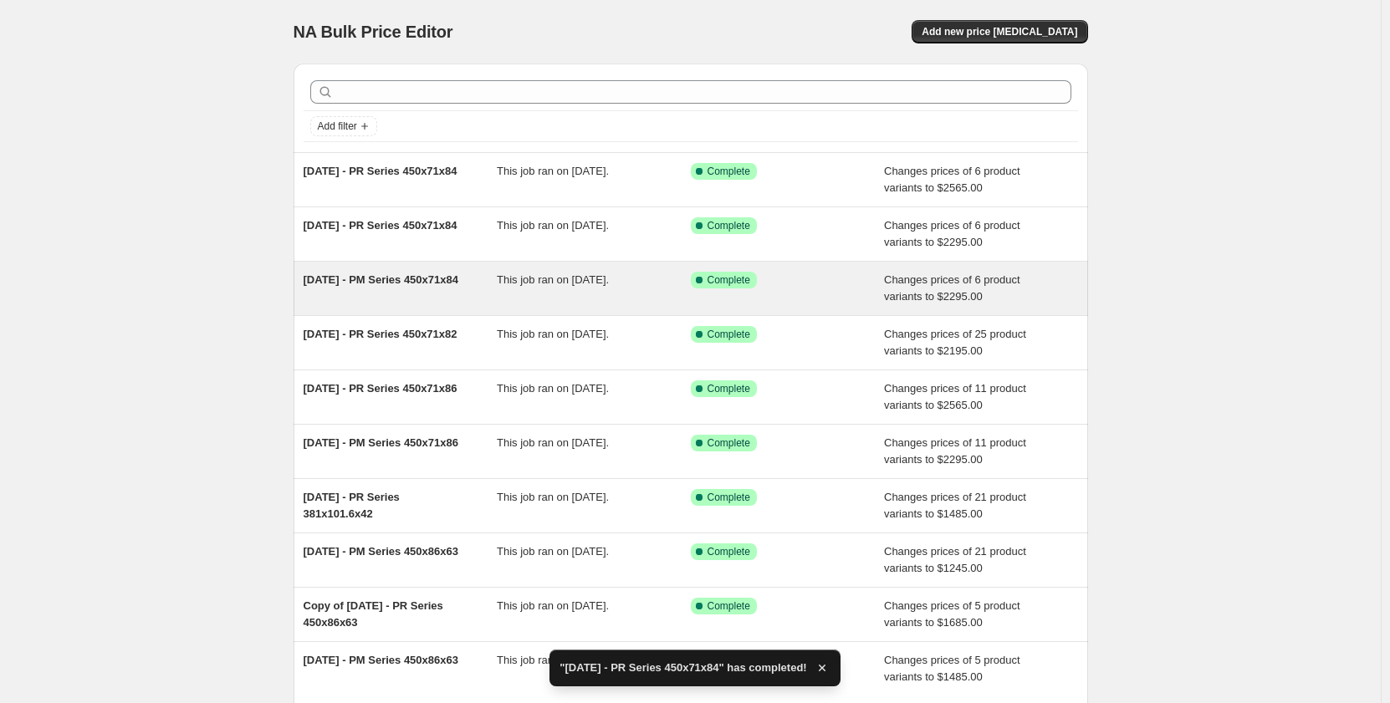
click at [659, 292] on div "This job ran on [DATE]." at bounding box center [594, 288] width 194 height 33
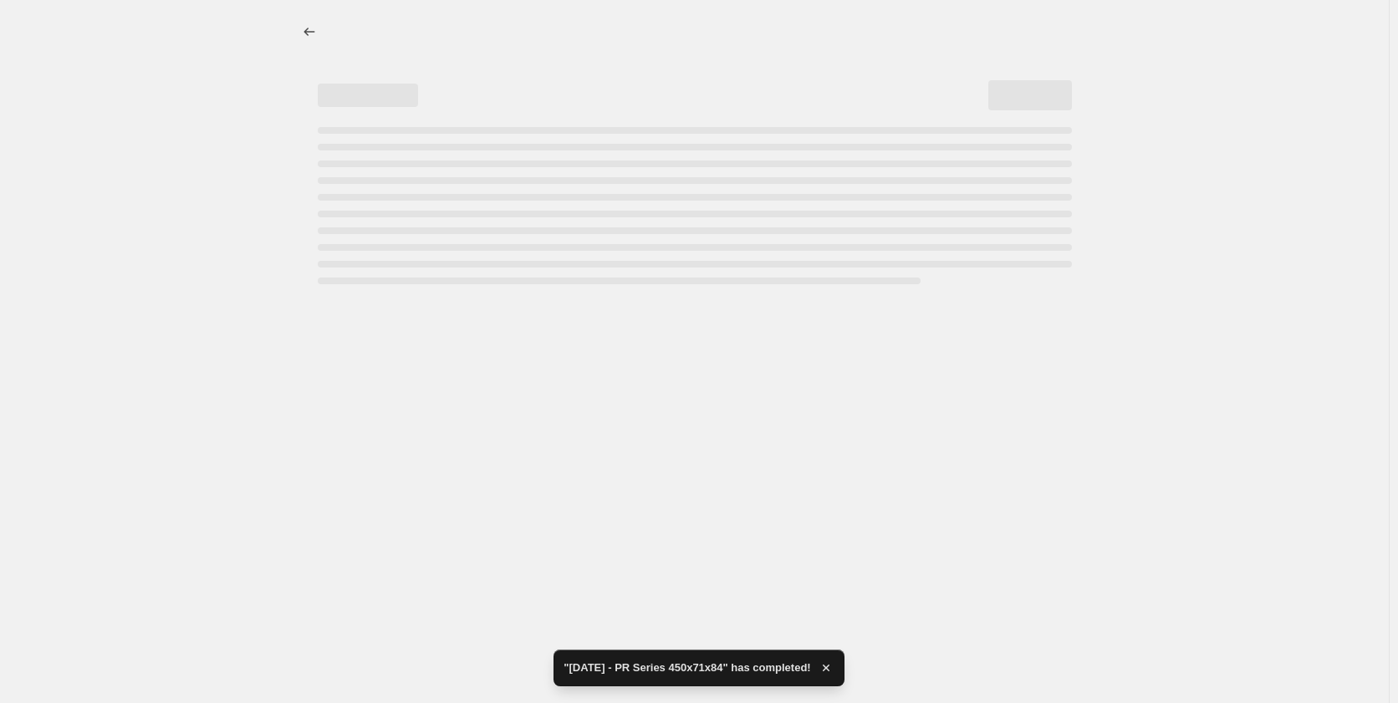
select select "pp"
select select "title"
select select "contains"
select select "title"
select select "contains"
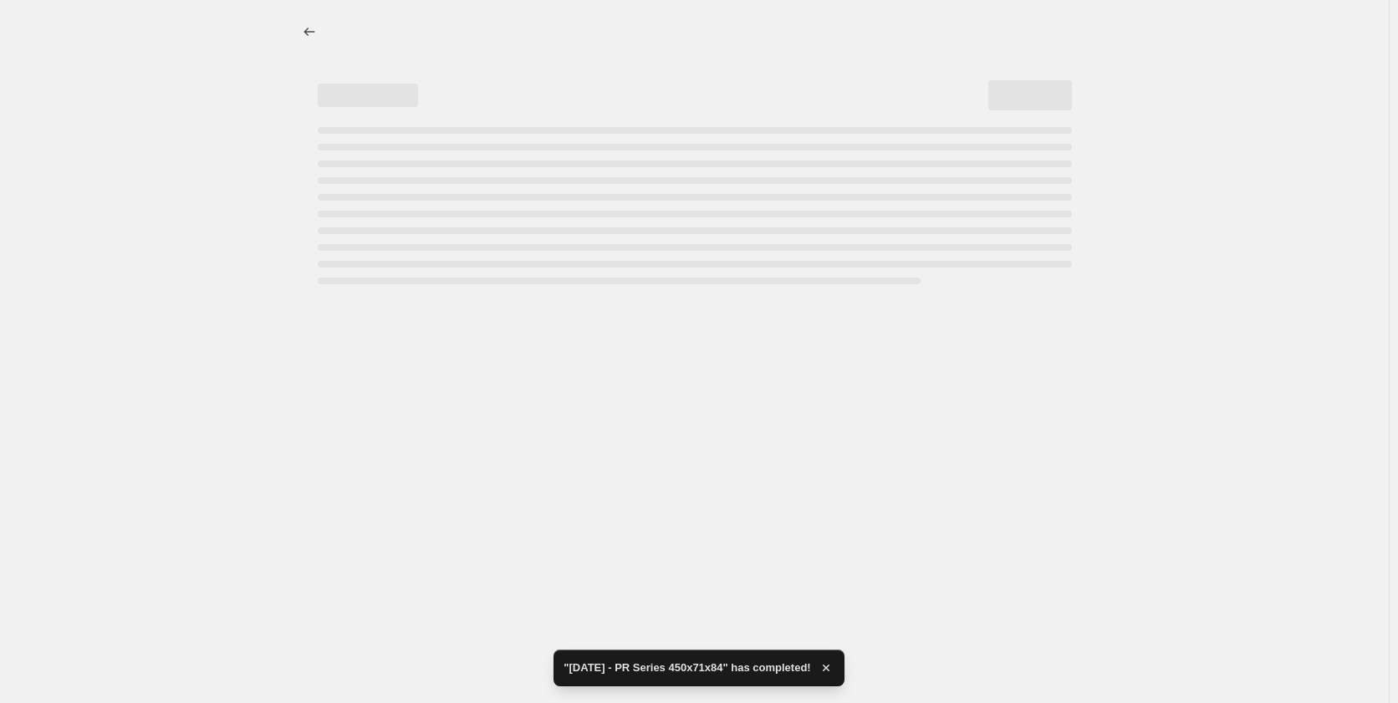
select select "tag"
select select "not_equal"
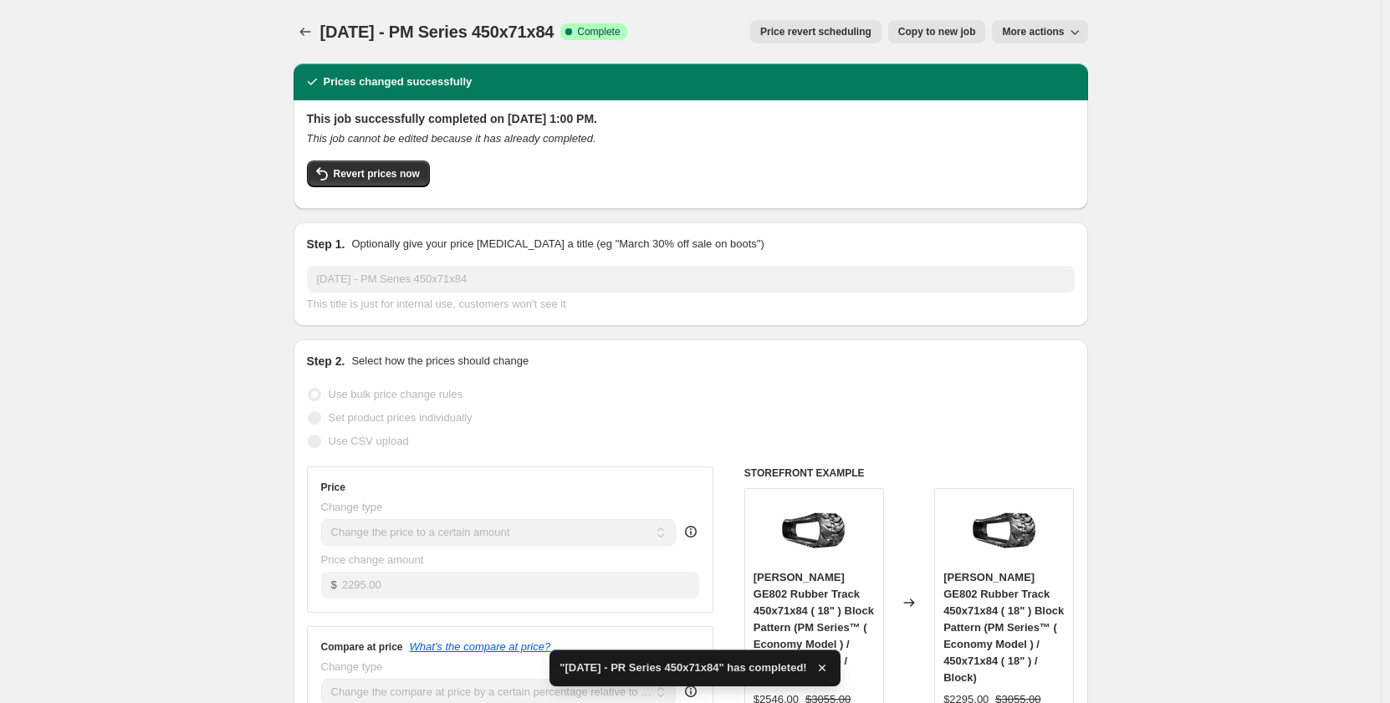
click at [906, 34] on span "Copy to new job" at bounding box center [937, 31] width 78 height 13
select select "pp"
select select "title"
select select "contains"
select select "title"
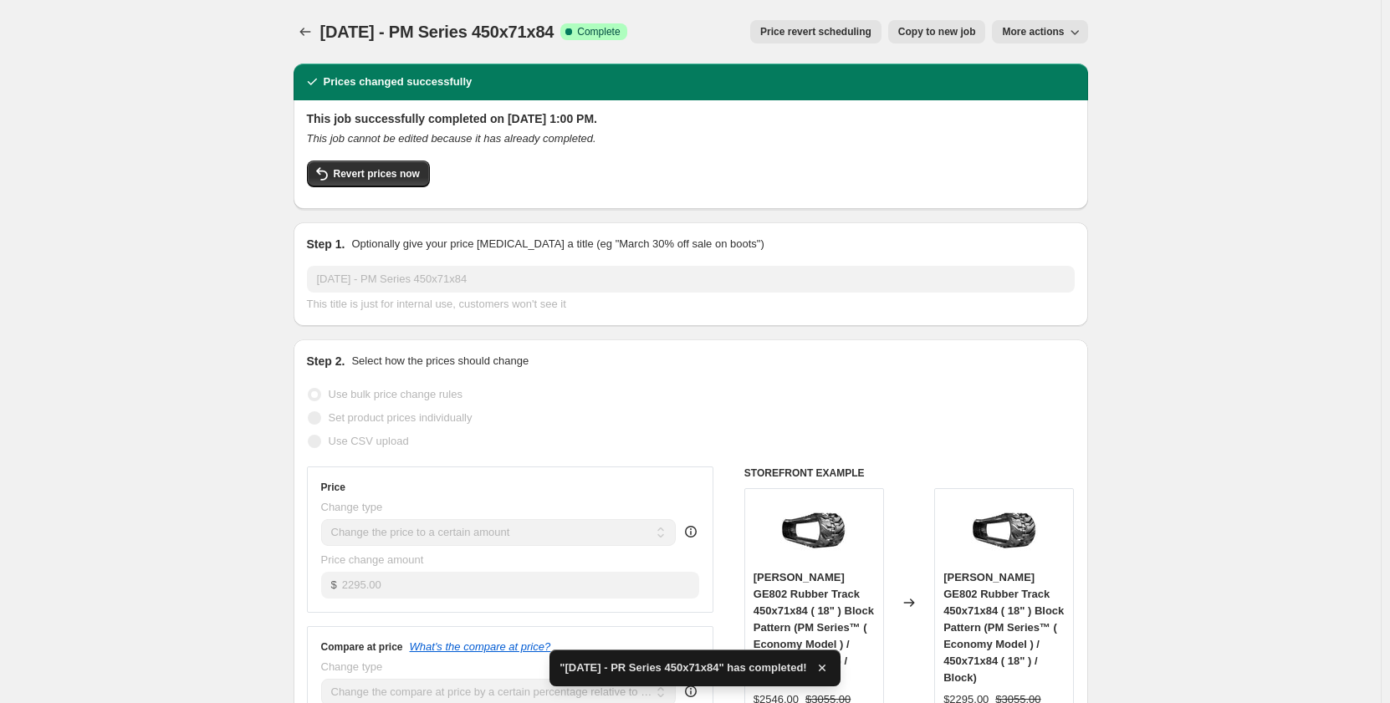
select select "contains"
select select "tag"
select select "not_equal"
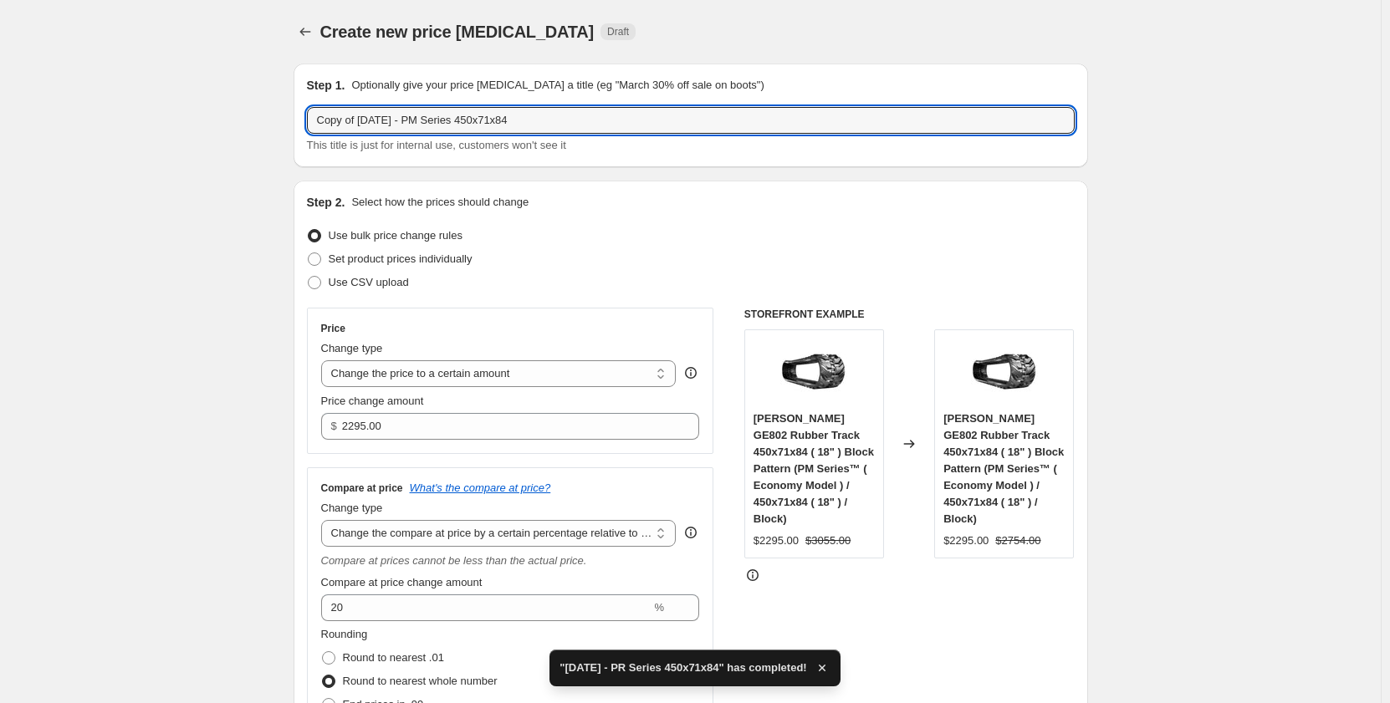
drag, startPoint x: 365, startPoint y: 120, endPoint x: 73, endPoint y: 137, distance: 293.2
click at [501, 124] on input "Sep 2025 - PM Series 450x71x84" at bounding box center [691, 120] width 768 height 27
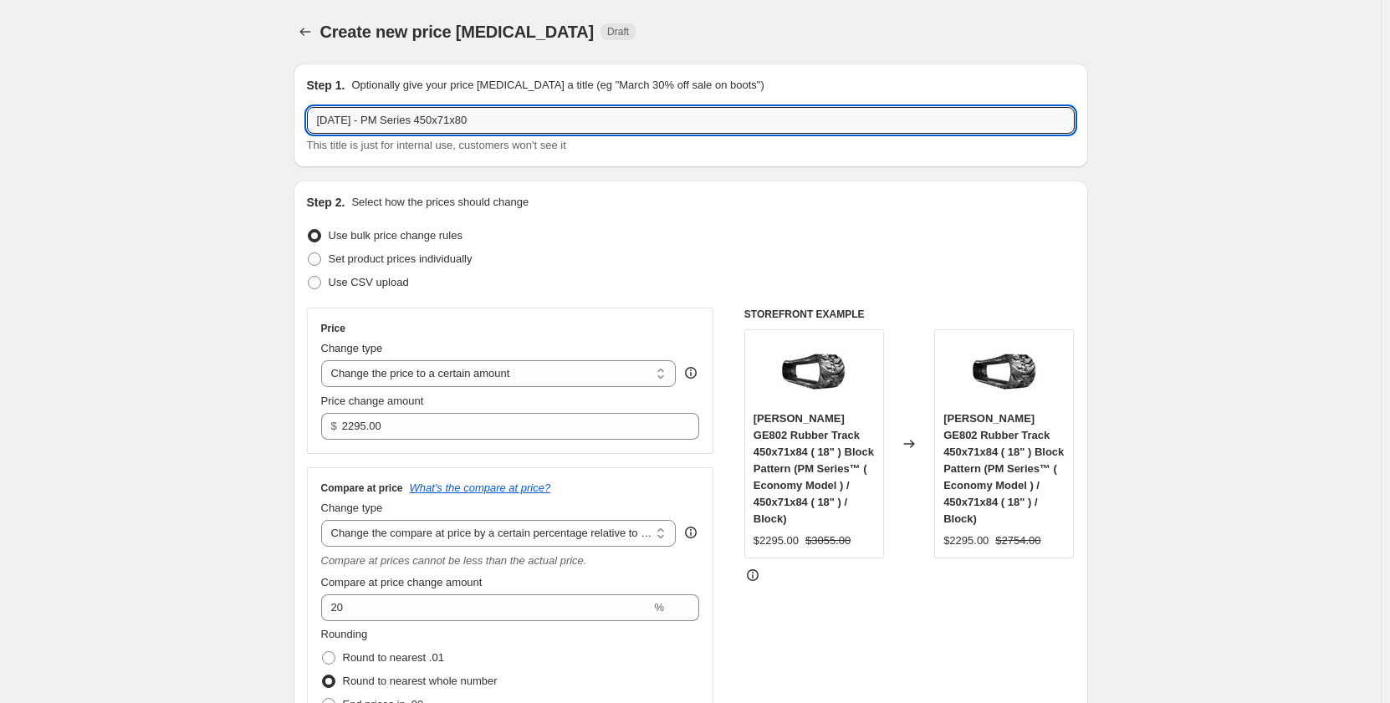
type input "Sep 2025 - PM Series 450x71x80"
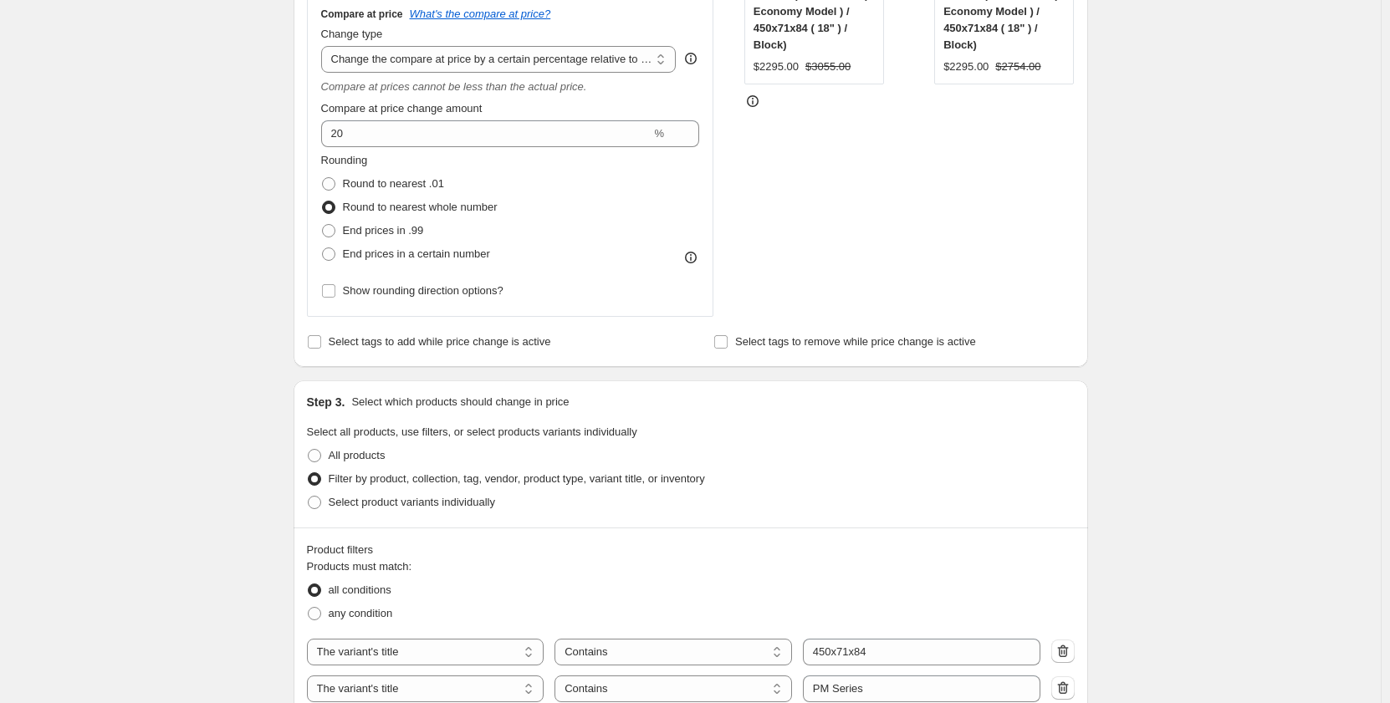
scroll to position [585, 0]
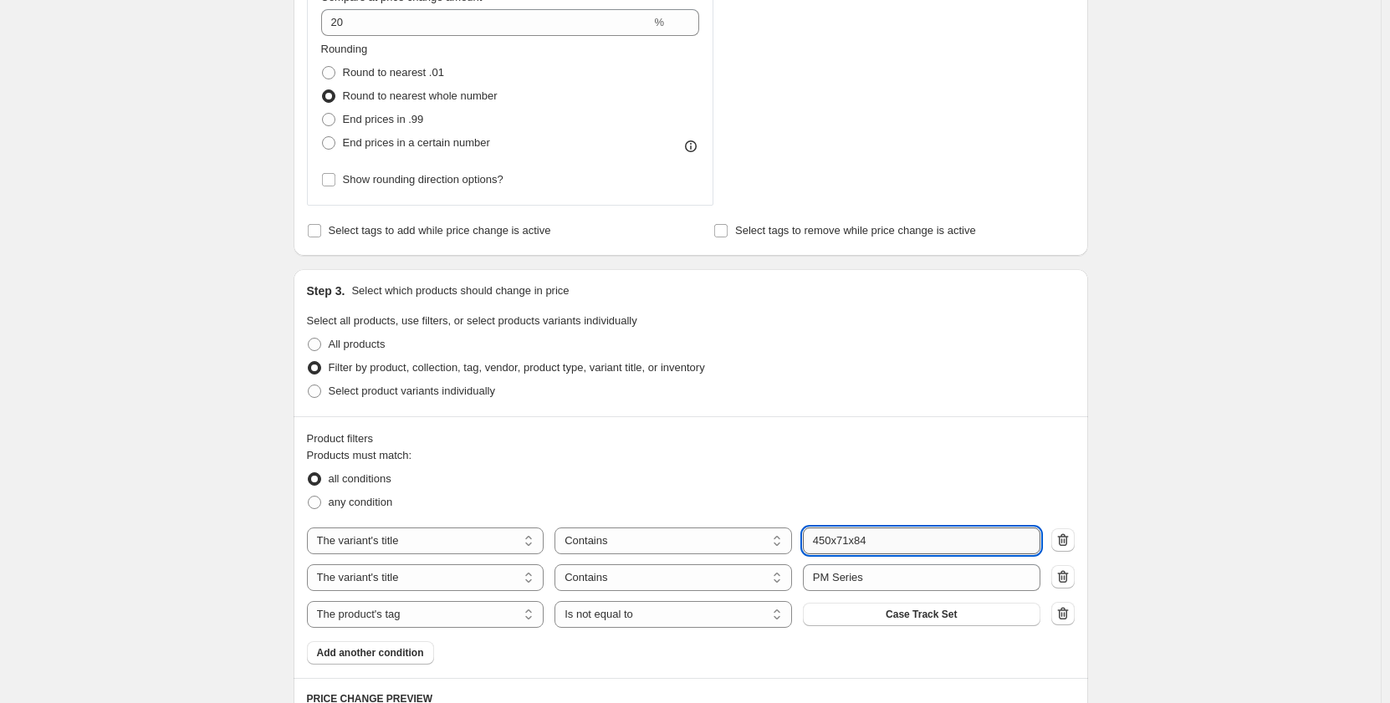
click at [887, 548] on input "450x71x84" at bounding box center [921, 541] width 237 height 27
type input "450x71x80"
click at [211, 554] on div "Create new price change job. This page is ready Create new price change job Dra…" at bounding box center [690, 474] width 1380 height 2118
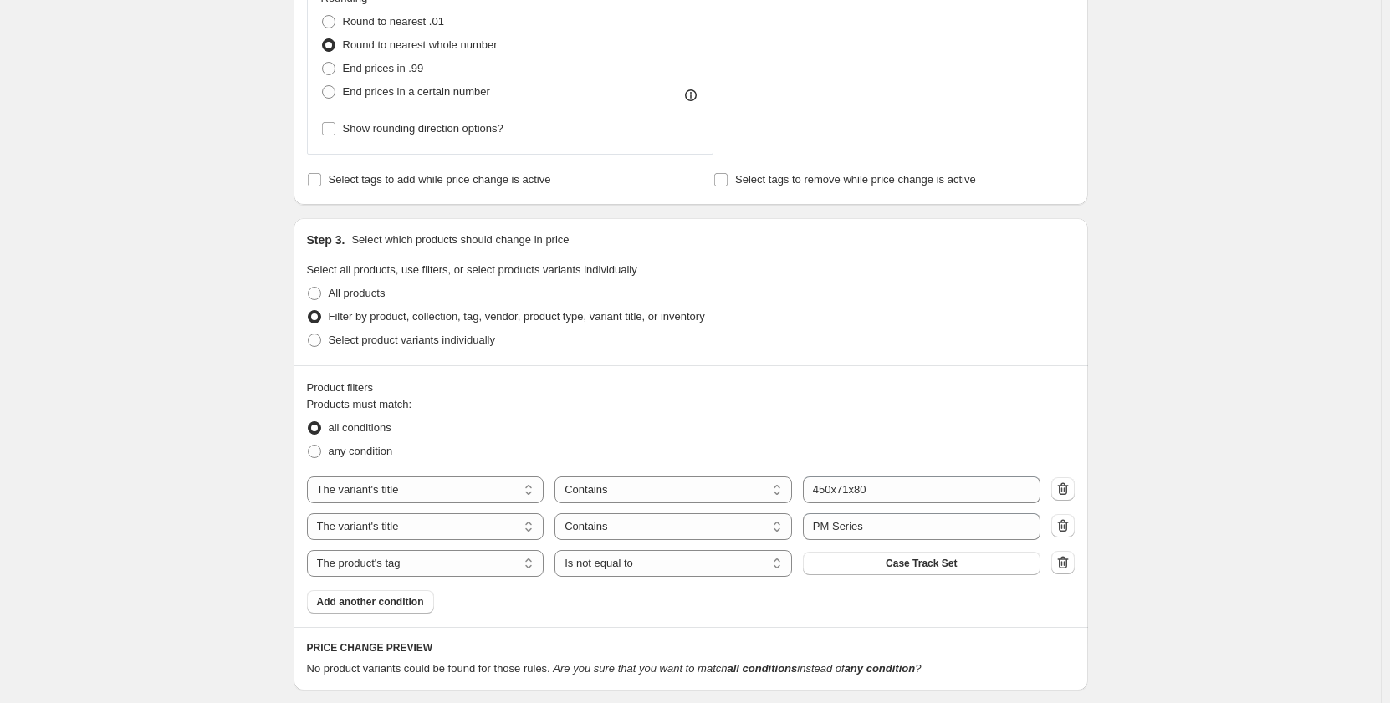
scroll to position [641, 0]
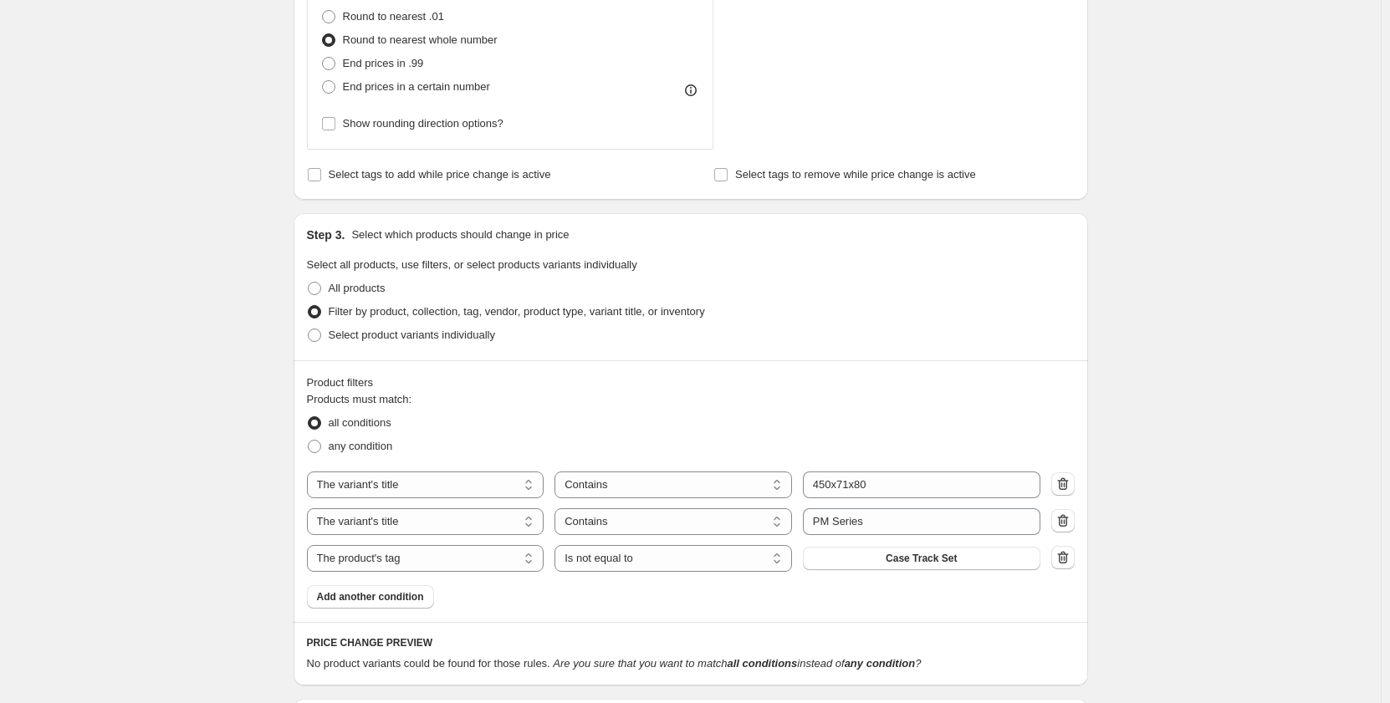
click at [250, 528] on div "Create new price change job. This page is ready Create new price change job Dra…" at bounding box center [690, 152] width 1380 height 1586
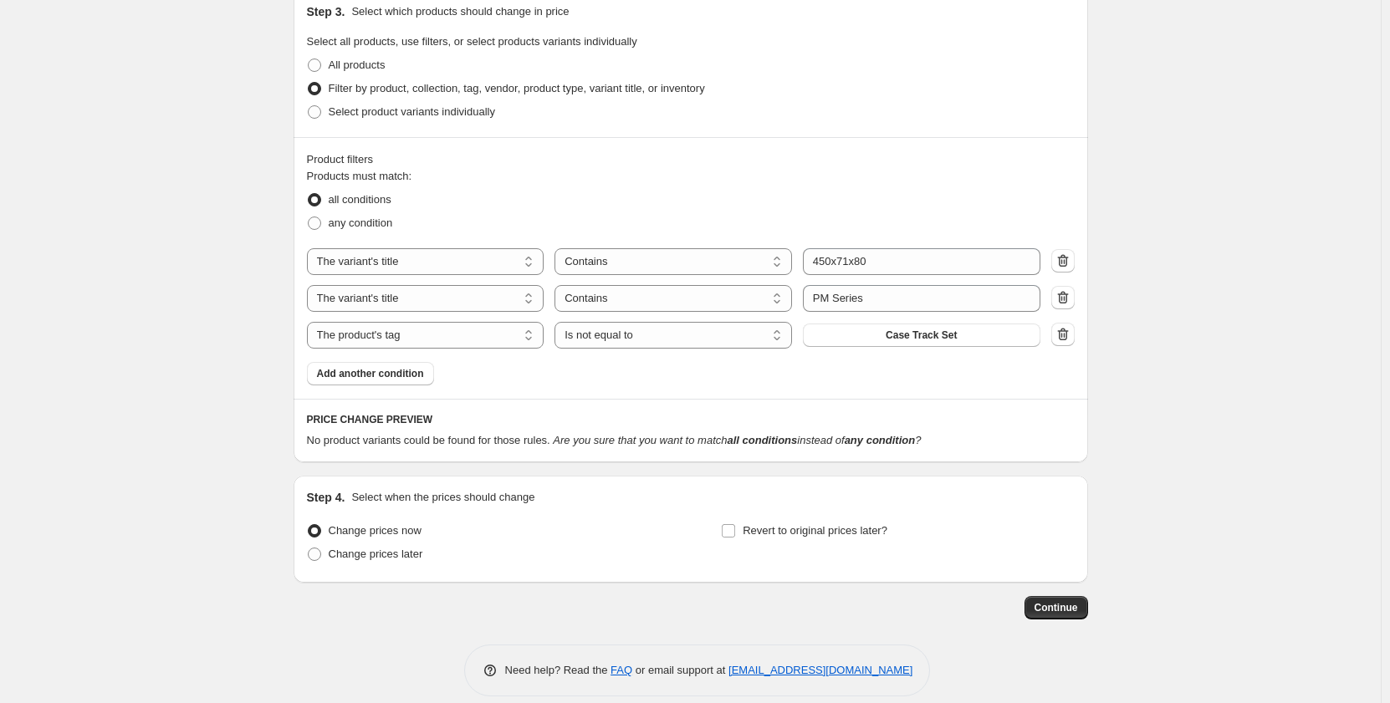
scroll to position [883, 0]
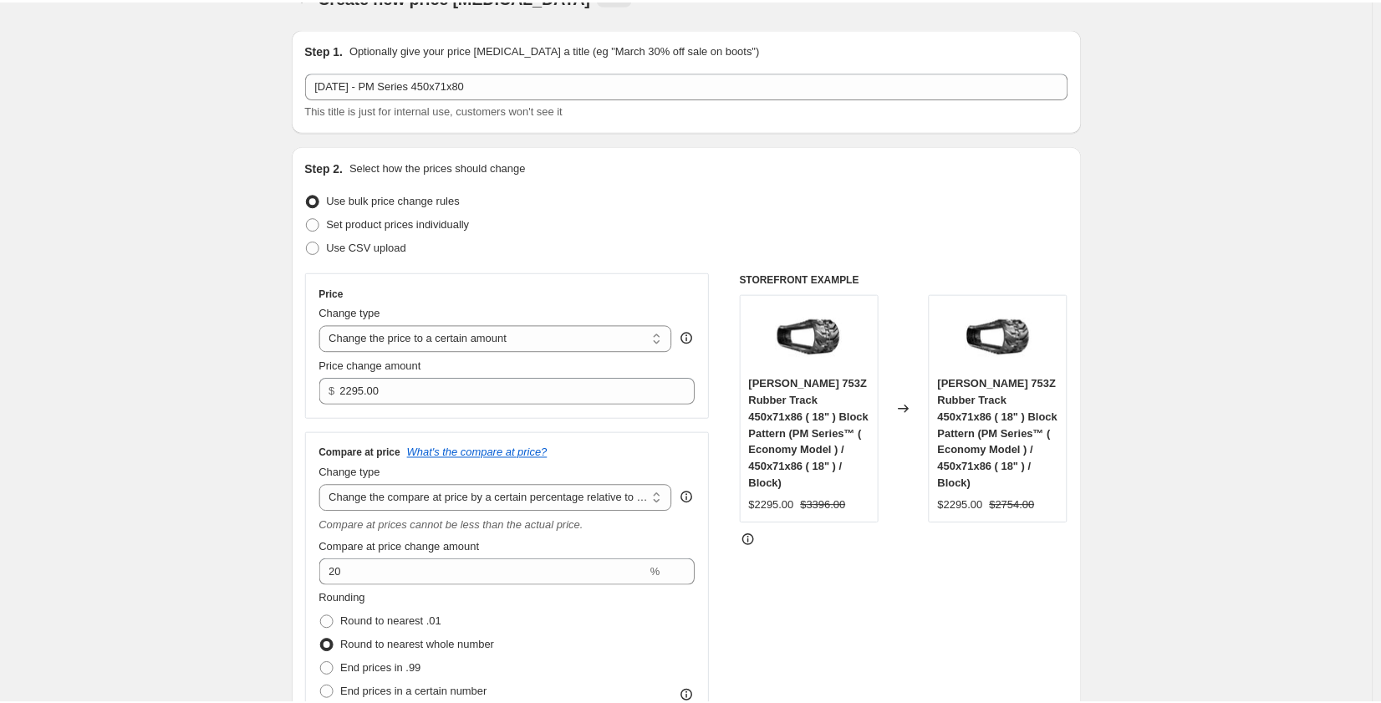
scroll to position [0, 0]
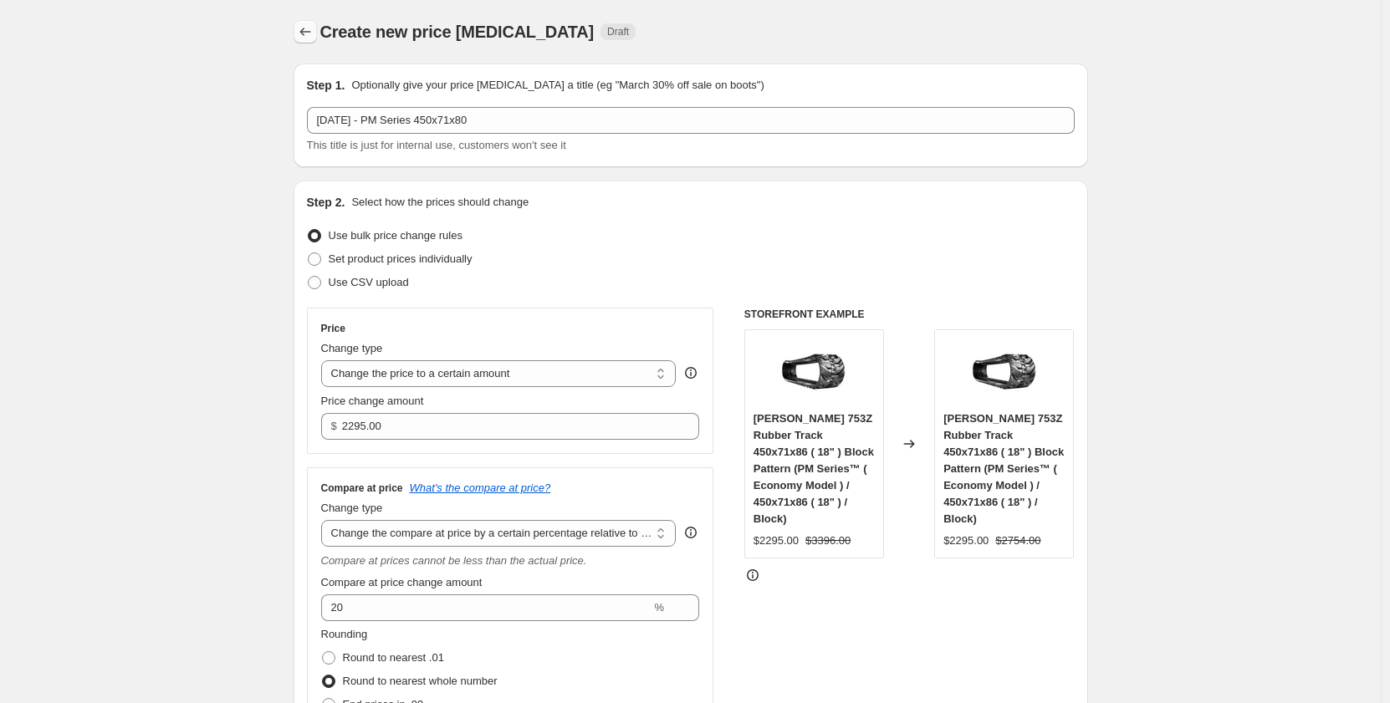
click at [302, 42] on button "Price change jobs" at bounding box center [304, 31] width 23 height 23
